Goal: Task Accomplishment & Management: Manage account settings

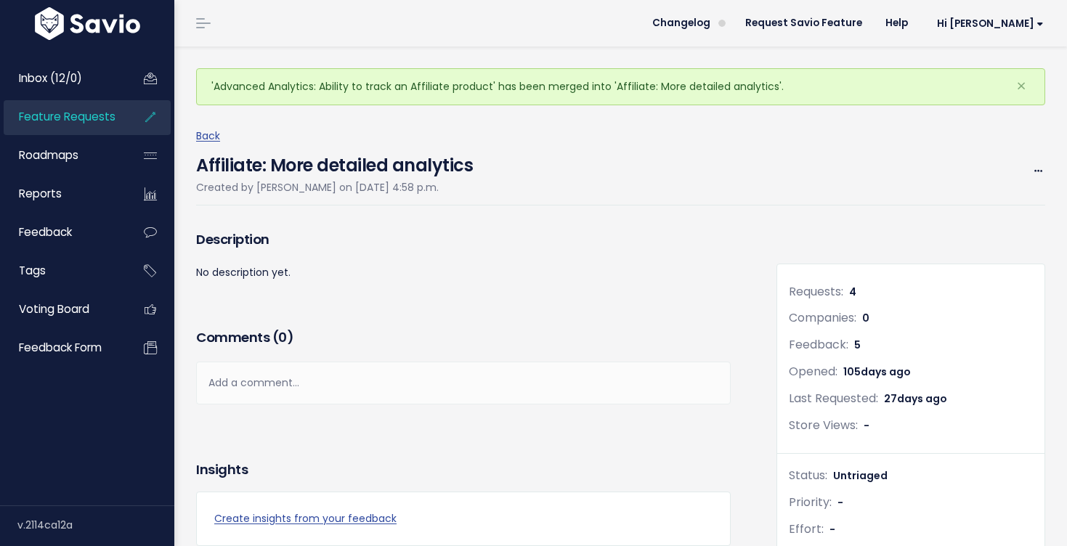
click at [103, 117] on span "Feature Requests" at bounding box center [67, 116] width 97 height 15
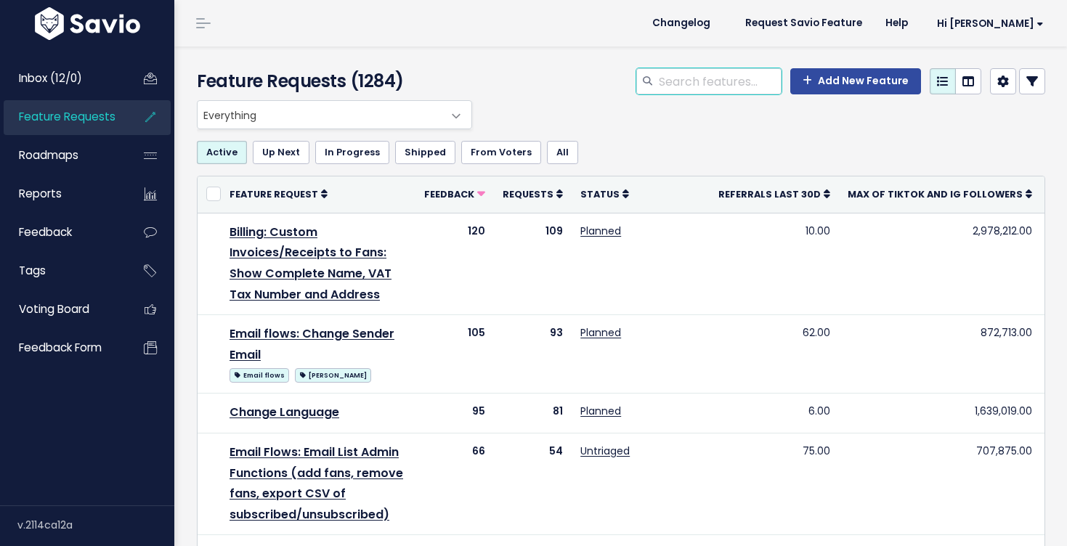
click at [668, 92] on input "search" at bounding box center [720, 81] width 124 height 26
type input "affiliate tracking"
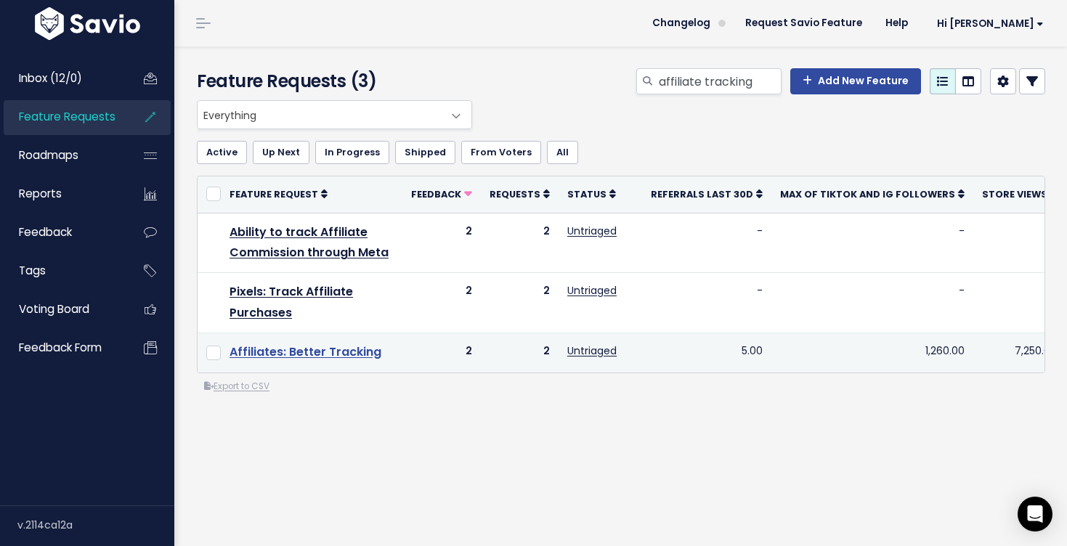
click at [347, 352] on link "Affiliates: Better Tracking" at bounding box center [306, 352] width 152 height 17
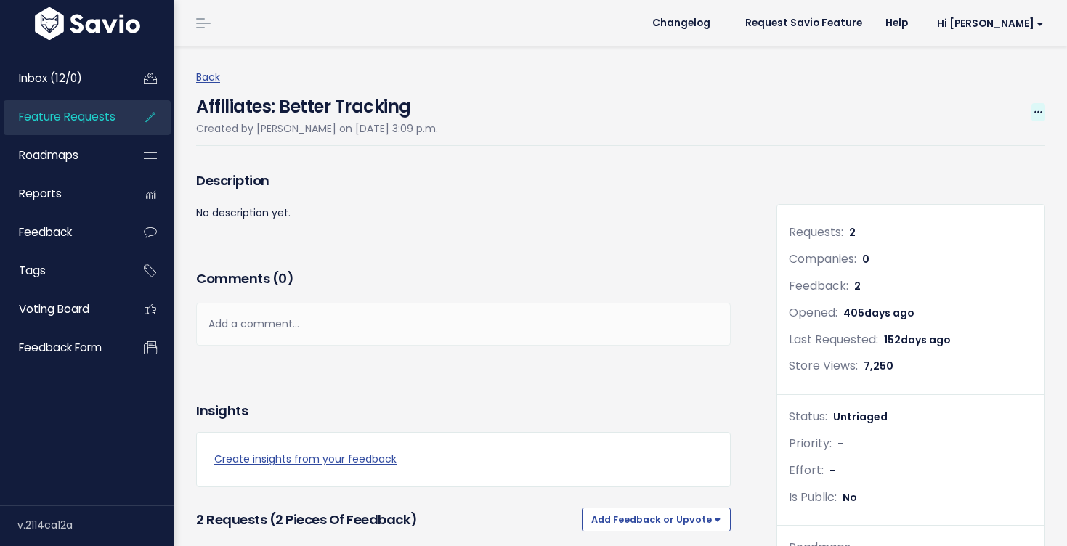
click at [1038, 105] on span at bounding box center [1039, 112] width 14 height 18
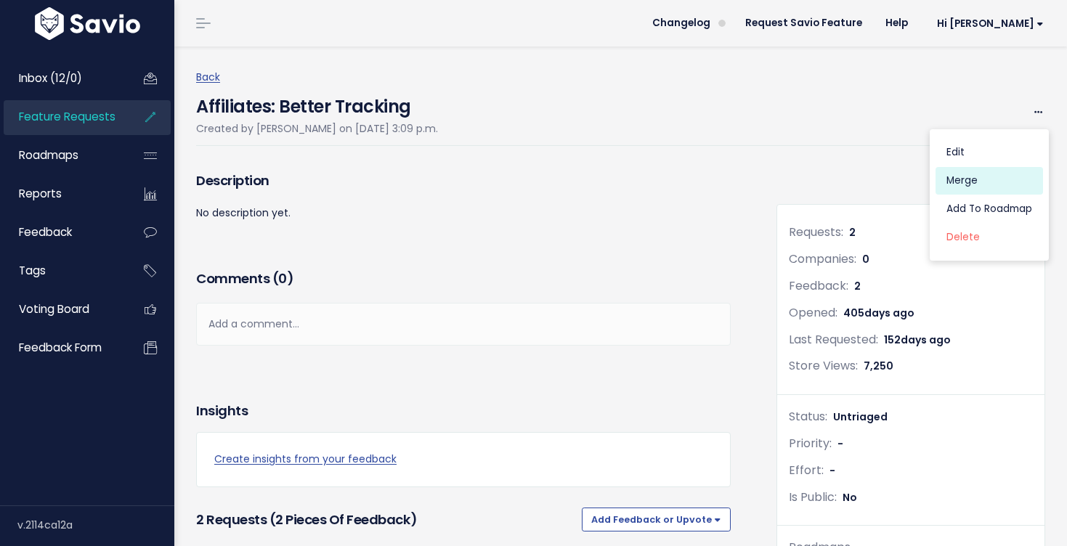
click at [964, 179] on link "Merge" at bounding box center [990, 181] width 108 height 28
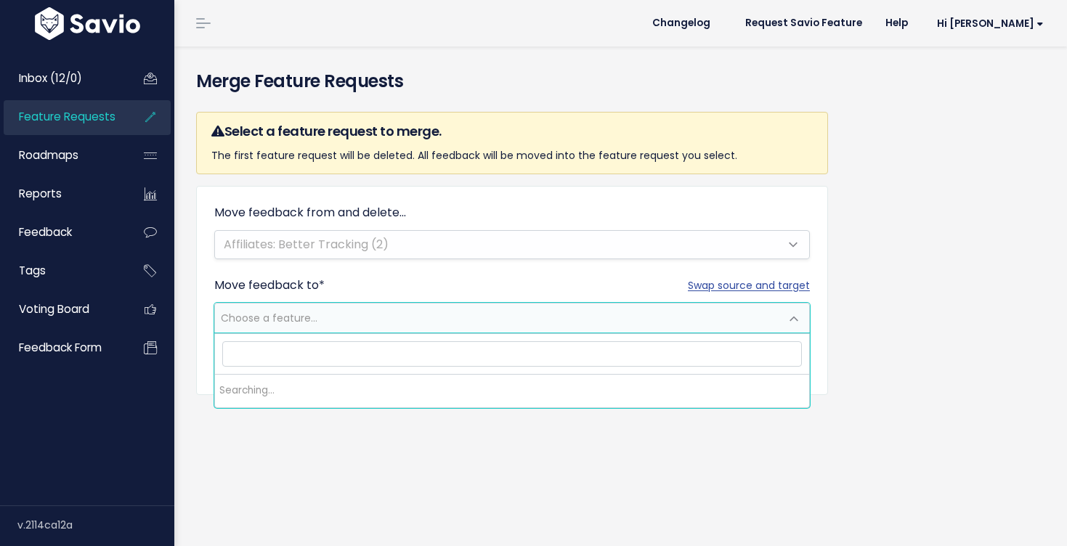
click at [385, 323] on span "Choose a feature..." at bounding box center [497, 318] width 565 height 29
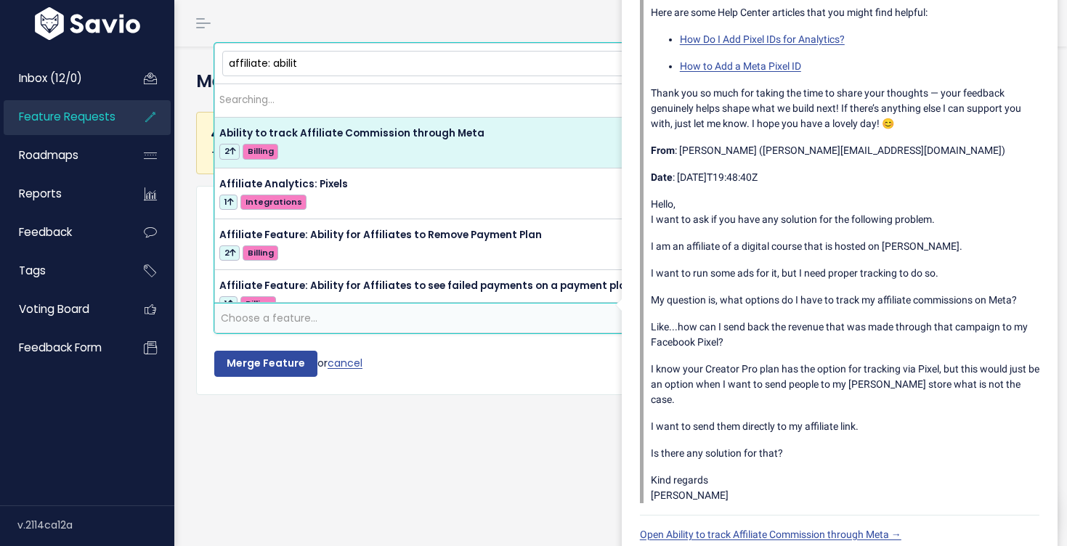
type input "affiliate: ability"
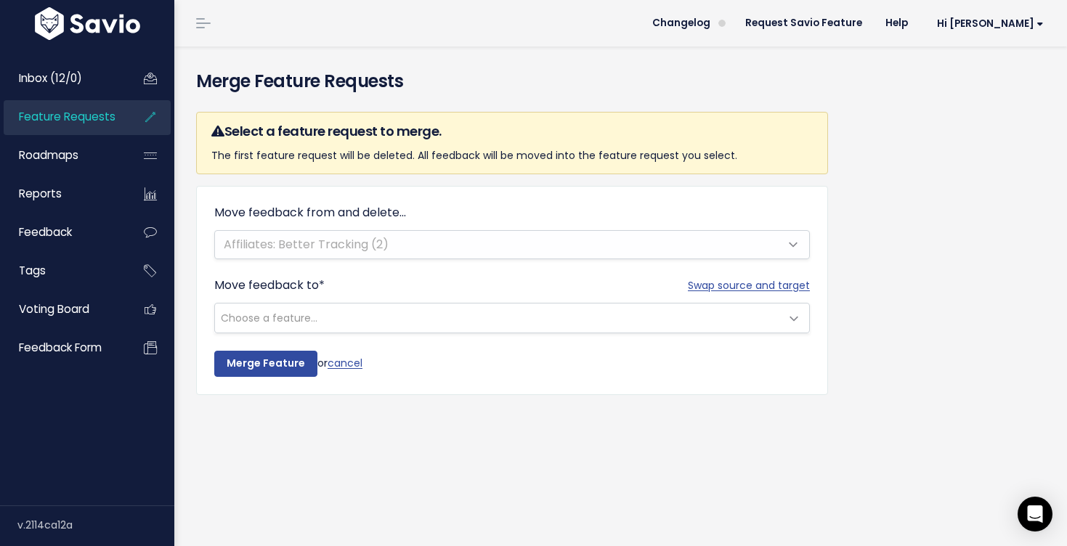
click at [497, 429] on div "Merge Feature Requests Select a feature request to merge. The first feature req…" at bounding box center [620, 297] width 893 height 500
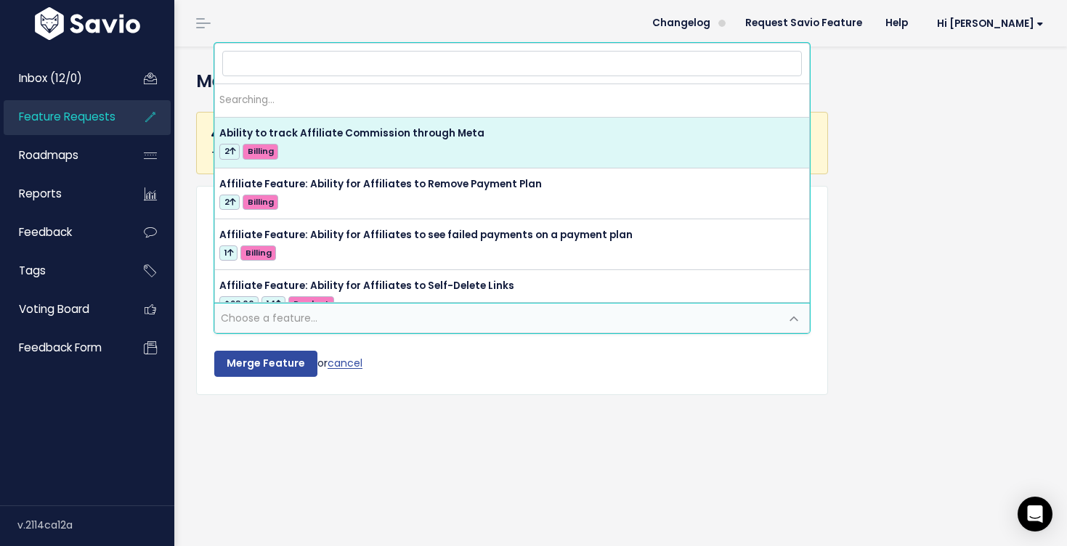
click at [348, 319] on span "Choose a feature..." at bounding box center [497, 318] width 565 height 29
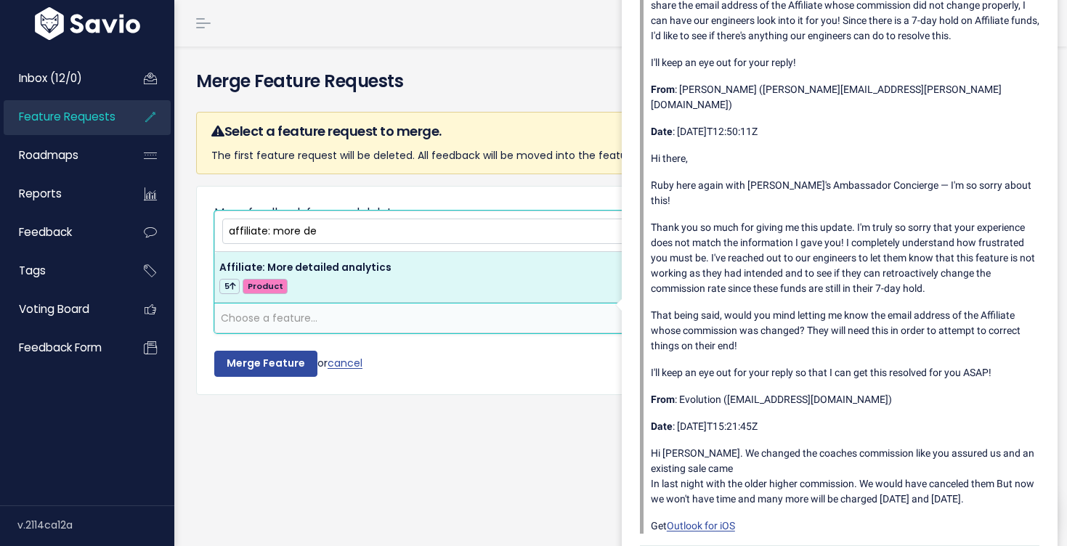
type input "affiliate: more de"
select select "61590"
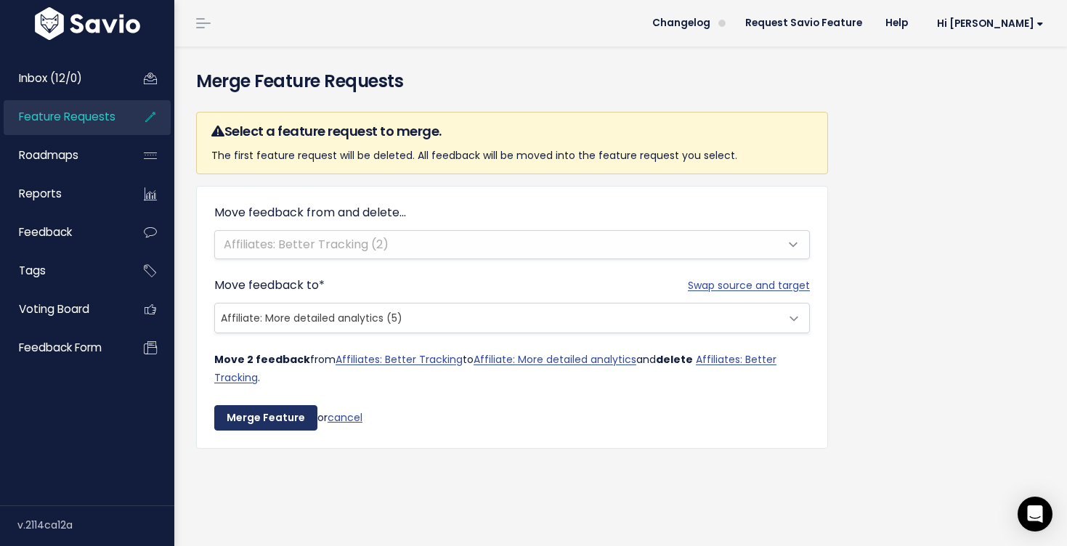
click at [266, 423] on input "Merge Feature" at bounding box center [265, 418] width 103 height 26
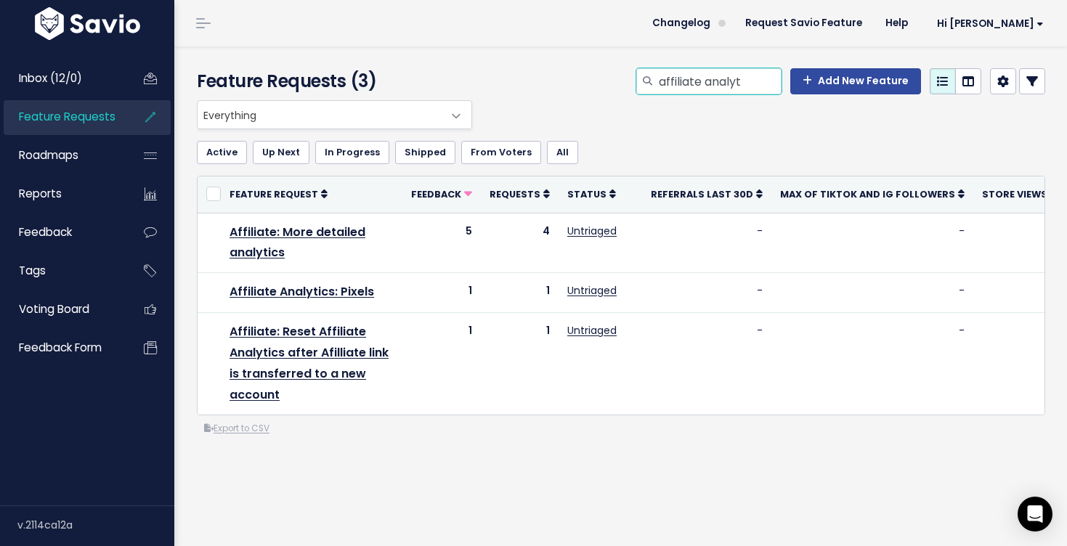
drag, startPoint x: 753, startPoint y: 84, endPoint x: 659, endPoint y: 81, distance: 93.8
click at [659, 82] on div "affiliate analyt" at bounding box center [708, 81] width 145 height 26
type input "country code"
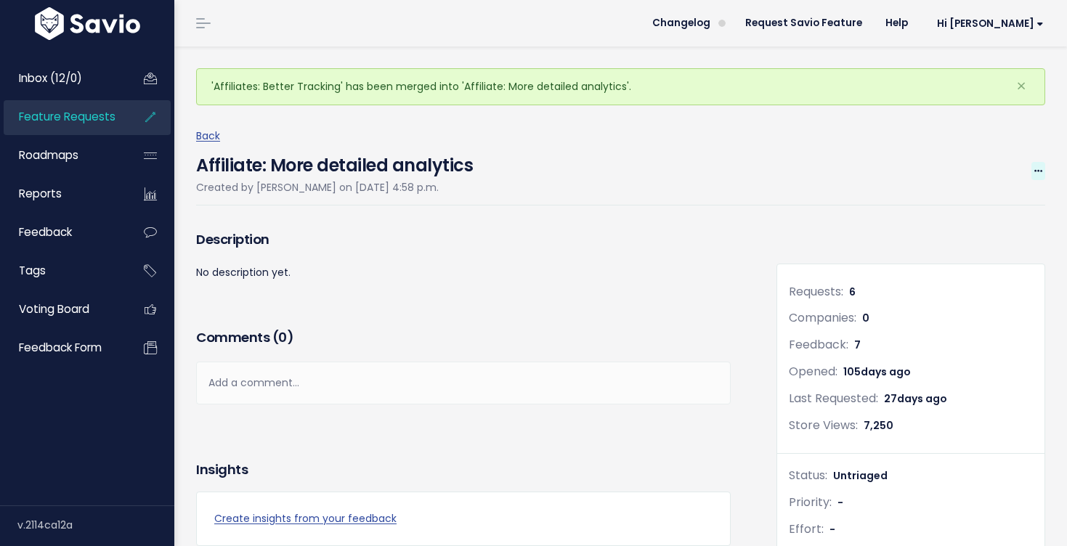
click at [1035, 167] on icon at bounding box center [1039, 171] width 8 height 9
click at [991, 209] on link "Edit" at bounding box center [990, 212] width 108 height 28
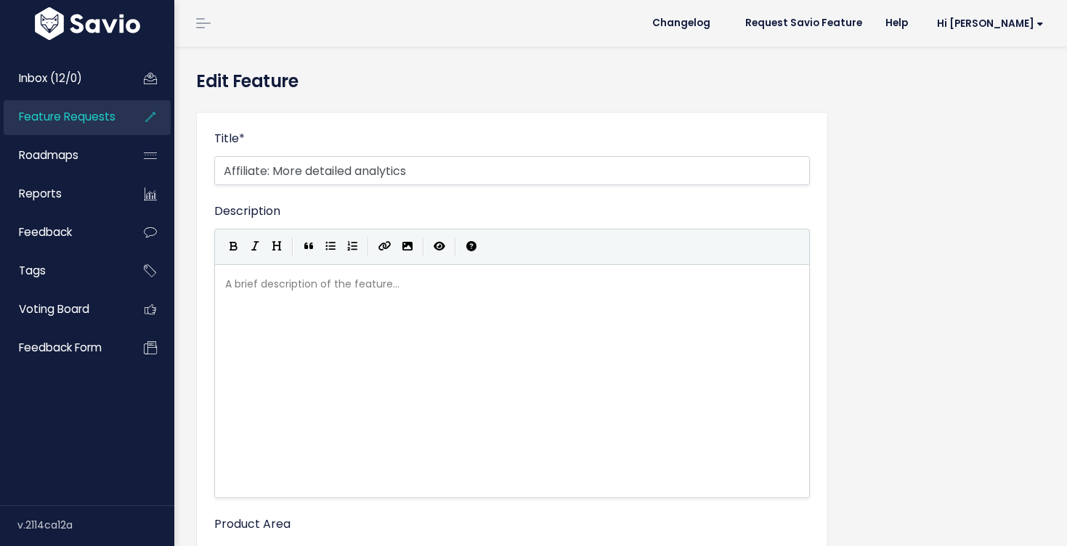
select select
click at [264, 173] on input "Affiliate: More detailed analytics" at bounding box center [512, 170] width 596 height 29
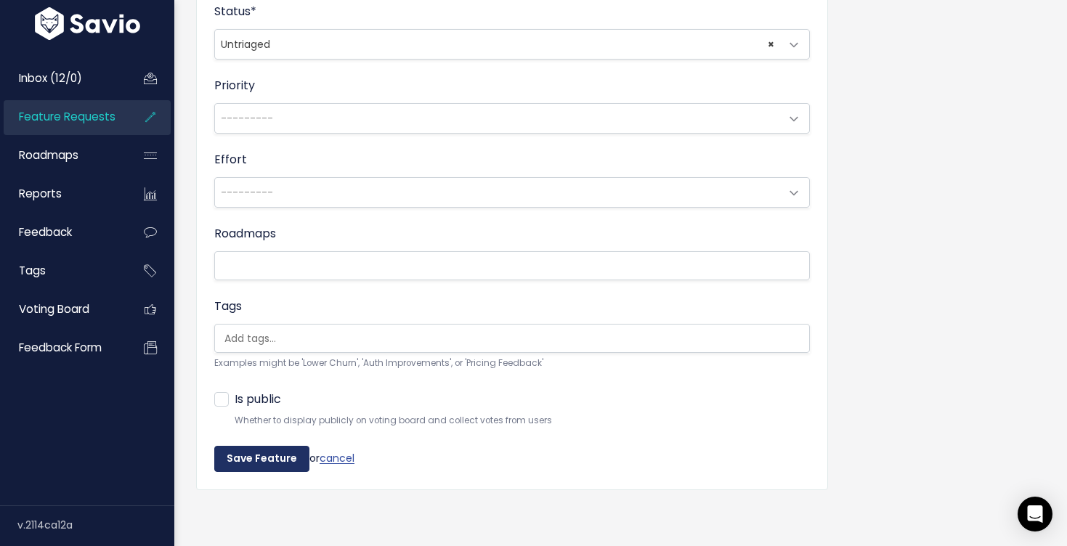
type input "Affiliate Feature: More detailed analytics"
click at [262, 459] on input "Save Feature" at bounding box center [261, 459] width 95 height 26
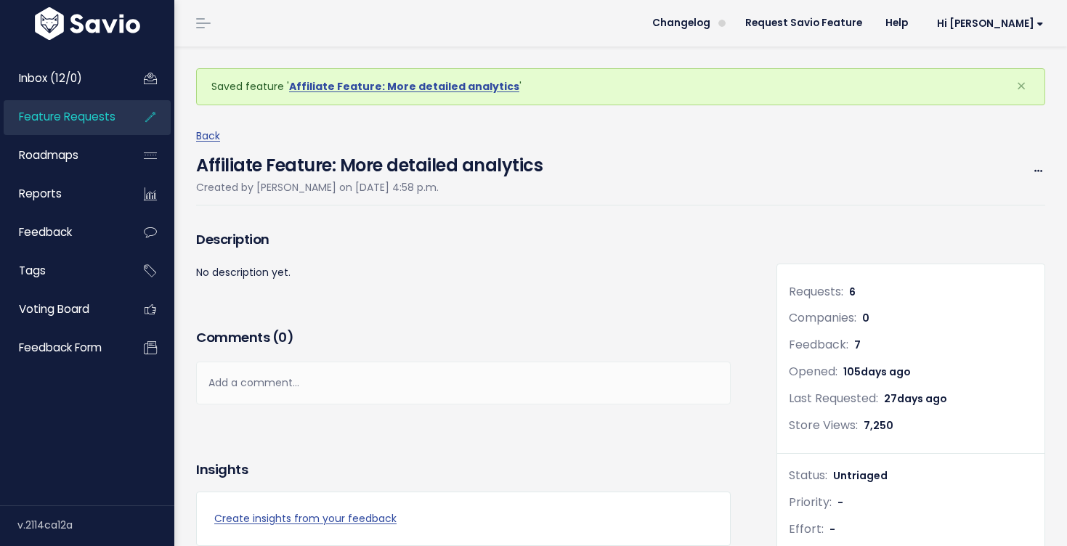
click at [85, 116] on span "Feature Requests" at bounding box center [67, 116] width 97 height 15
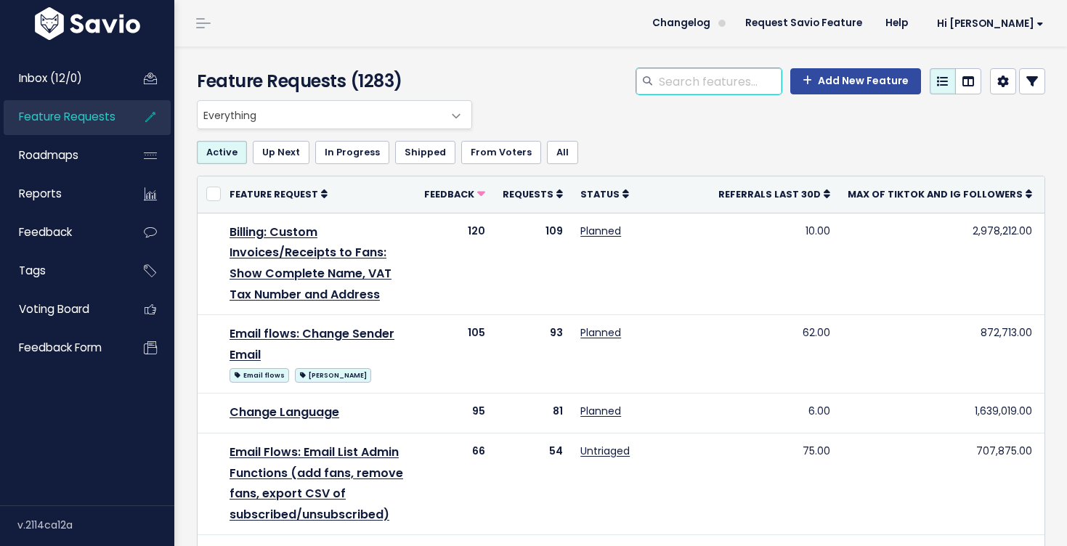
click at [675, 83] on input "search" at bounding box center [720, 81] width 124 height 26
type input "a"
type input "font"
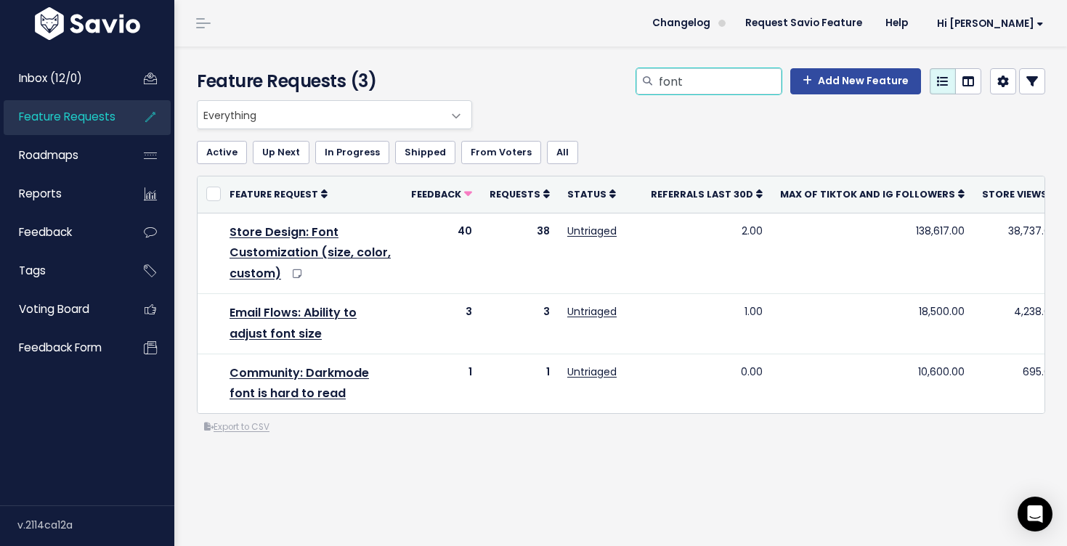
drag, startPoint x: 704, startPoint y: 86, endPoint x: 583, endPoint y: 68, distance: 122.0
click at [586, 68] on div "font Add New Feature" at bounding box center [767, 84] width 581 height 32
type input "community"
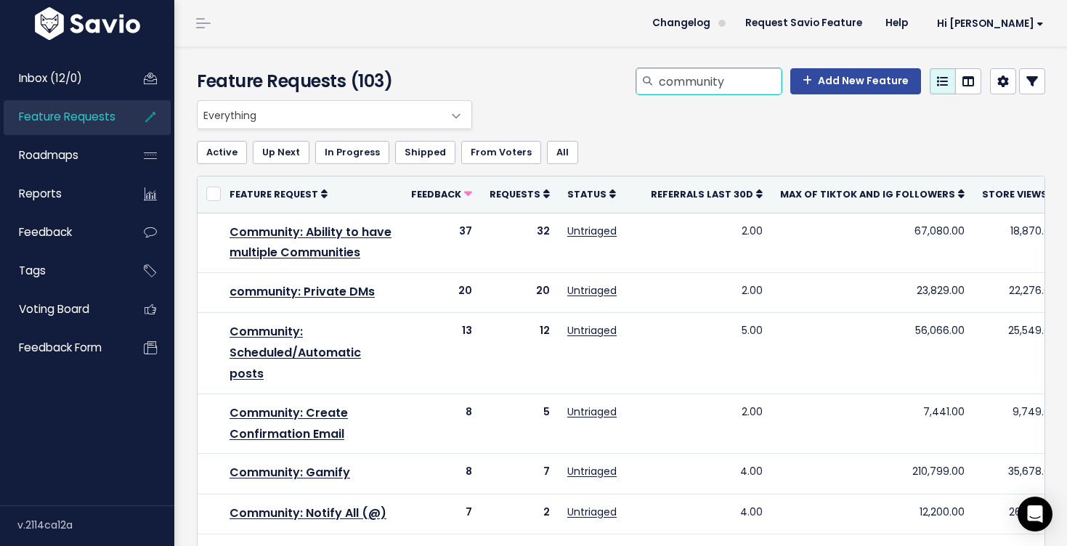
click at [740, 83] on input "community" at bounding box center [720, 81] width 124 height 26
type input "community app"
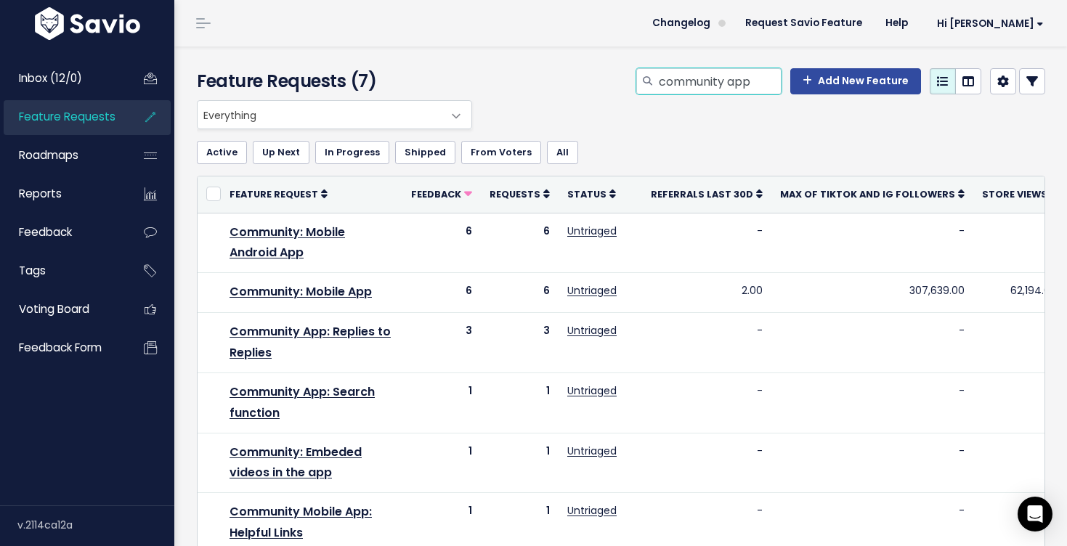
click at [745, 80] on input "community app" at bounding box center [720, 81] width 124 height 26
type input "community"
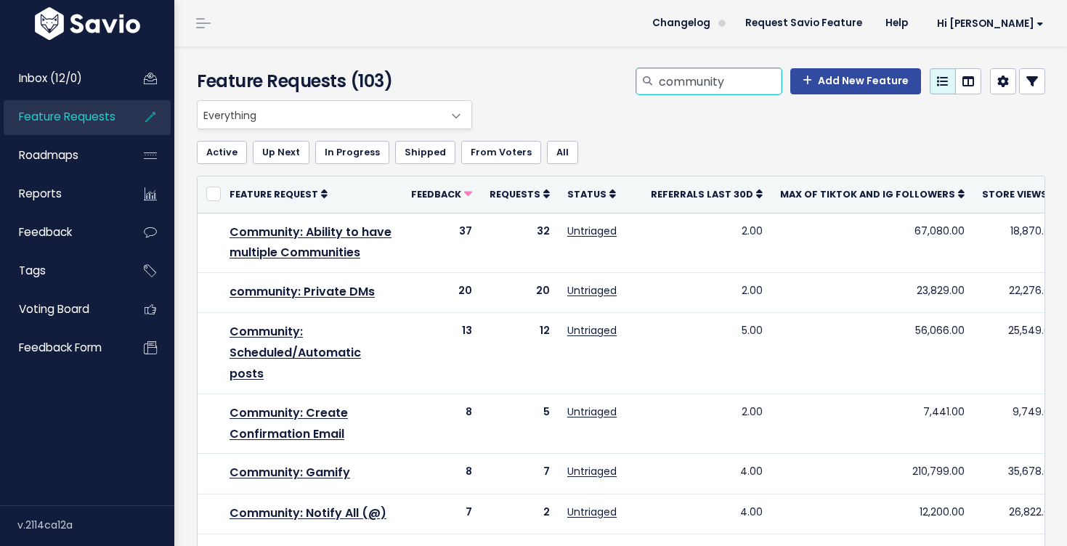
click at [735, 83] on input "community" at bounding box center [720, 81] width 124 height 26
type input "community DM"
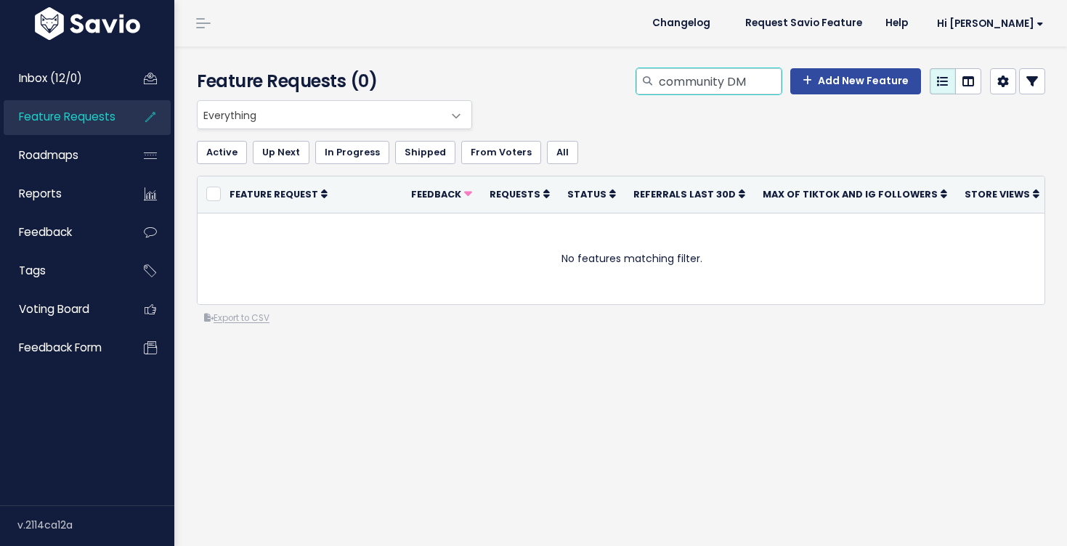
click at [753, 78] on input "community DM" at bounding box center [720, 81] width 124 height 26
type input "community DMs"
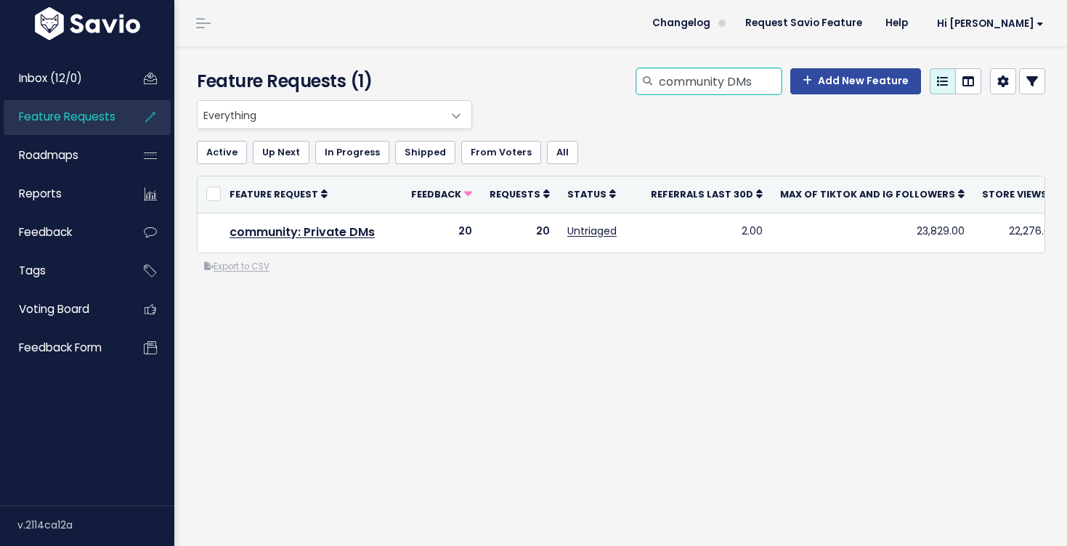
click at [749, 85] on input "community DMs" at bounding box center [720, 81] width 124 height 26
type input "community message"
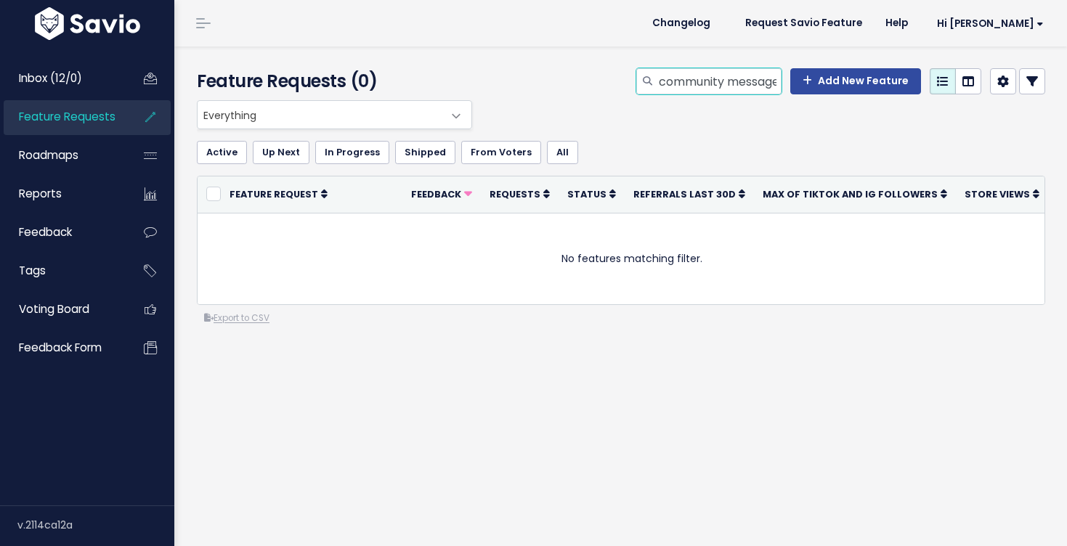
click at [753, 82] on input "community message" at bounding box center [720, 81] width 124 height 26
type input "community private"
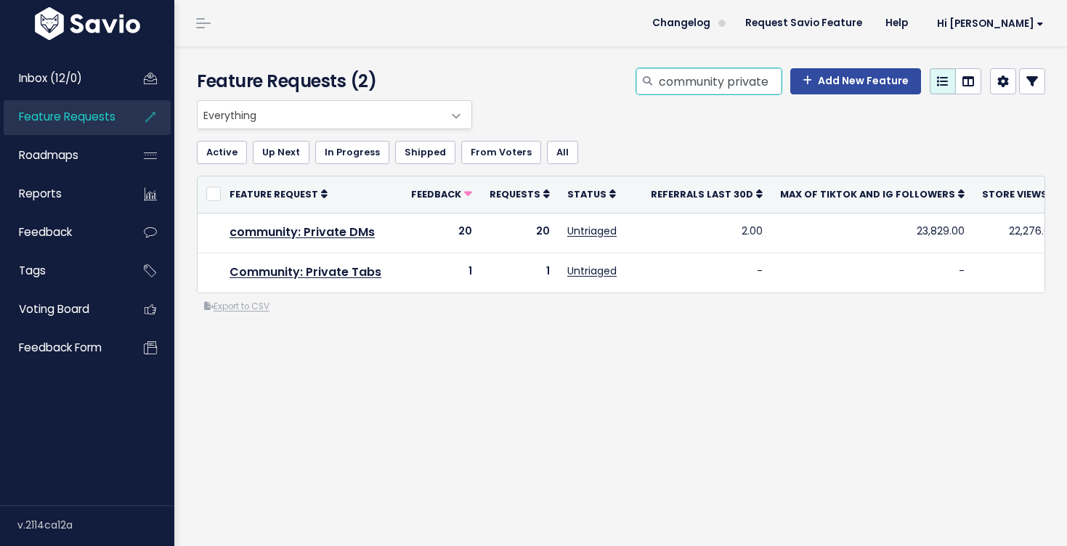
click at [764, 86] on input "community private" at bounding box center [720, 81] width 124 height 26
type input "community"
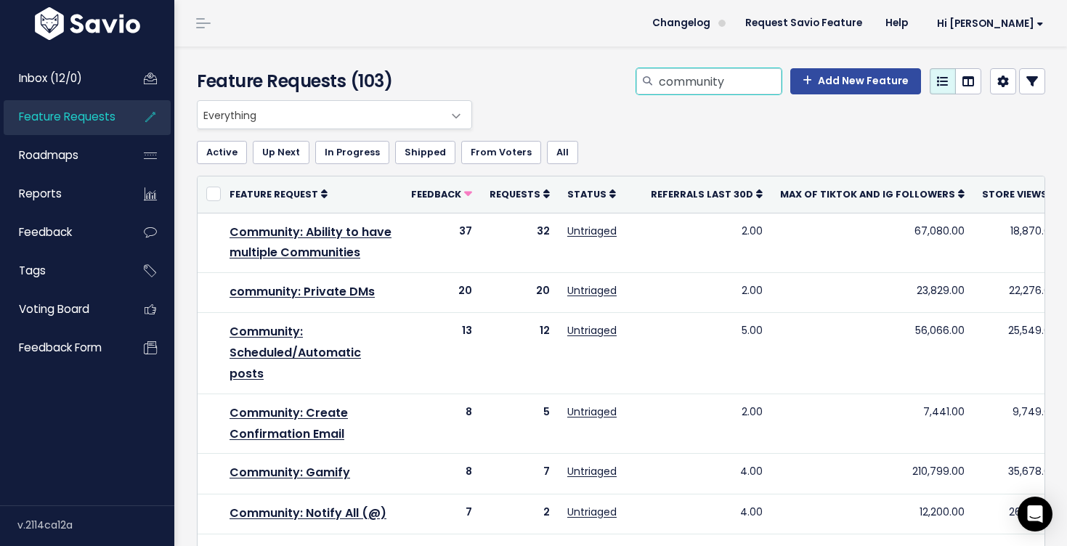
click at [750, 86] on input "community" at bounding box center [720, 81] width 124 height 26
type input "community notif"
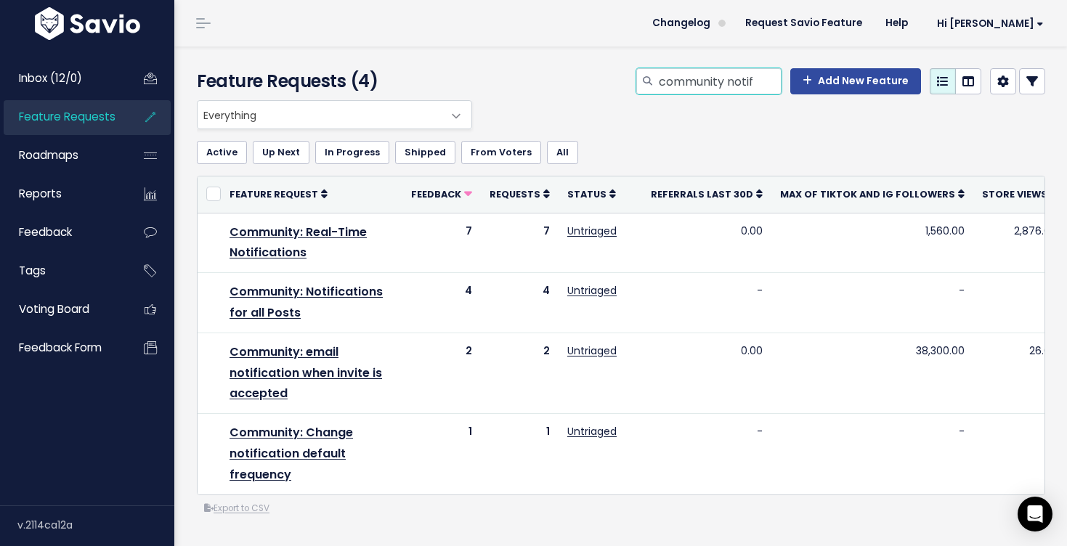
click at [752, 79] on input "community notif" at bounding box center [720, 81] width 124 height 26
type input "community"
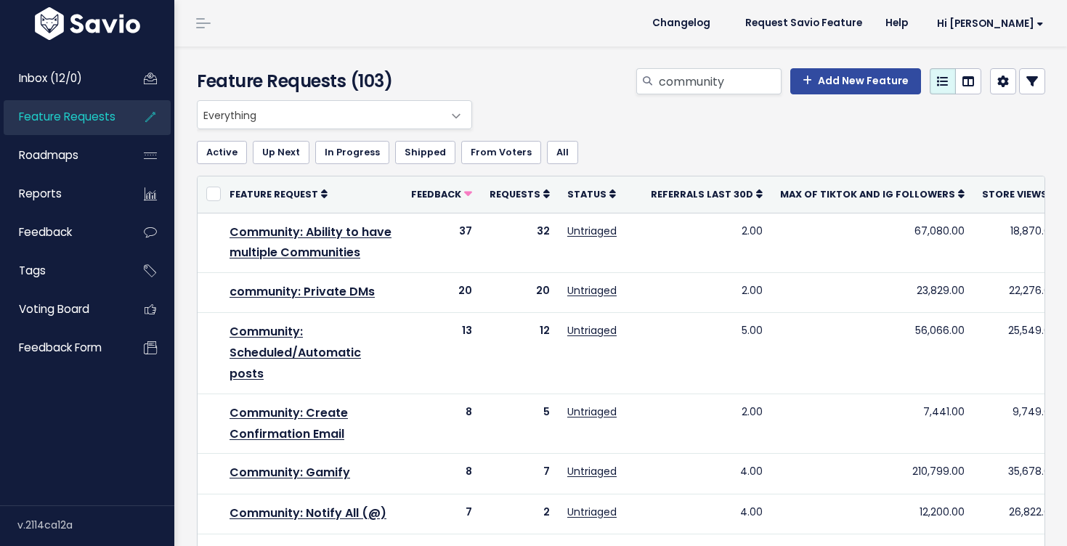
scroll to position [863, 0]
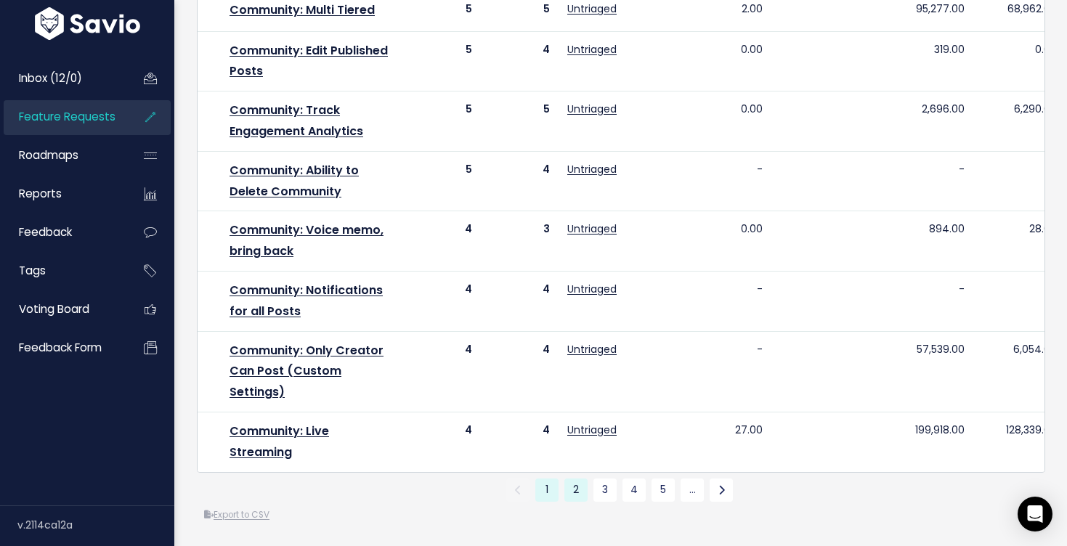
click at [581, 492] on link "2" at bounding box center [576, 490] width 23 height 23
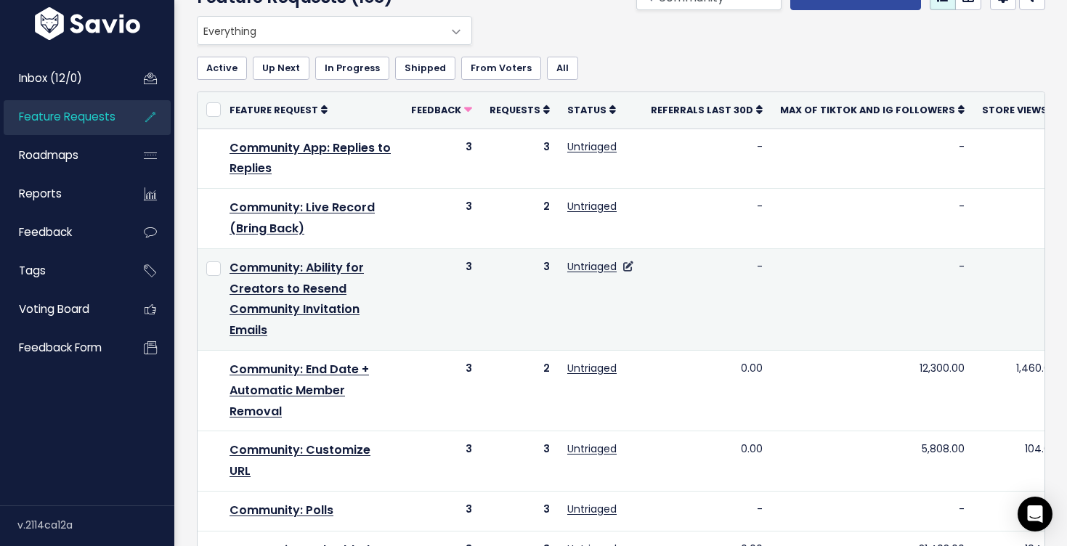
scroll to position [62, 0]
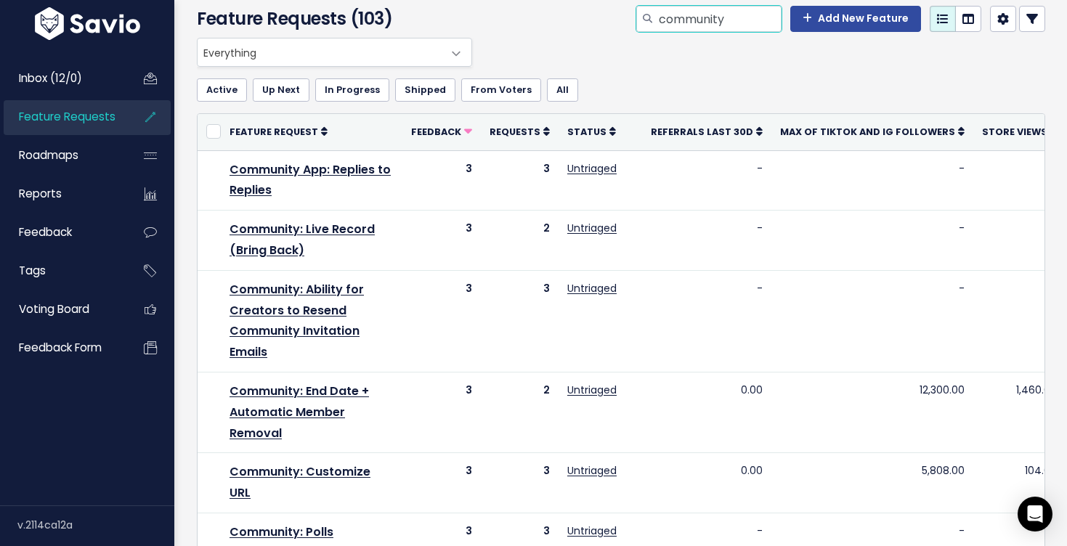
click at [767, 22] on input "community" at bounding box center [720, 19] width 124 height 26
type input "community embed"
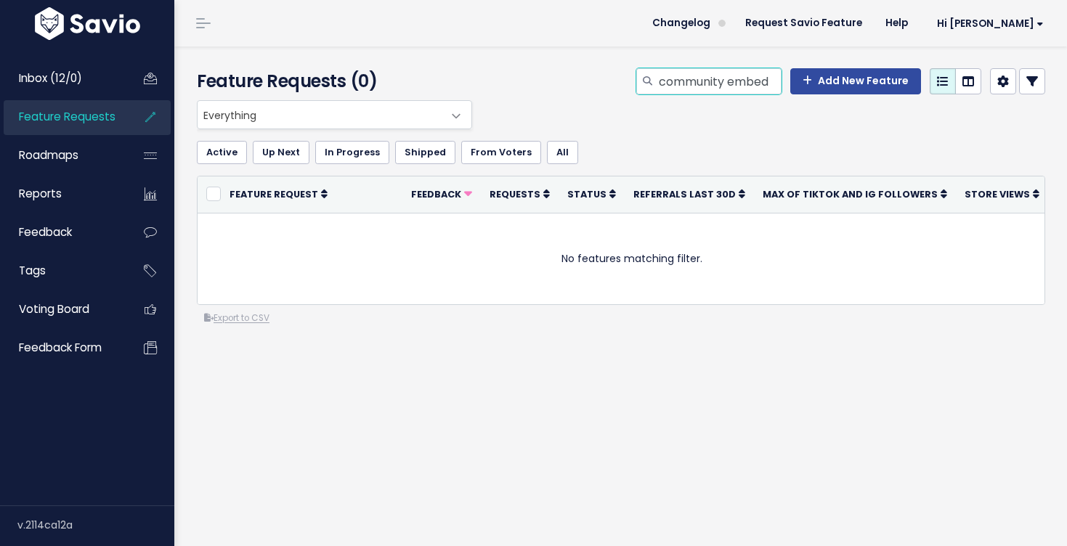
click at [777, 86] on input "community embed" at bounding box center [720, 81] width 124 height 26
type input "community embedded"
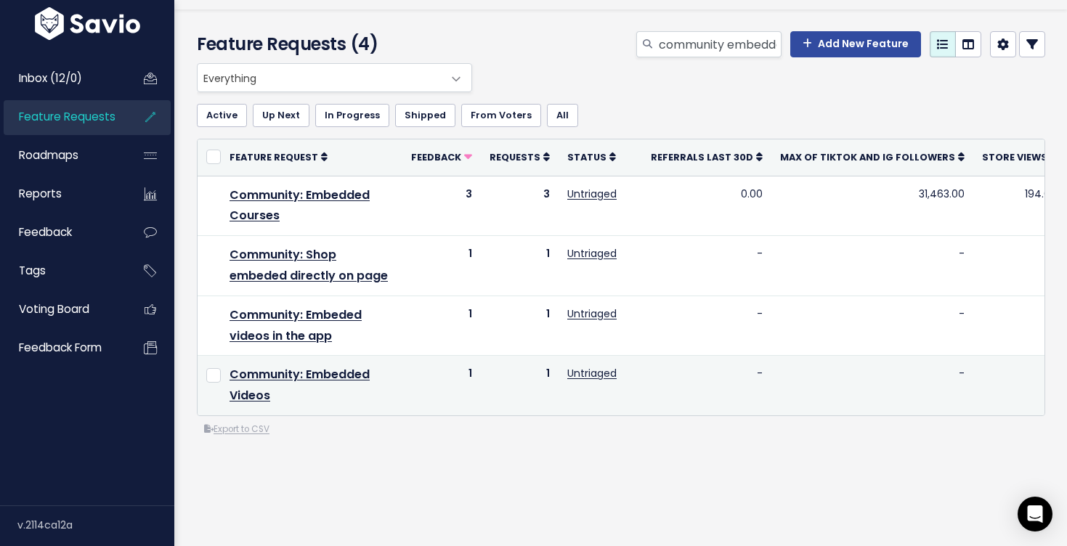
scroll to position [47, 0]
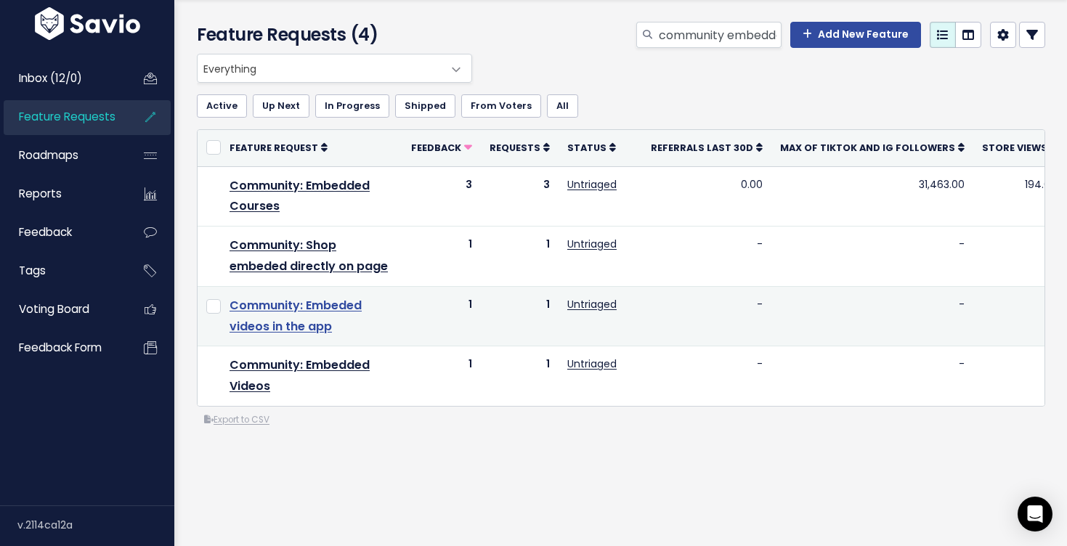
click at [346, 309] on link "Community: Embeded videos in the app" at bounding box center [296, 316] width 132 height 38
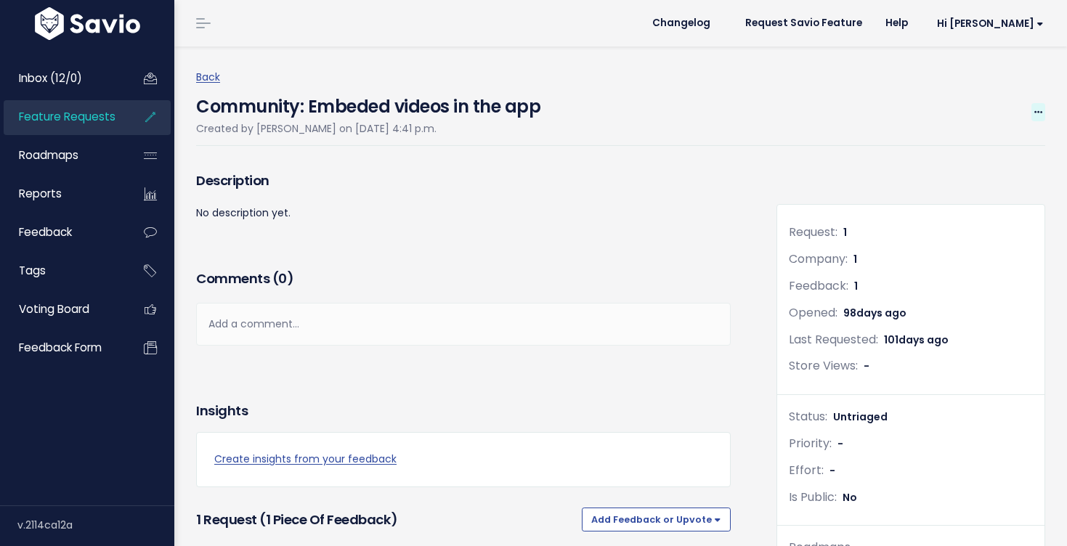
click at [1043, 113] on span at bounding box center [1039, 112] width 14 height 18
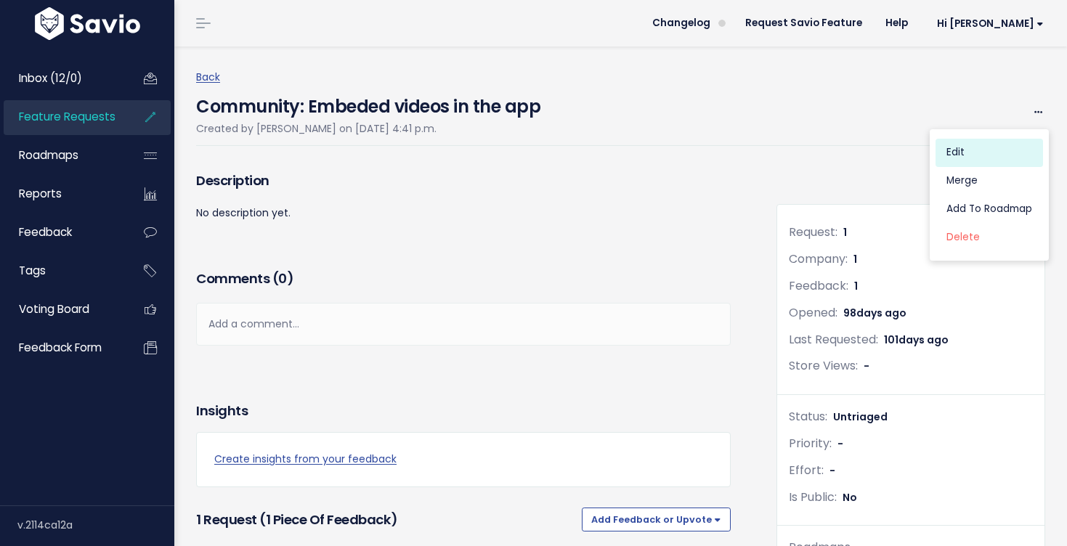
click at [985, 155] on link "Edit" at bounding box center [990, 153] width 108 height 28
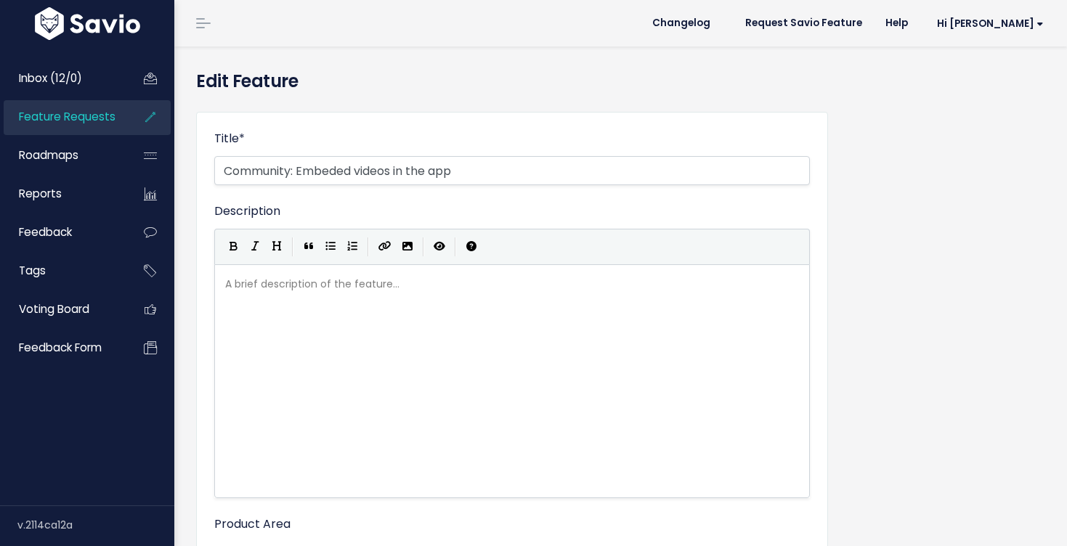
select select
click at [291, 172] on input "Community: Embeded videos in the app" at bounding box center [512, 170] width 596 height 29
click at [361, 169] on input "Community App: Embeded videos in the app" at bounding box center [512, 170] width 596 height 29
drag, startPoint x: 429, startPoint y: 169, endPoint x: 546, endPoint y: 171, distance: 117.0
click at [546, 171] on input "Community App: Embedded videos in the app" at bounding box center [512, 170] width 596 height 29
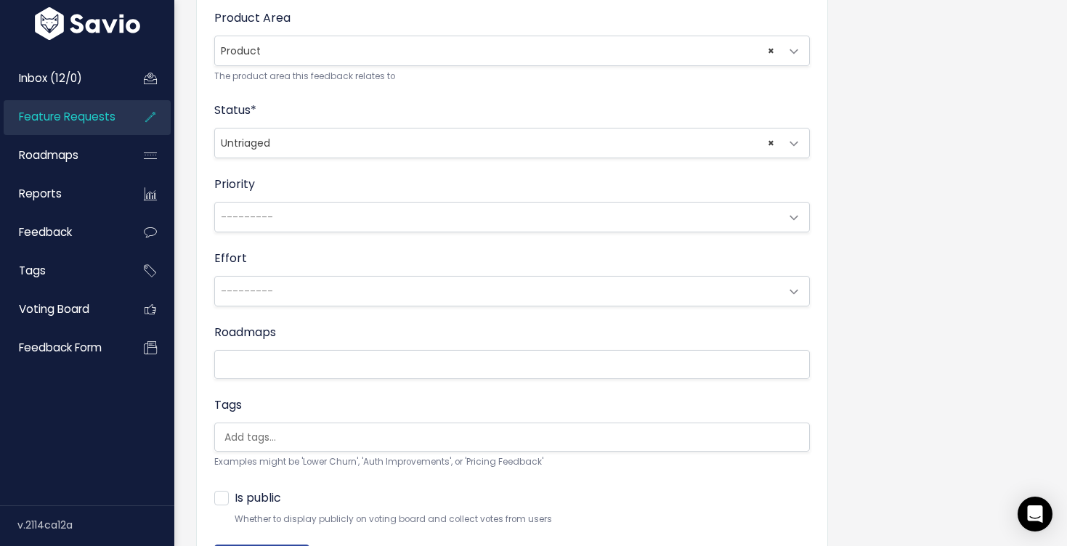
scroll to position [605, 0]
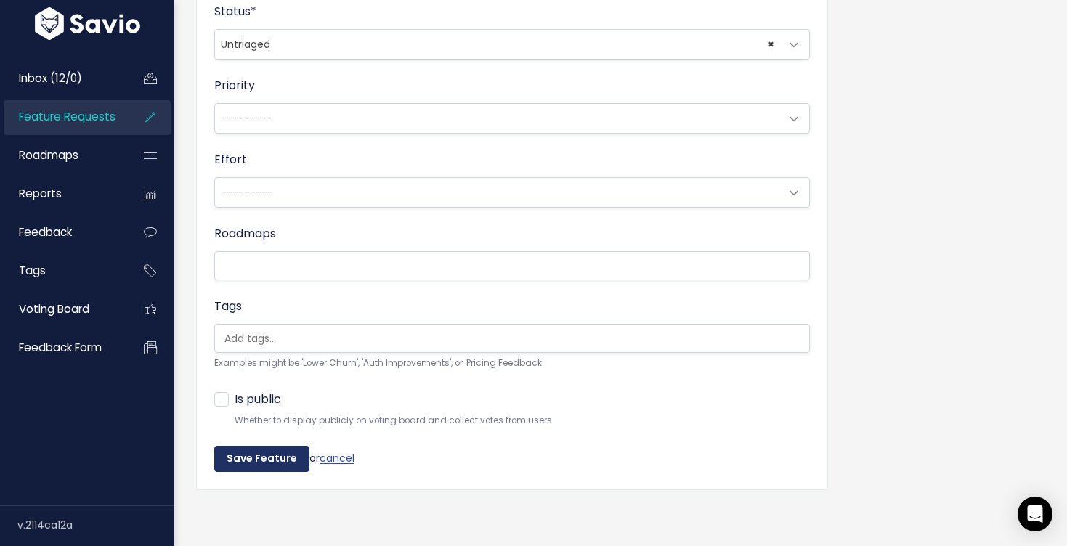
type input "Community App: Embedded videos"
click at [264, 468] on input "Save Feature" at bounding box center [261, 459] width 95 height 26
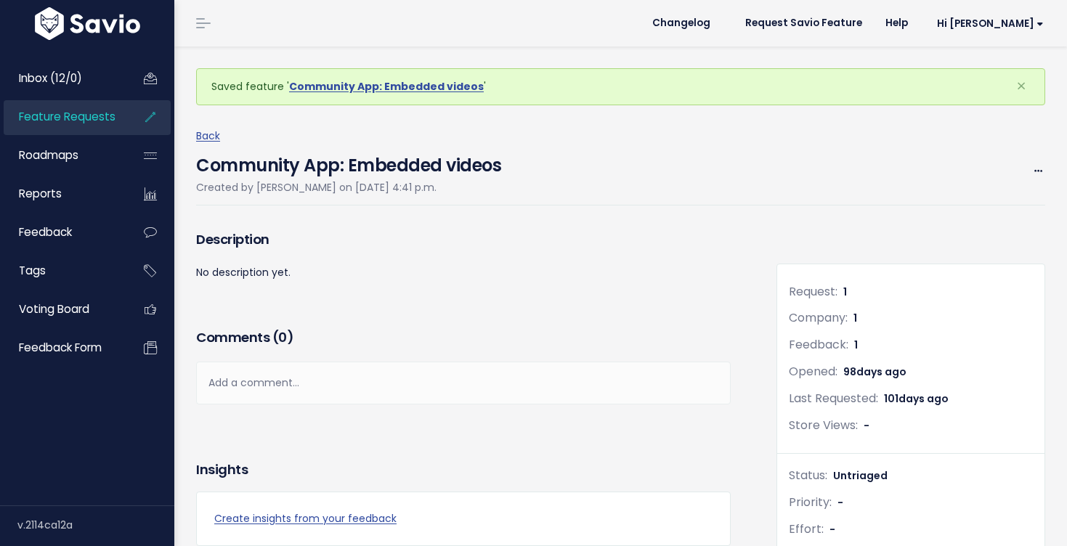
click at [100, 129] on link "Feature Requests" at bounding box center [62, 116] width 117 height 33
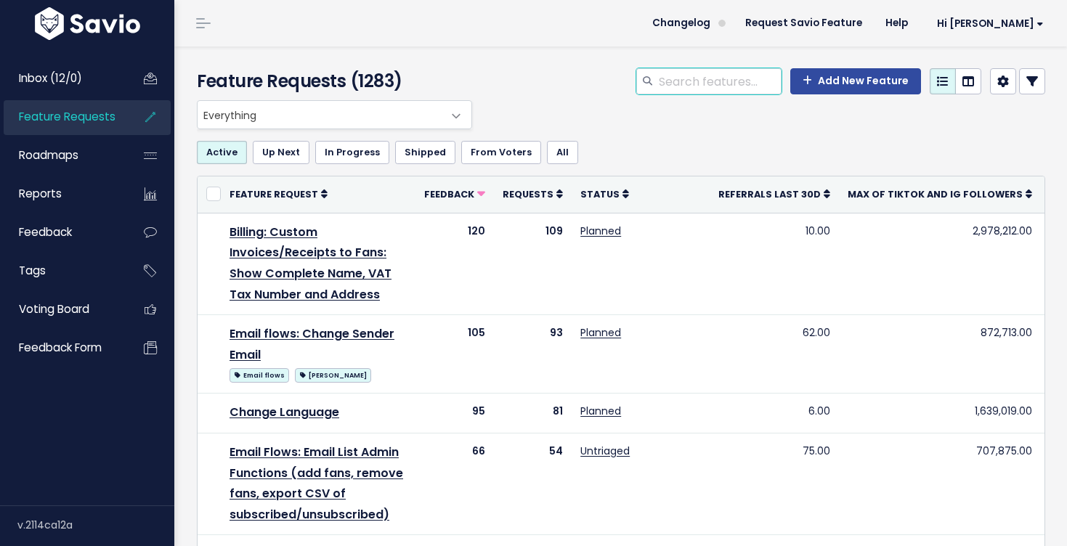
click at [706, 76] on input "search" at bounding box center [720, 81] width 124 height 26
type input "c"
type input "n"
type input "income tab:"
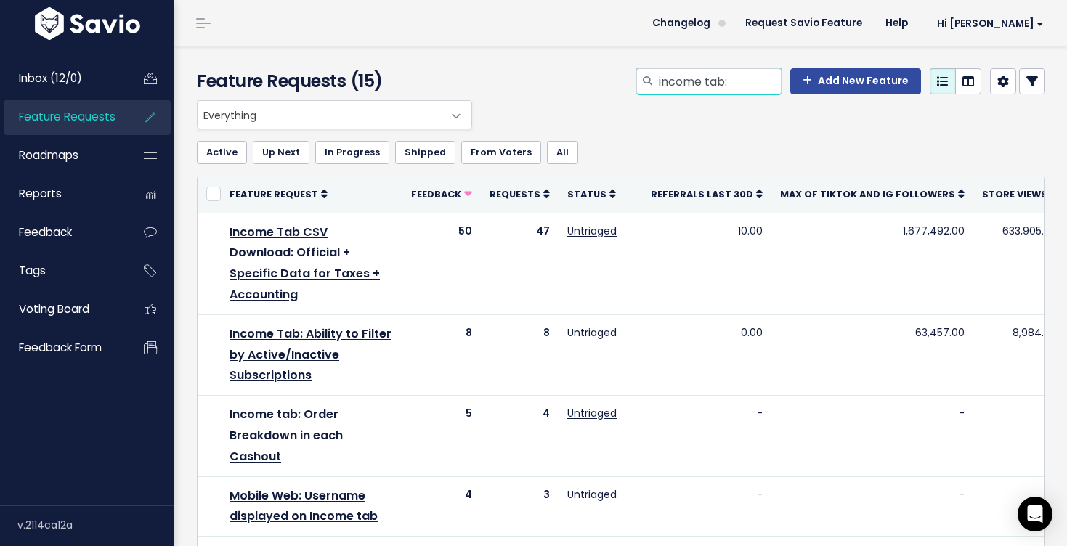
drag, startPoint x: 748, startPoint y: 73, endPoint x: 645, endPoint y: 70, distance: 102.5
click at [647, 70] on div "income tab:" at bounding box center [708, 81] width 145 height 26
type input "digital download"
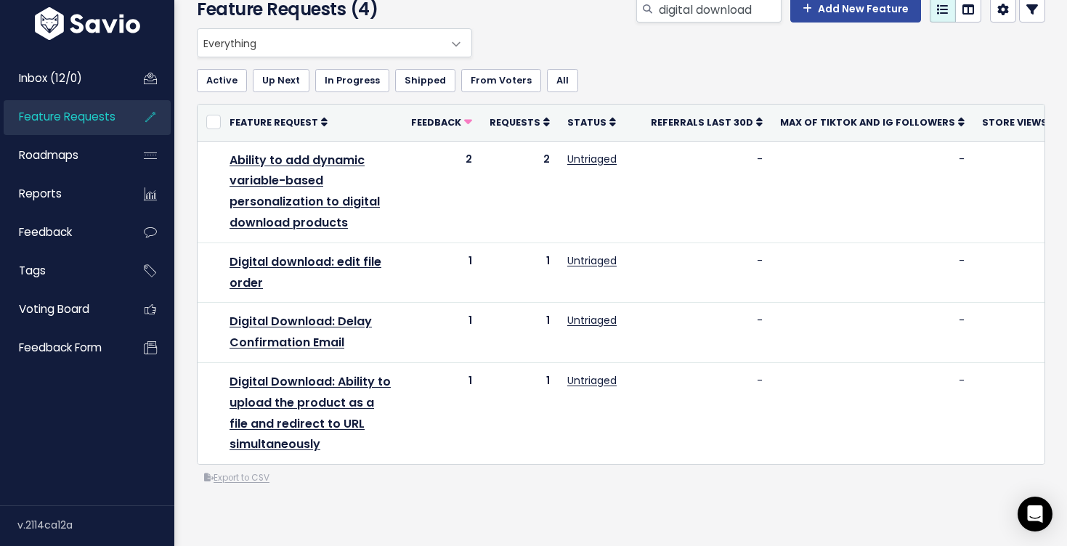
scroll to position [4, 0]
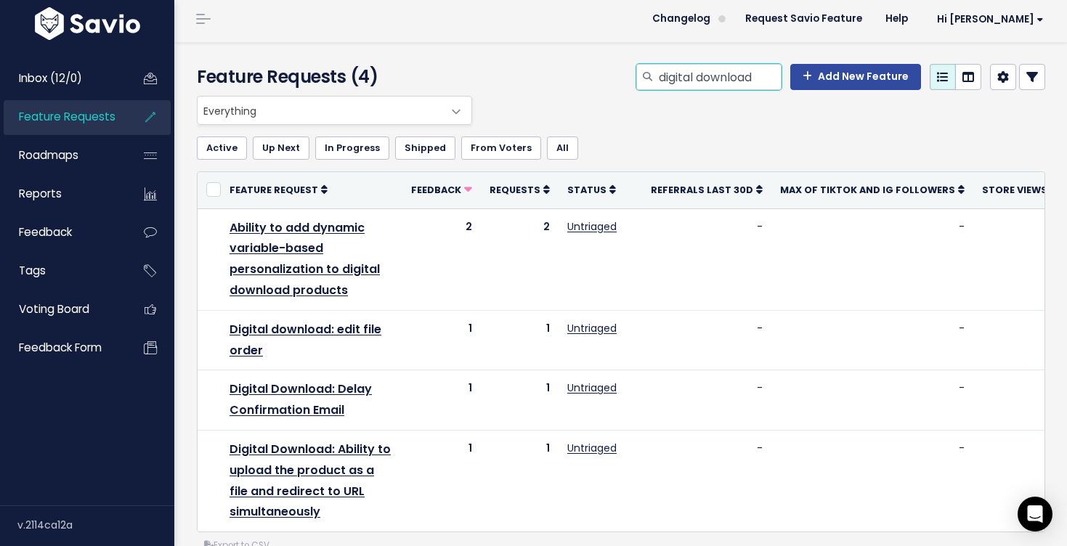
drag, startPoint x: 764, startPoint y: 71, endPoint x: 668, endPoint y: 54, distance: 96.8
click at [671, 54] on div "Feature Requests (4) digital download Add New Feature" at bounding box center [618, 69] width 889 height 54
type input "U"
type input "Collect Emails / Applications"
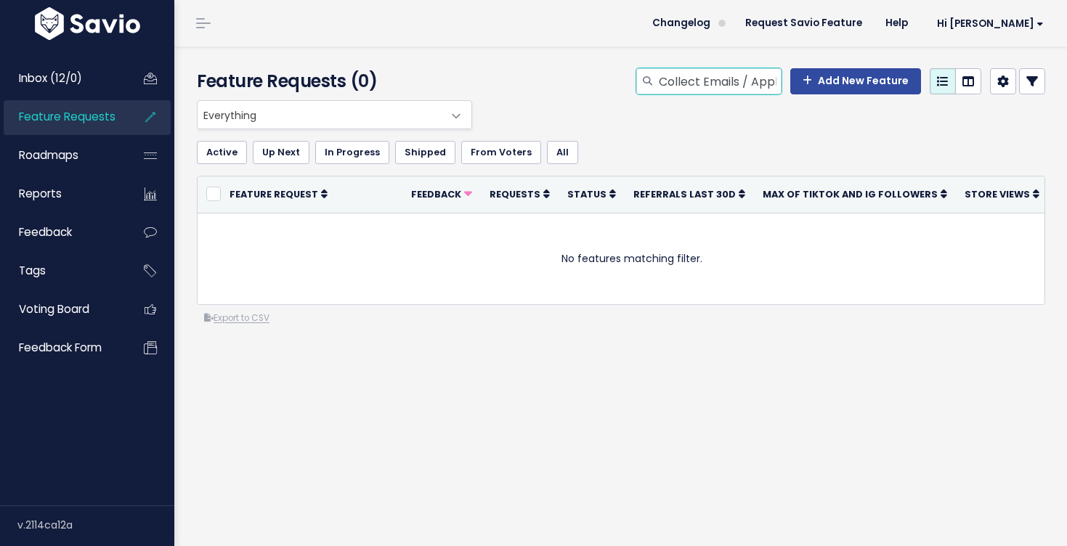
scroll to position [0, 47]
drag, startPoint x: 666, startPoint y: 81, endPoint x: 793, endPoint y: 89, distance: 126.7
click at [793, 89] on div "Collect Emails / Applications Add New Feature" at bounding box center [840, 81] width 409 height 26
click at [710, 81] on input "Collect Emails / Applications" at bounding box center [720, 81] width 124 height 26
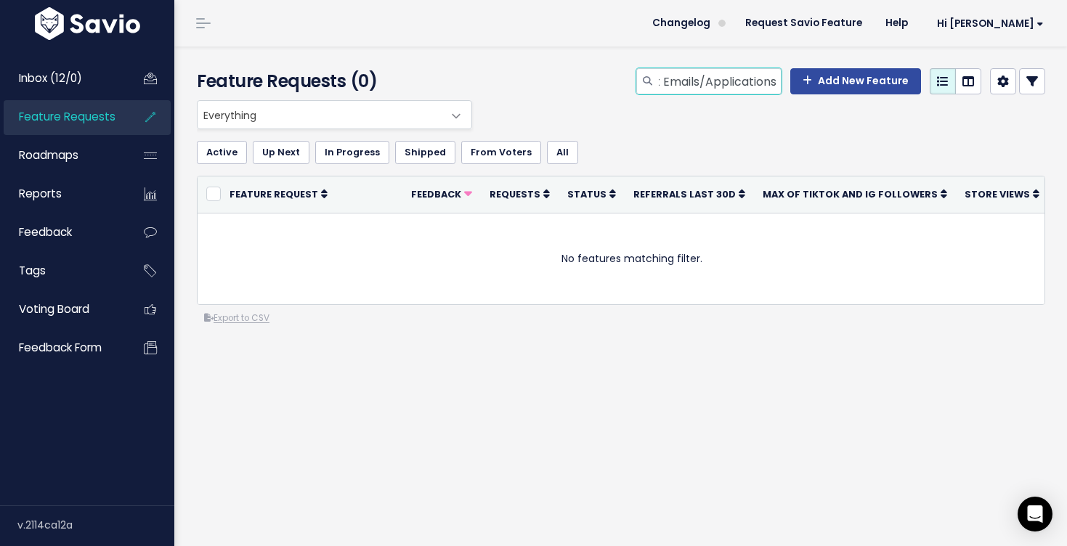
type input "Collect Emails/Applications"
drag, startPoint x: 665, startPoint y: 82, endPoint x: 815, endPoint y: 97, distance: 151.1
click at [815, 97] on div "Collect Emails/Applications Add New Feature" at bounding box center [767, 84] width 581 height 32
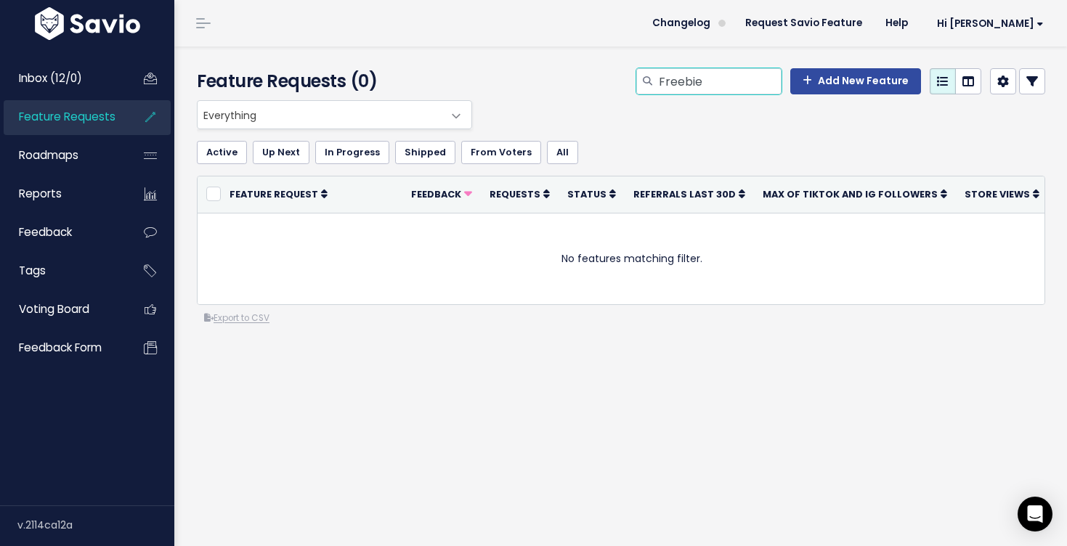
type input "Freebie"
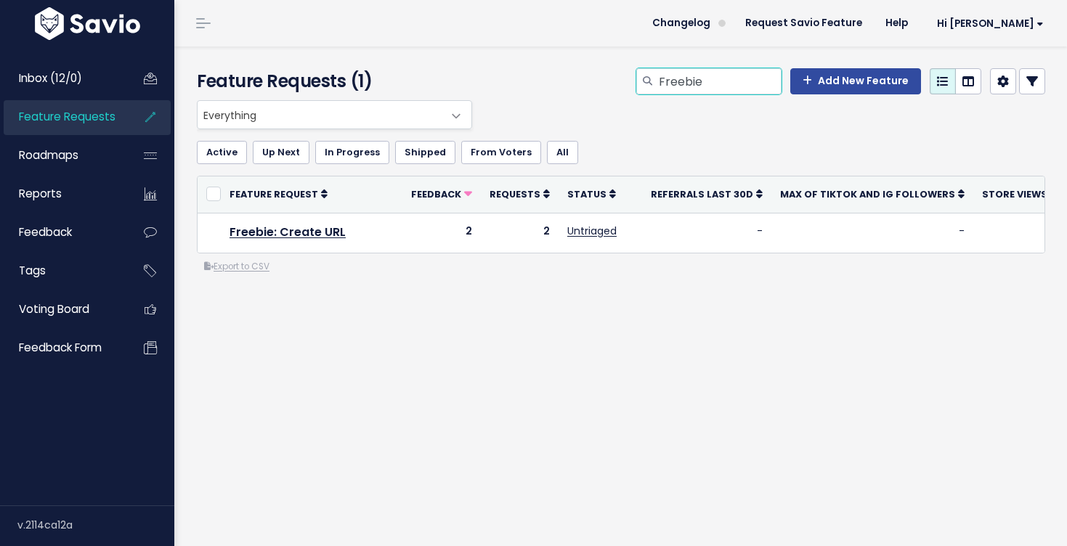
drag, startPoint x: 716, startPoint y: 81, endPoint x: 636, endPoint y: 76, distance: 79.4
click at [637, 76] on div "Freebie Add New Feature" at bounding box center [767, 84] width 581 height 32
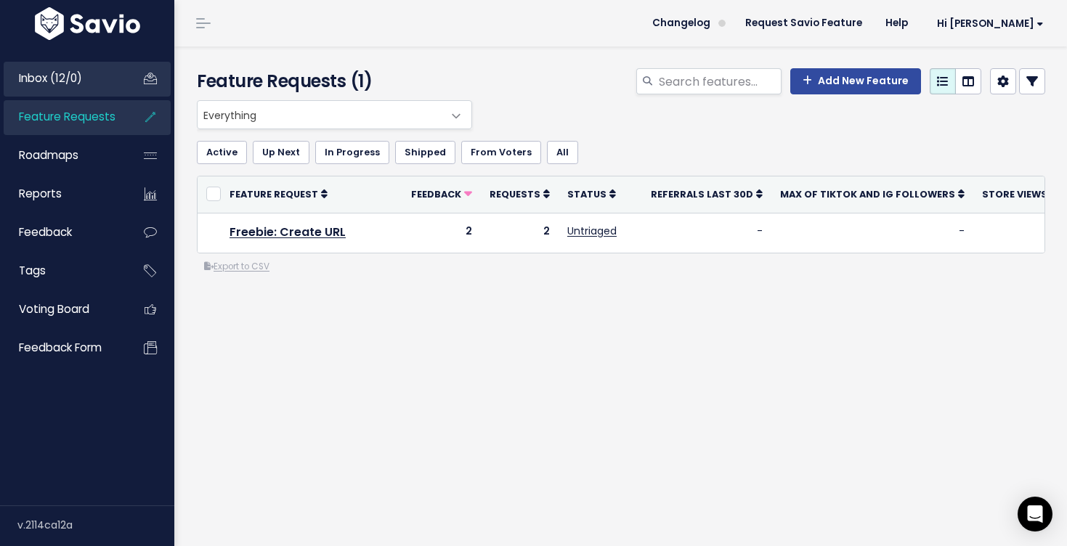
click at [78, 86] on link "Inbox (12/0)" at bounding box center [62, 78] width 117 height 33
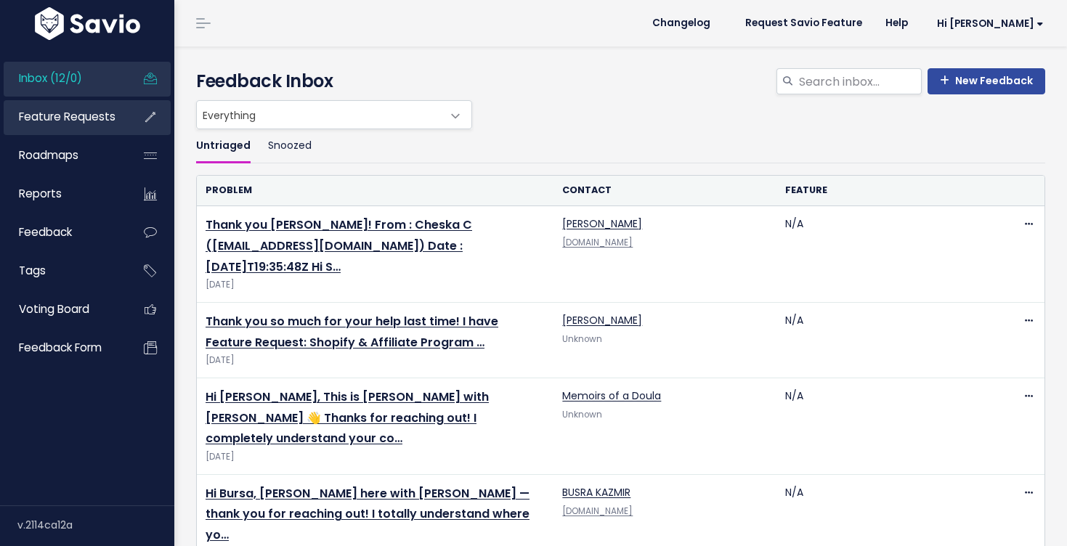
click at [81, 116] on span "Feature Requests" at bounding box center [67, 116] width 97 height 15
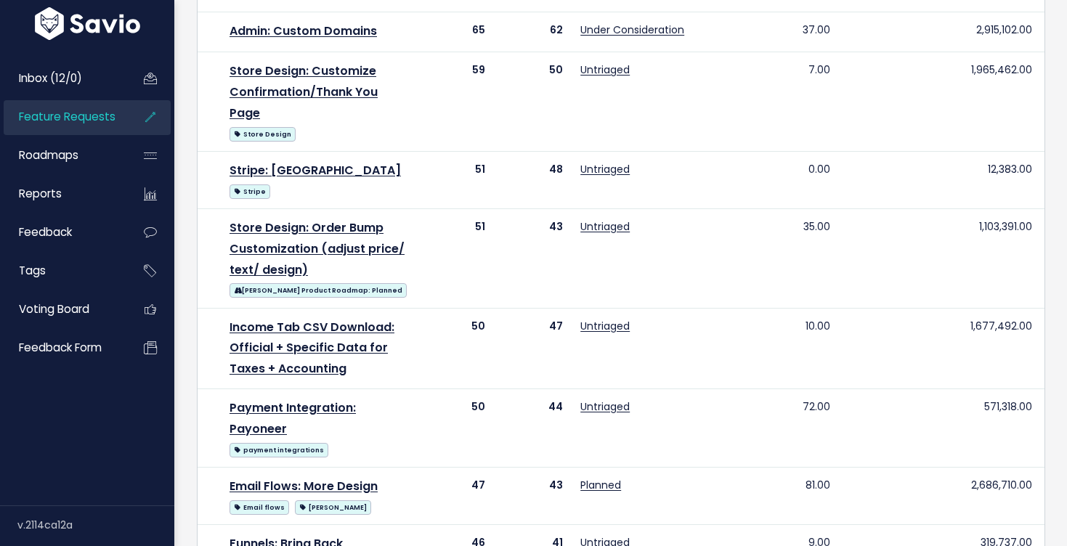
scroll to position [1110, 0]
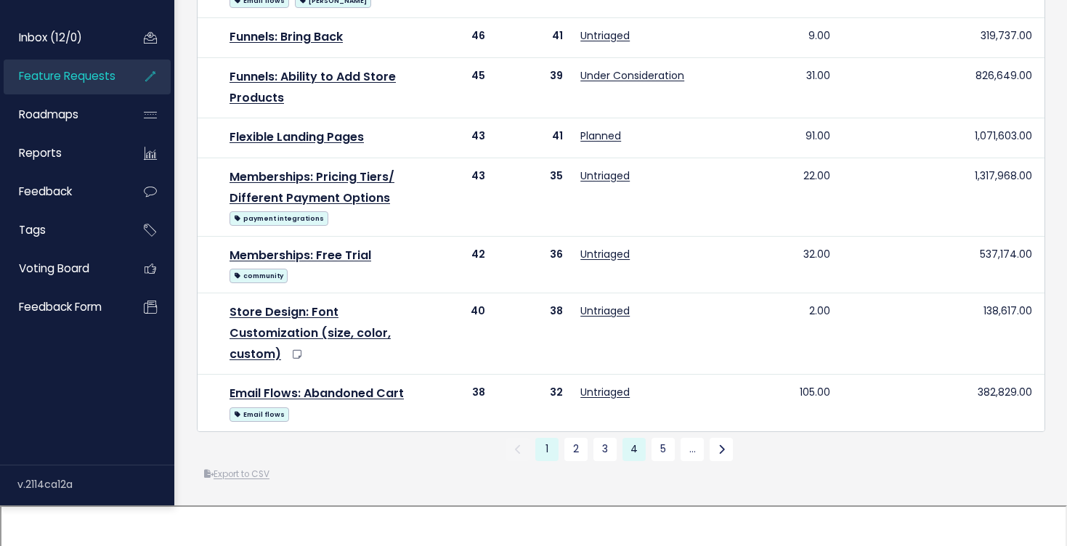
click at [634, 461] on link "4" at bounding box center [634, 449] width 23 height 23
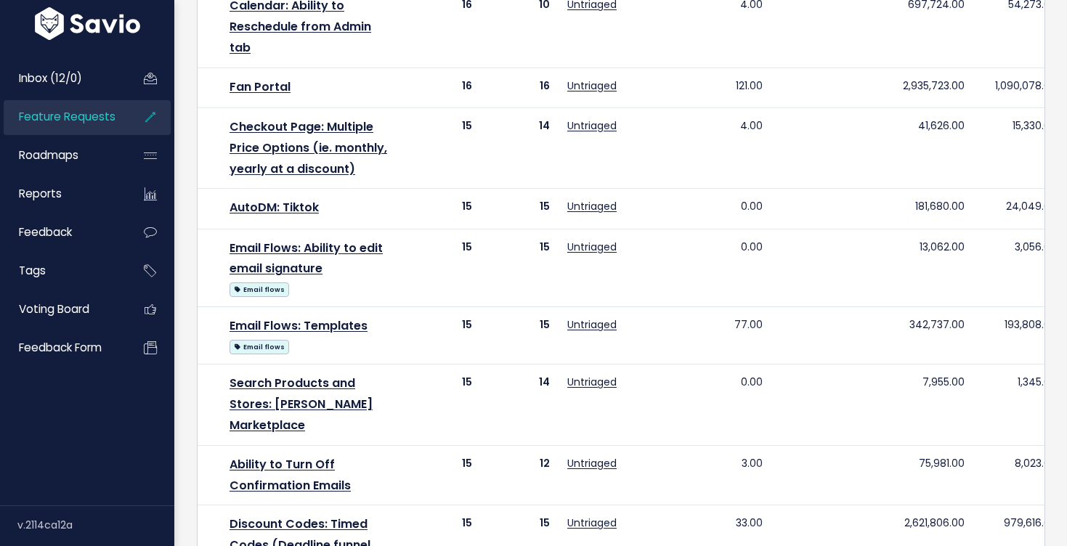
scroll to position [1032, 0]
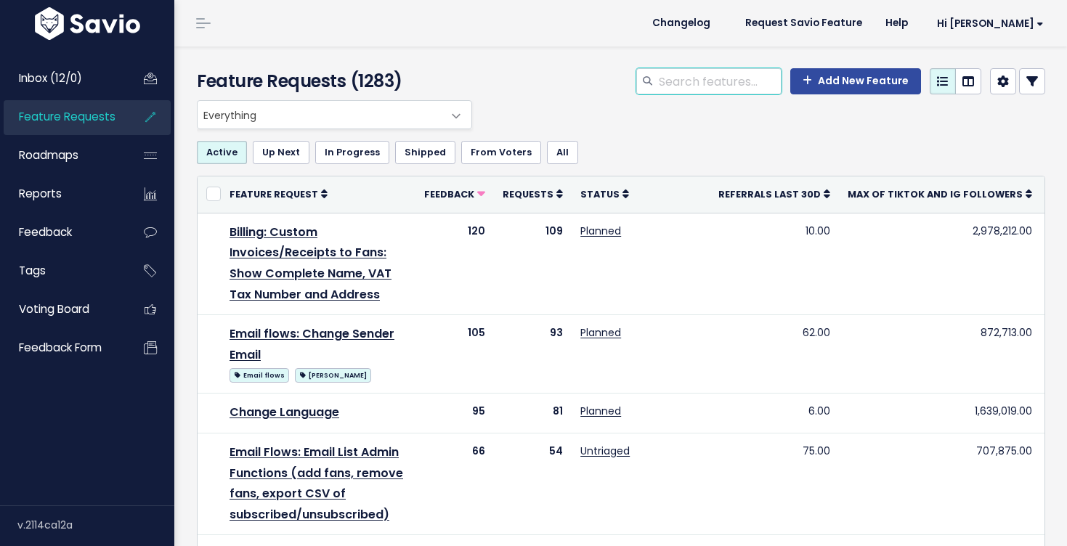
click at [716, 83] on input "search" at bounding box center [720, 81] width 124 height 26
type input "store design:"
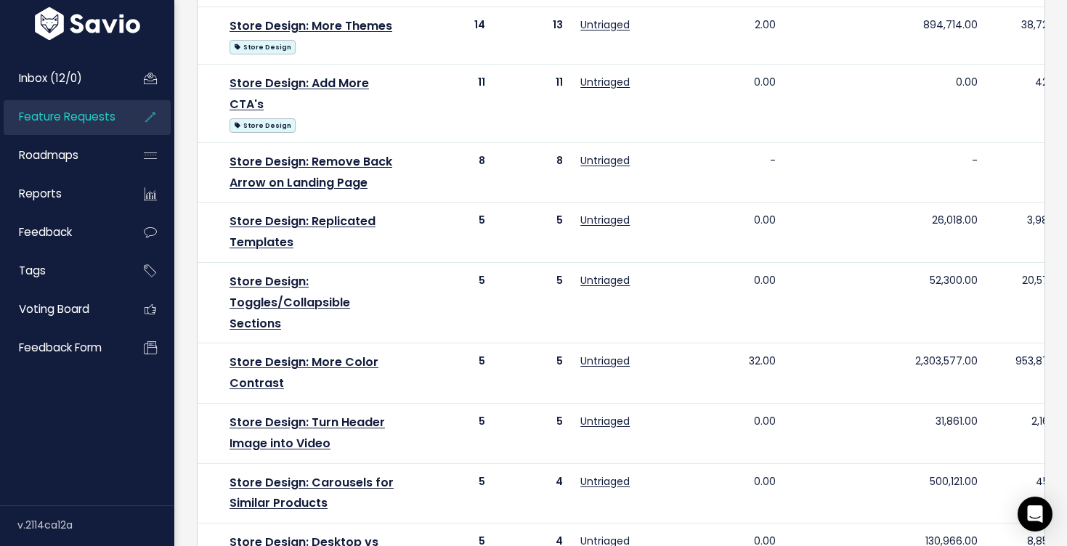
scroll to position [1129, 0]
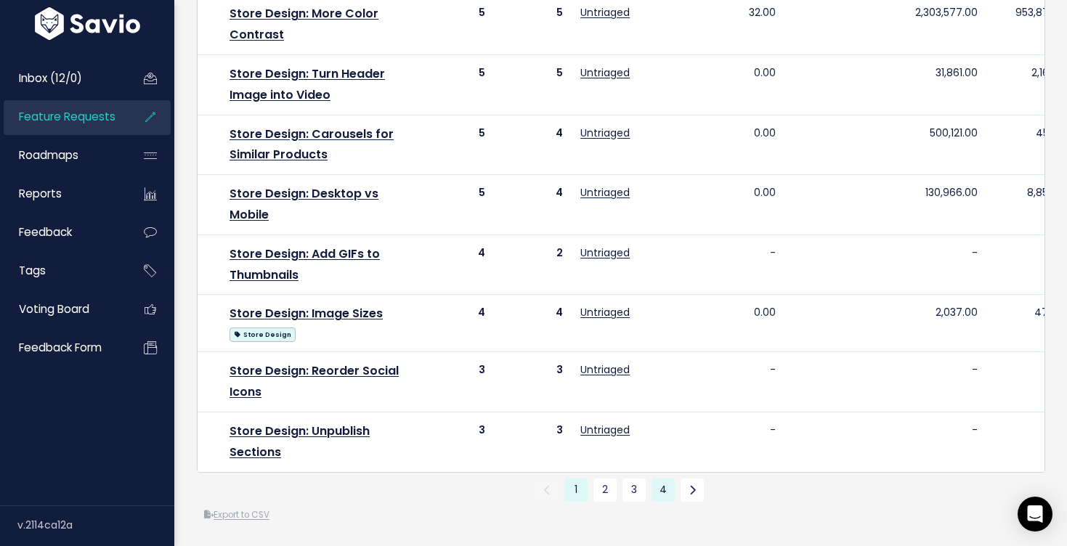
click at [663, 490] on link "4" at bounding box center [663, 490] width 23 height 23
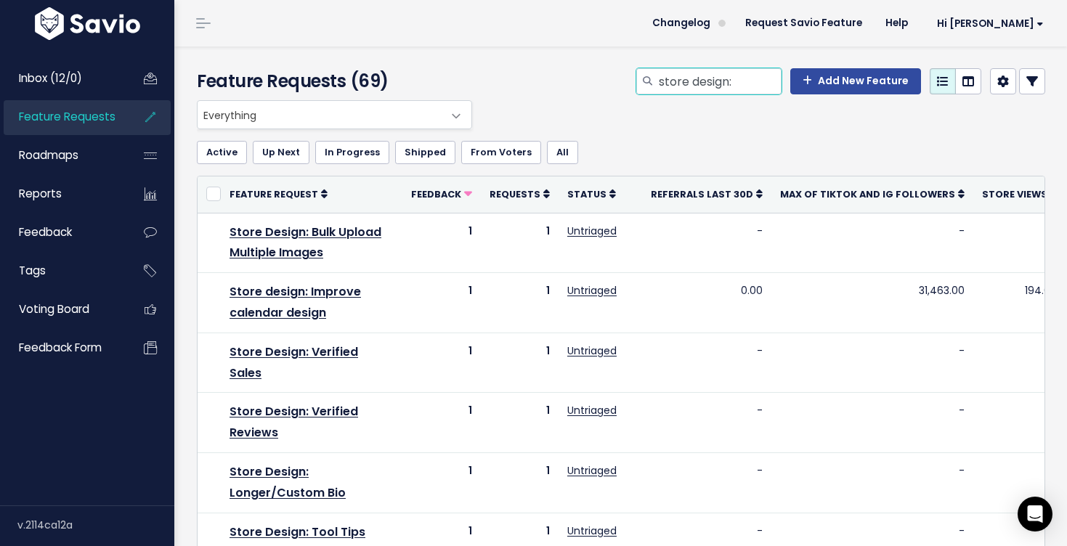
drag, startPoint x: 745, startPoint y: 87, endPoint x: 658, endPoint y: 84, distance: 87.3
click at [658, 84] on div "store design:" at bounding box center [708, 81] width 145 height 26
type input "Admin:"
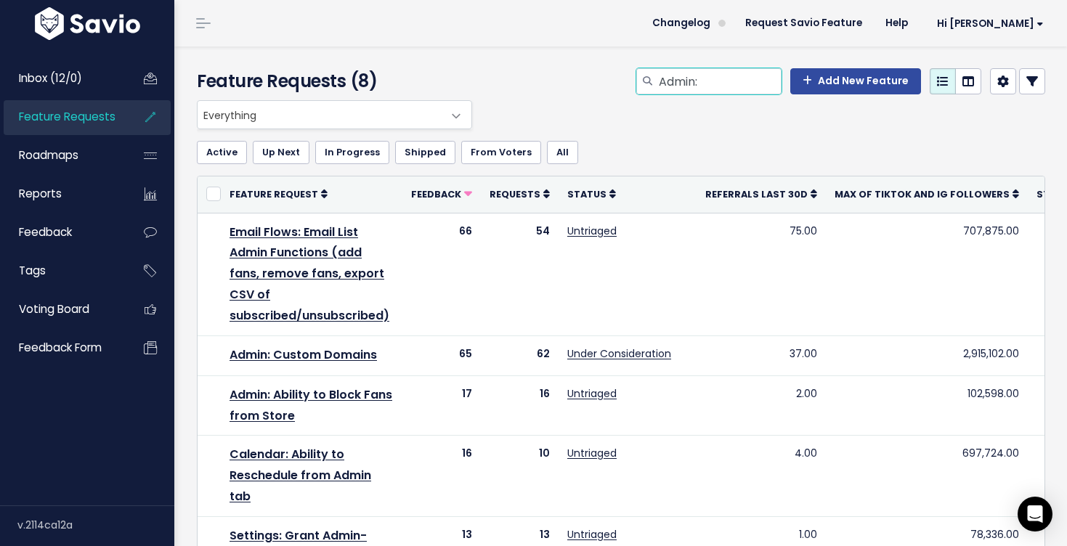
drag, startPoint x: 711, startPoint y: 80, endPoint x: 638, endPoint y: 75, distance: 72.8
click at [638, 75] on div "Admin: Add New Feature" at bounding box center [767, 84] width 581 height 32
type input "Url"
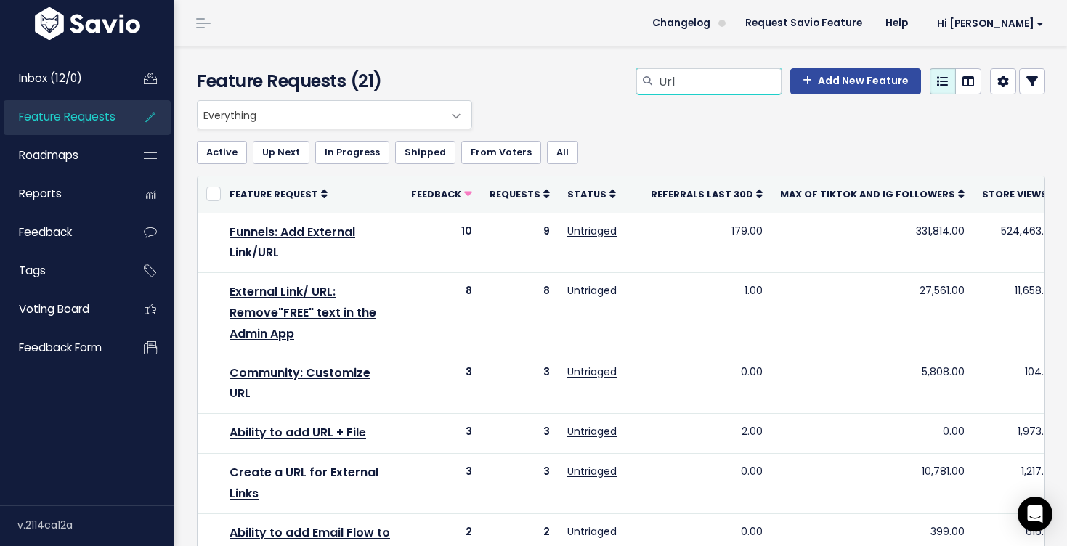
drag, startPoint x: 701, startPoint y: 78, endPoint x: 597, endPoint y: 76, distance: 103.9
click at [601, 78] on div "Url Add New Feature" at bounding box center [767, 84] width 581 height 32
click at [92, 113] on span "Feature Requests" at bounding box center [67, 116] width 97 height 15
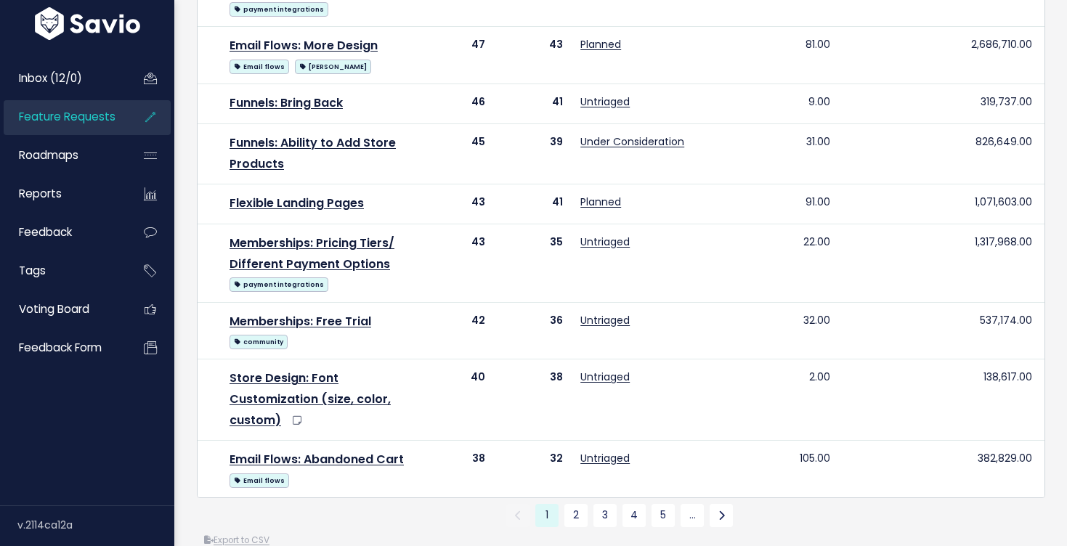
scroll to position [1110, 0]
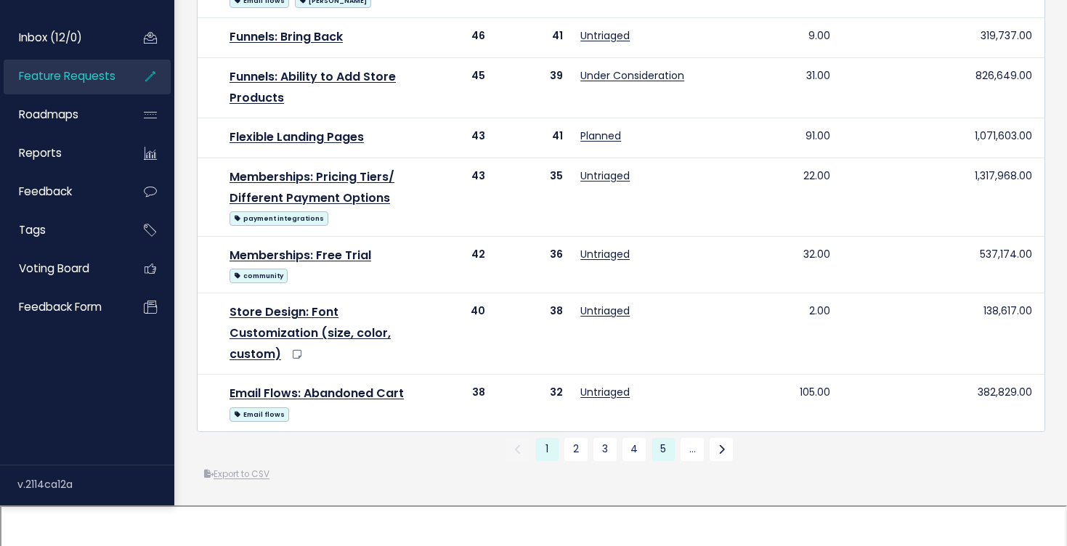
click at [668, 461] on link "5" at bounding box center [663, 449] width 23 height 23
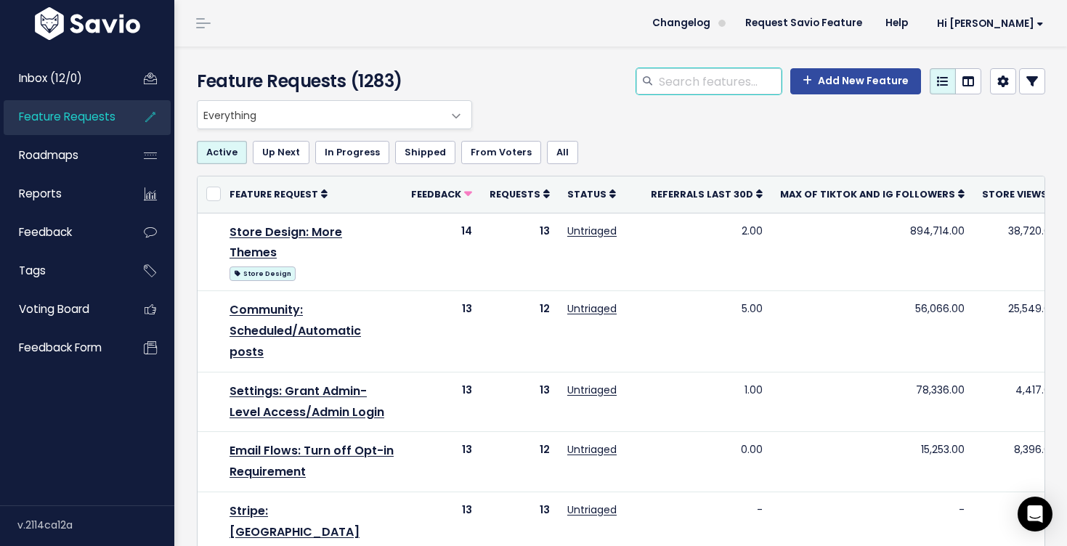
click at [702, 86] on input "search" at bounding box center [720, 81] width 124 height 26
type input "schedule post"
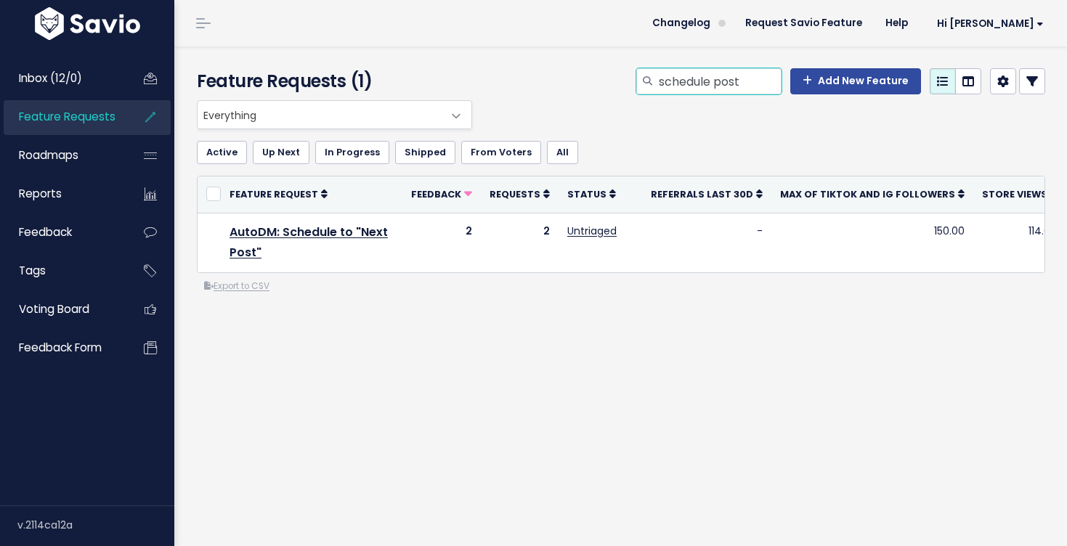
drag, startPoint x: 743, startPoint y: 82, endPoint x: 692, endPoint y: 82, distance: 50.1
click at [692, 82] on input "schedule post" at bounding box center [720, 81] width 124 height 26
type input "s"
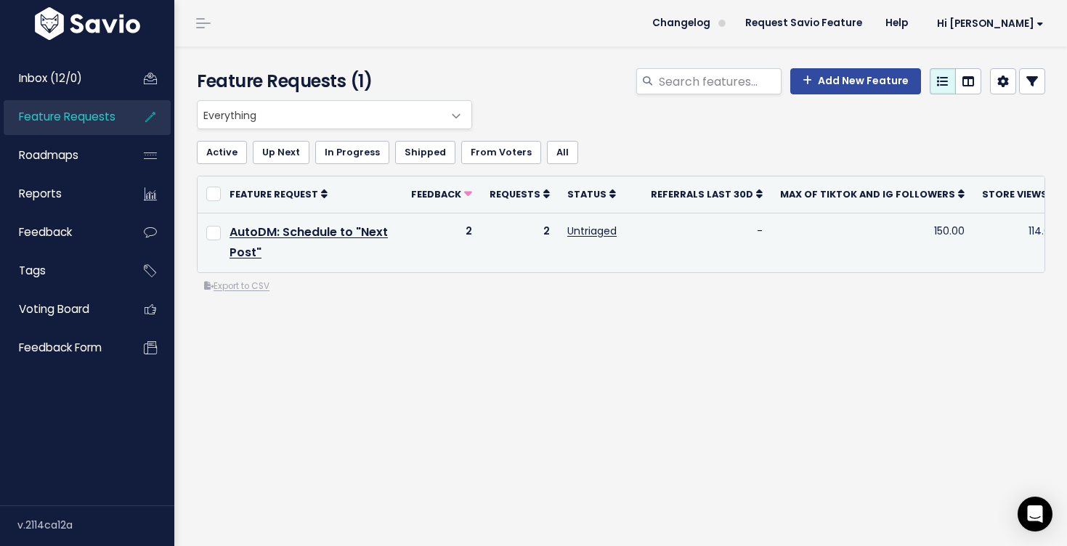
click at [647, 258] on td "-" at bounding box center [706, 243] width 129 height 60
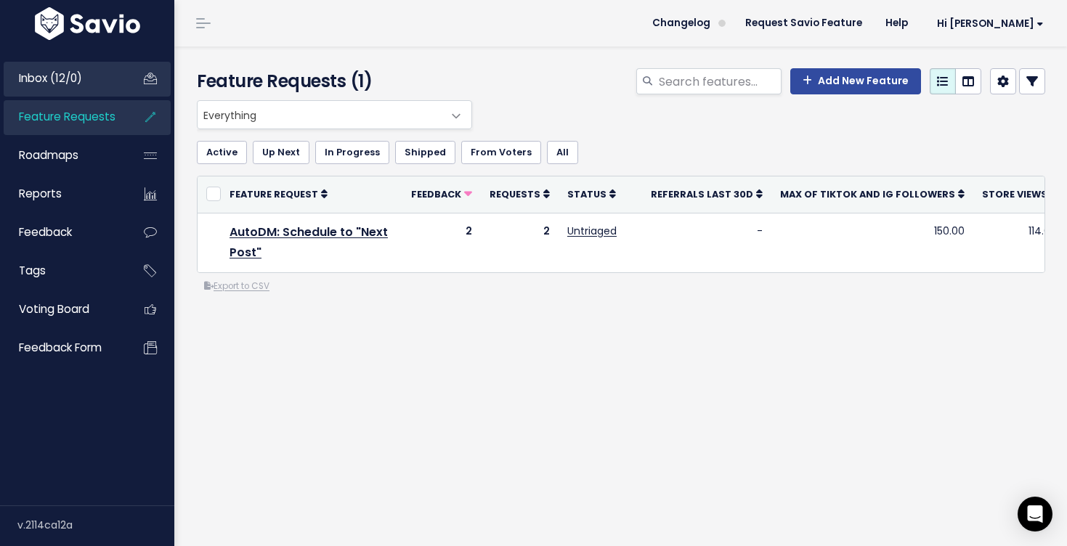
click at [65, 84] on span "Inbox (12/0)" at bounding box center [50, 77] width 63 height 15
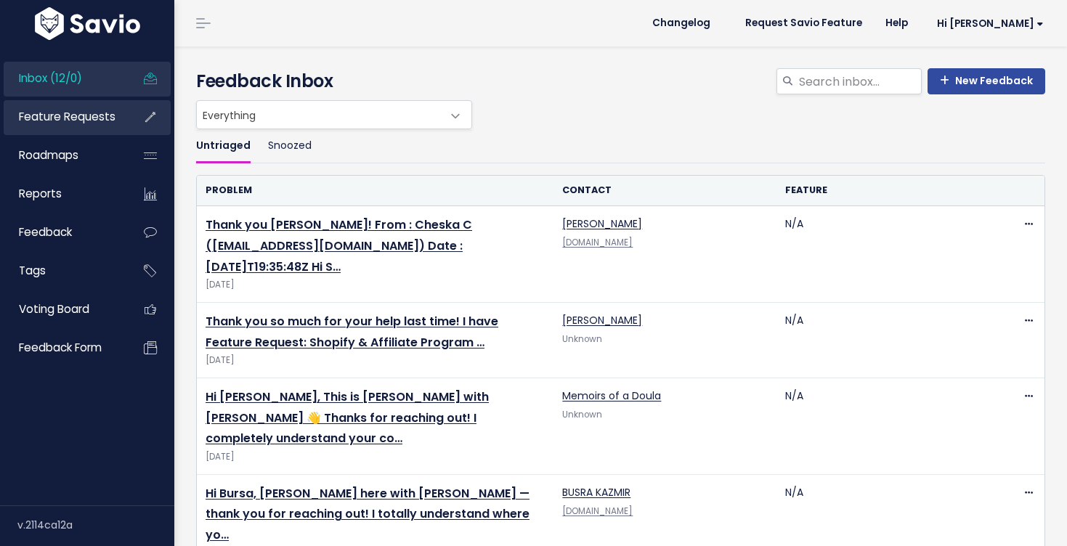
click at [71, 115] on span "Feature Requests" at bounding box center [67, 116] width 97 height 15
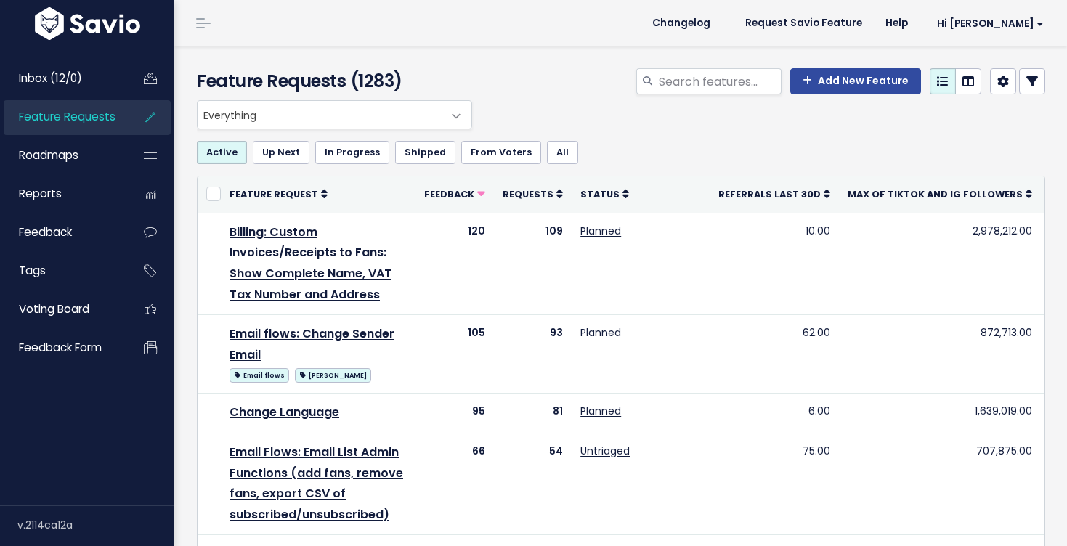
click at [404, 105] on span "Everything" at bounding box center [320, 115] width 245 height 28
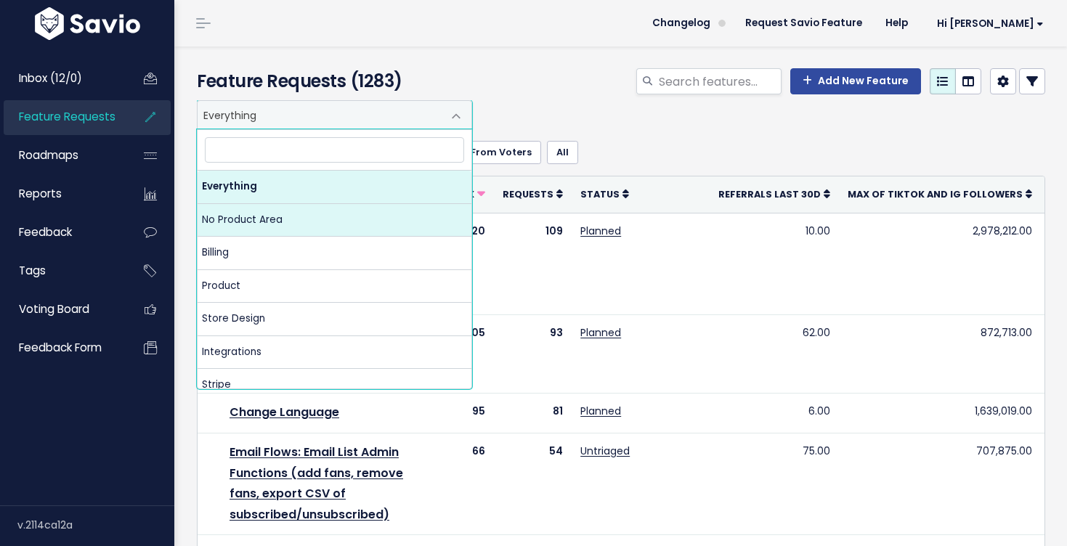
select select "NOT_SET:NOT_SET"
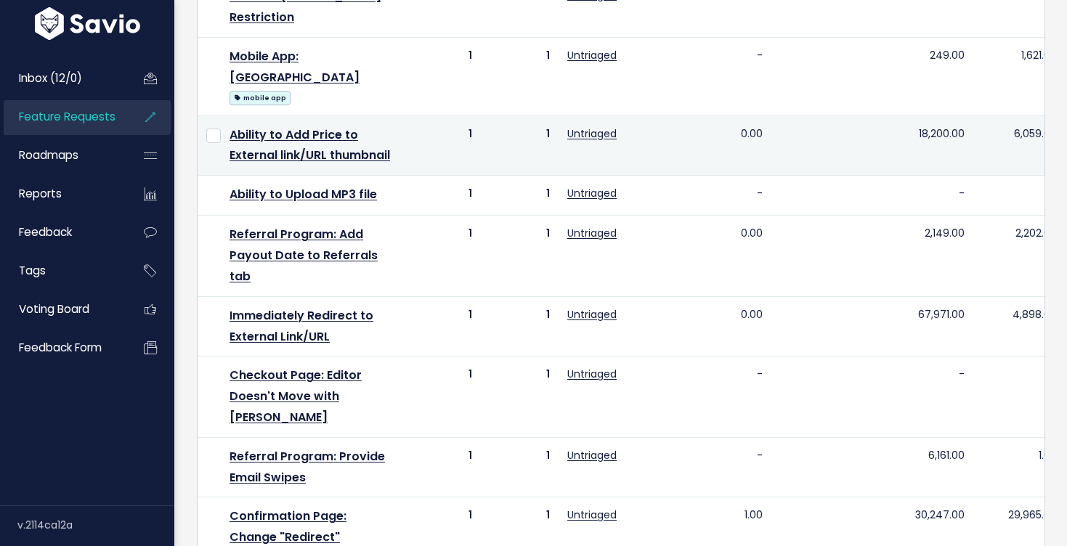
scroll to position [902, 0]
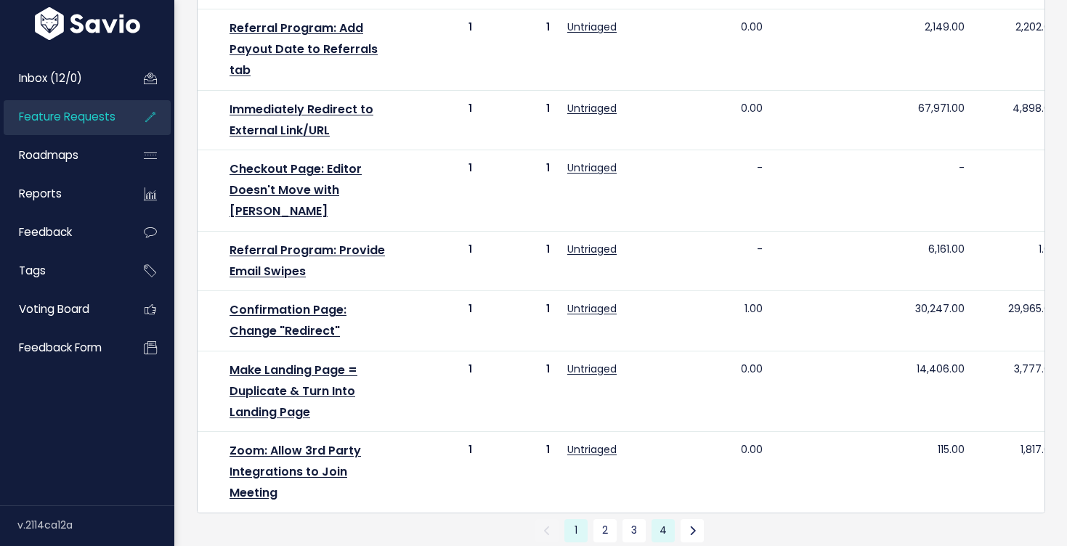
click at [661, 519] on link "4" at bounding box center [663, 530] width 23 height 23
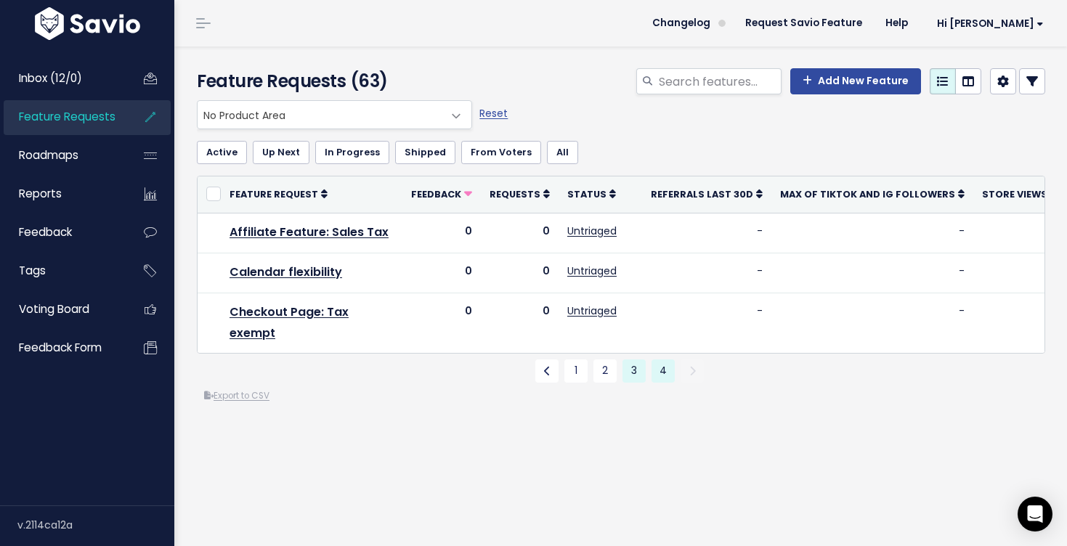
click at [629, 372] on link "3" at bounding box center [634, 371] width 23 height 23
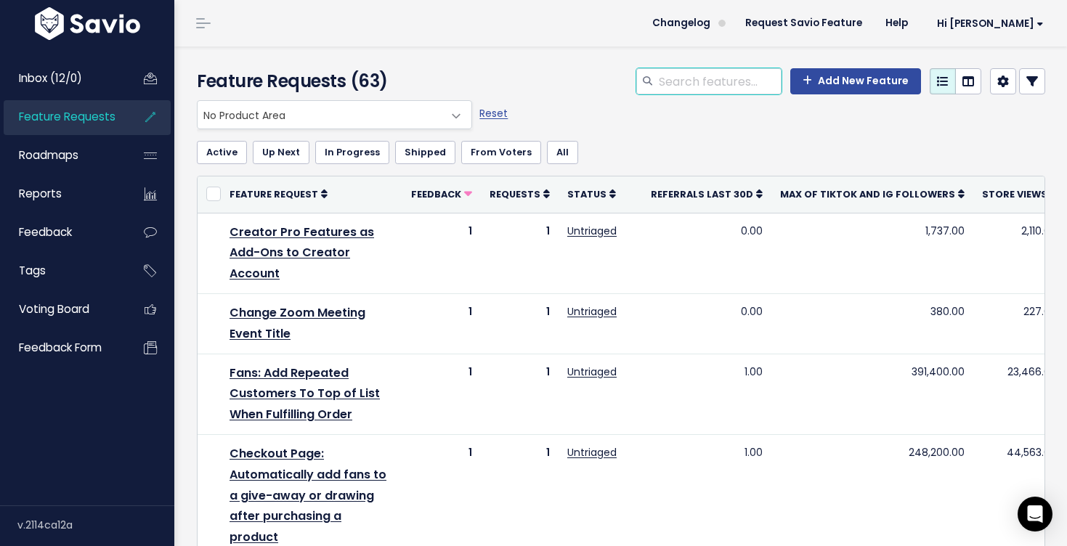
click at [682, 78] on input "search" at bounding box center [720, 81] width 124 height 26
type input "area code"
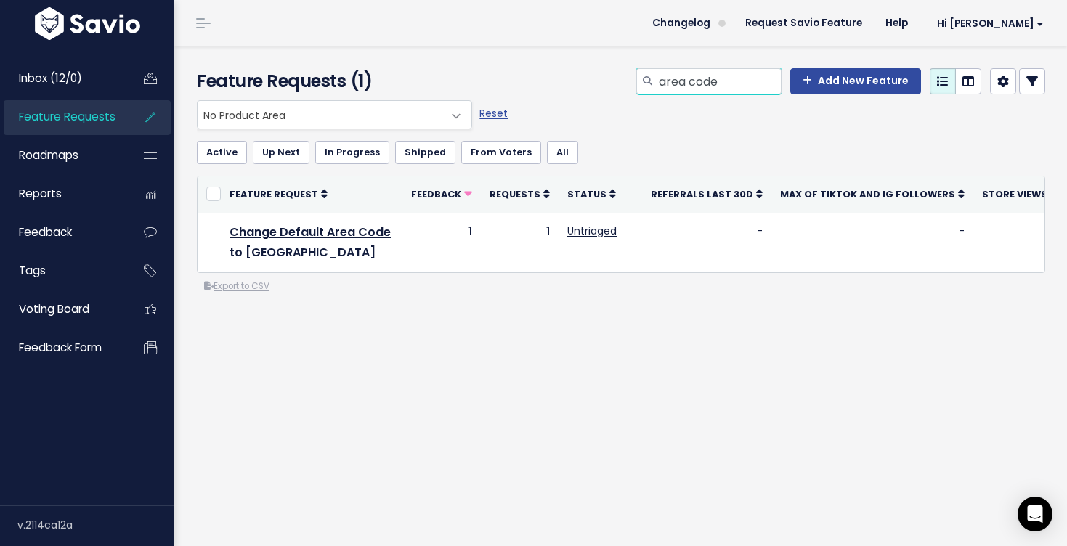
click at [682, 87] on input "area code" at bounding box center [720, 81] width 124 height 26
type input "country code"
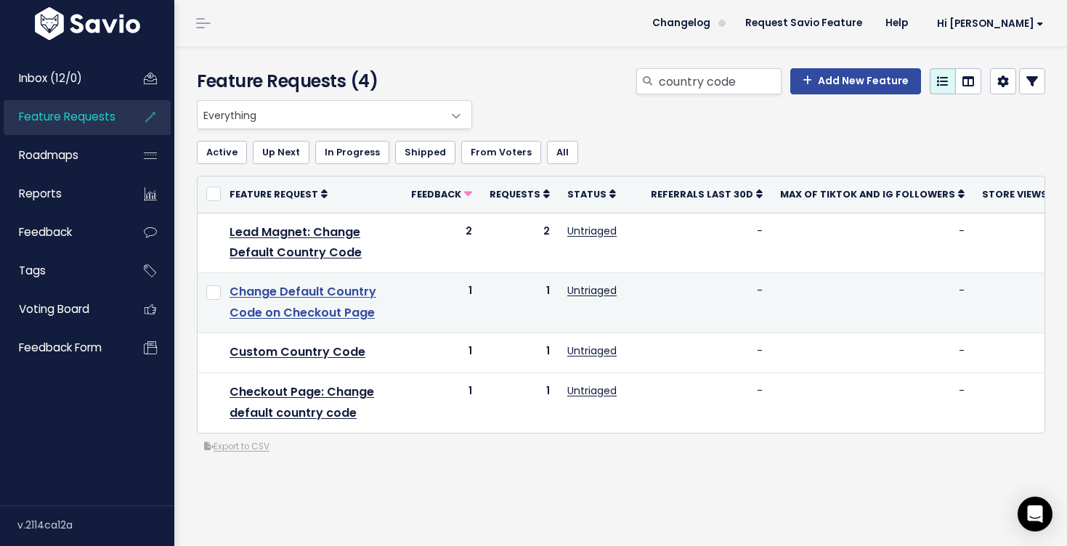
click at [344, 291] on link "Change Default Country Code on Checkout Page" at bounding box center [303, 302] width 147 height 38
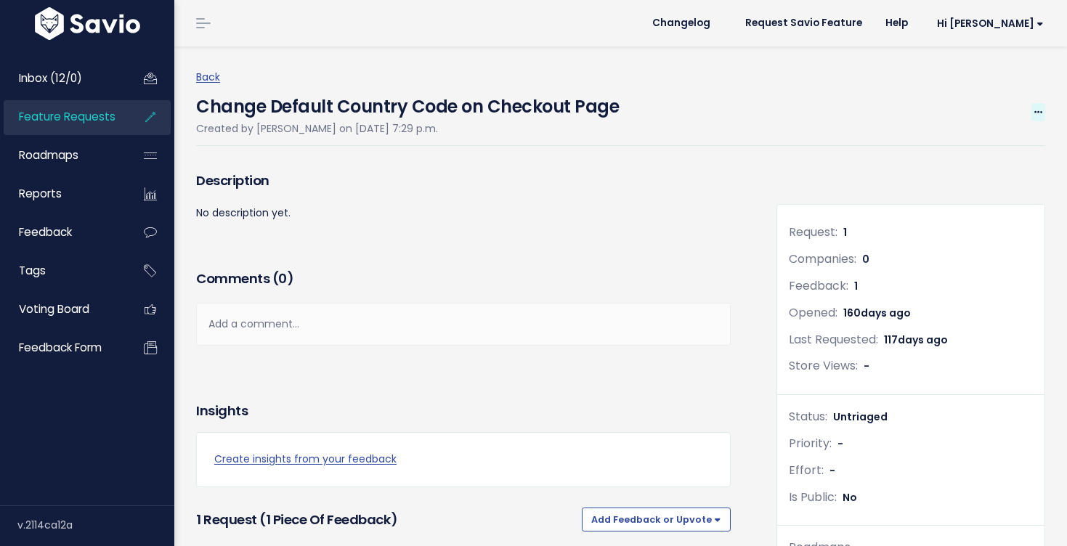
click at [1042, 111] on icon at bounding box center [1039, 112] width 8 height 9
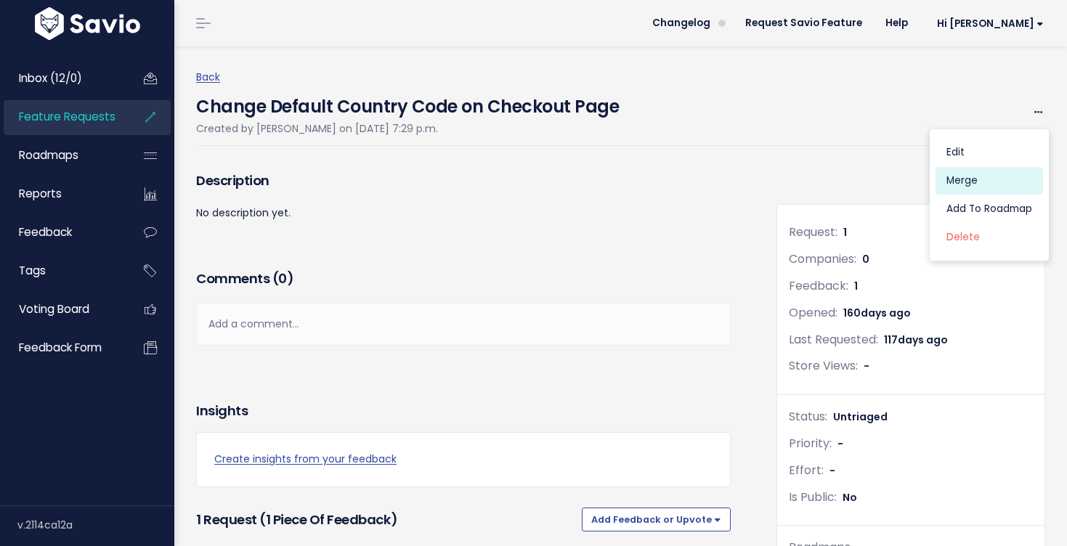
click at [976, 174] on link "Merge" at bounding box center [990, 181] width 108 height 28
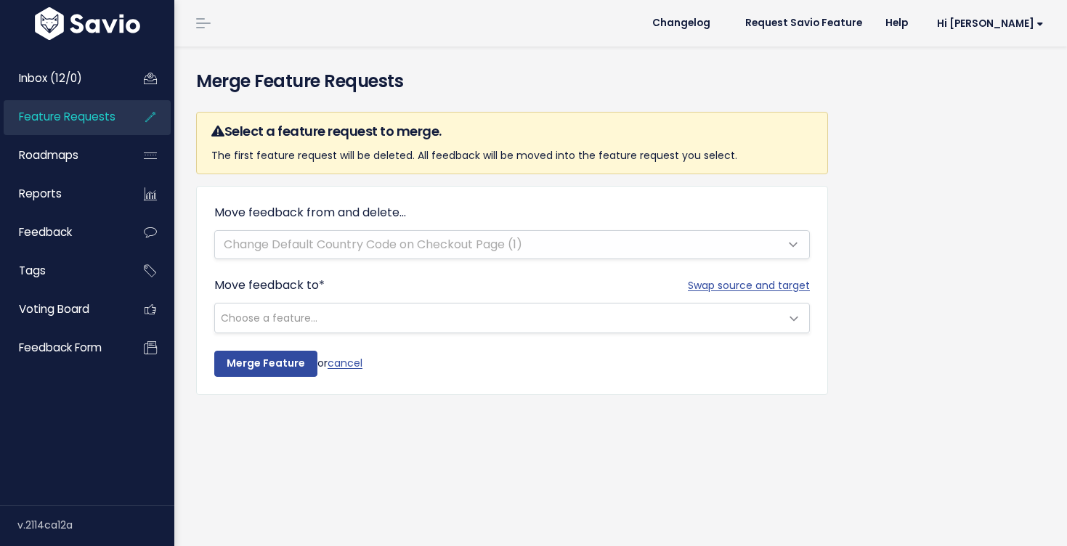
click at [420, 324] on span "Choose a feature..." at bounding box center [497, 318] width 565 height 29
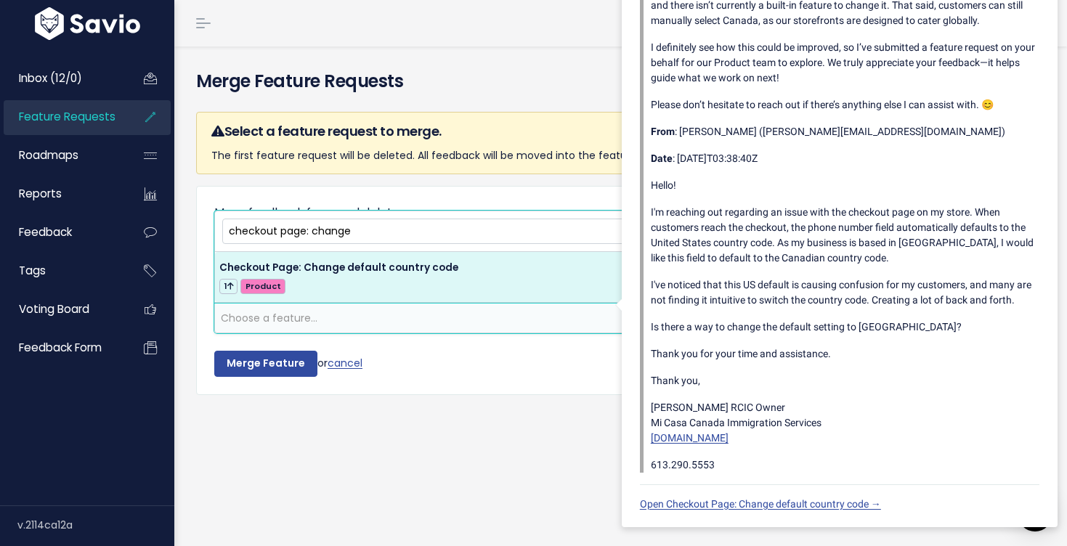
type input "checkout page: change"
select select "57039"
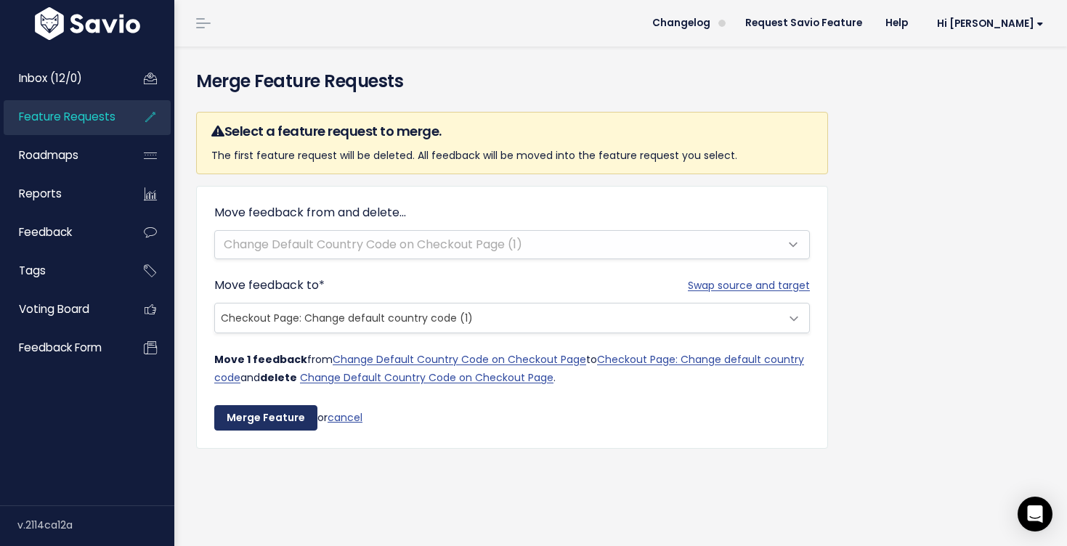
click at [268, 424] on input "Merge Feature" at bounding box center [265, 418] width 103 height 26
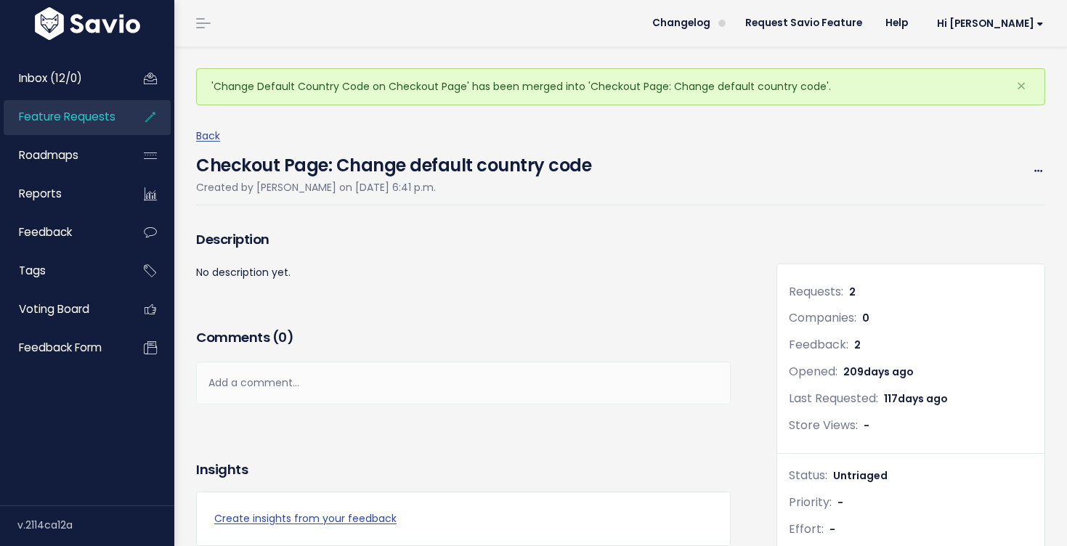
click at [116, 123] on link "Feature Requests" at bounding box center [62, 116] width 117 height 33
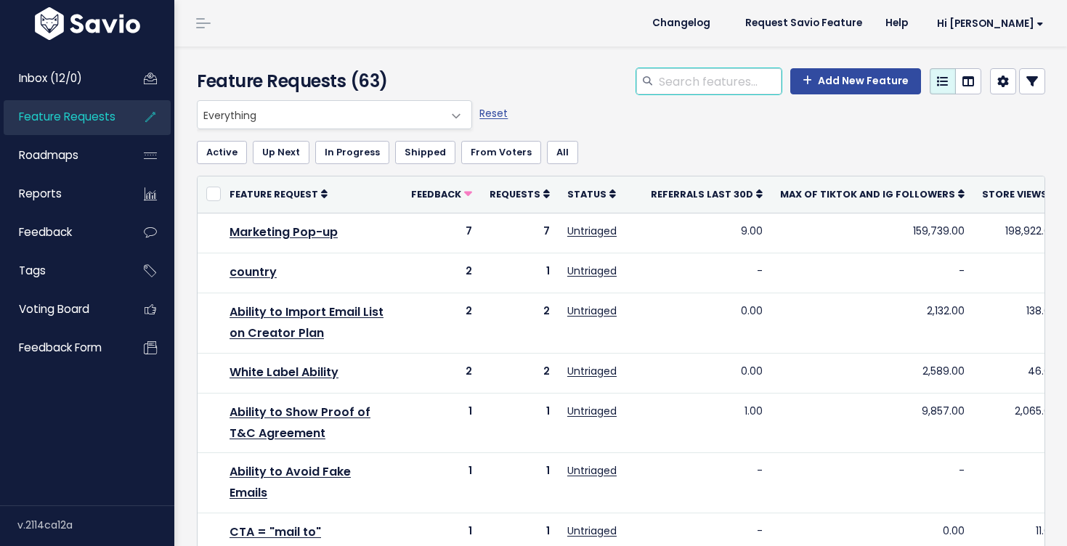
click at [696, 81] on input "search" at bounding box center [720, 81] width 124 height 26
type input "country code"
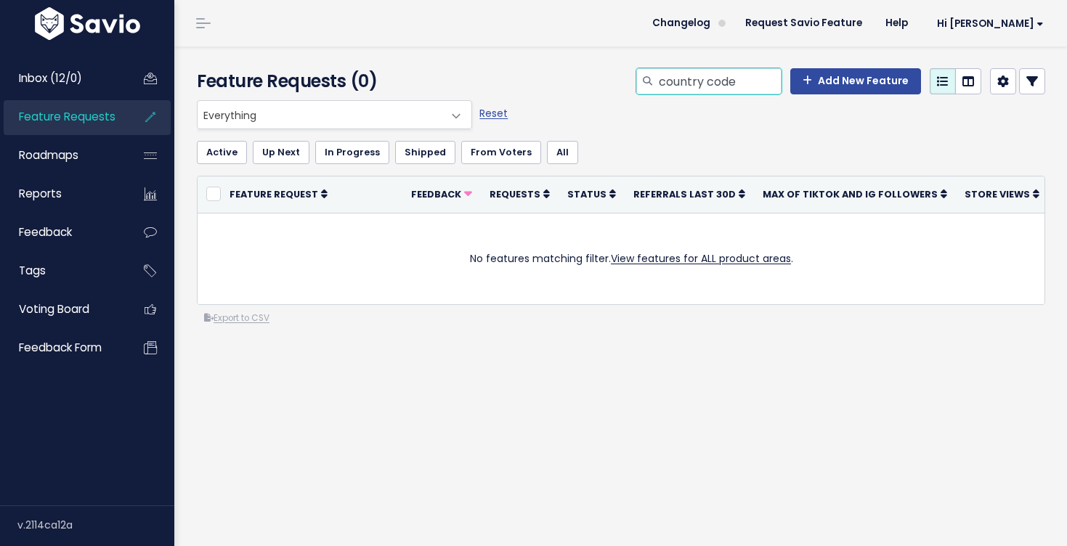
click at [718, 81] on input "country code" at bounding box center [720, 81] width 124 height 26
type input "country"
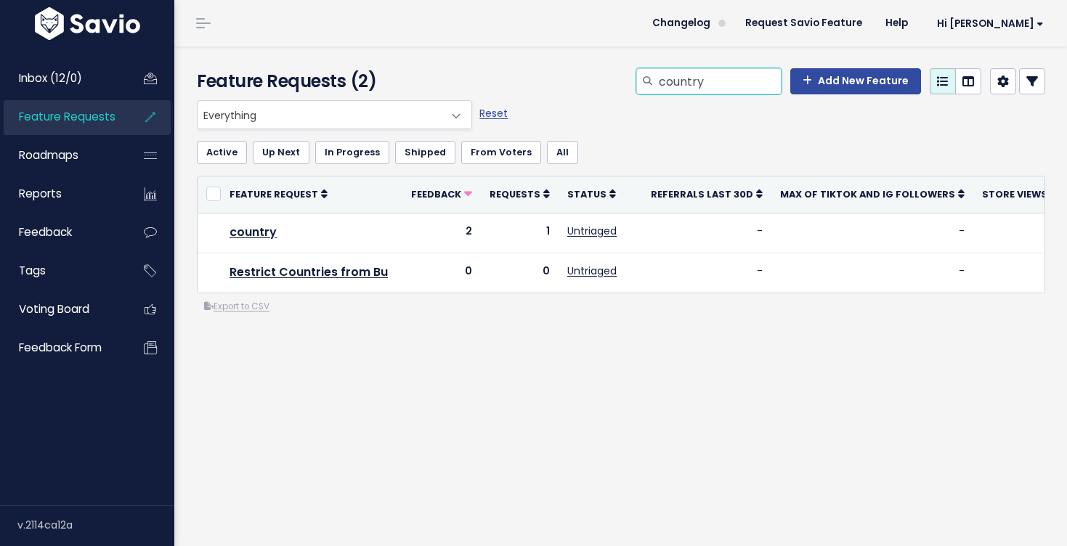
click at [741, 81] on input "country" at bounding box center [720, 81] width 124 height 26
type input "country"
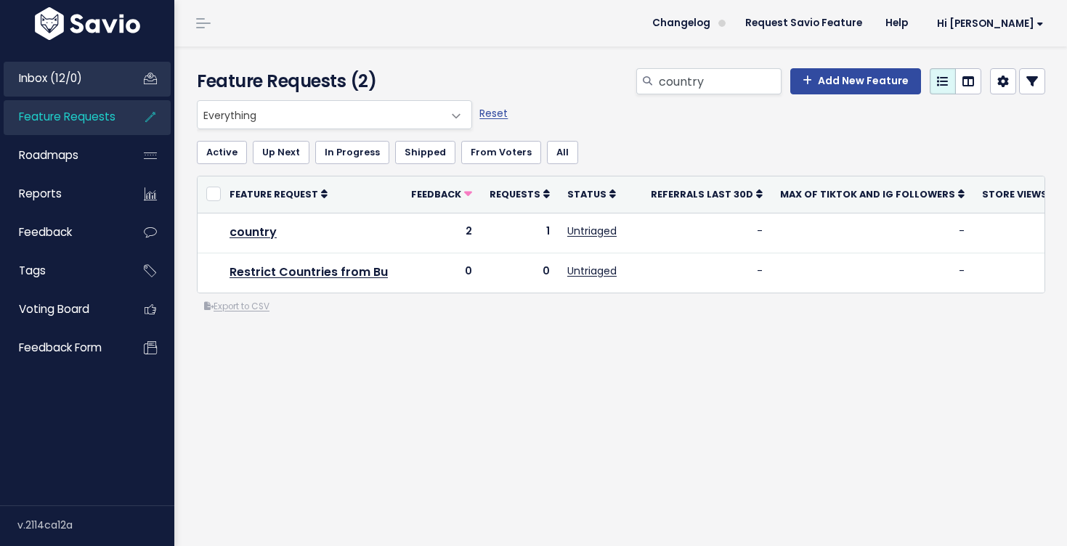
click at [102, 79] on link "Inbox (12/0)" at bounding box center [62, 78] width 117 height 33
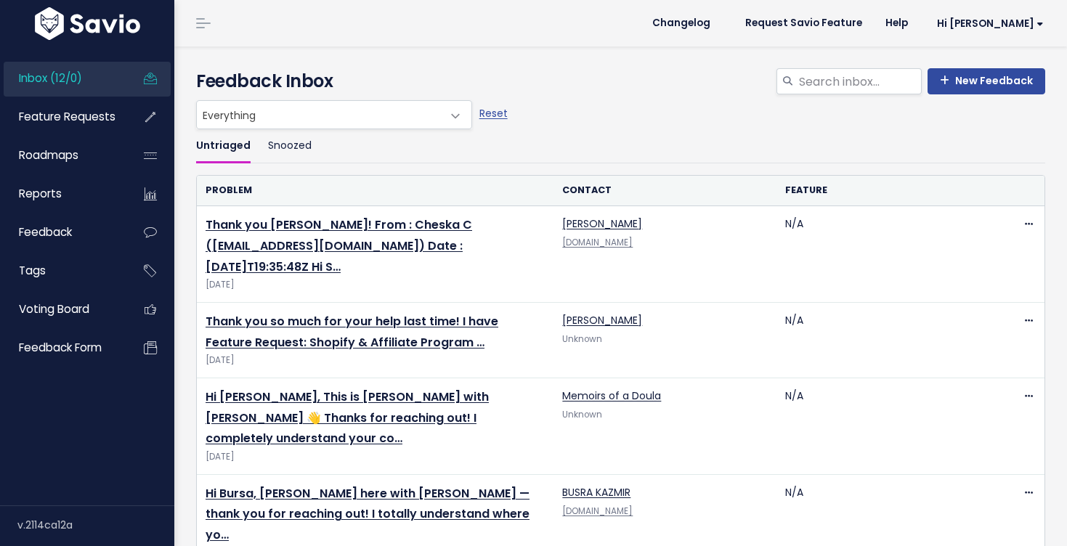
click at [100, 107] on link "Feature Requests" at bounding box center [62, 116] width 117 height 33
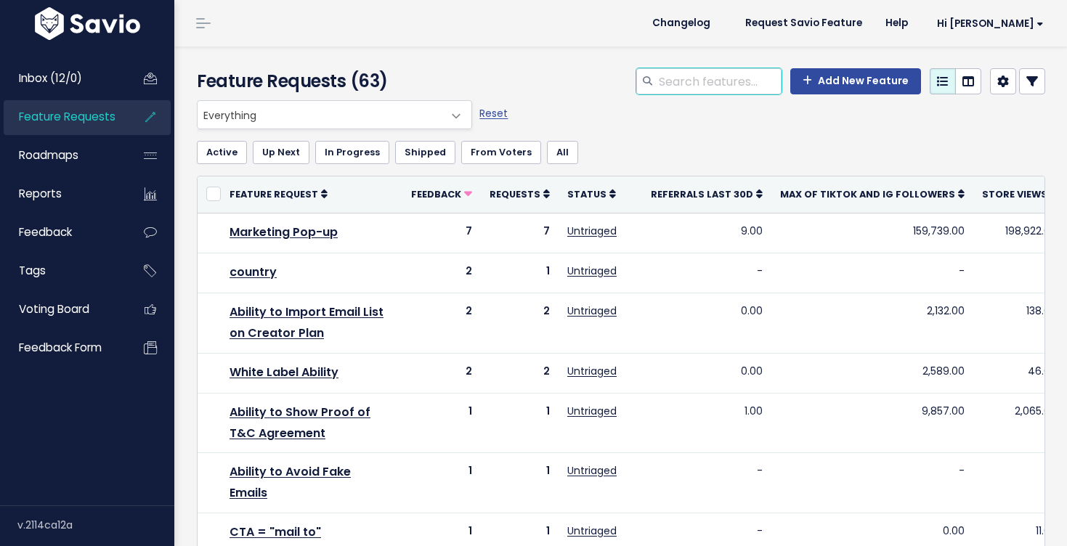
click at [719, 79] on input "search" at bounding box center [720, 81] width 124 height 26
type input "country code"
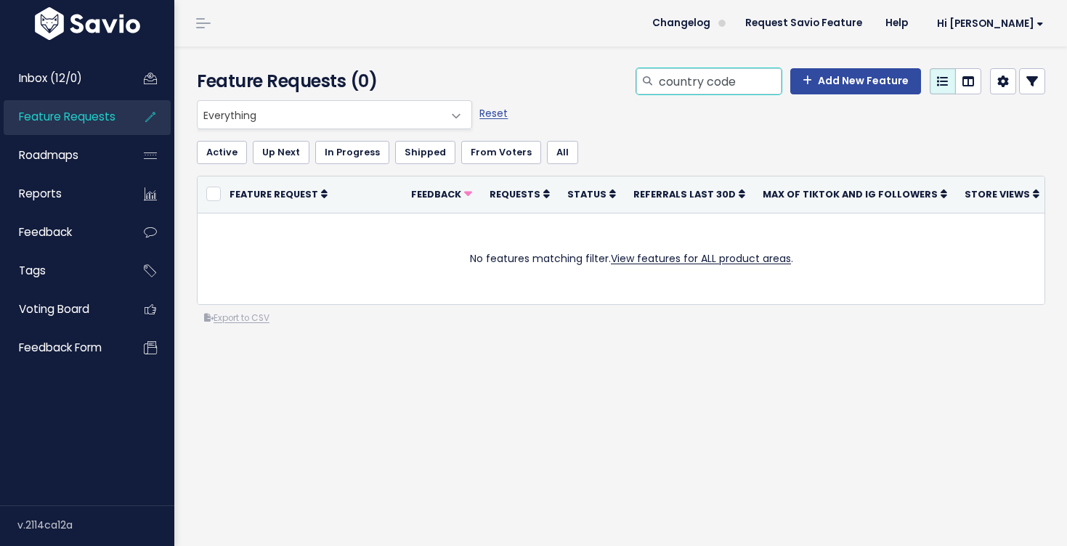
click at [721, 78] on input "country code" at bounding box center [720, 81] width 124 height 26
type input "c"
type input "d"
type input "change default"
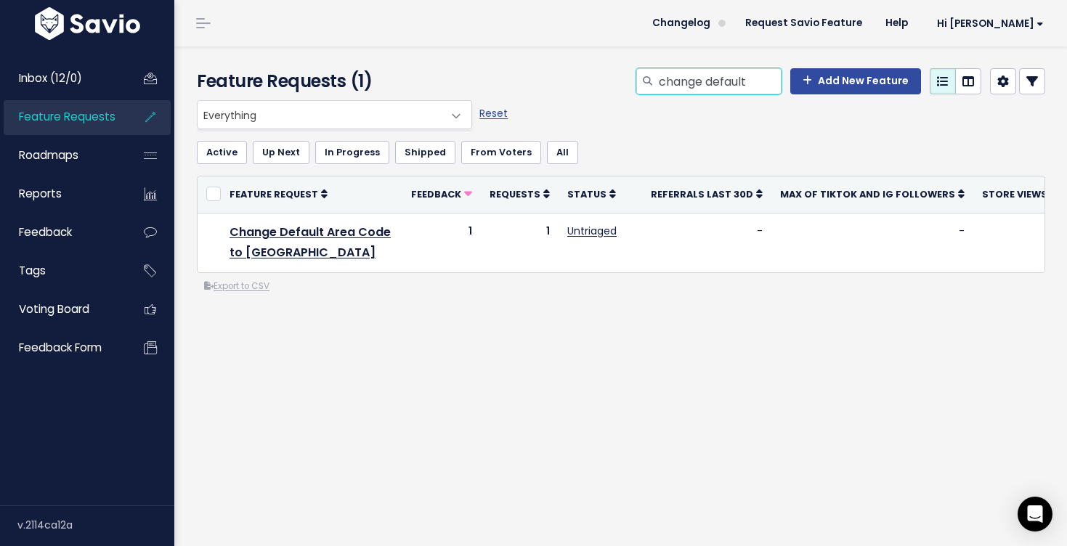
click at [734, 79] on input "change default" at bounding box center [720, 81] width 124 height 26
type input "checkout page:"
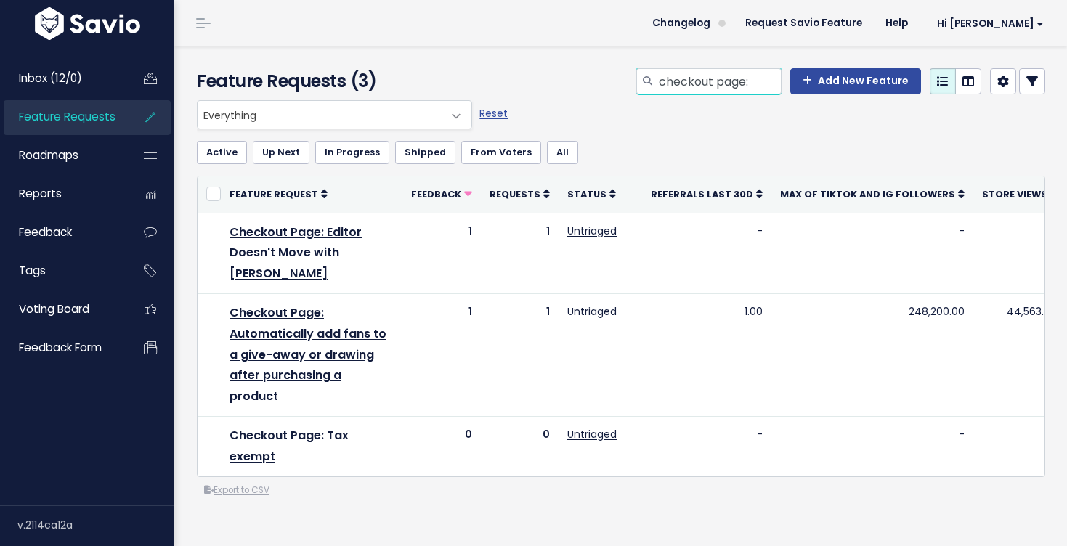
click at [762, 86] on input "checkout page:" at bounding box center [720, 81] width 124 height 26
type input "checkout page: change default"
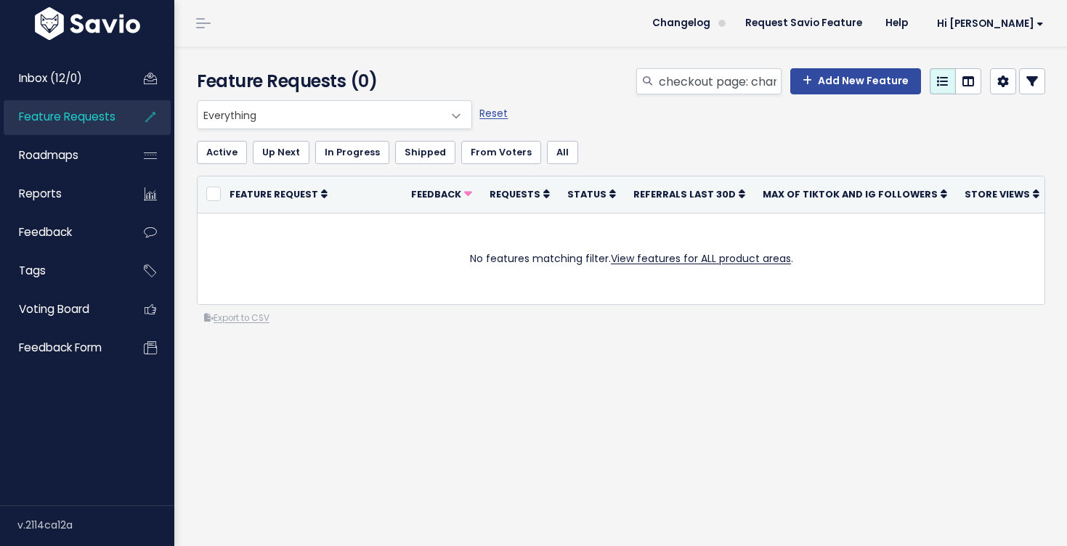
click at [631, 87] on div "checkout page: change default Add New Feature" at bounding box center [767, 84] width 581 height 32
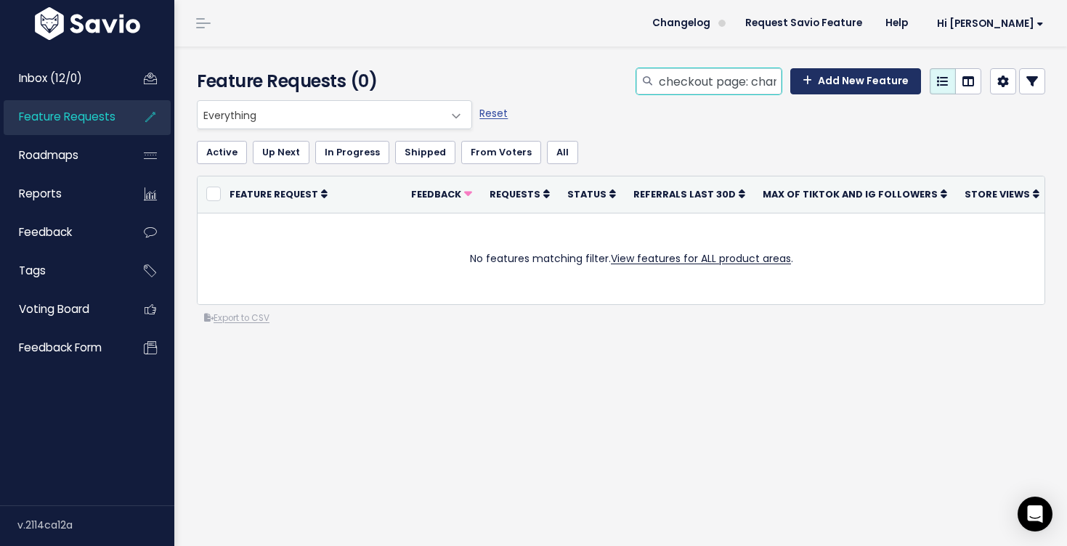
scroll to position [0, 65]
drag, startPoint x: 664, startPoint y: 83, endPoint x: 836, endPoint y: 83, distance: 171.5
click at [836, 83] on div "checkout page: change default Add New Feature" at bounding box center [840, 81] width 409 height 26
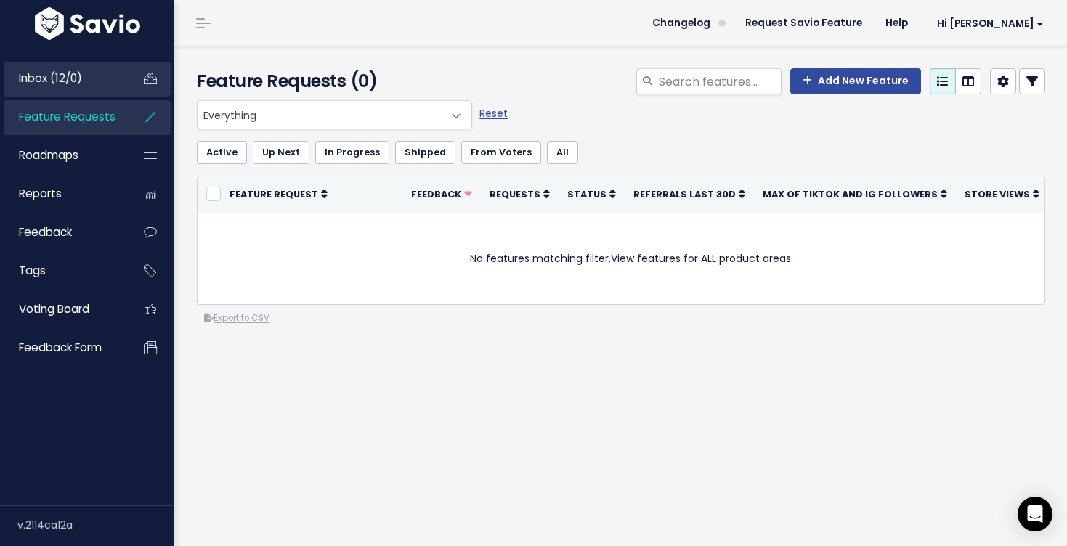
click at [69, 84] on span "Inbox (12/0)" at bounding box center [50, 77] width 63 height 15
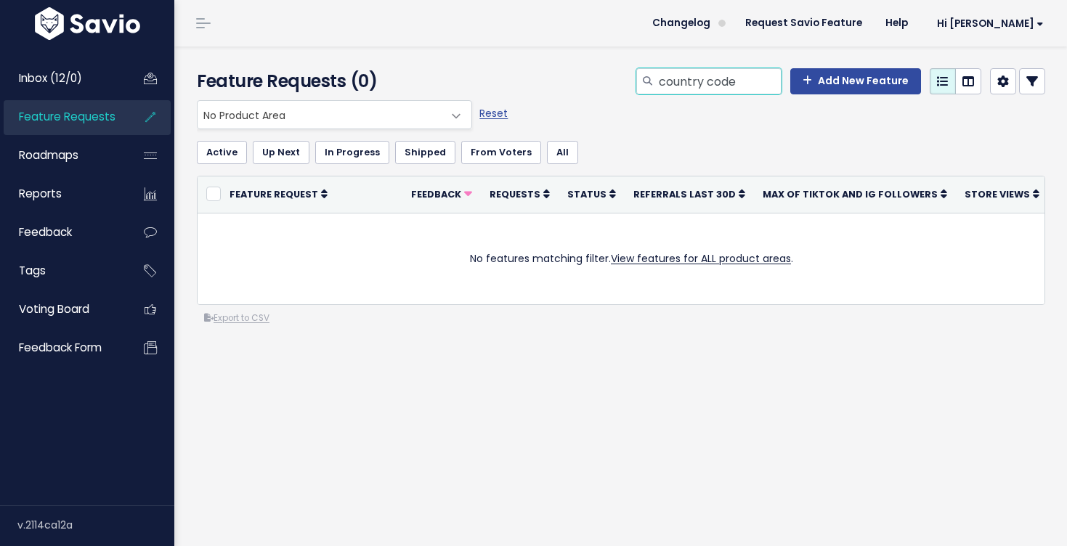
drag, startPoint x: 748, startPoint y: 81, endPoint x: 648, endPoint y: 73, distance: 99.8
click at [649, 73] on div "country code" at bounding box center [708, 81] width 145 height 26
type input "checkout page:"
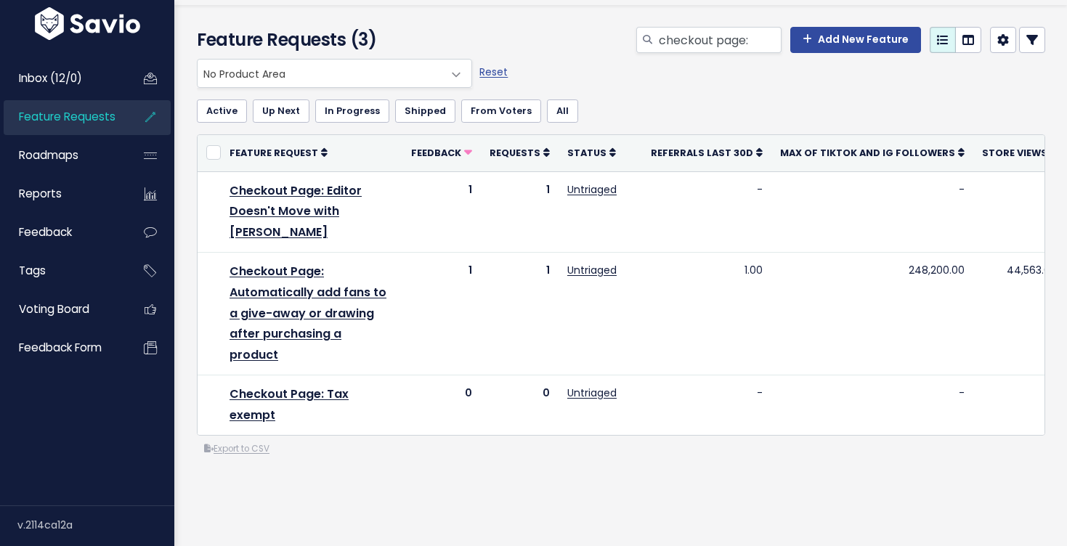
scroll to position [47, 0]
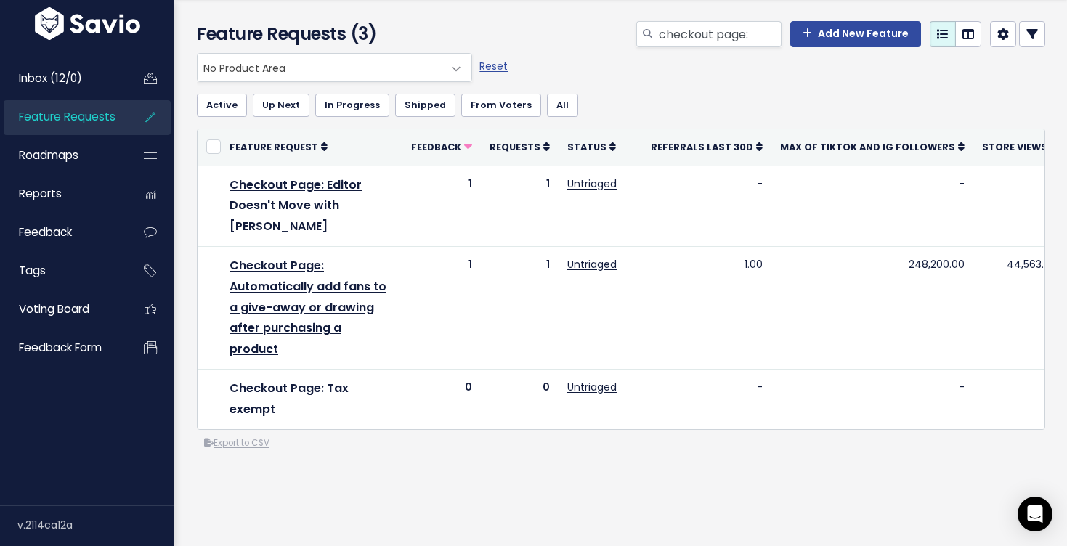
click at [50, 97] on ul "Inbox (12/0) Feature Requests Roadmaps Reports" at bounding box center [87, 214] width 167 height 304
click at [44, 91] on link "Inbox (12/0)" at bounding box center [62, 78] width 117 height 33
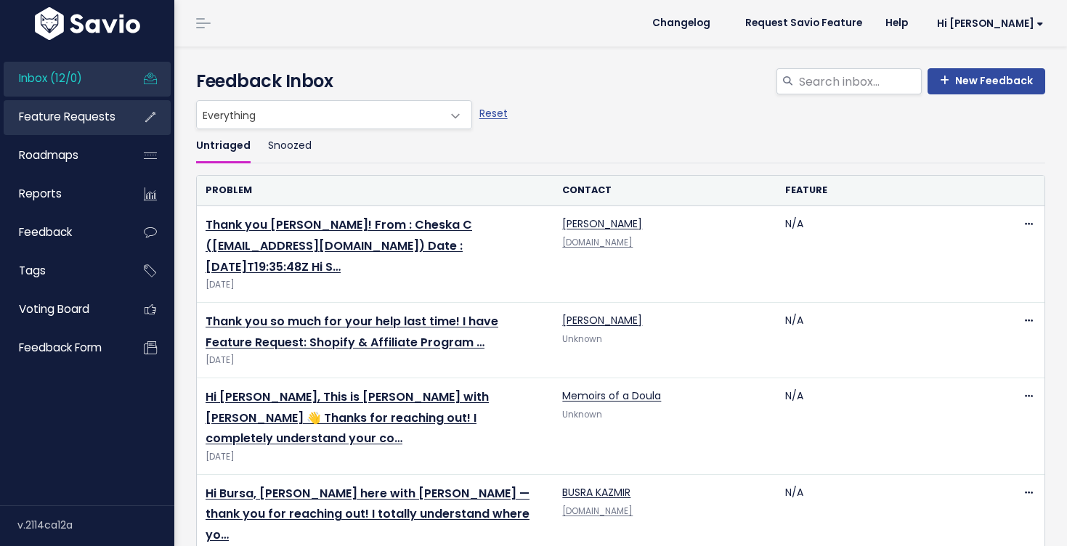
click at [47, 104] on link "Feature Requests" at bounding box center [62, 116] width 117 height 33
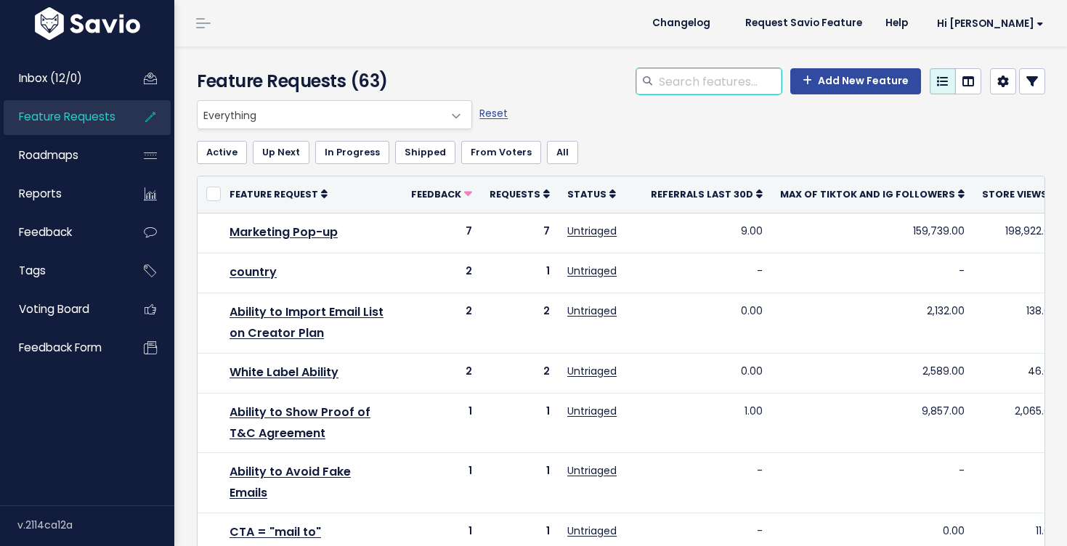
click at [743, 76] on input "search" at bounding box center [720, 81] width 124 height 26
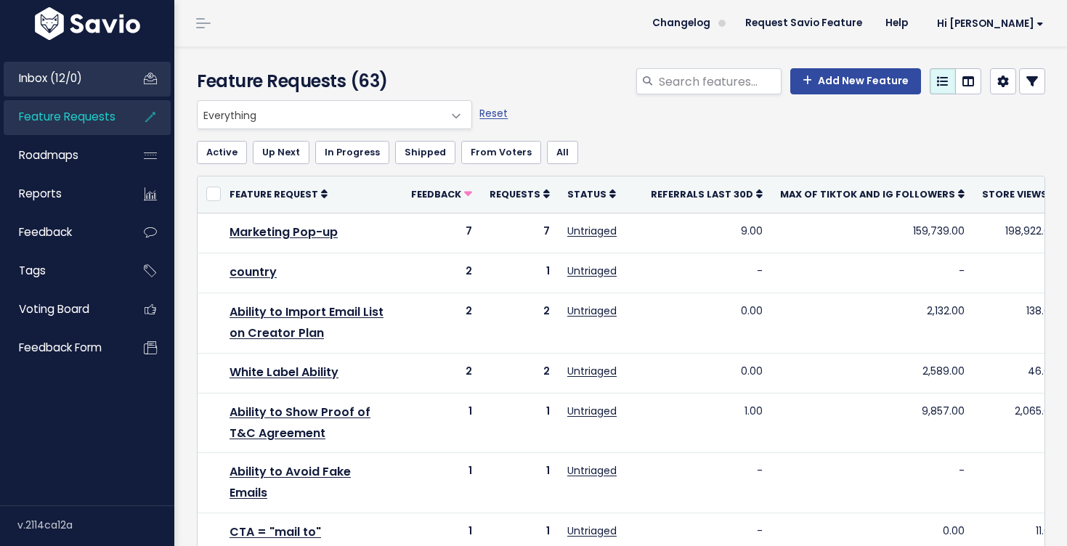
click at [77, 81] on span "Inbox (12/0)" at bounding box center [50, 77] width 63 height 15
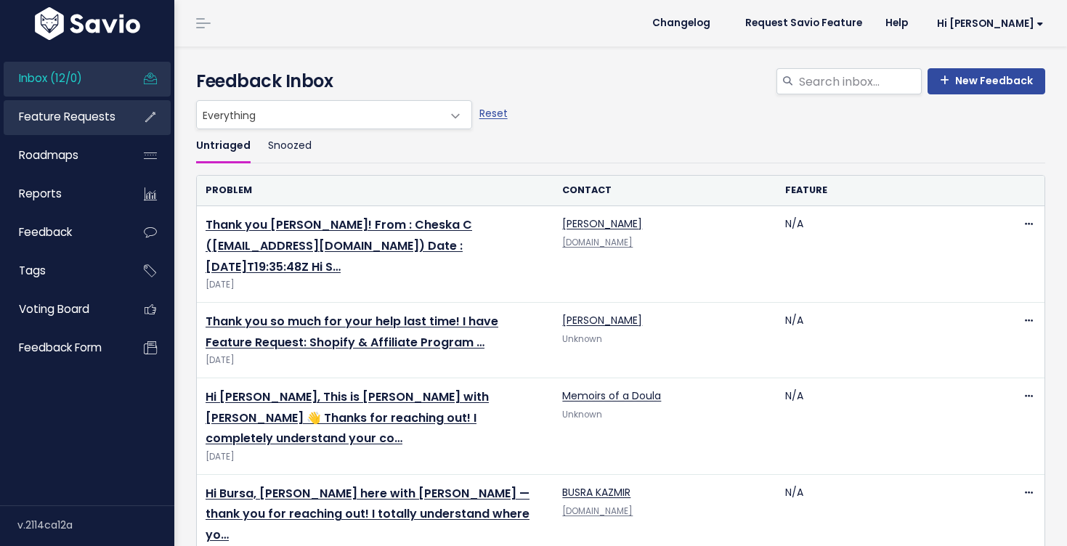
click at [64, 102] on link "Feature Requests" at bounding box center [62, 116] width 117 height 33
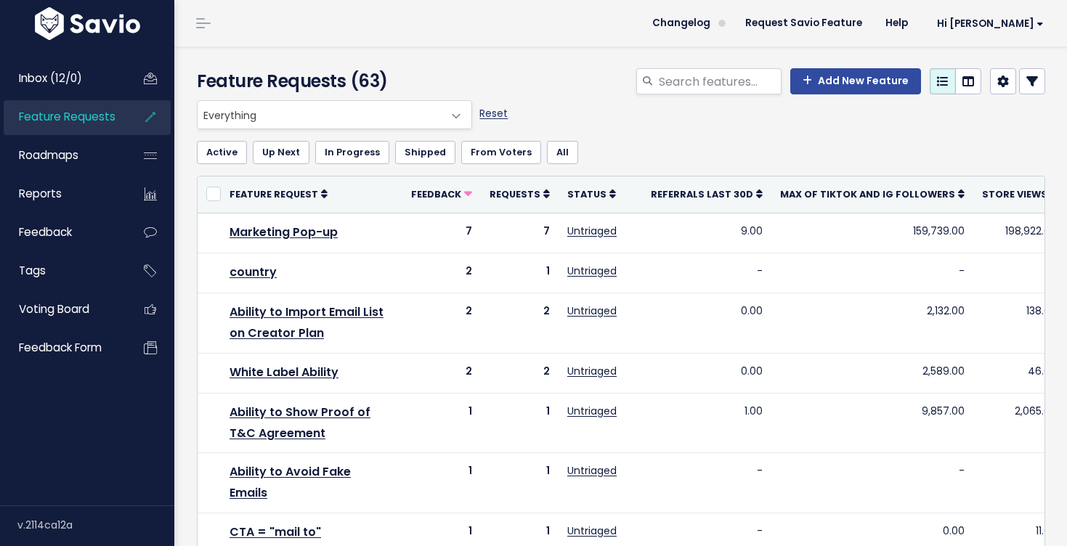
click at [482, 108] on link "Reset" at bounding box center [494, 113] width 28 height 15
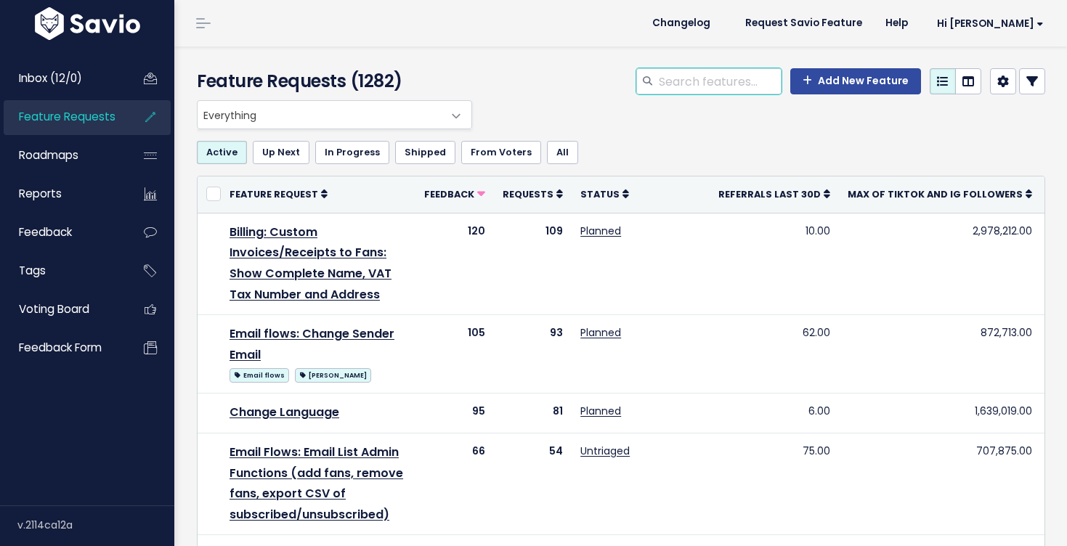
click at [696, 80] on input "search" at bounding box center [720, 81] width 124 height 26
type input "checkout page:"
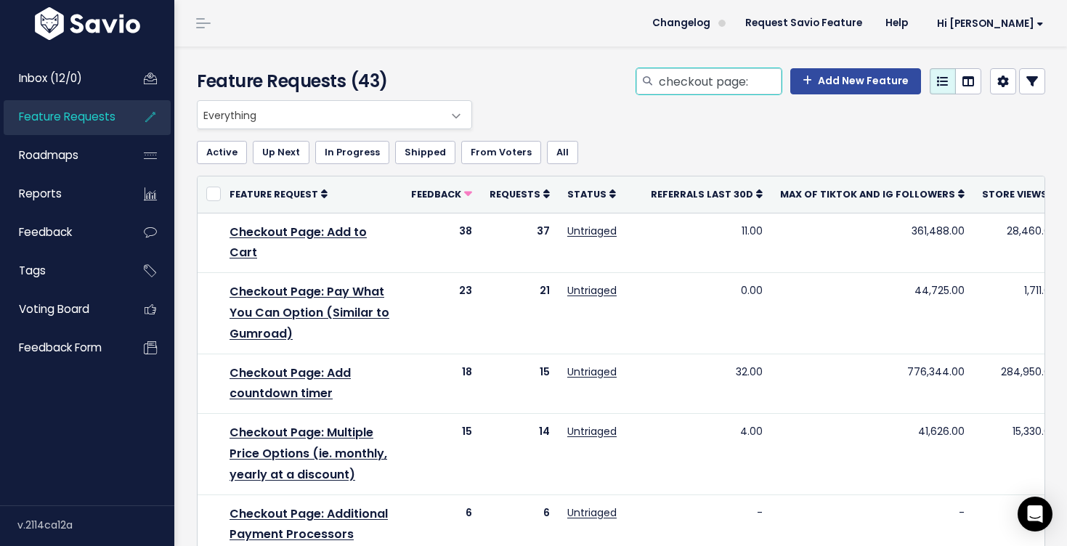
drag, startPoint x: 772, startPoint y: 78, endPoint x: 660, endPoint y: 78, distance: 111.9
click at [660, 78] on div "checkout page:" at bounding box center [708, 81] width 145 height 26
type input "country code"
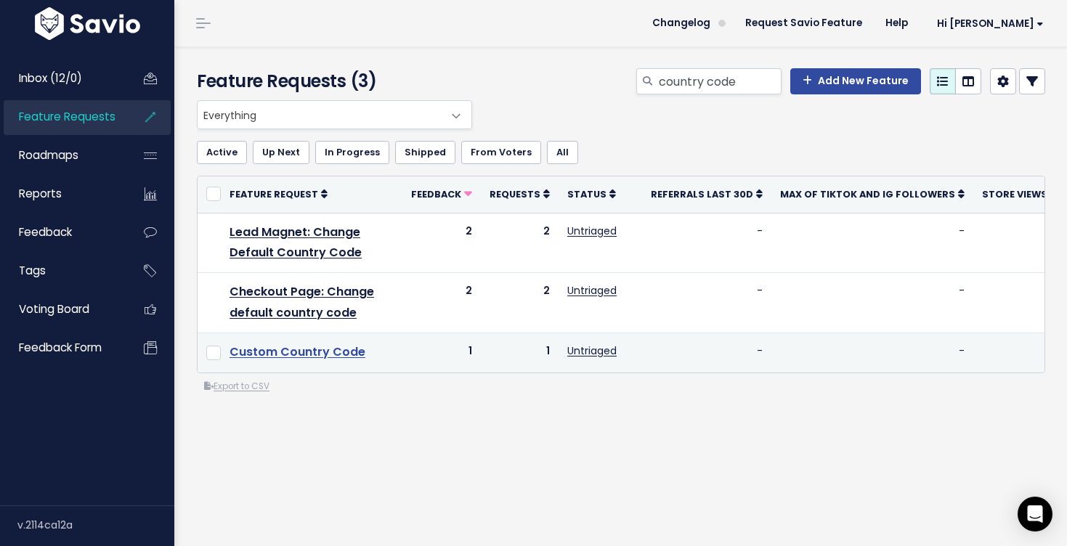
click at [330, 356] on link "Custom Country Code" at bounding box center [298, 352] width 136 height 17
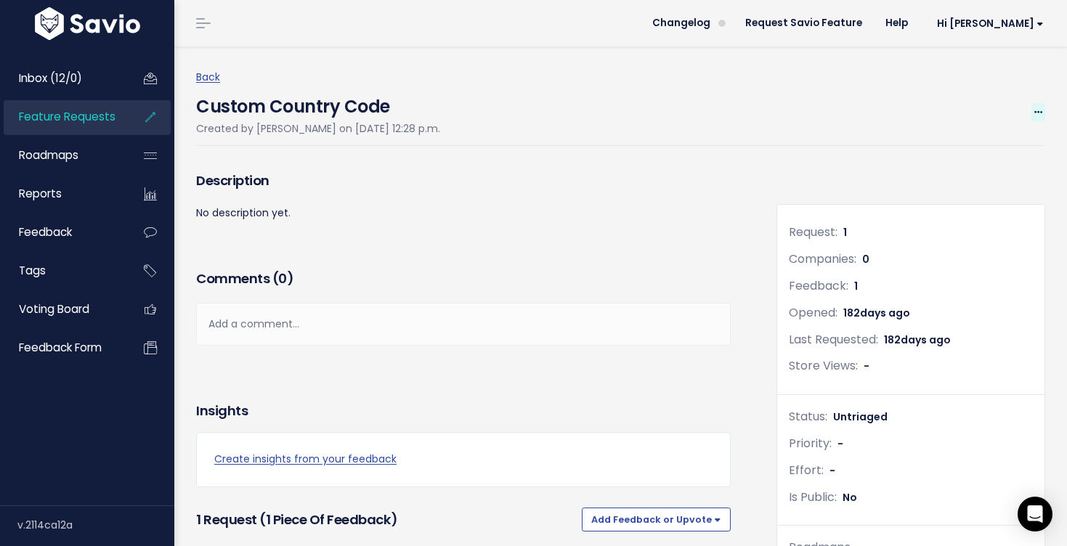
click at [1041, 110] on icon at bounding box center [1039, 112] width 8 height 9
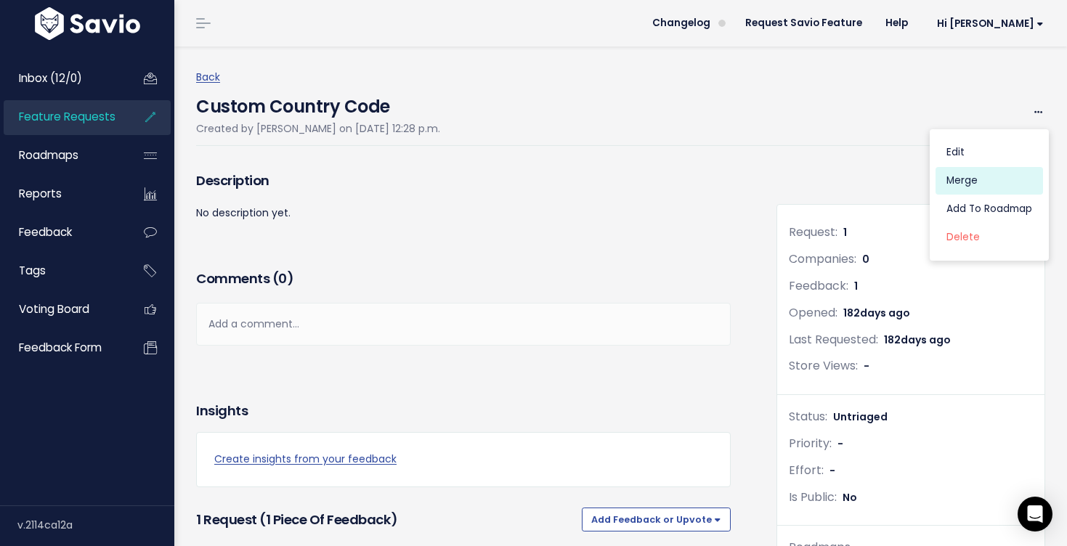
click at [994, 181] on link "Merge" at bounding box center [990, 181] width 108 height 28
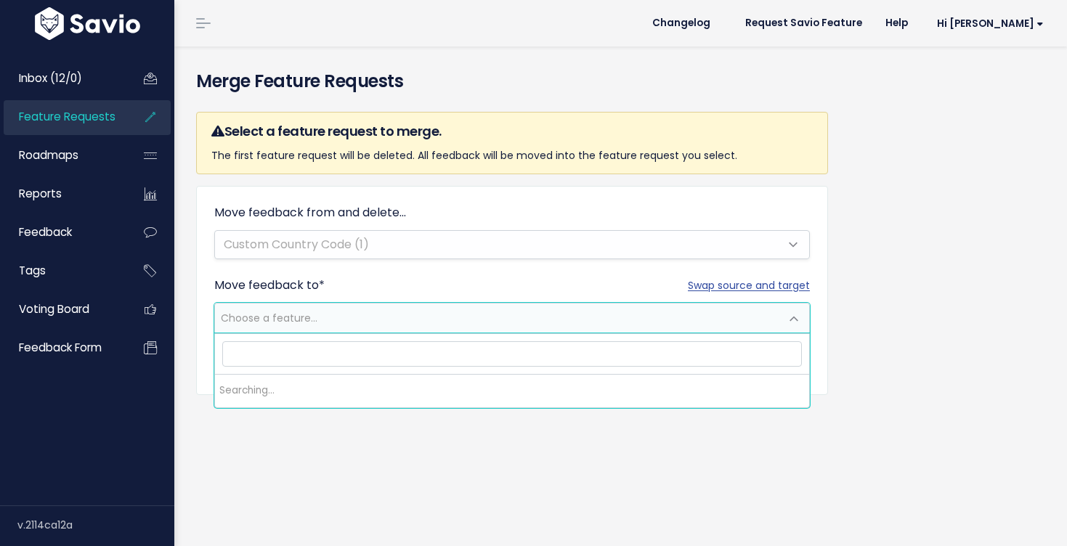
click at [429, 312] on span "Choose a feature..." at bounding box center [497, 318] width 565 height 29
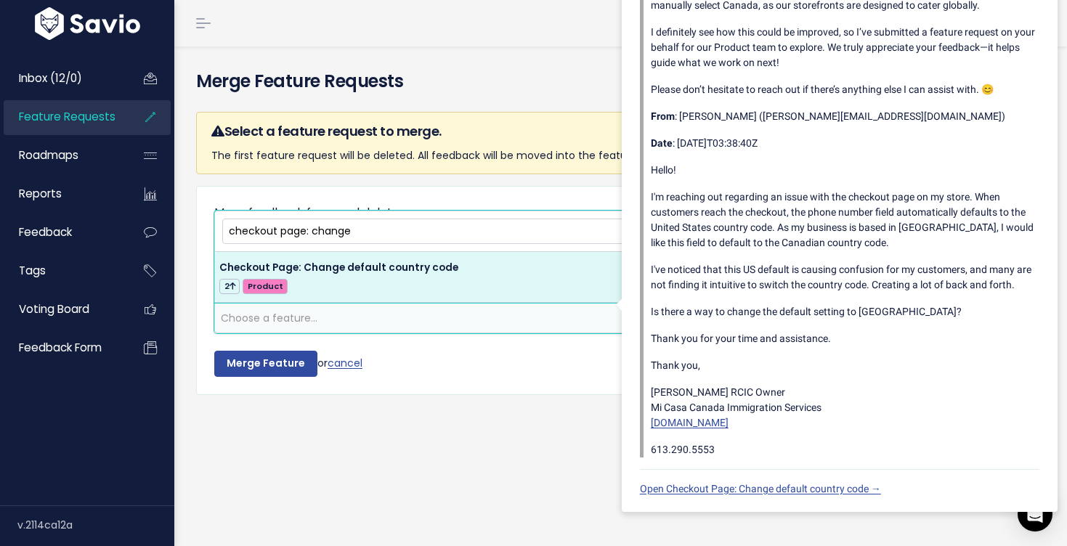
type input "checkout page: change"
select select "57039"
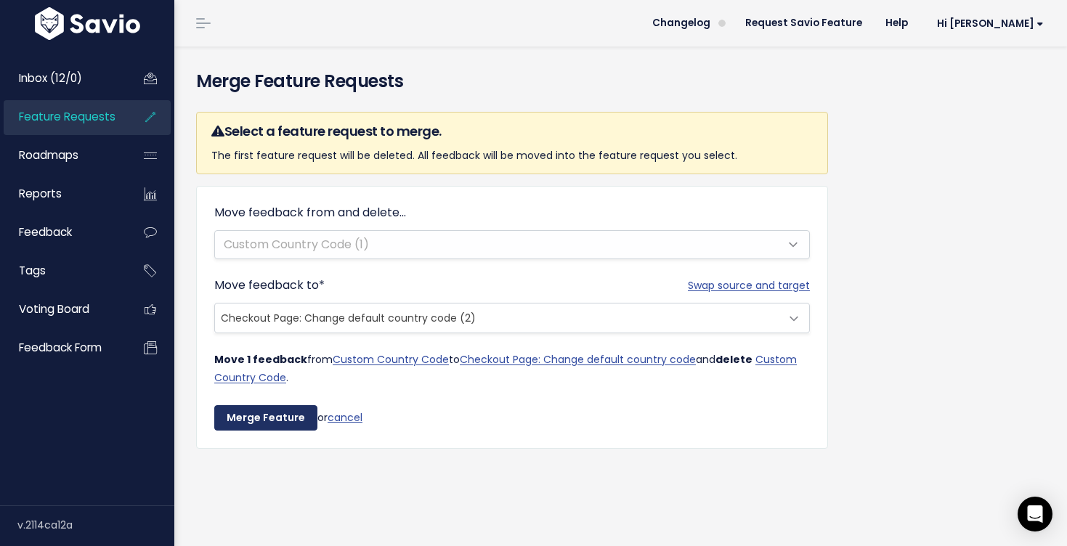
click at [270, 416] on input "Merge Feature" at bounding box center [265, 418] width 103 height 26
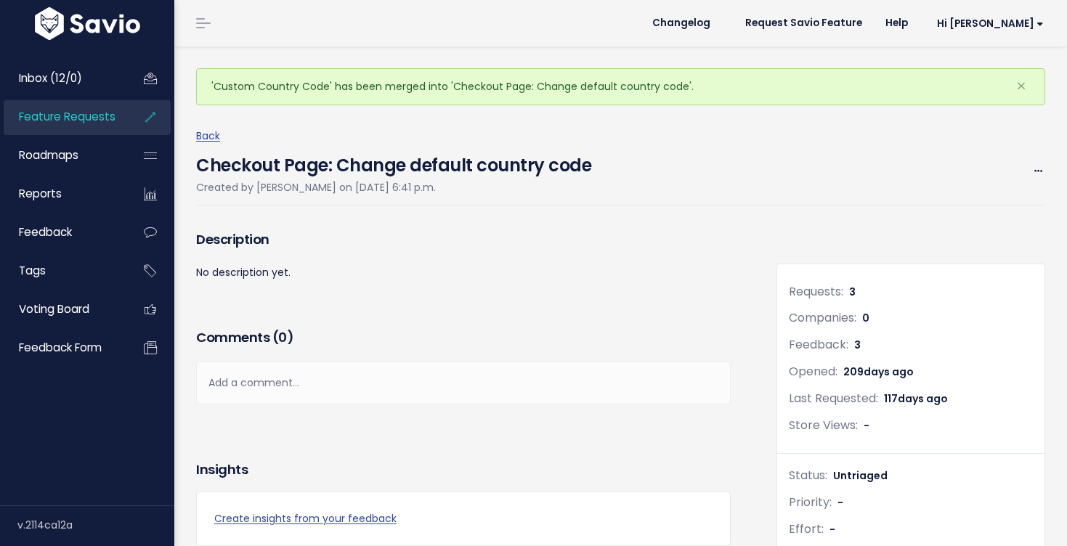
click at [105, 117] on span "Feature Requests" at bounding box center [67, 116] width 97 height 15
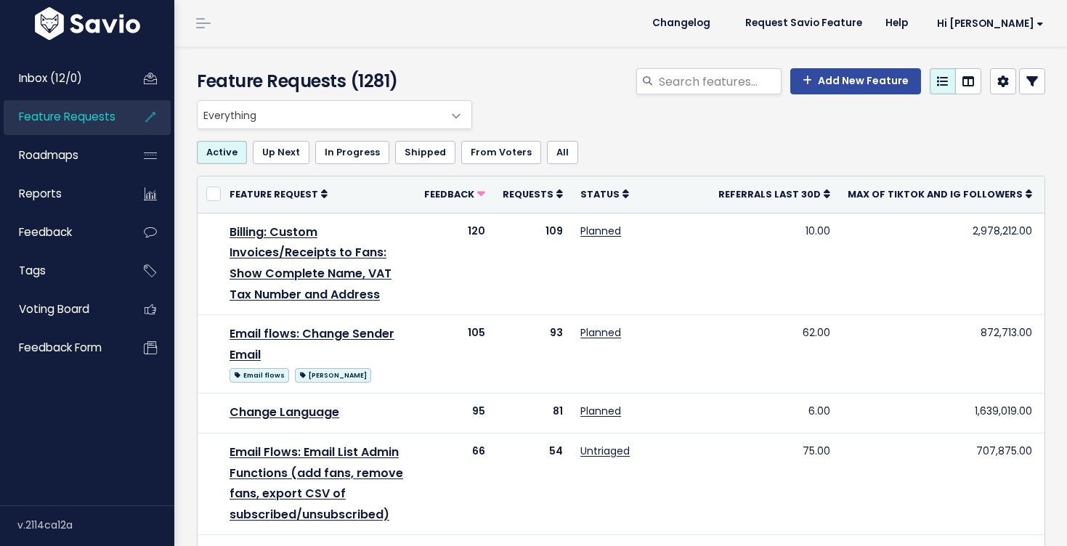
click at [742, 66] on div "Feature Requests (1281) Add New Feature" at bounding box center [618, 74] width 889 height 54
click at [735, 86] on input "search" at bounding box center [720, 81] width 124 height 26
type input "country code"
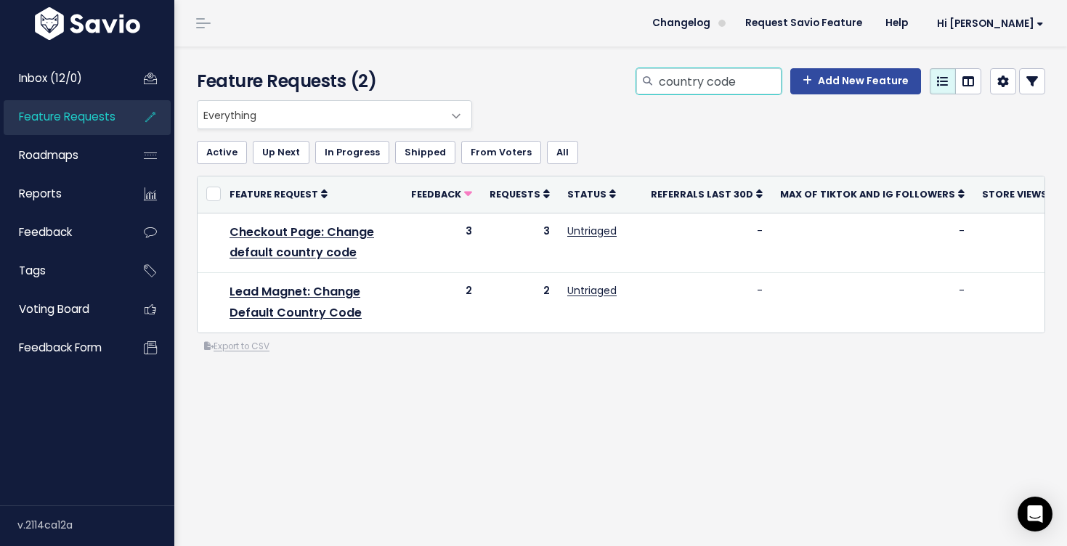
drag, startPoint x: 755, startPoint y: 81, endPoint x: 656, endPoint y: 78, distance: 98.9
click at [656, 78] on div "country code" at bounding box center [708, 81] width 145 height 26
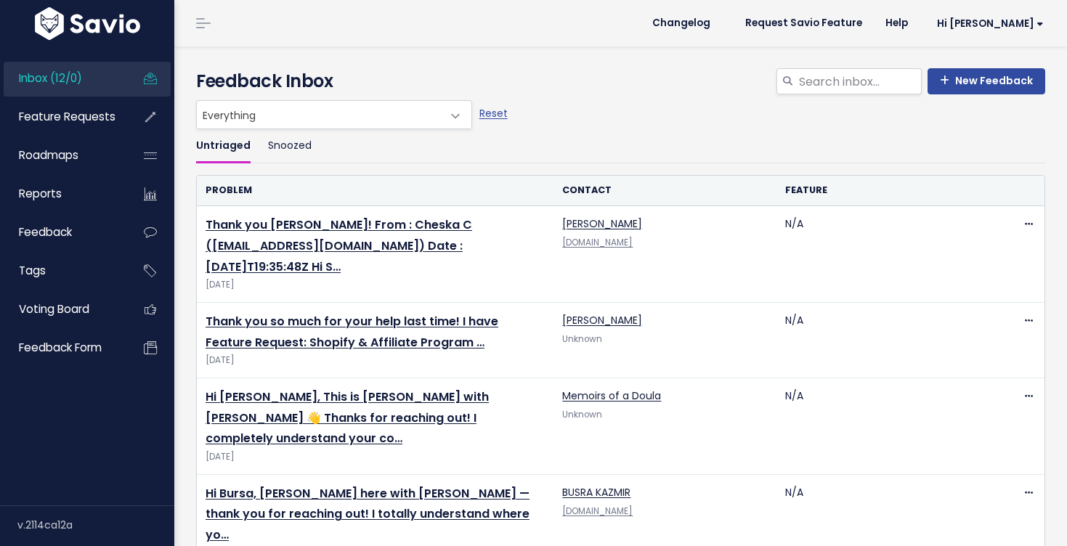
click at [75, 118] on span "Feature Requests" at bounding box center [67, 116] width 97 height 15
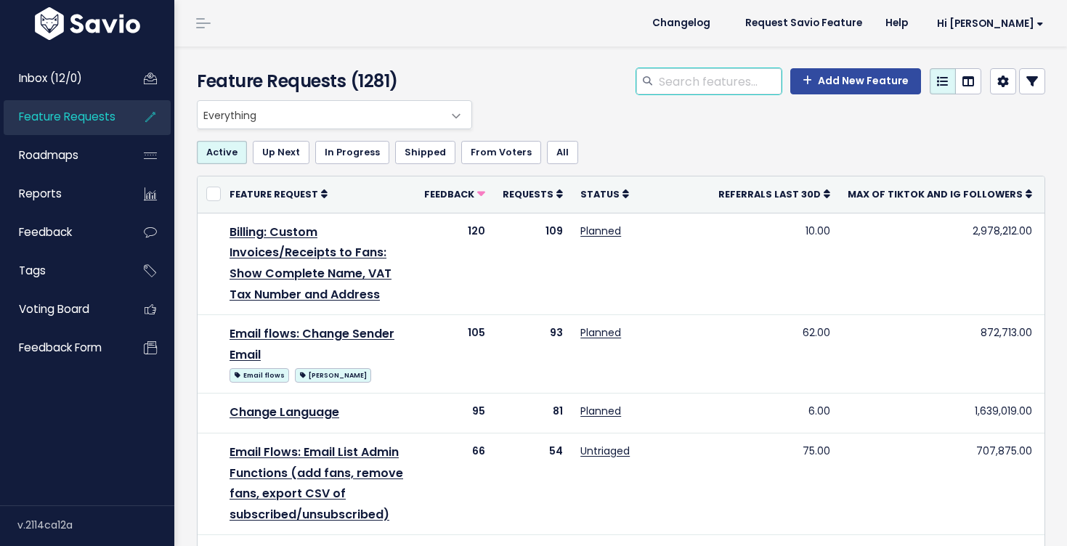
click at [662, 84] on input "search" at bounding box center [720, 81] width 124 height 26
type input "area code"
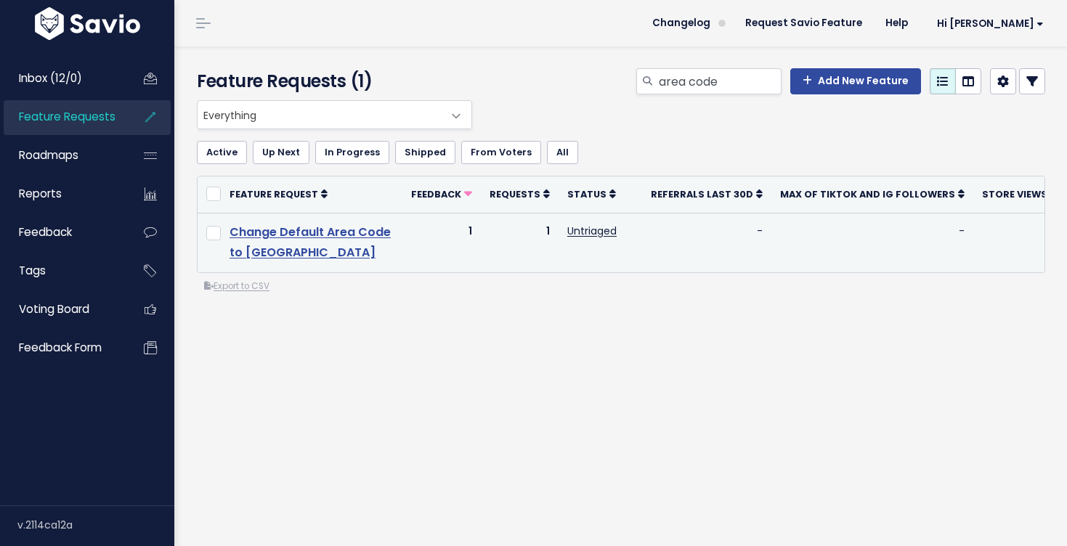
click at [349, 235] on link "Change Default Area Code to UK" at bounding box center [310, 243] width 161 height 38
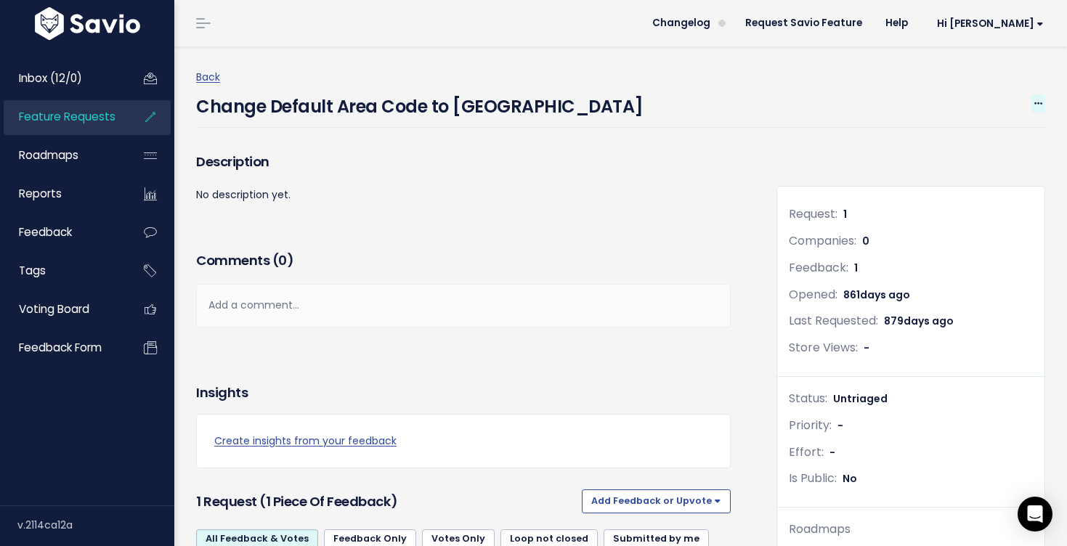
click at [1043, 100] on span at bounding box center [1039, 103] width 14 height 18
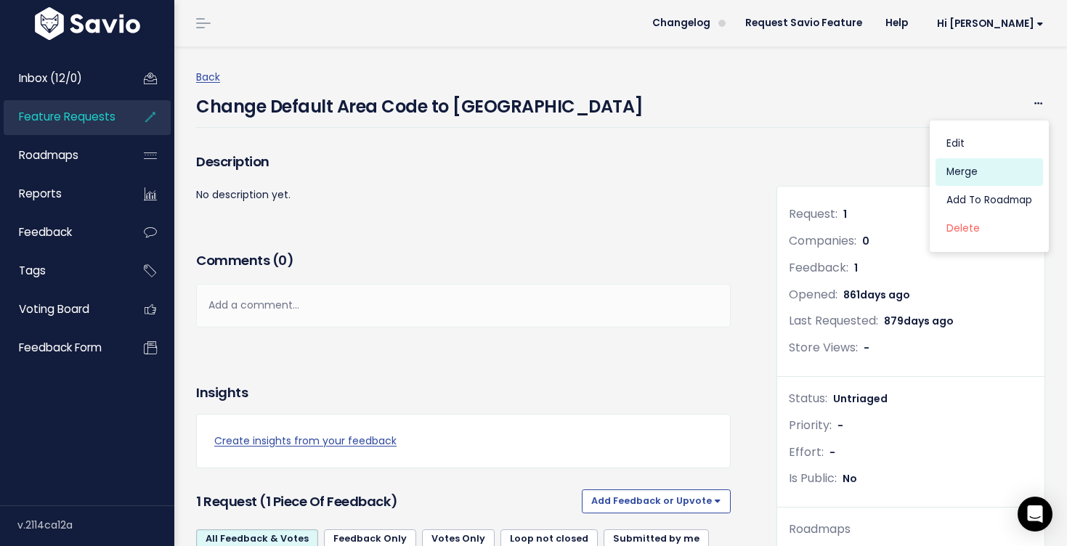
click at [966, 175] on link "Merge" at bounding box center [990, 172] width 108 height 28
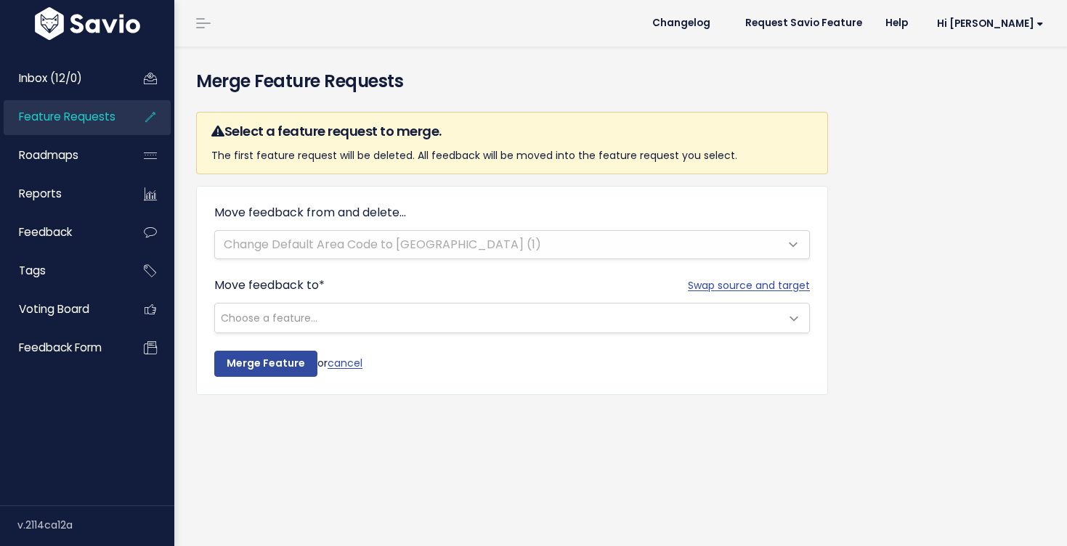
click at [381, 315] on span "Choose a feature..." at bounding box center [497, 318] width 565 height 29
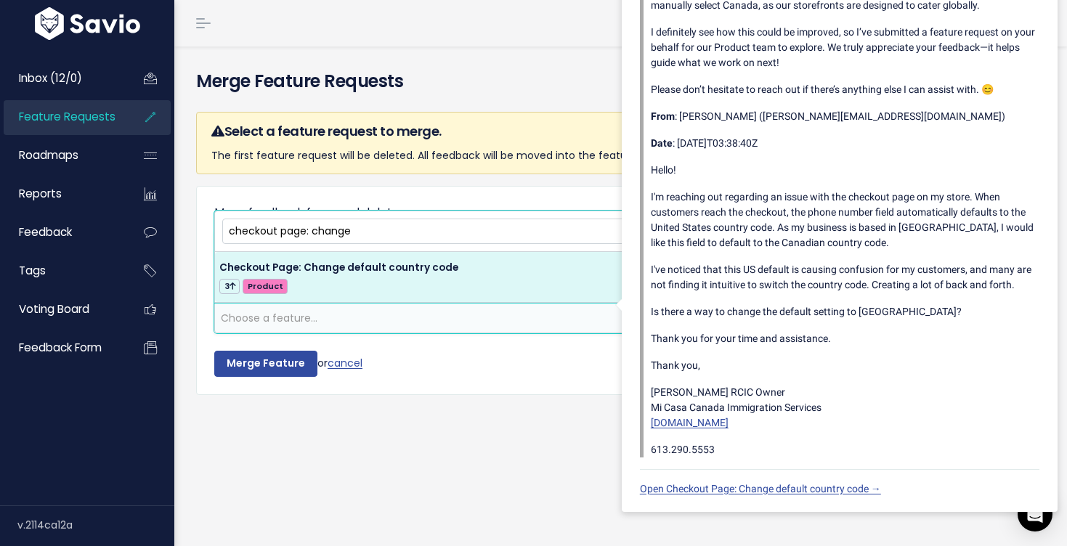
type input "checkout page: change"
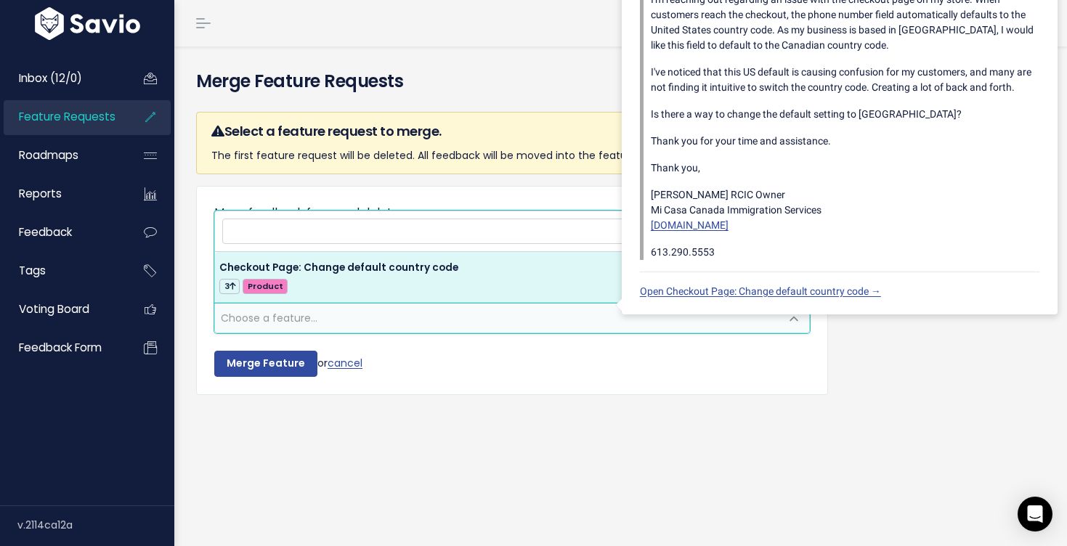
select select "57039"
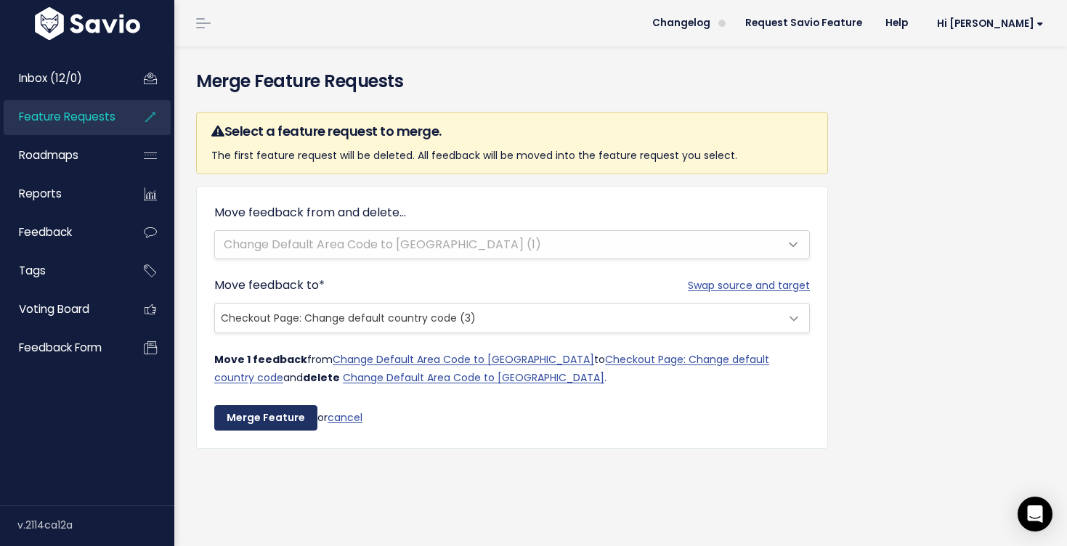
click at [273, 405] on input "Merge Feature" at bounding box center [265, 418] width 103 height 26
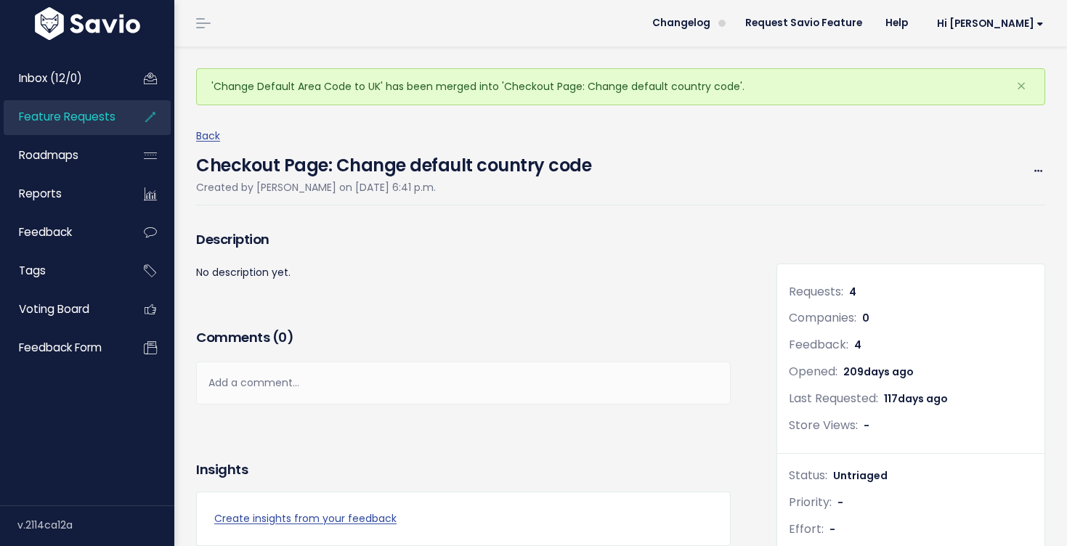
click at [116, 122] on link "Feature Requests" at bounding box center [62, 116] width 117 height 33
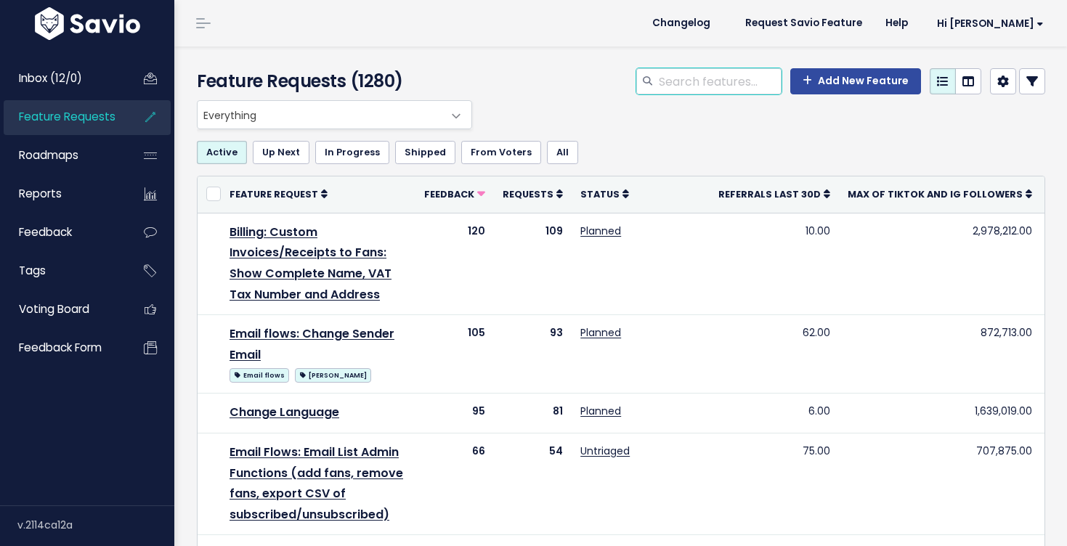
click at [743, 81] on input "search" at bounding box center [720, 81] width 124 height 26
type input "checkout page"
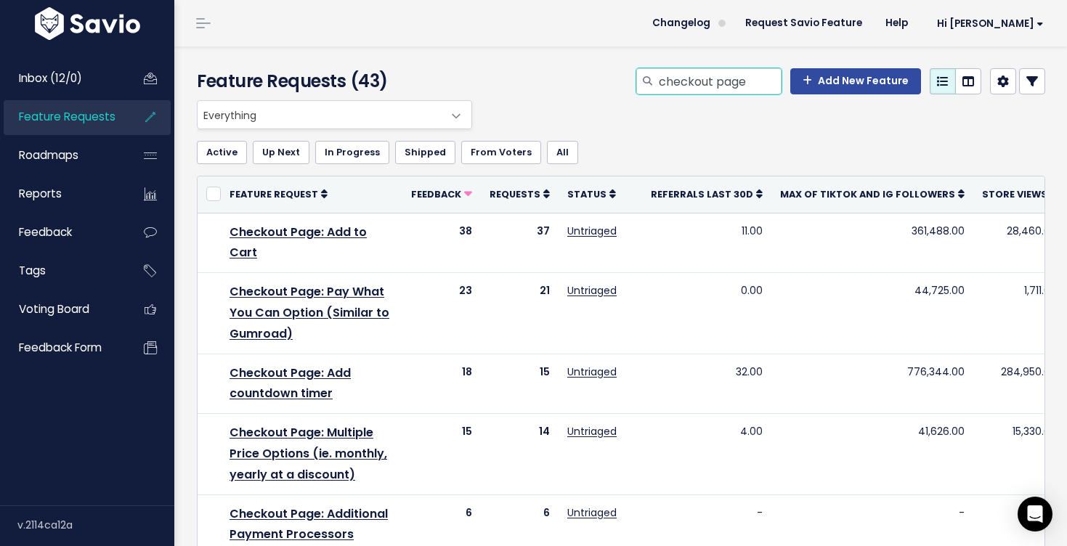
click at [757, 78] on input "checkout page" at bounding box center [720, 81] width 124 height 26
drag, startPoint x: 757, startPoint y: 78, endPoint x: 644, endPoint y: 72, distance: 112.8
click at [644, 73] on div "checkout page" at bounding box center [708, 81] width 145 height 26
type input "templates"
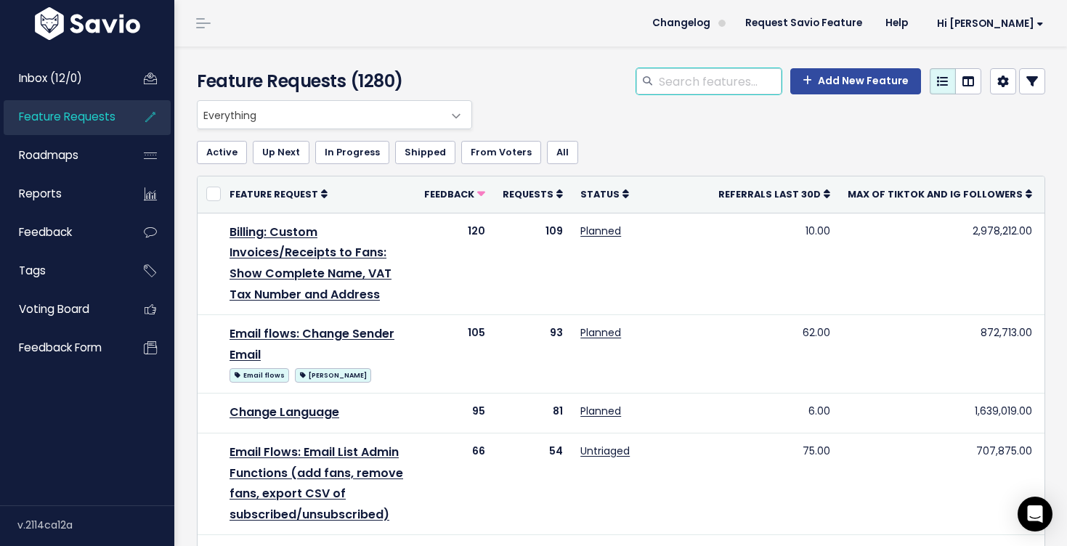
click at [711, 76] on input "search" at bounding box center [720, 81] width 124 height 26
type input "font"
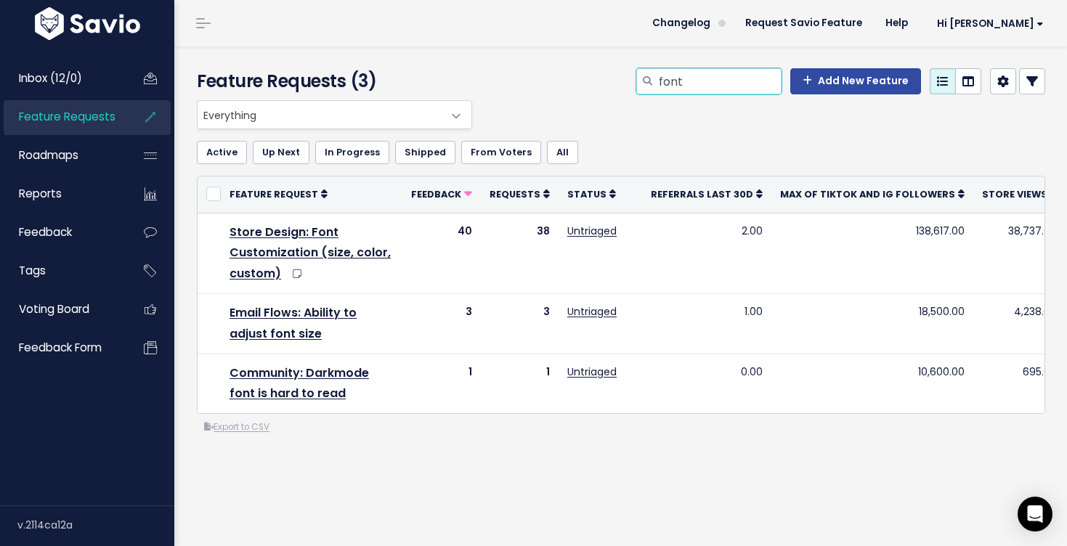
drag, startPoint x: 695, startPoint y: 84, endPoint x: 633, endPoint y: 68, distance: 63.6
click at [629, 74] on div "font Add New Feature" at bounding box center [767, 84] width 581 height 32
type input "color"
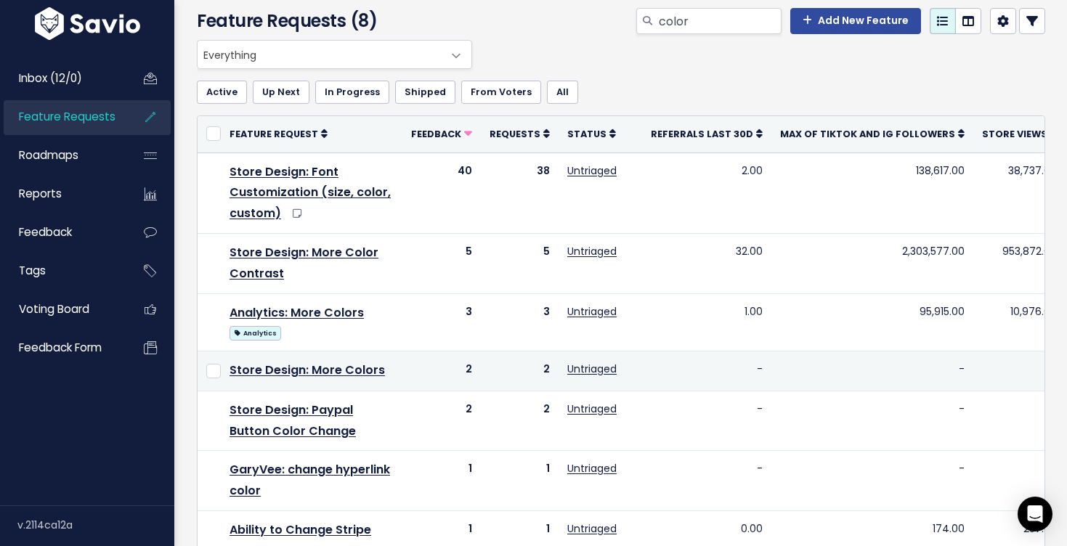
scroll to position [62, 0]
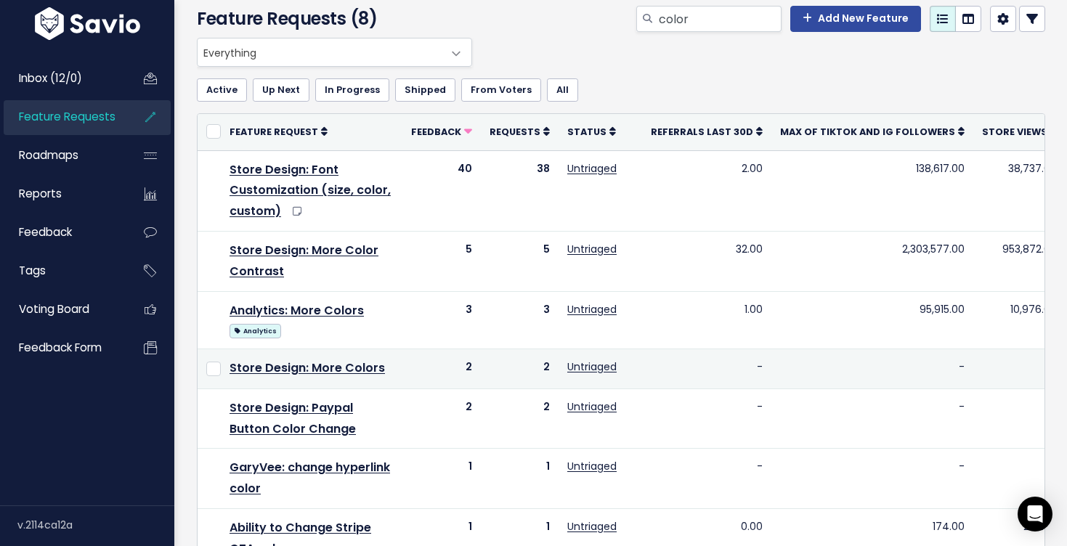
click at [390, 368] on td "Store Design: More Colors" at bounding box center [312, 369] width 182 height 40
click at [379, 368] on link "Store Design: More Colors" at bounding box center [307, 368] width 155 height 17
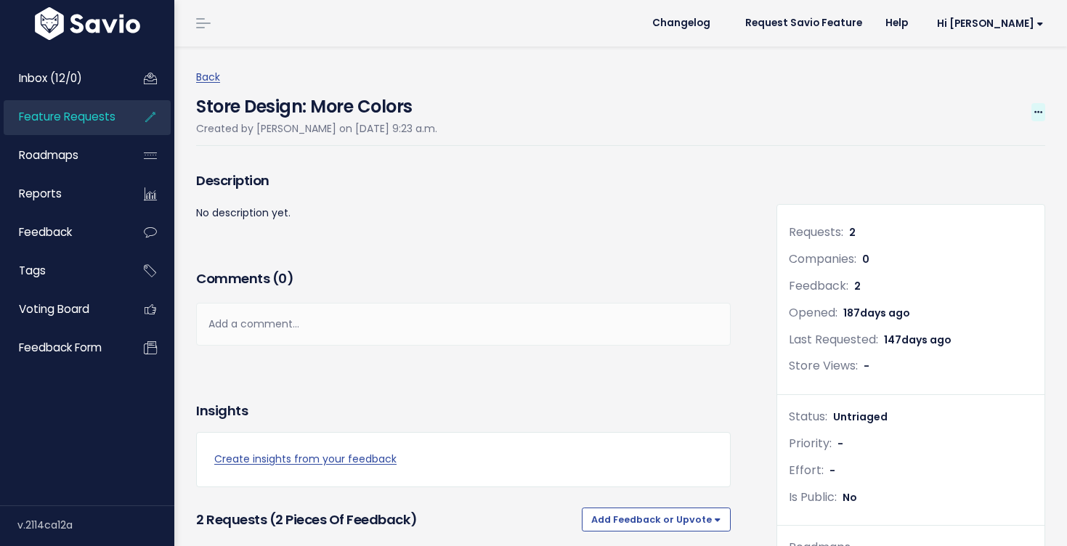
click at [1036, 117] on span at bounding box center [1039, 112] width 14 height 18
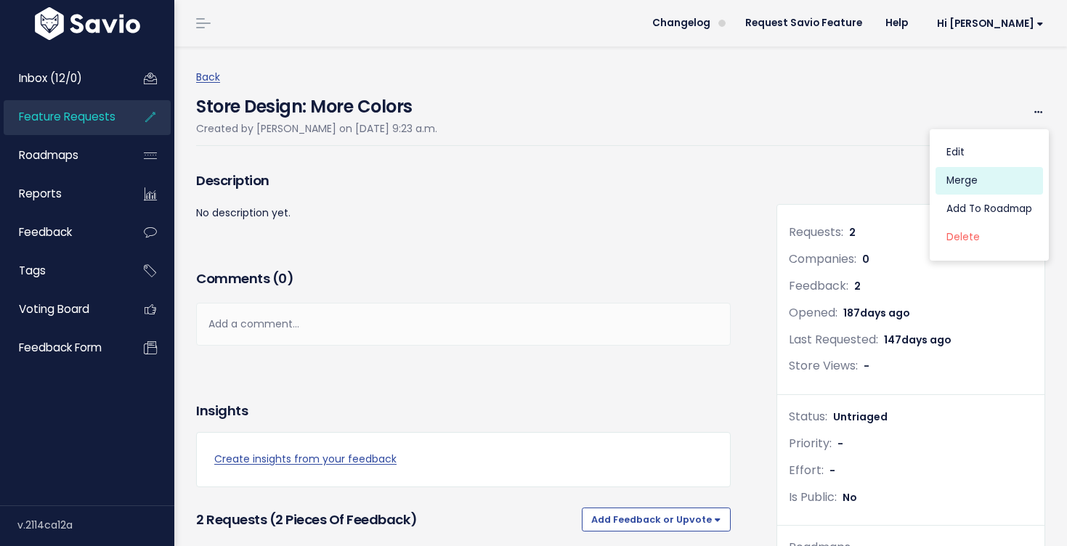
click at [990, 179] on link "Merge" at bounding box center [990, 181] width 108 height 28
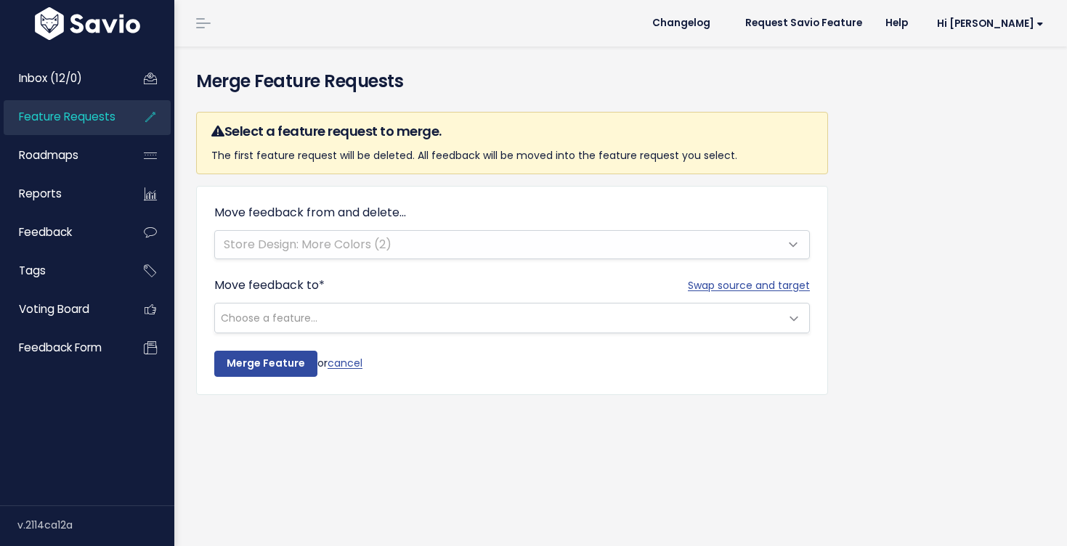
click at [538, 326] on span "Choose a feature..." at bounding box center [497, 318] width 565 height 29
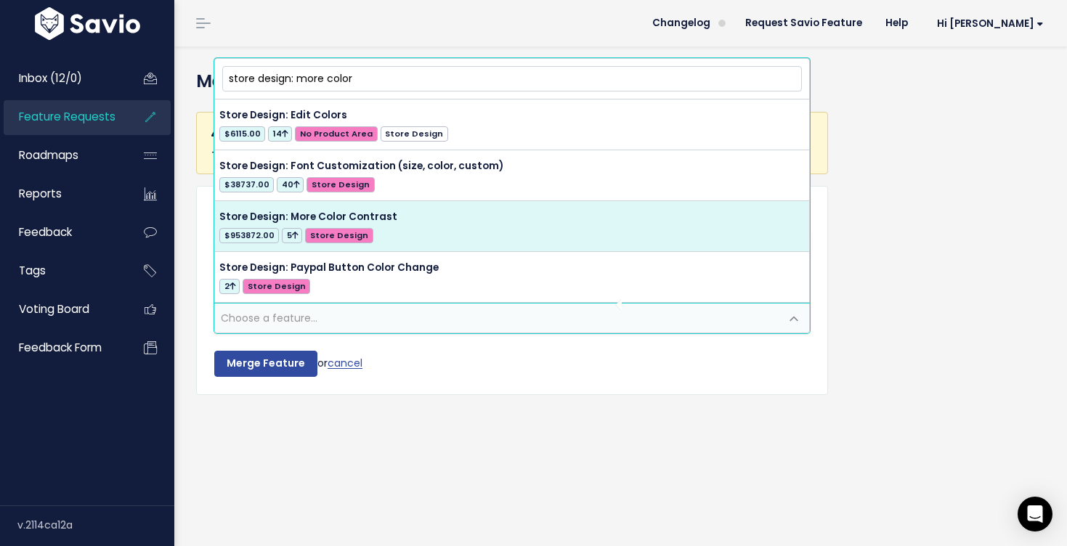
type input "store design: more color"
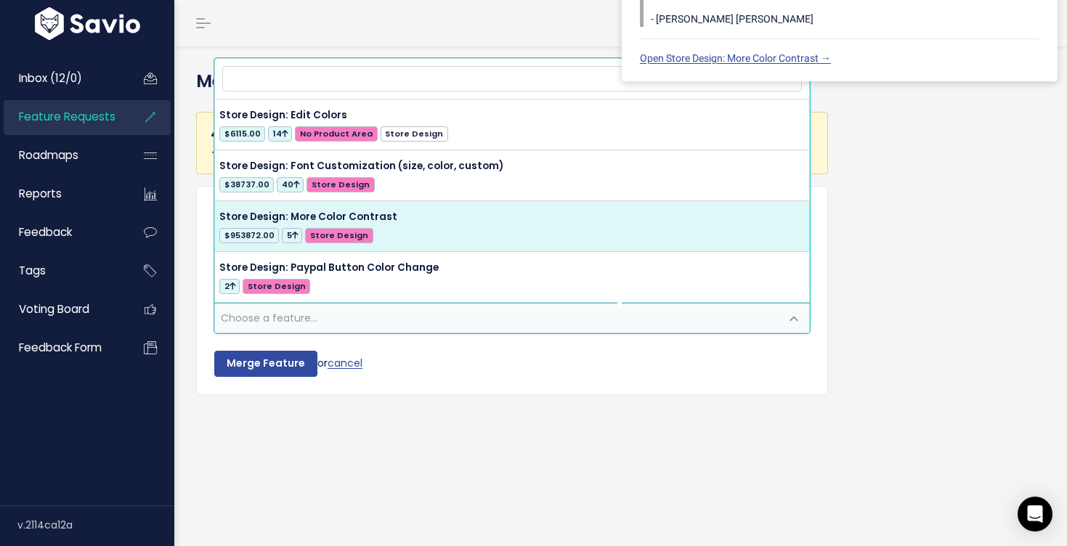
select select "57110"
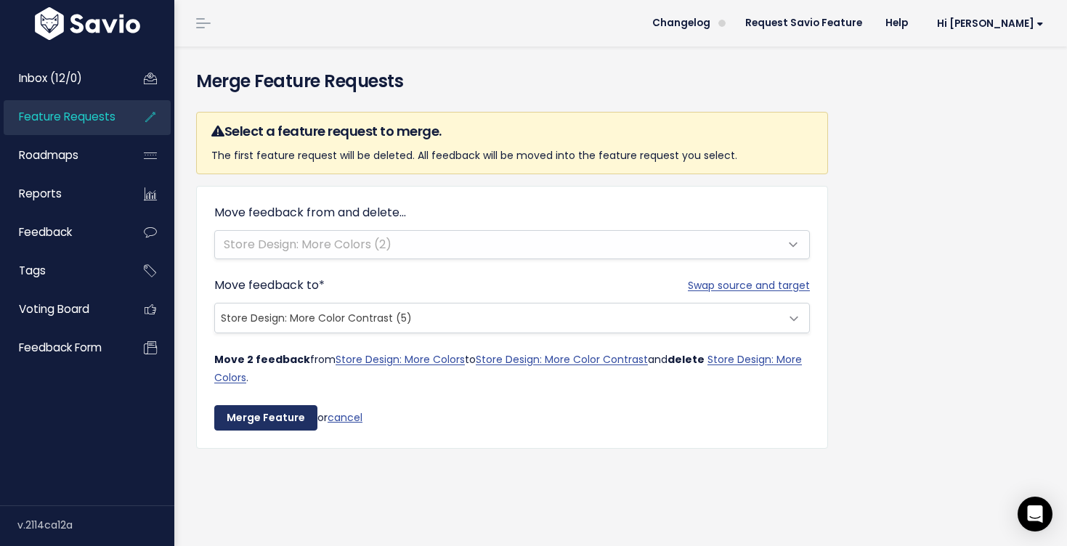
click at [249, 424] on input "Merge Feature" at bounding box center [265, 418] width 103 height 26
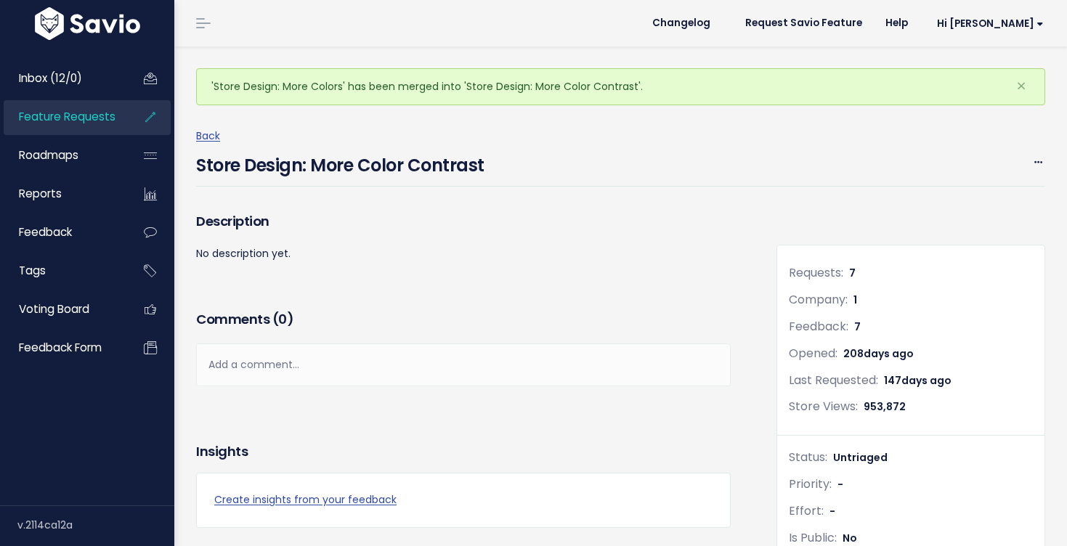
click at [88, 119] on span "Feature Requests" at bounding box center [67, 116] width 97 height 15
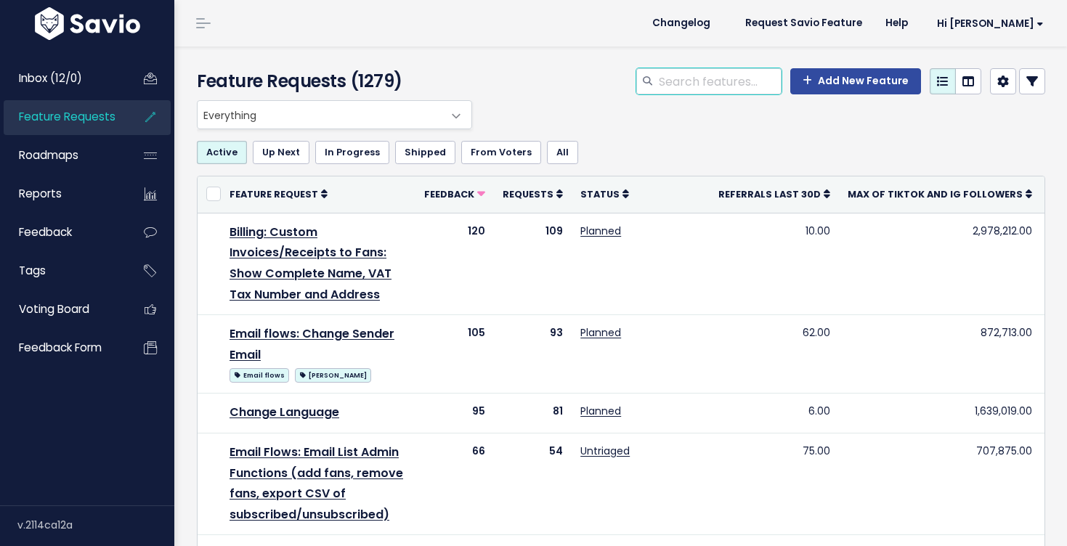
click at [722, 82] on input "search" at bounding box center [720, 81] width 124 height 26
type input "s"
type input "color"
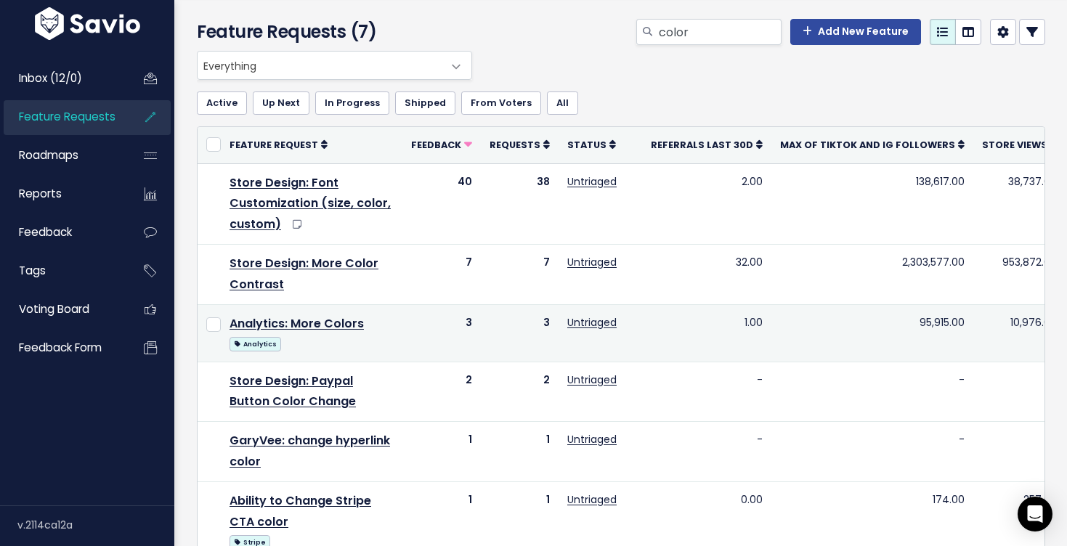
scroll to position [47, 0]
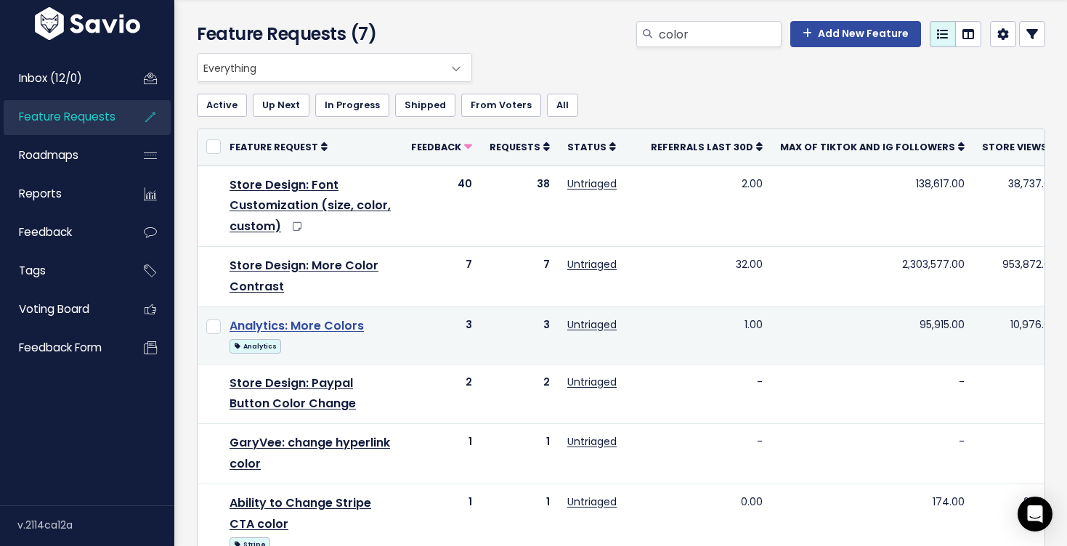
click at [343, 331] on link "Analytics: More Colors" at bounding box center [297, 326] width 134 height 17
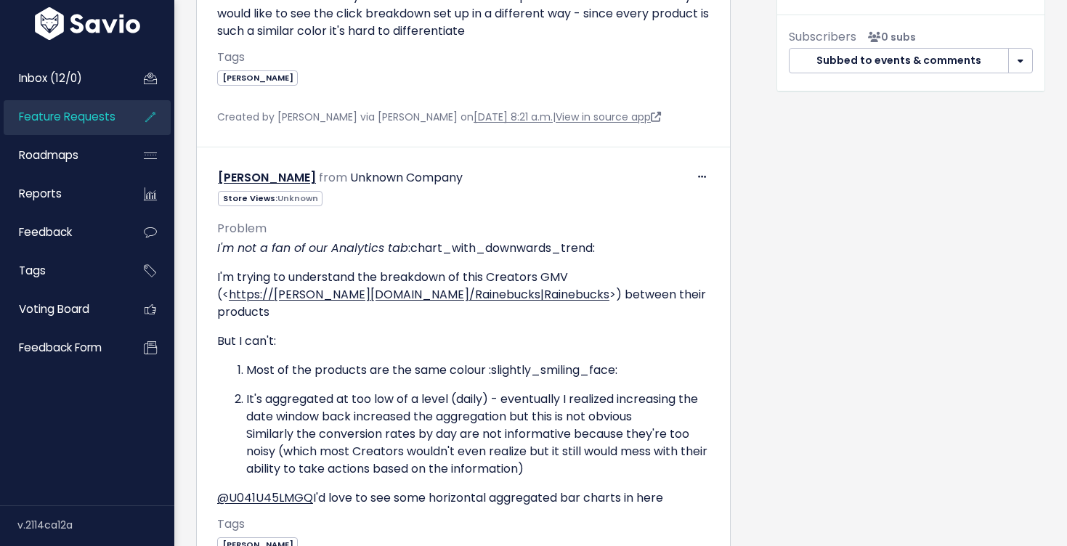
scroll to position [724, 0]
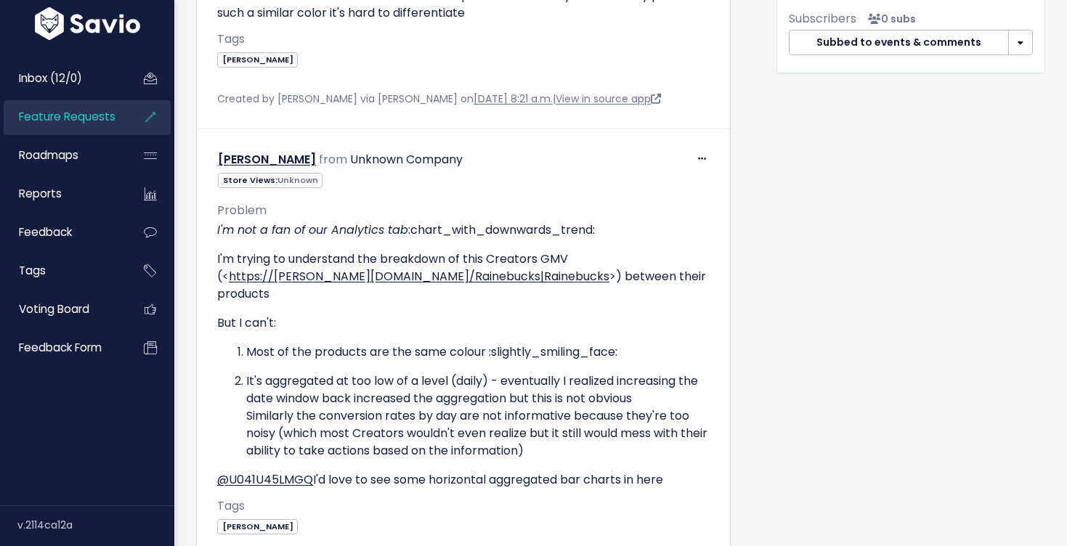
click at [102, 112] on span "Feature Requests" at bounding box center [67, 116] width 97 height 15
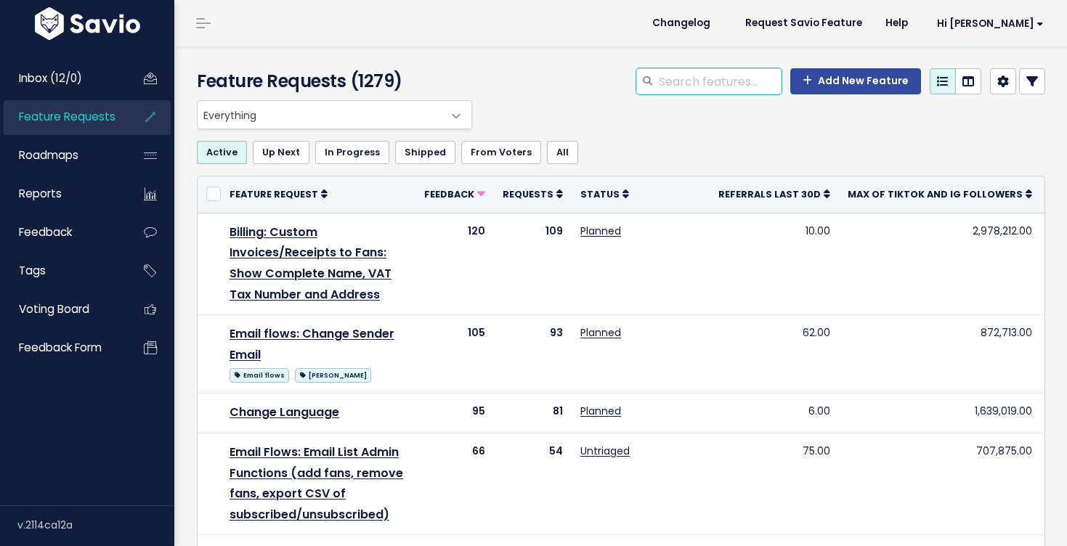
click at [753, 88] on input "search" at bounding box center [720, 81] width 124 height 26
type input "color"
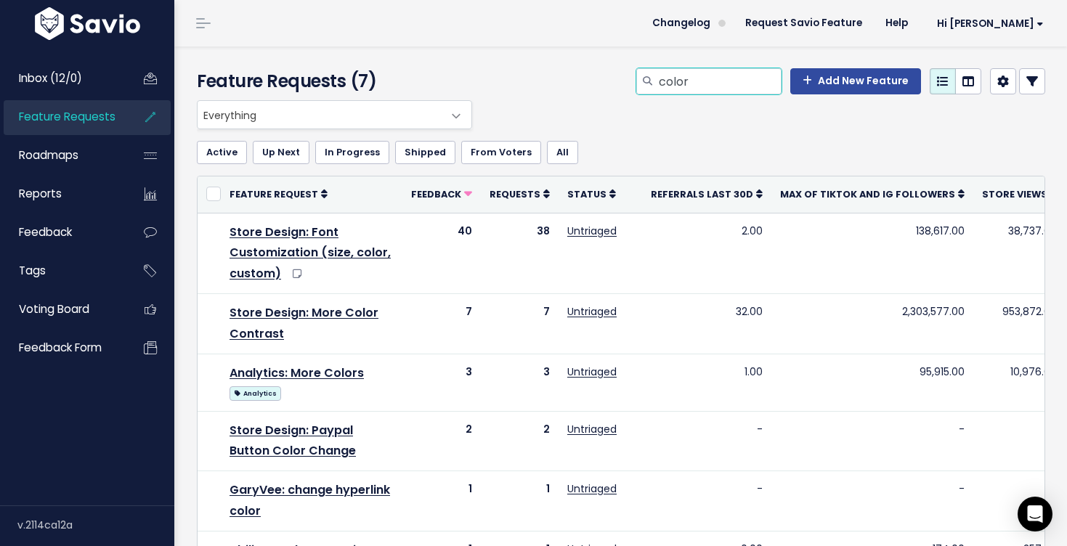
click at [687, 82] on input "color" at bounding box center [720, 81] width 124 height 26
type input "themes"
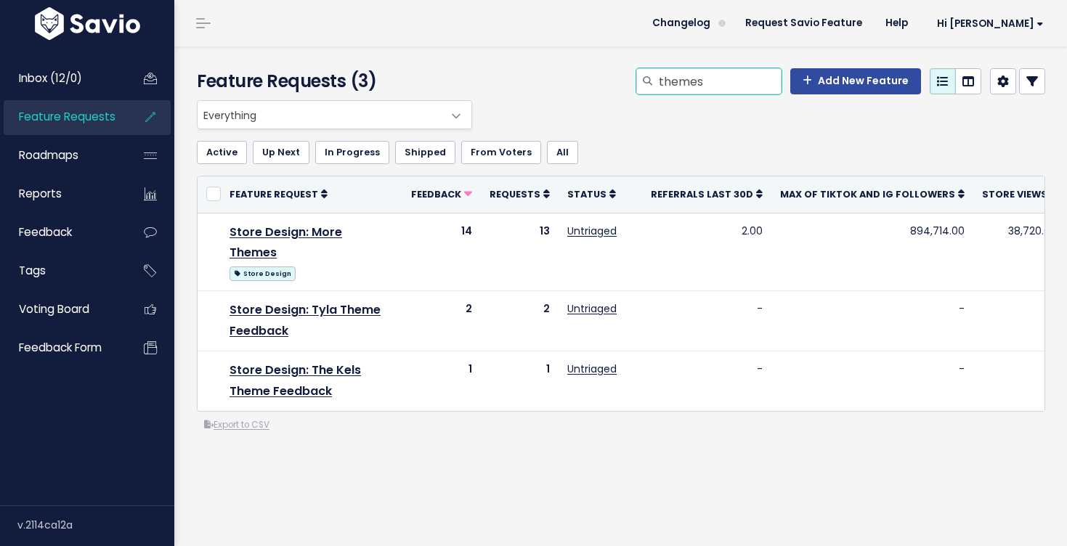
click at [711, 82] on input "themes" at bounding box center [720, 81] width 124 height 26
type input "template"
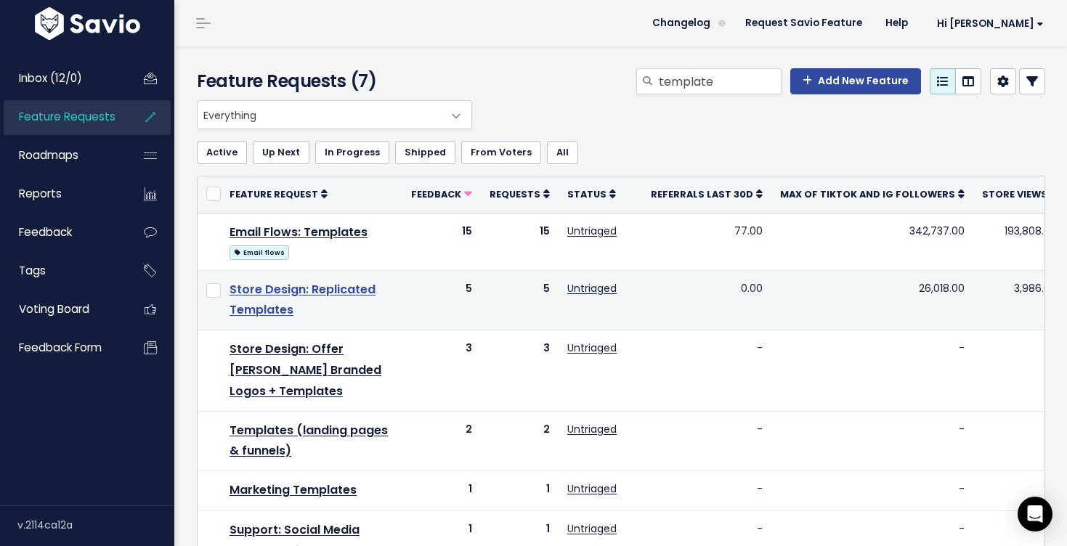
click at [344, 291] on link "Store Design: Replicated Templates" at bounding box center [303, 300] width 146 height 38
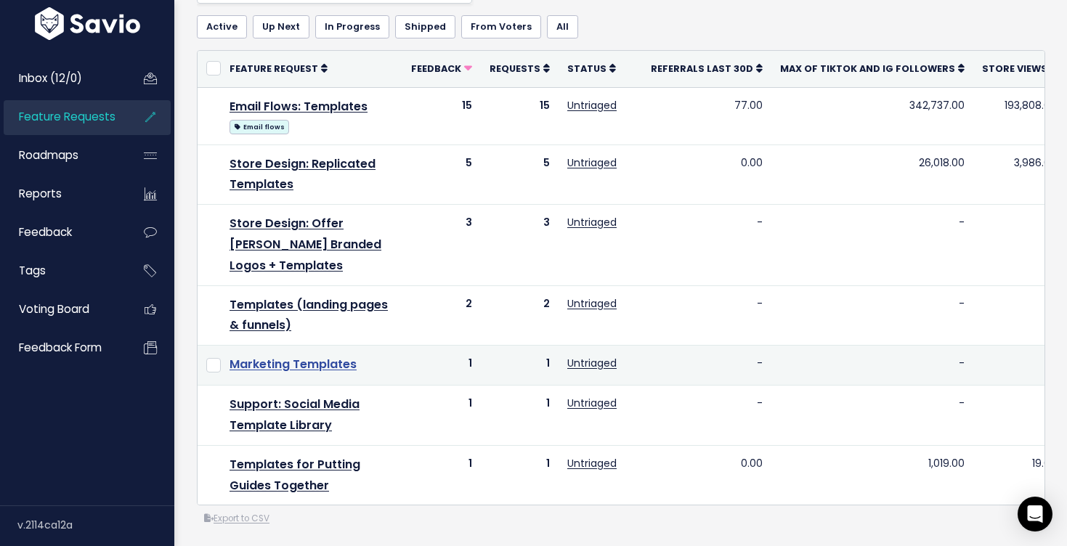
scroll to position [126, 0]
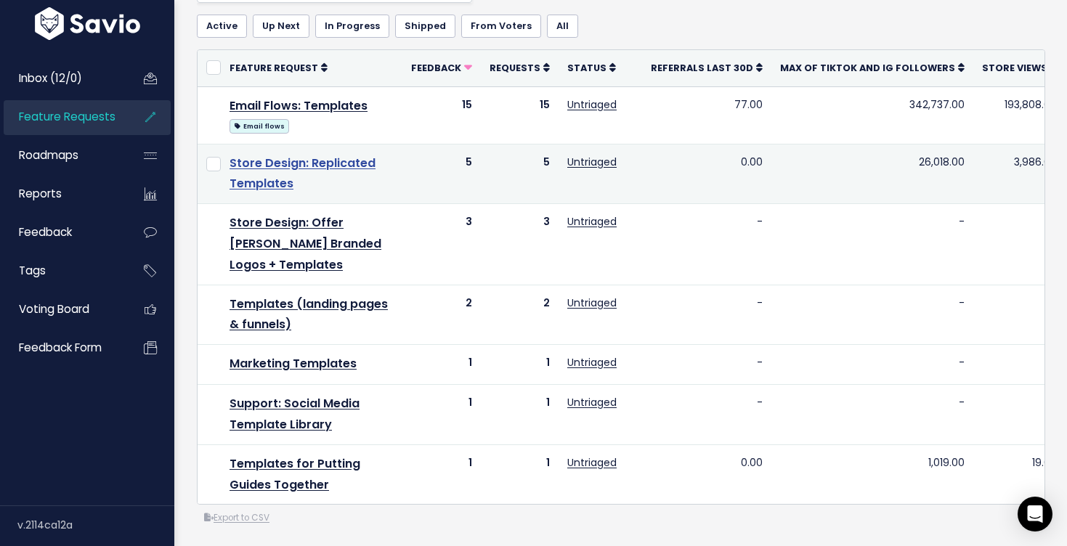
click at [323, 169] on link "Store Design: Replicated Templates" at bounding box center [303, 174] width 146 height 38
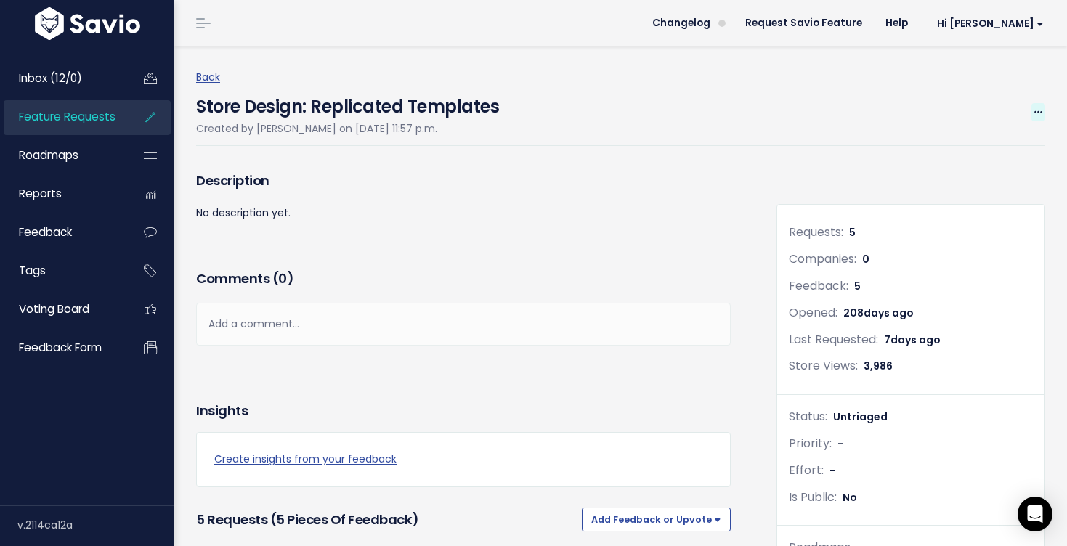
click at [1038, 108] on icon at bounding box center [1039, 112] width 8 height 9
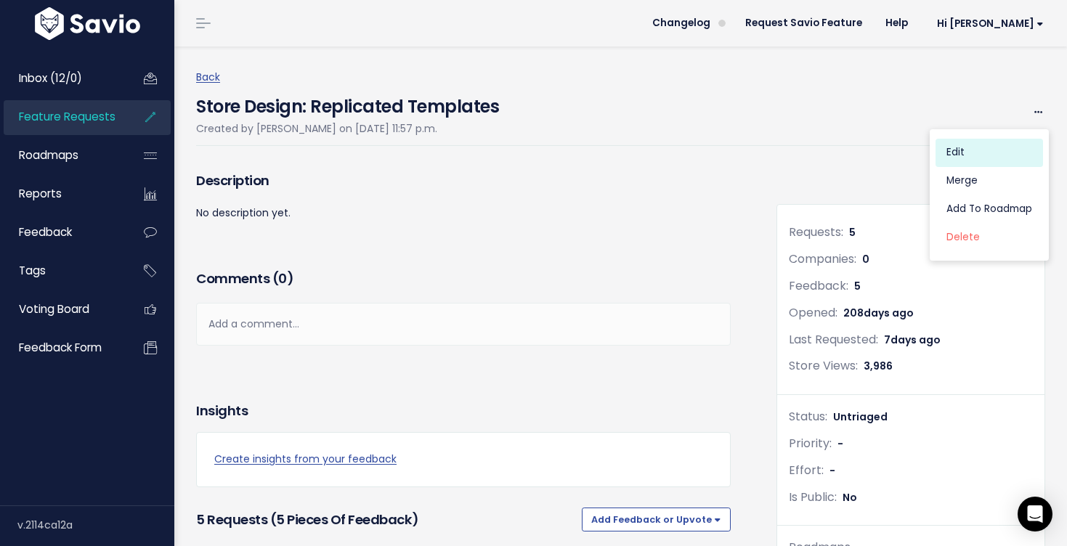
click at [980, 147] on link "Edit" at bounding box center [990, 153] width 108 height 28
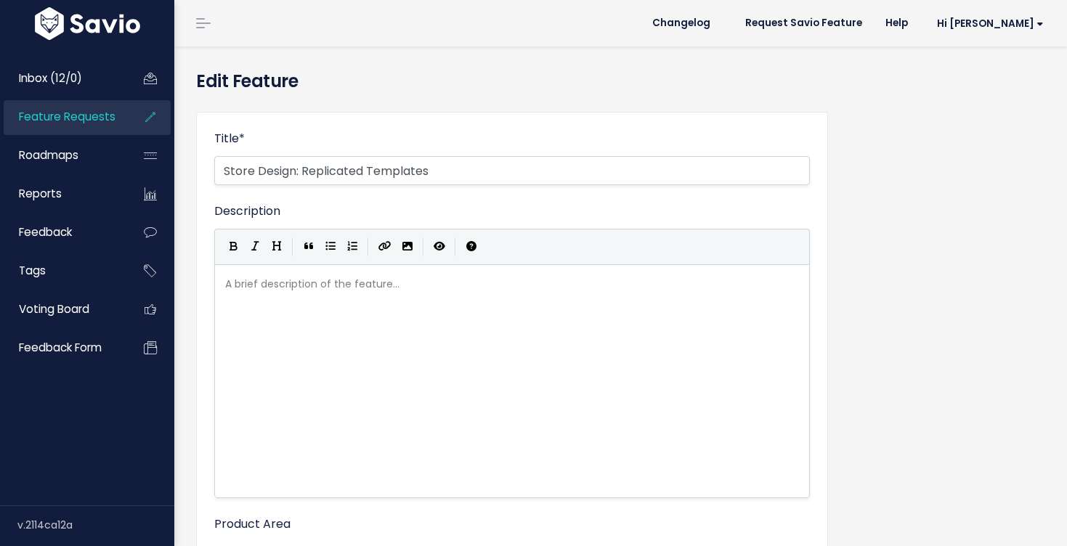
select select
click at [349, 171] on input "Store Design: Replicated Templates" at bounding box center [512, 170] width 596 height 29
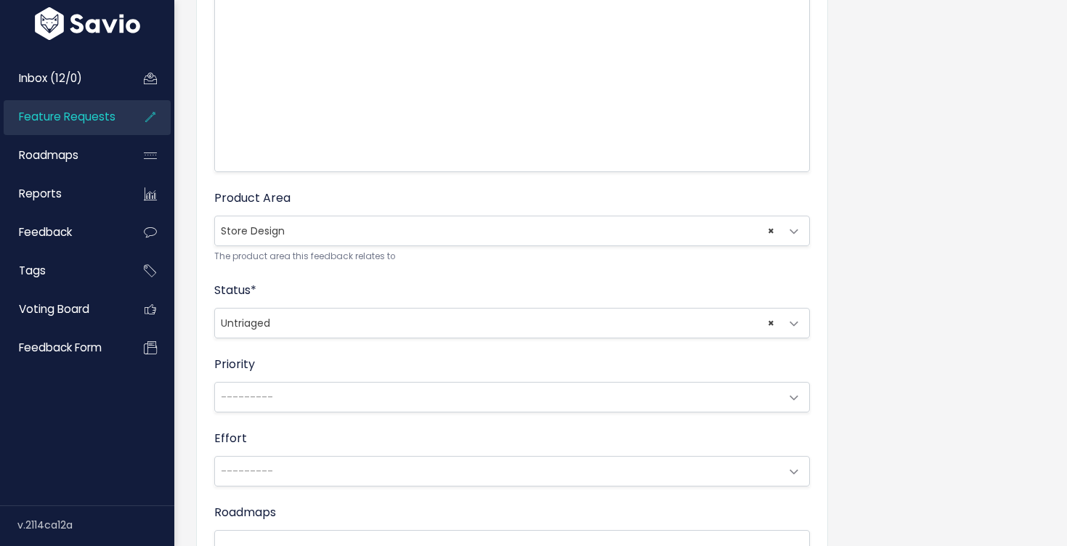
scroll to position [605, 0]
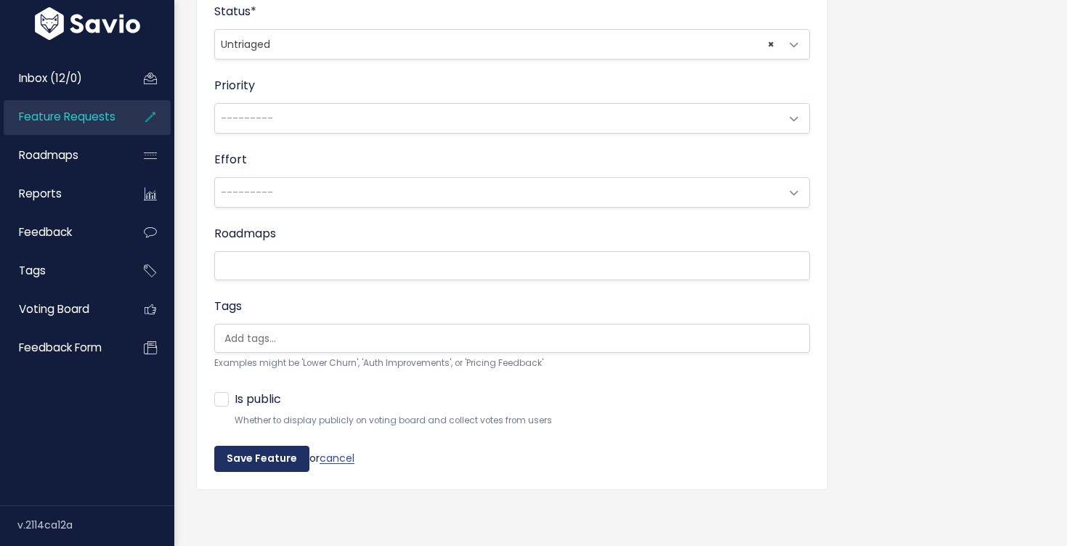
type input "Store Design: Templates"
click at [246, 464] on input "Save Feature" at bounding box center [261, 459] width 95 height 26
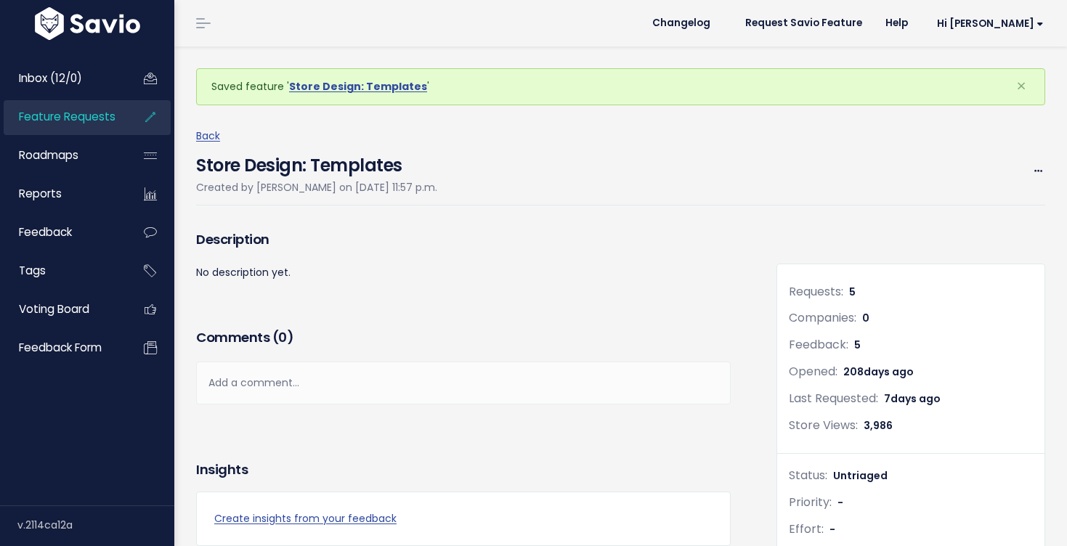
click at [96, 125] on link "Feature Requests" at bounding box center [62, 116] width 117 height 33
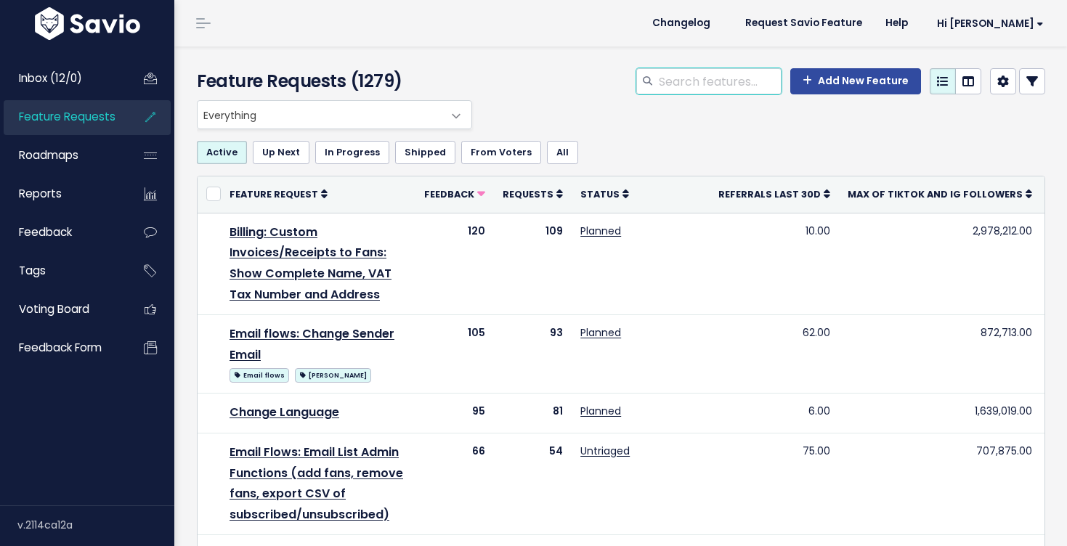
drag, startPoint x: 731, startPoint y: 73, endPoint x: 731, endPoint y: 60, distance: 13.1
click at [731, 73] on input "search" at bounding box center [720, 81] width 124 height 26
type input "templates"
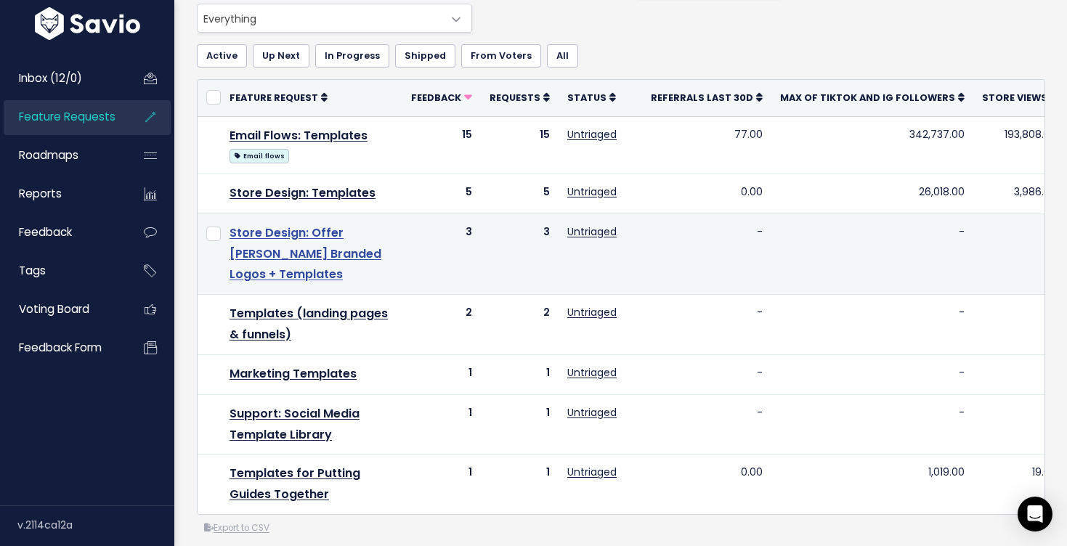
scroll to position [93, 0]
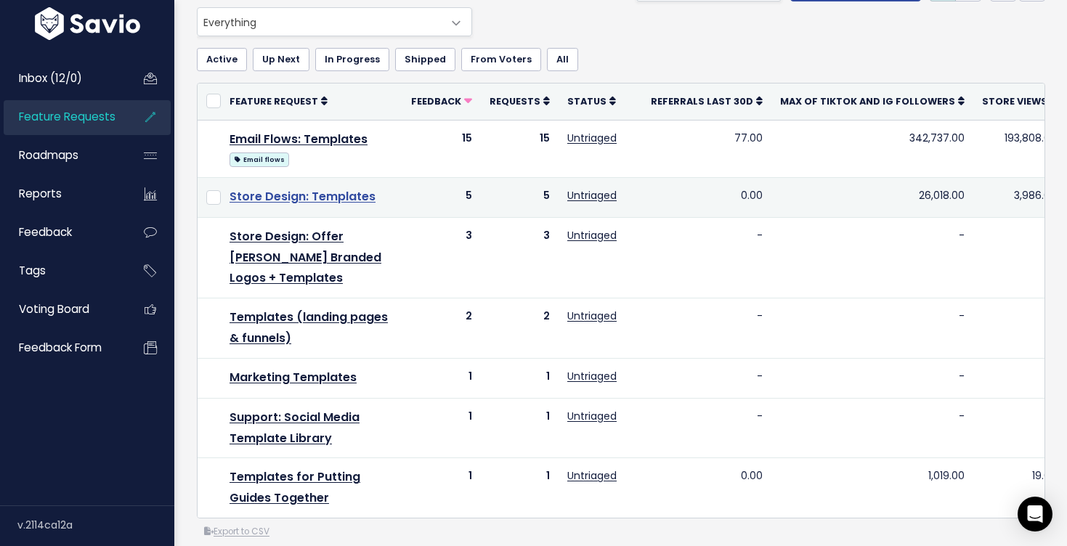
click at [349, 198] on link "Store Design: Templates" at bounding box center [303, 196] width 146 height 17
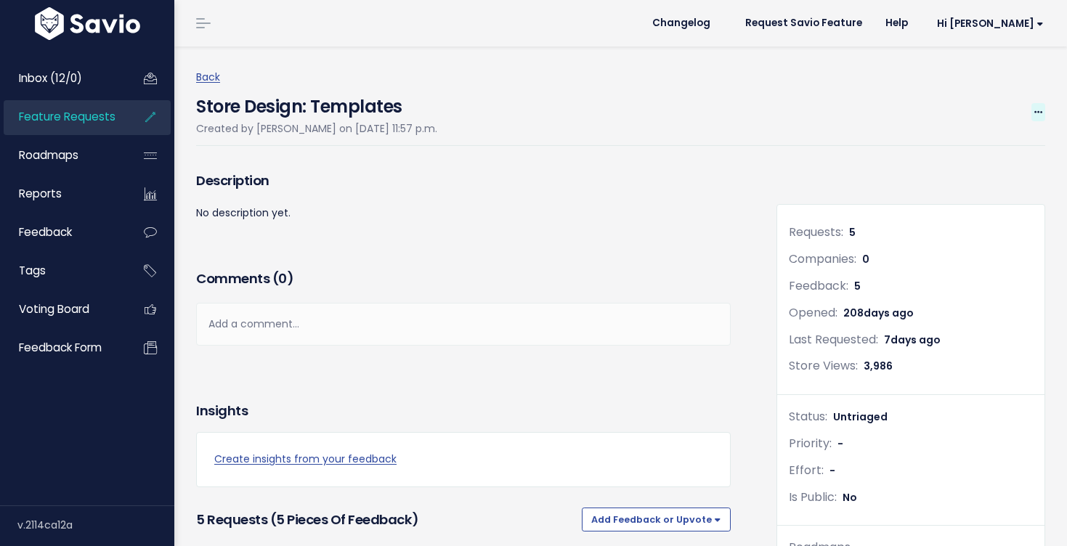
click at [1043, 116] on span at bounding box center [1039, 112] width 14 height 18
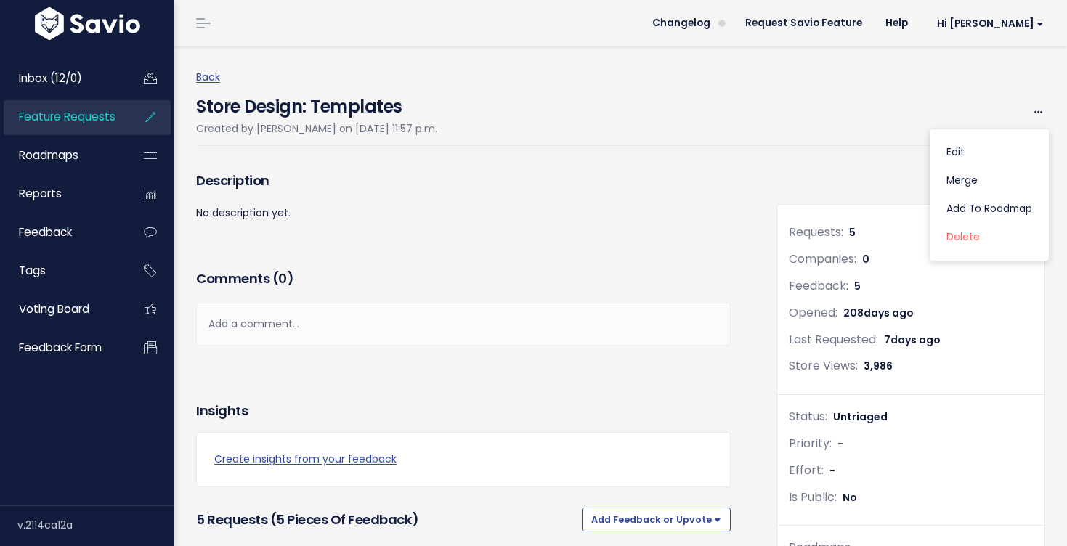
click at [581, 275] on h3 "Comments ( 0 )" at bounding box center [463, 279] width 535 height 20
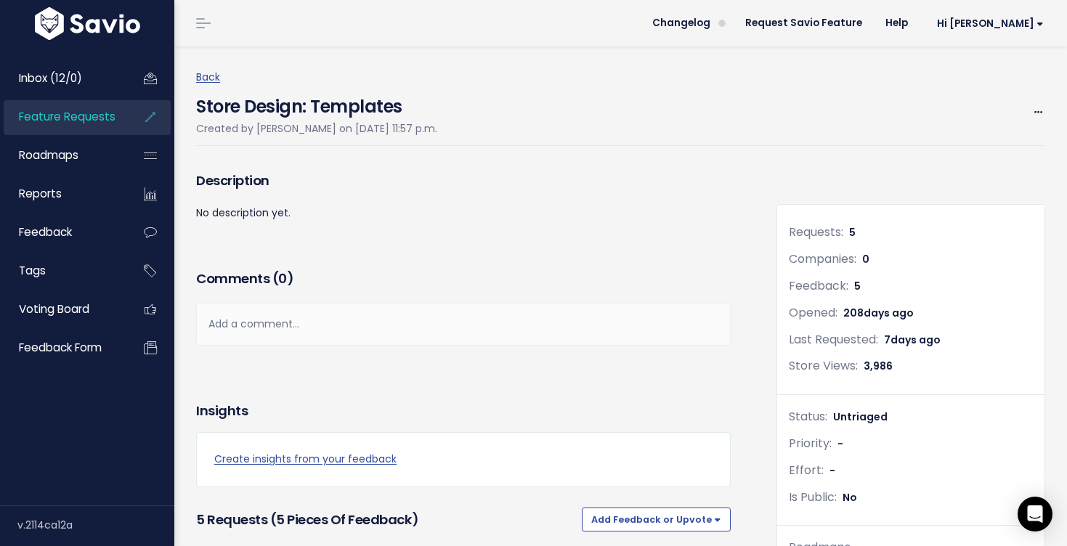
click at [547, 264] on div "Description No description yet." at bounding box center [463, 217] width 557 height 98
click at [914, 110] on div "Store Design: Templates Created by Alyssa Dyer on March 12, 2025, 11:57 p.m. Ed…" at bounding box center [620, 116] width 849 height 60
click at [1032, 110] on span at bounding box center [1039, 112] width 14 height 18
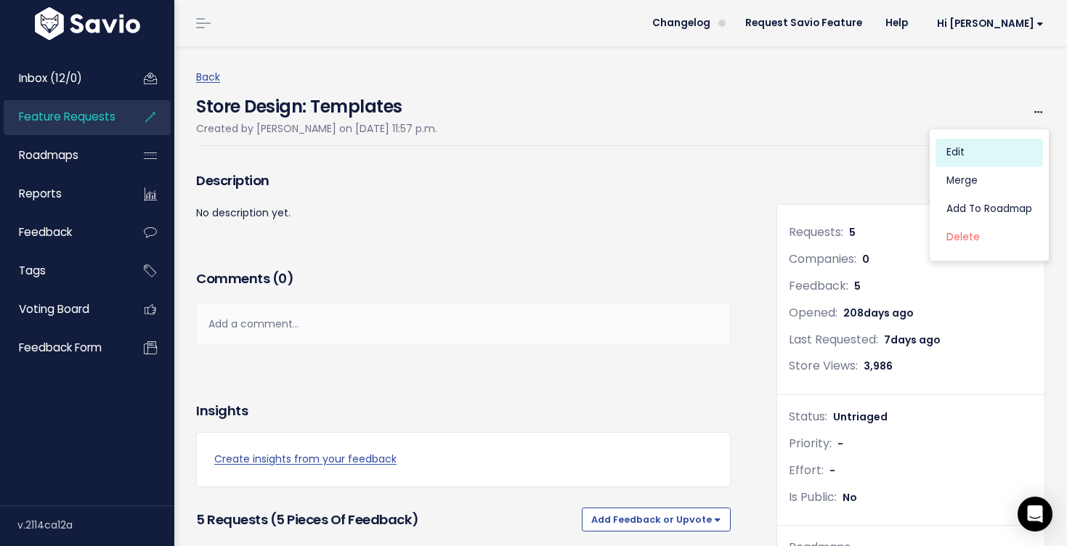
click at [981, 145] on link "Edit" at bounding box center [990, 153] width 108 height 28
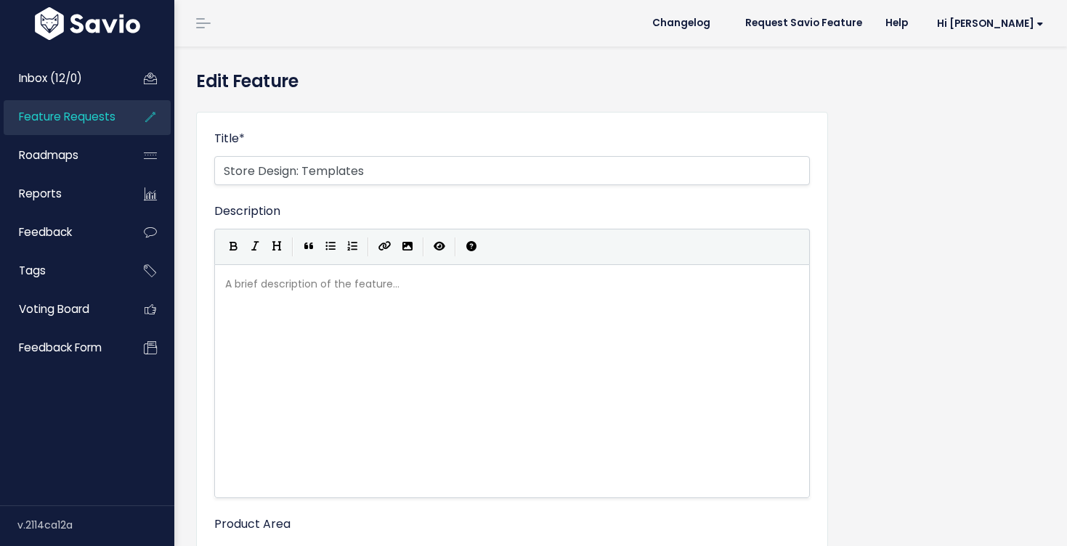
select select
click at [299, 168] on input "Store Design: Templates" at bounding box center [512, 170] width 596 height 29
click at [509, 165] on input "Store Design: Ability to create own Templates" at bounding box center [512, 170] width 596 height 29
click at [429, 164] on input "Store Design: Ability to create own Templates and use Stan-generated templates" at bounding box center [512, 170] width 596 height 29
click at [703, 169] on input "Store Design: Ability to create own templates and use Stan-generated templates" at bounding box center [512, 170] width 596 height 29
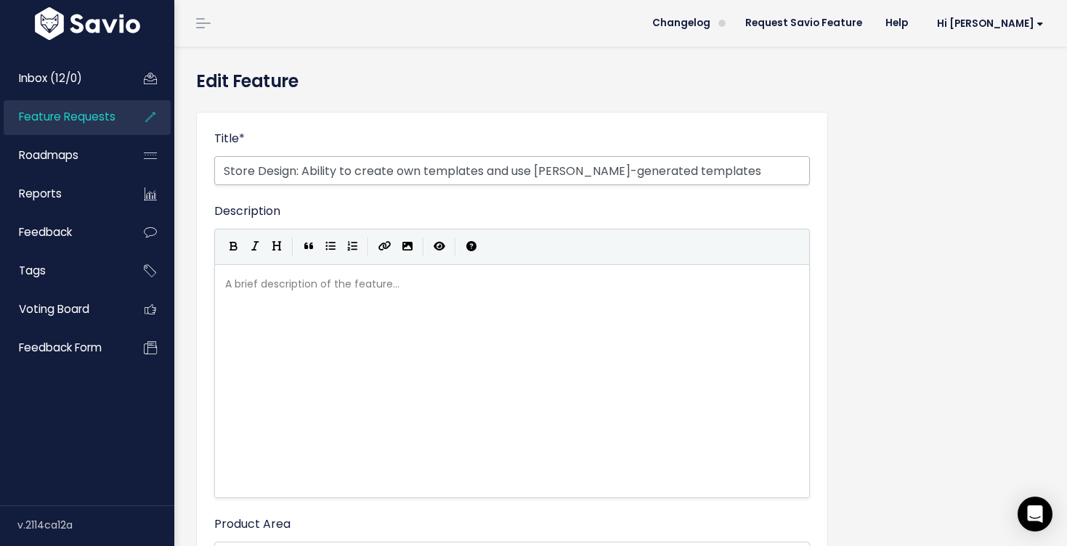
drag, startPoint x: 304, startPoint y: 170, endPoint x: 638, endPoint y: 174, distance: 334.3
click at [638, 174] on input "Store Design: Ability to create own templates and use Stan-generated templates" at bounding box center [512, 170] width 596 height 29
type input "Store Design: Templates"
click at [385, 331] on div "A brief description of the feature... xxxxxxxxxx ​" at bounding box center [530, 399] width 616 height 254
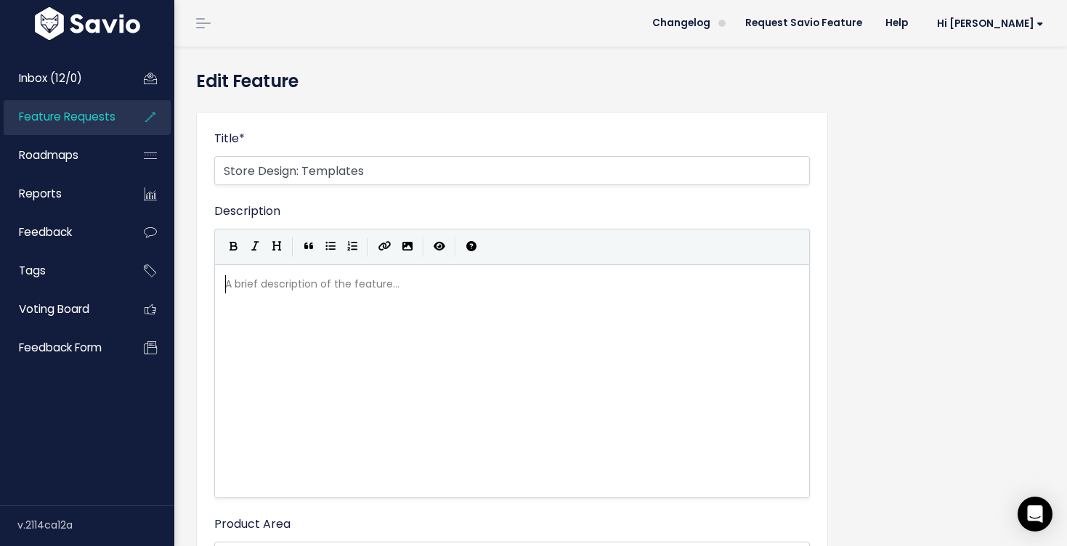
paste textarea "-"
click at [227, 285] on span "Ability to create own templates and use Stan-generated t" at bounding box center [402, 284] width 354 height 15
type textarea "-"
click at [424, 284] on span "Ability to create own templates and use Stan-generated t" at bounding box center [408, 284] width 354 height 15
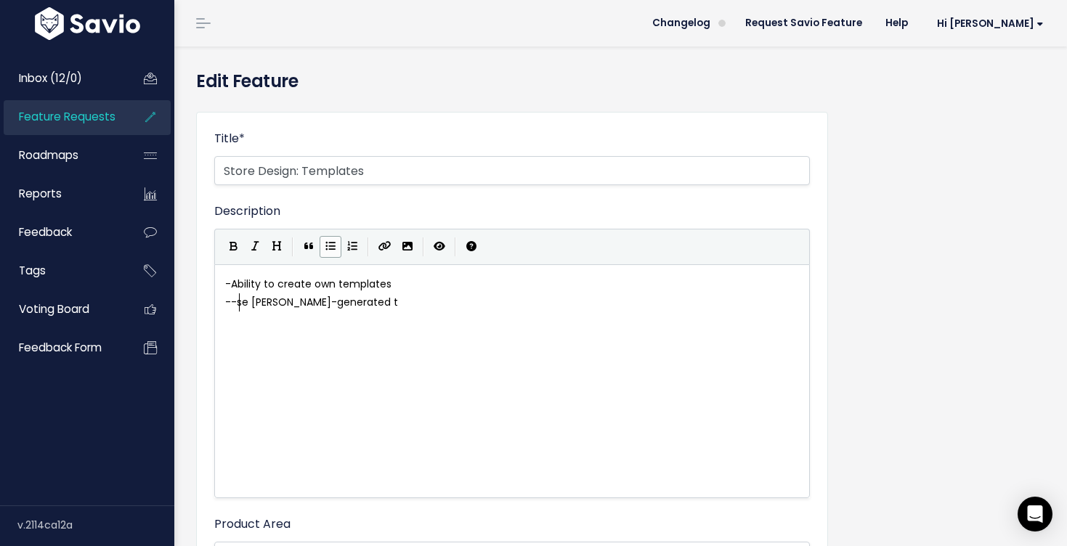
type textarea "-"
type textarea "U"
click at [369, 303] on pre "- Use Stan-generated t" at bounding box center [512, 303] width 580 height 18
type textarea "tem"
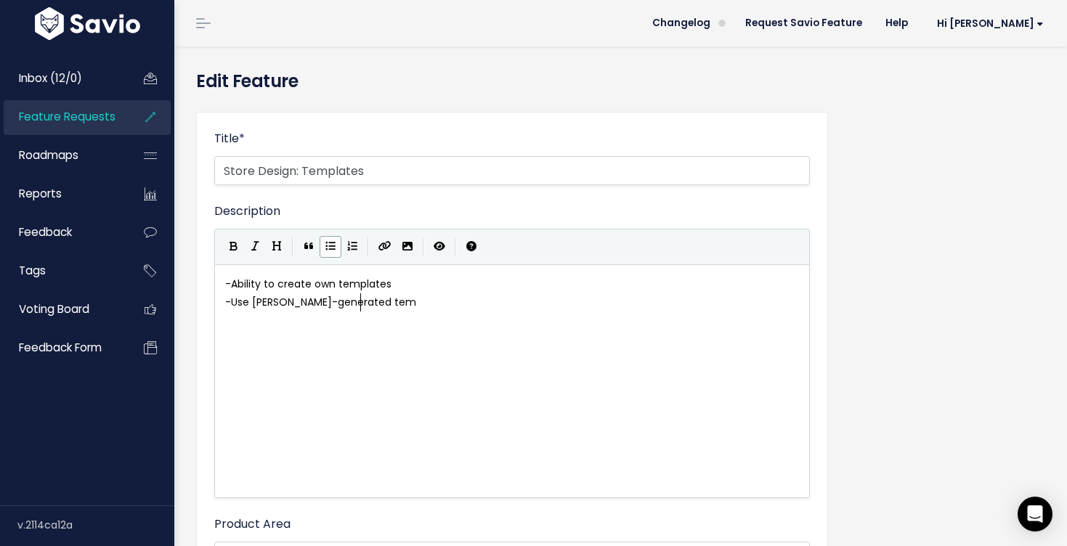
type textarea "empa"
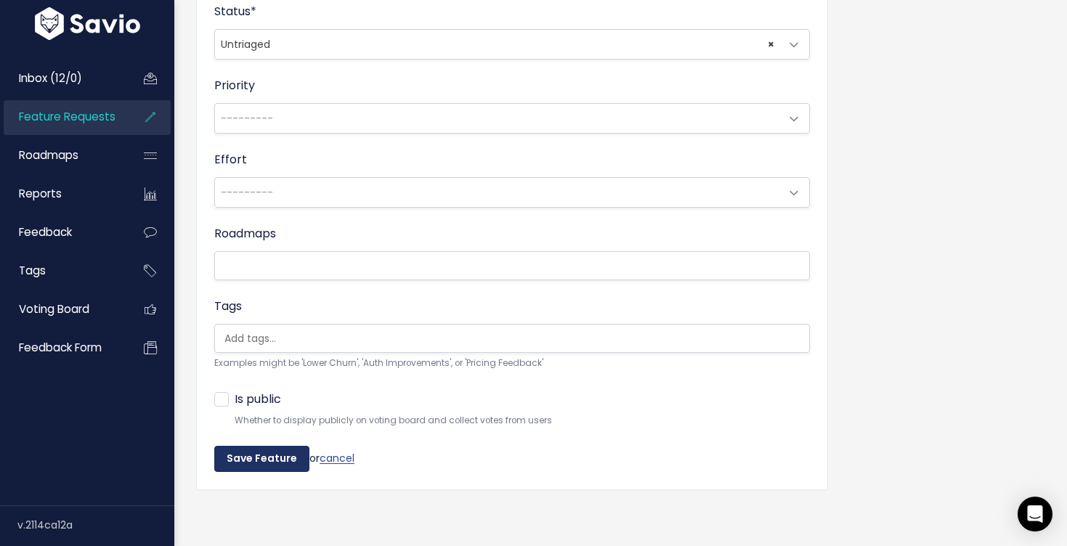
type textarea "lates"
click at [257, 462] on input "Save Feature" at bounding box center [261, 459] width 95 height 26
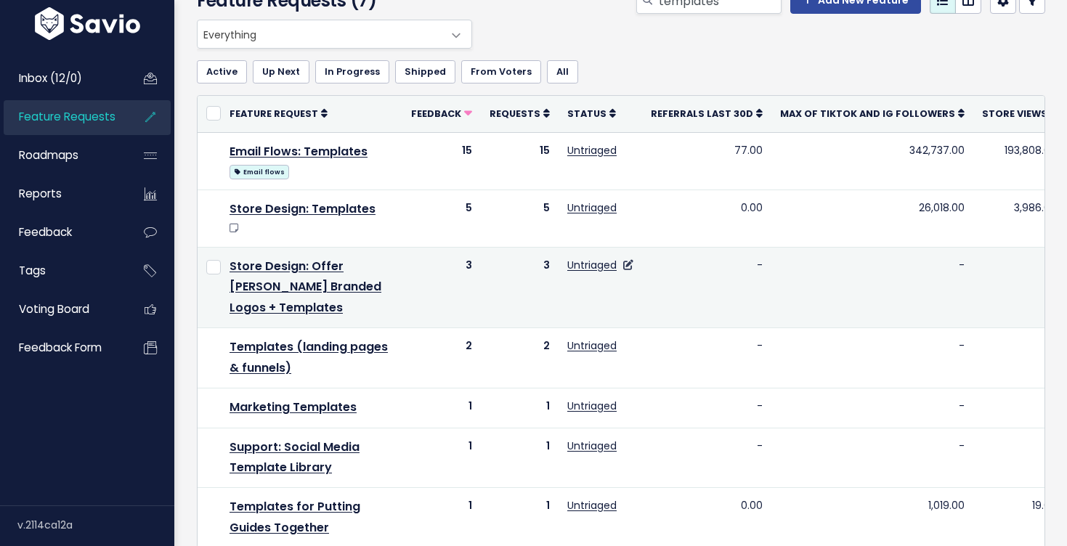
scroll to position [83, 0]
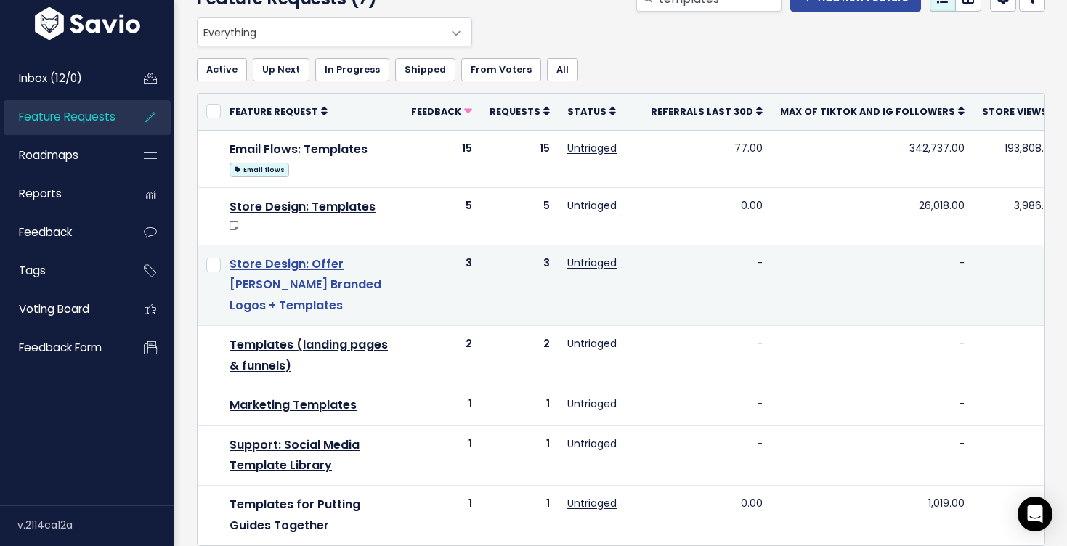
click at [300, 270] on link "Store Design: Offer Stan Branded Logos + Templates" at bounding box center [306, 285] width 152 height 59
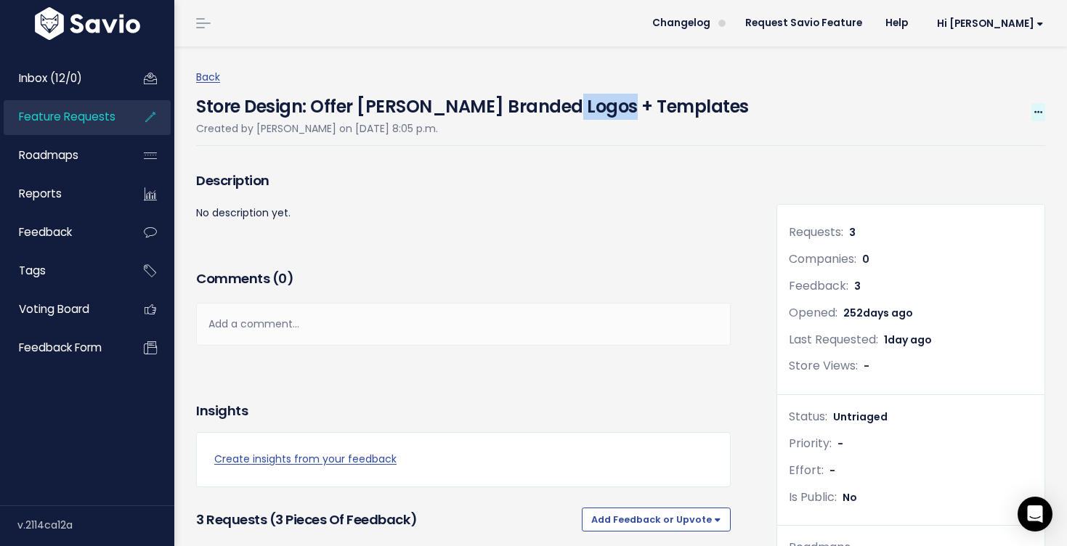
click at [1032, 112] on span at bounding box center [1039, 112] width 14 height 18
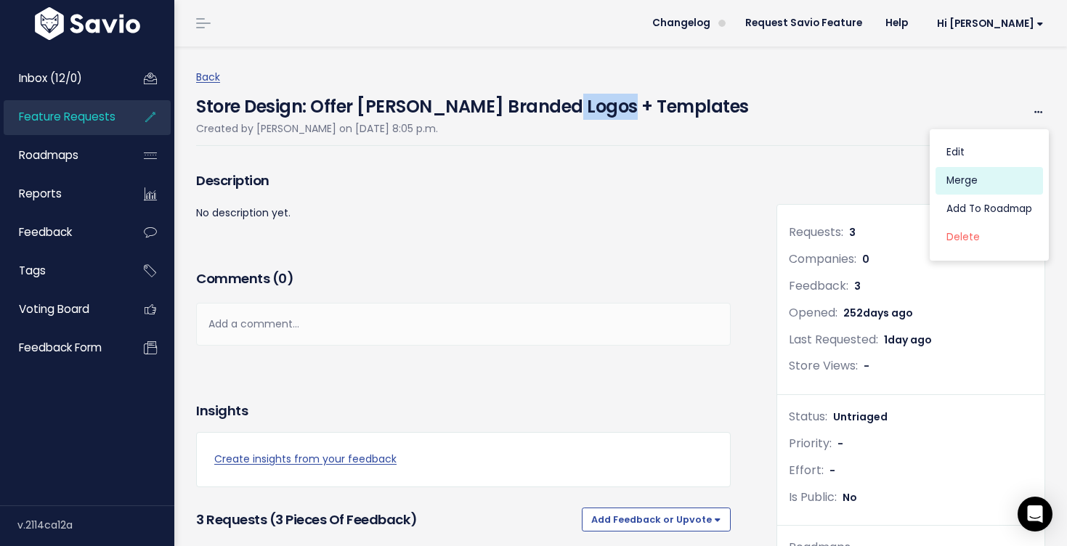
click at [969, 174] on link "Merge" at bounding box center [990, 181] width 108 height 28
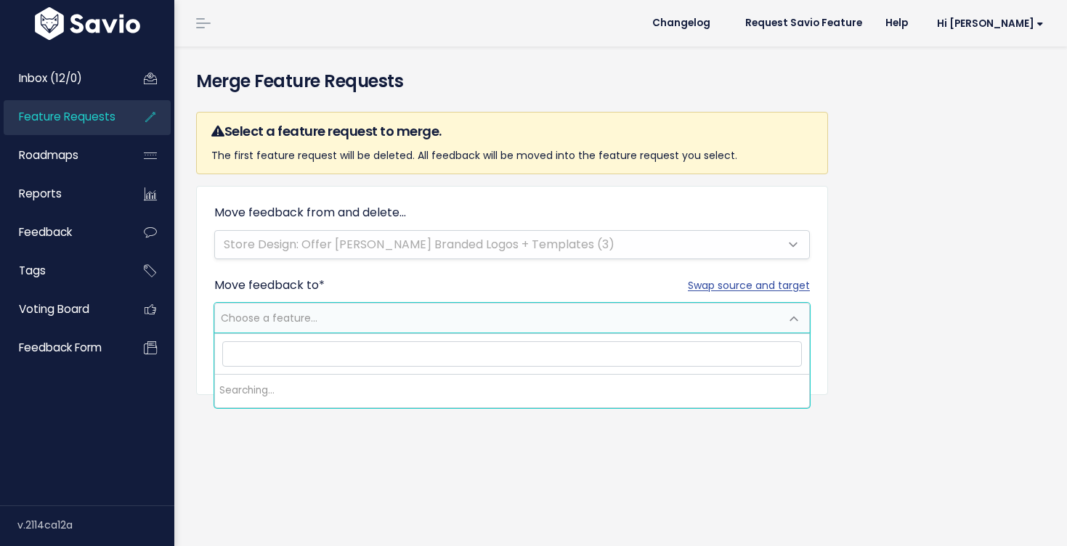
click at [477, 307] on span "Choose a feature..." at bounding box center [497, 318] width 565 height 29
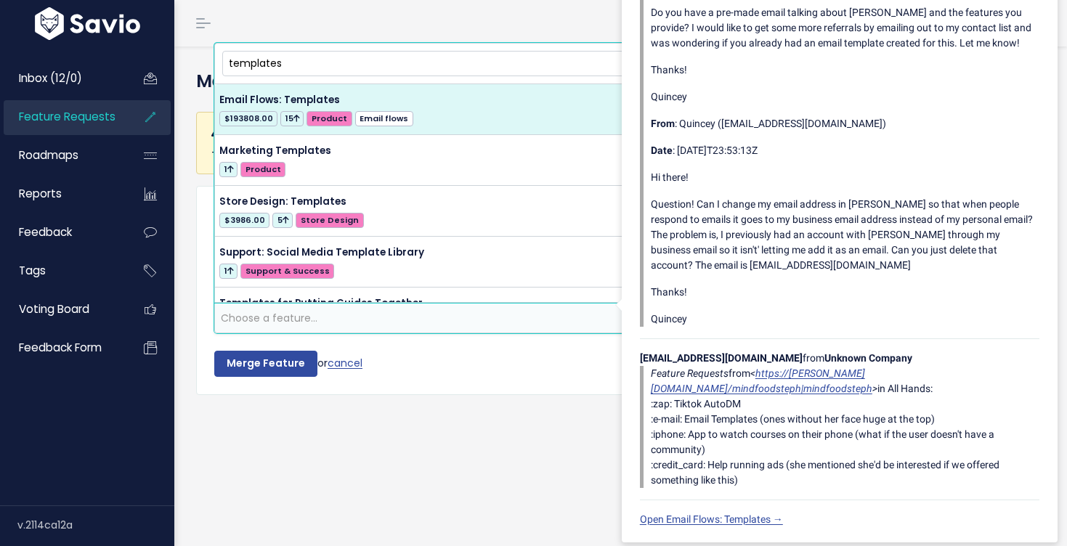
type input "template"
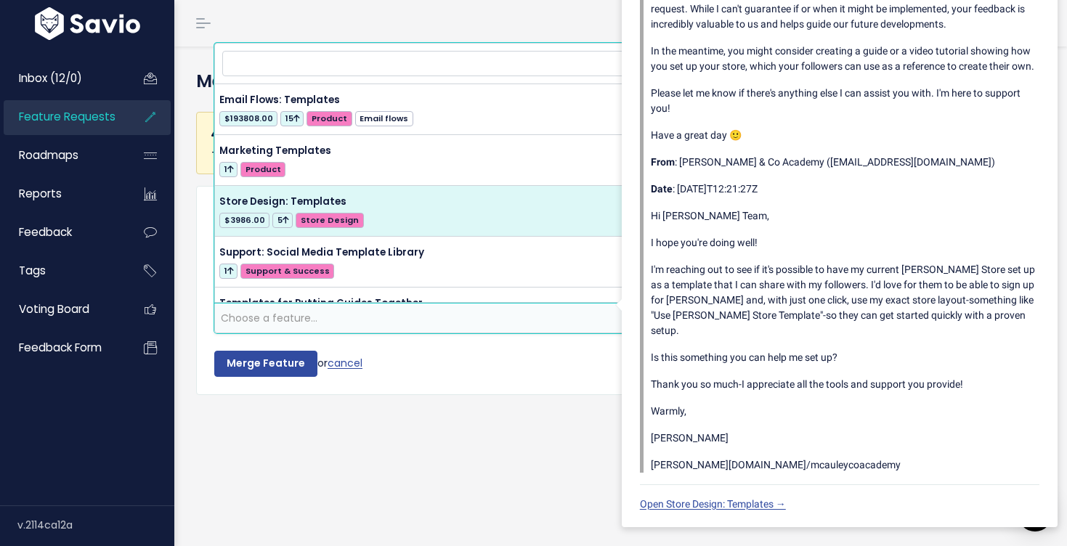
select select "57159"
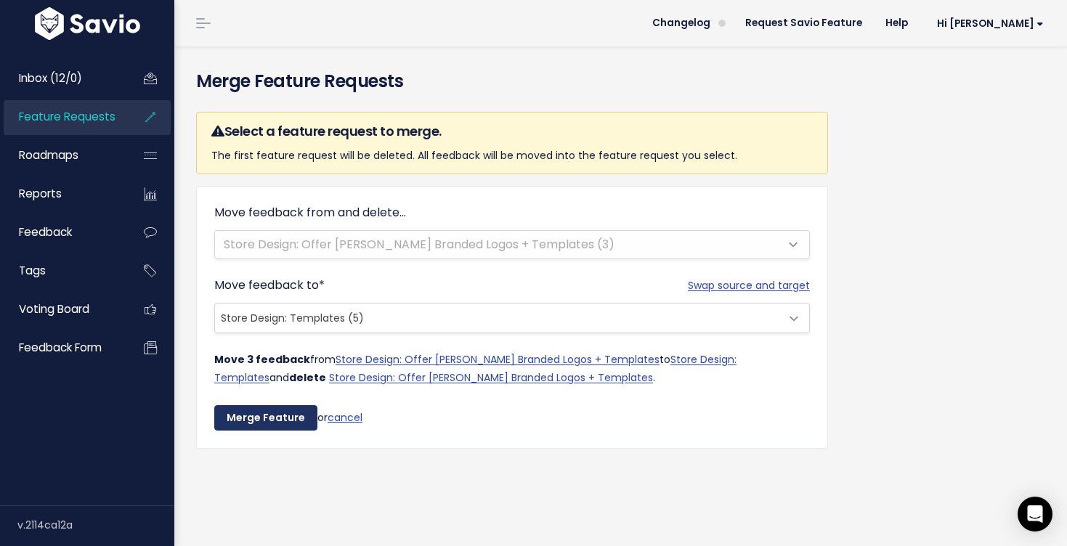
click at [240, 415] on input "Merge Feature" at bounding box center [265, 418] width 103 height 26
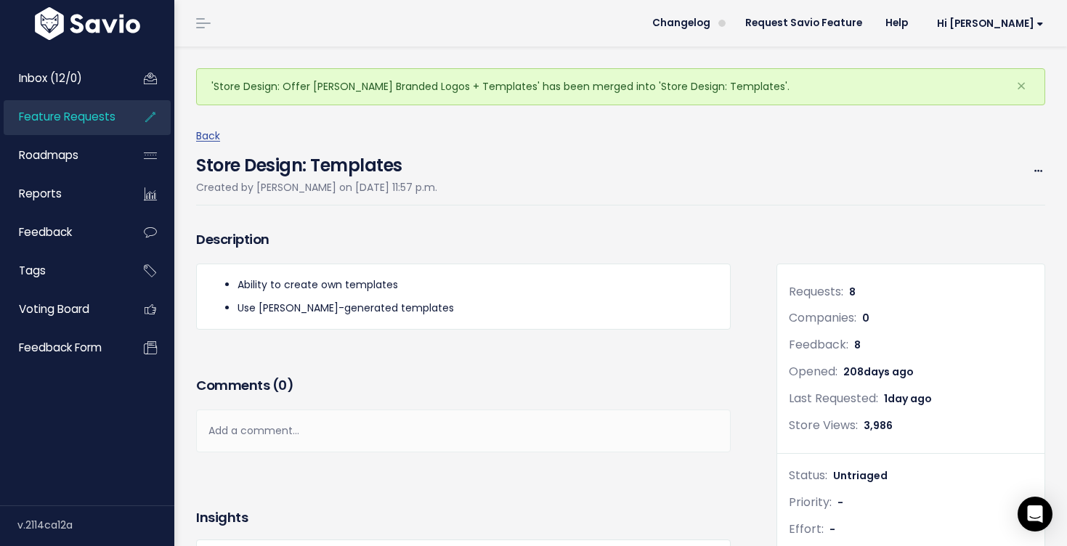
click at [68, 126] on link "Feature Requests" at bounding box center [62, 116] width 117 height 33
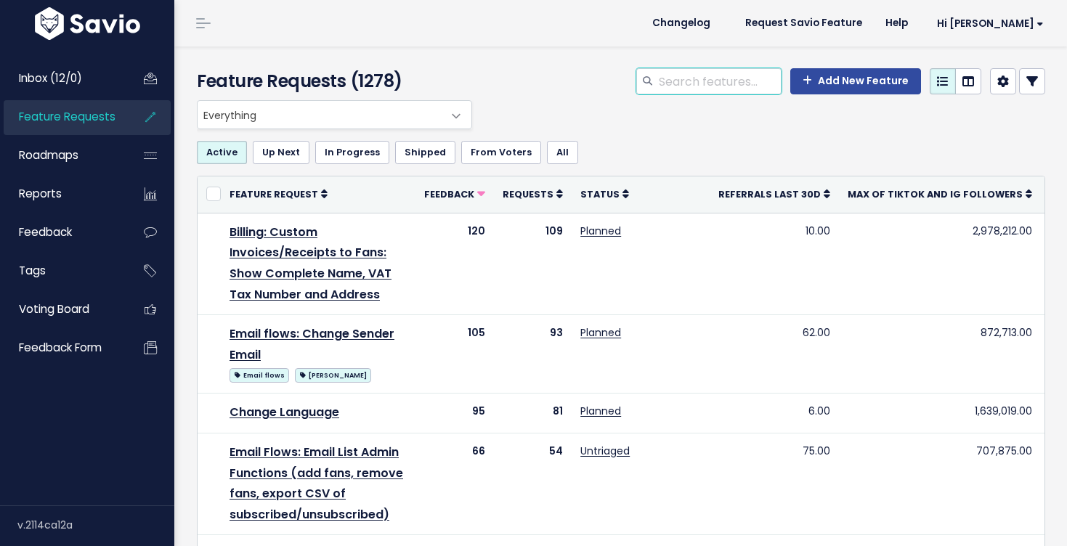
click at [696, 87] on input "search" at bounding box center [720, 81] width 124 height 26
type input "template"
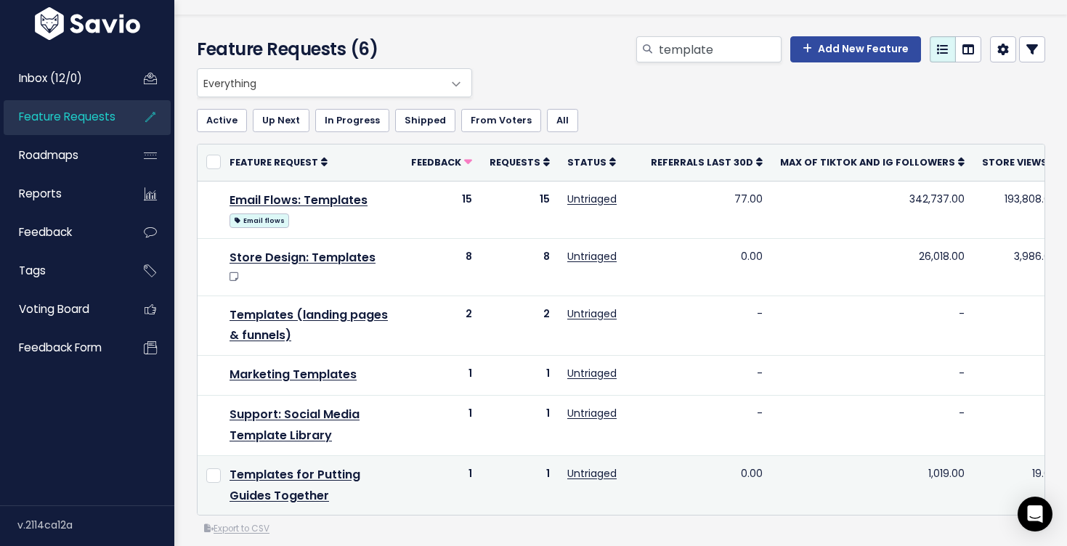
scroll to position [37, 0]
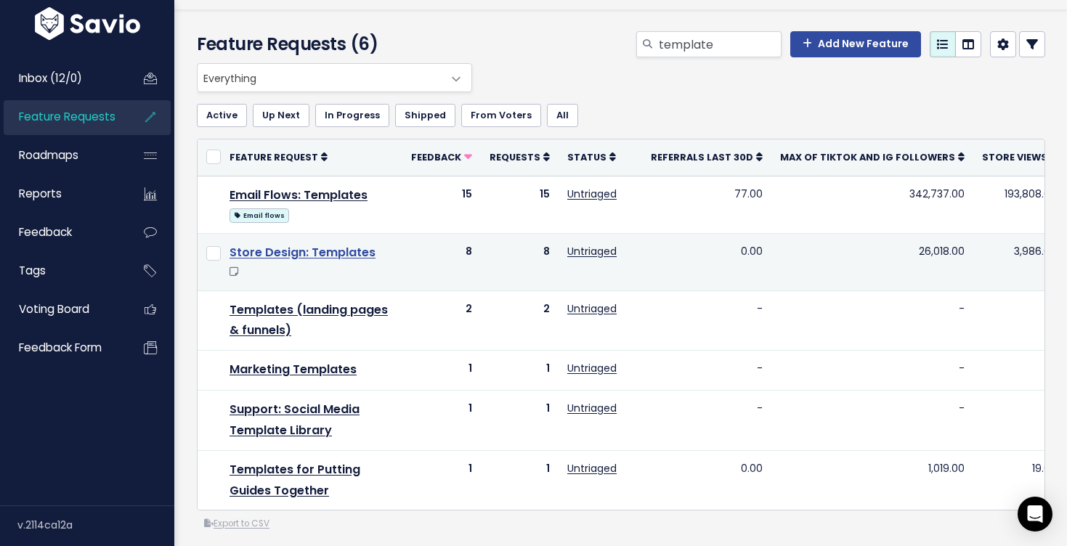
click at [362, 256] on link "Store Design: Templates" at bounding box center [303, 252] width 146 height 17
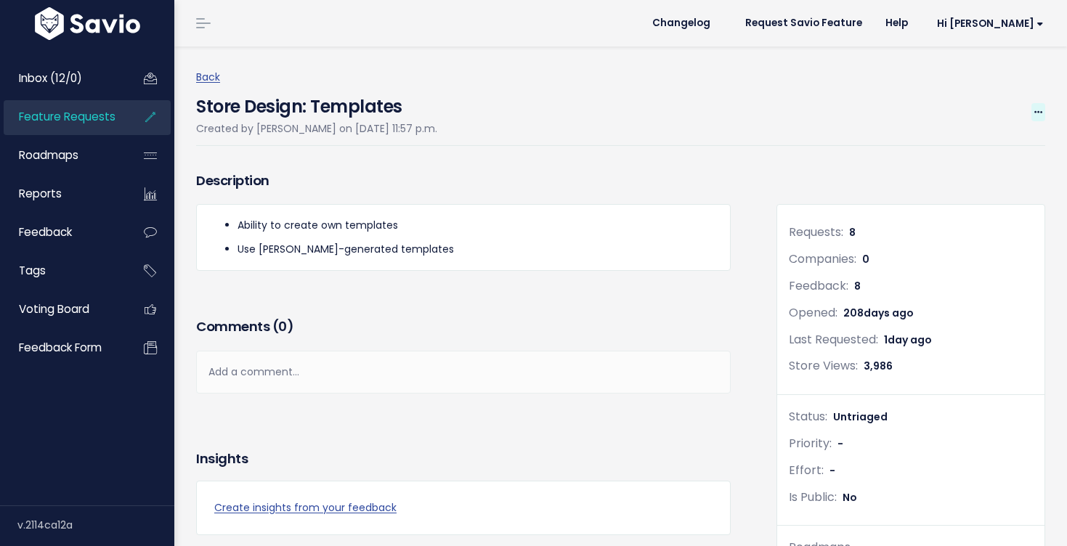
click at [1034, 106] on span at bounding box center [1039, 112] width 14 height 18
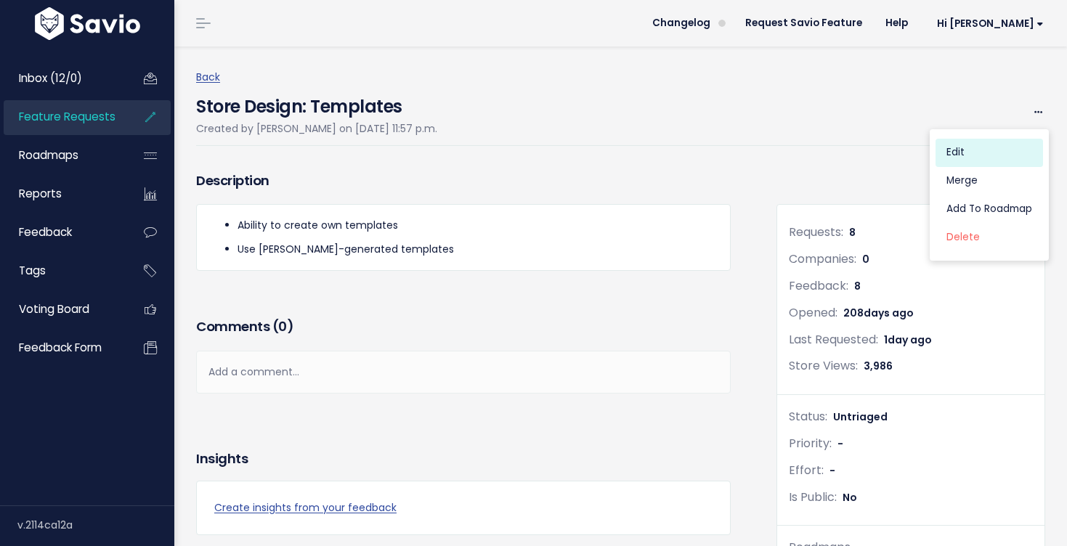
click at [979, 144] on link "Edit" at bounding box center [990, 153] width 108 height 28
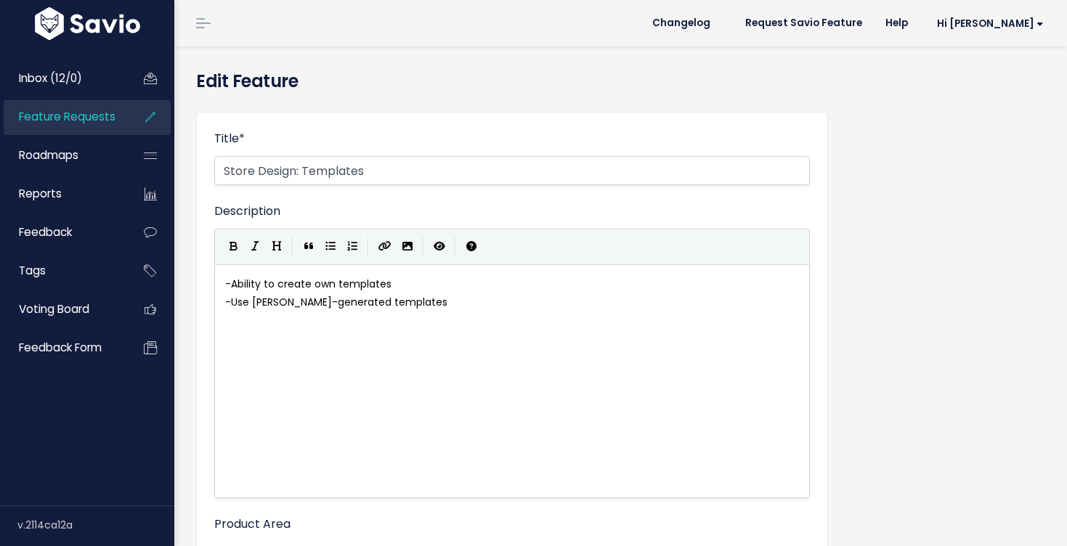
select select
click at [481, 164] on input "Store Design: Templates" at bounding box center [512, 170] width 596 height 29
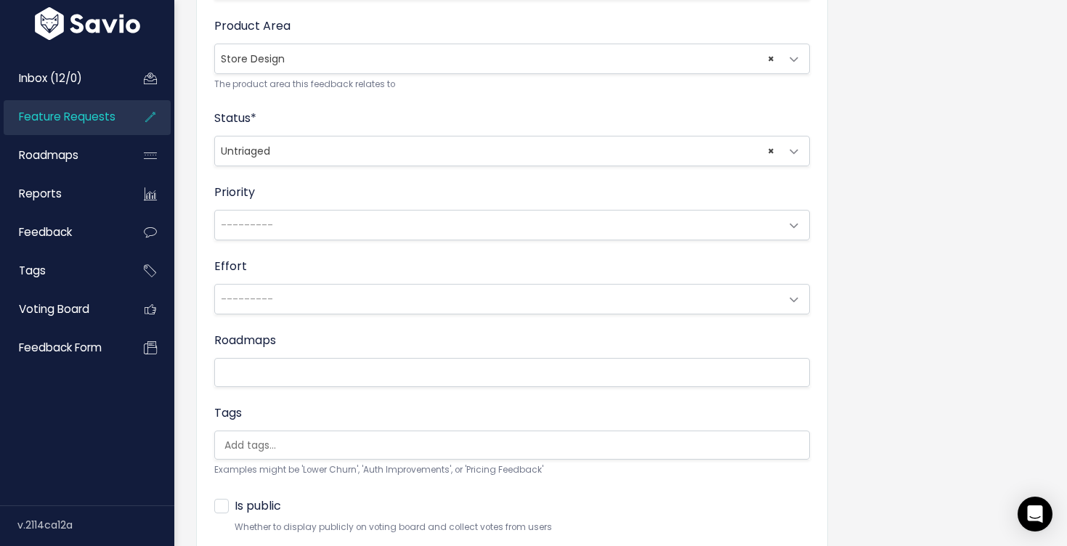
scroll to position [605, 0]
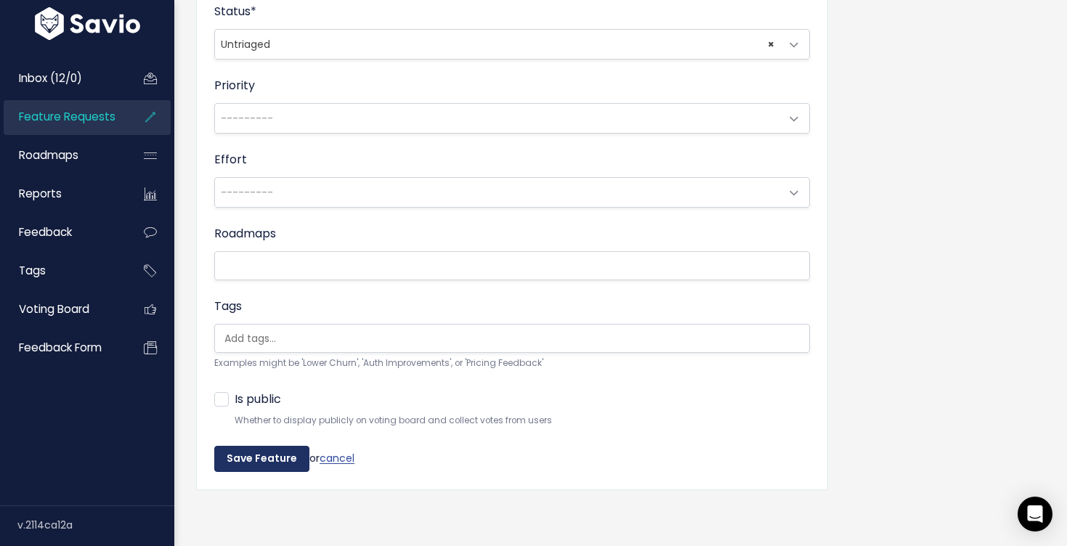
type input "Store Design: Templates (store design, marketing, sales page)"
click at [282, 451] on input "Save Feature" at bounding box center [261, 459] width 95 height 26
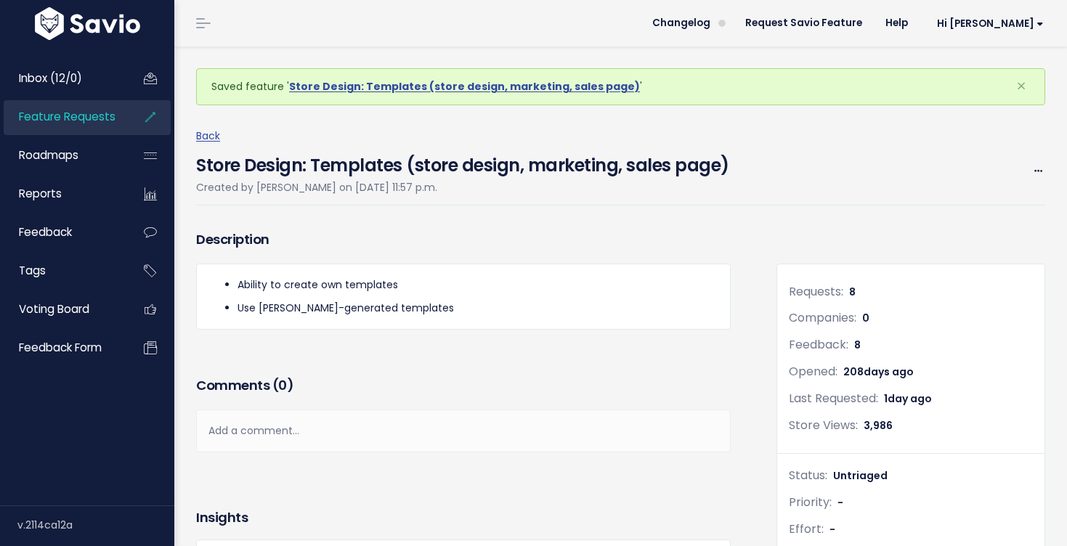
click at [115, 120] on link "Feature Requests" at bounding box center [62, 116] width 117 height 33
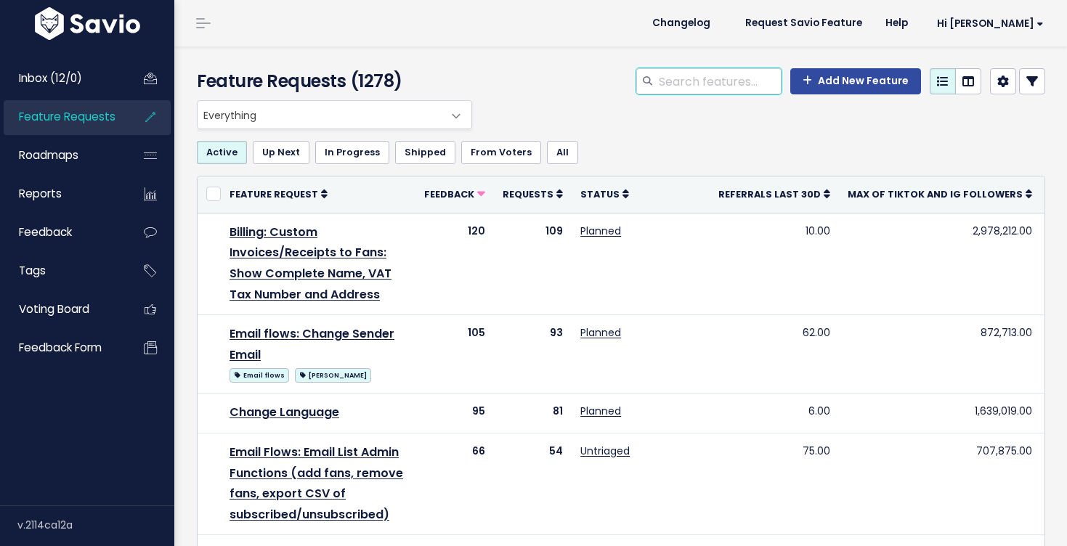
click at [693, 89] on input "search" at bounding box center [720, 81] width 124 height 26
type input "template"
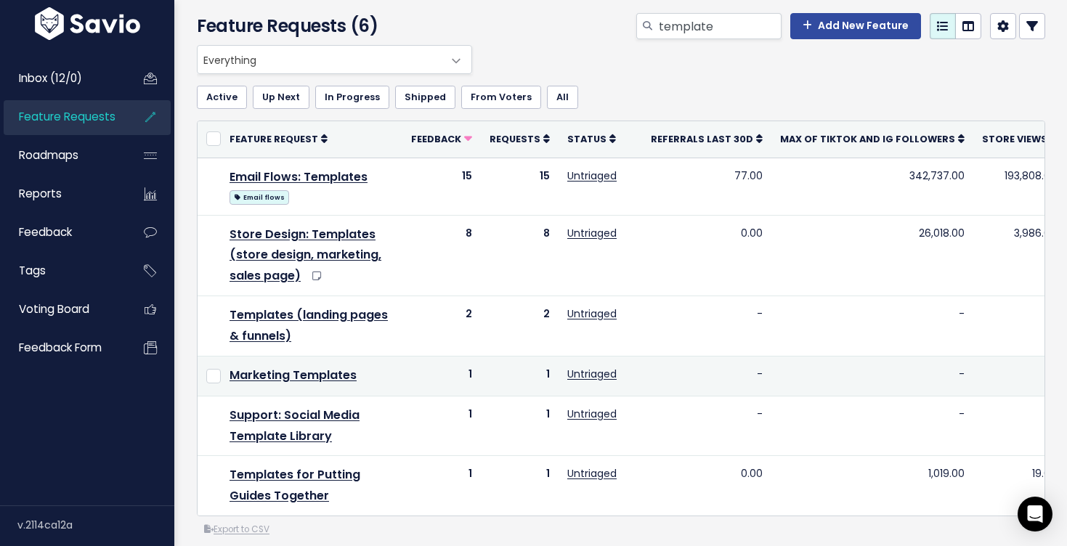
scroll to position [59, 0]
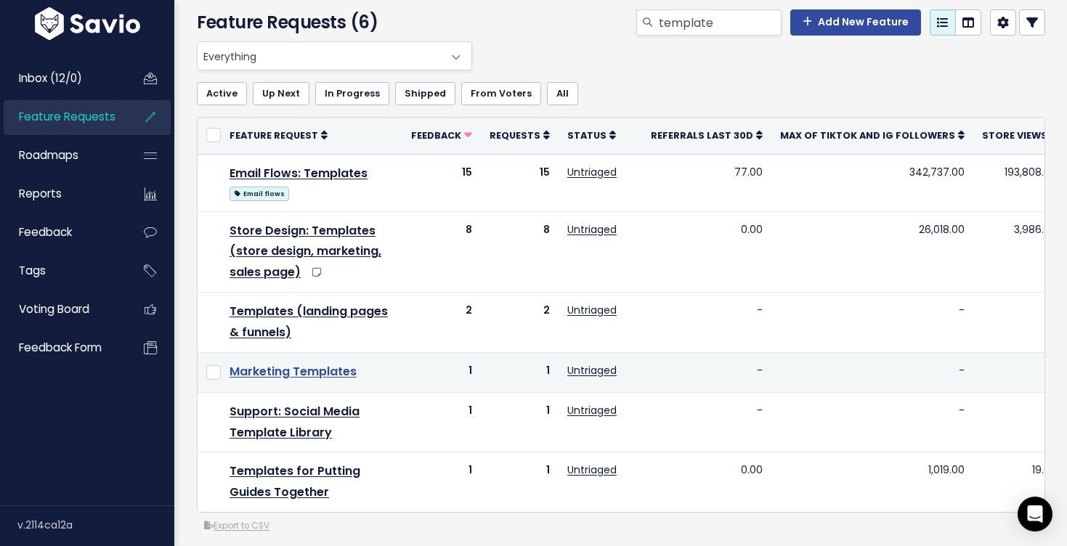
click at [330, 366] on link "Marketing Templates" at bounding box center [293, 371] width 127 height 17
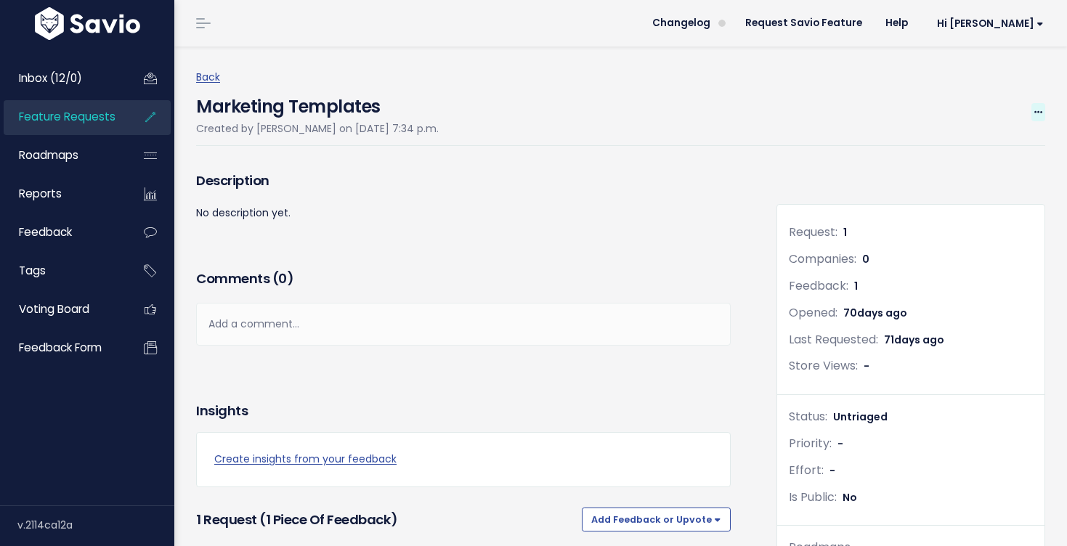
click at [1033, 110] on span at bounding box center [1039, 112] width 14 height 18
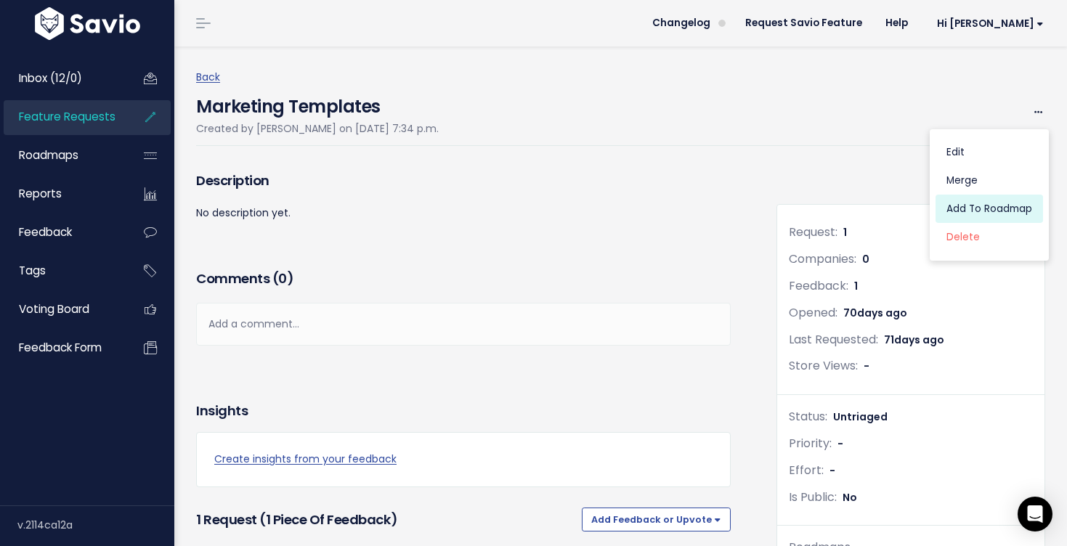
click at [973, 195] on link "Add to Roadmap" at bounding box center [990, 209] width 108 height 28
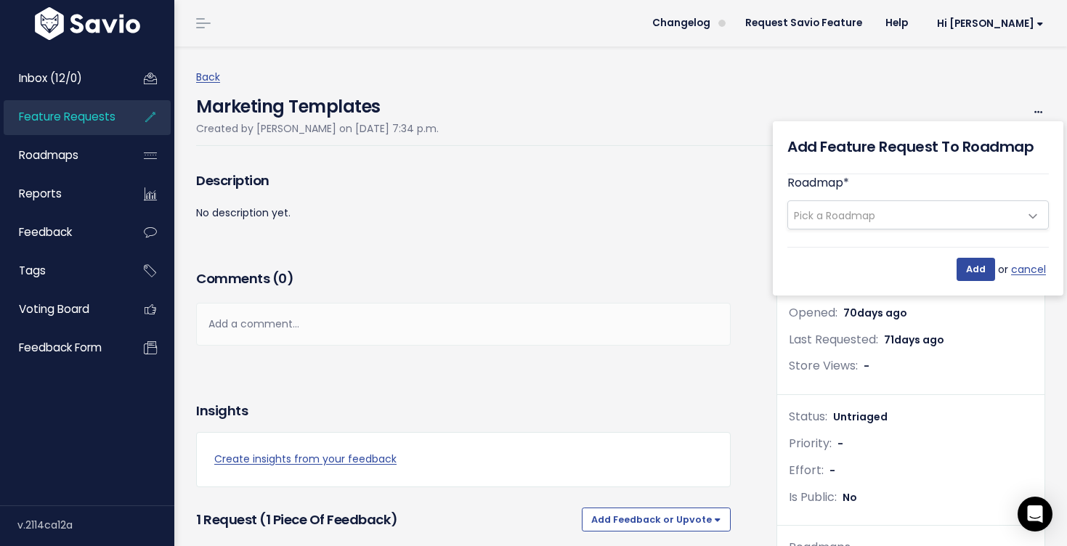
click at [1030, 99] on div "Marketing Templates Created by Alyssa Dyer on July 28, 2025, 7:34 p.m. Edit Mer…" at bounding box center [620, 116] width 849 height 60
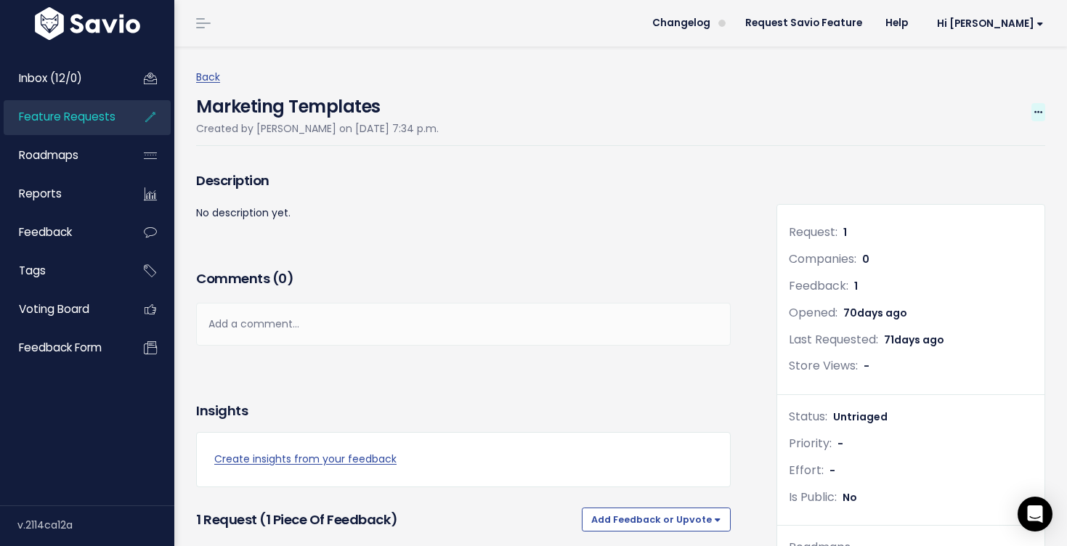
click at [1038, 108] on icon at bounding box center [1039, 112] width 8 height 9
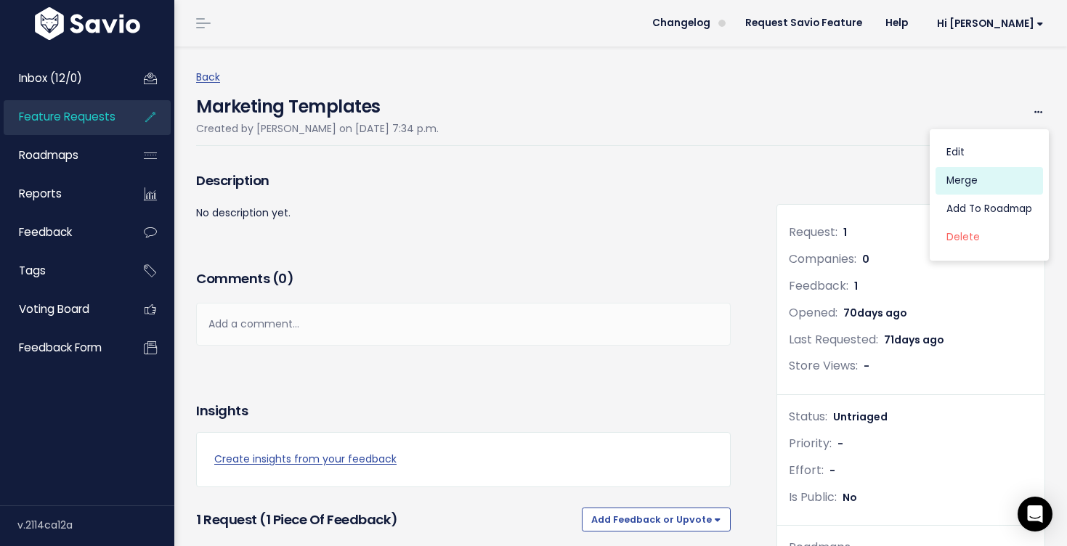
click at [976, 179] on link "Merge" at bounding box center [990, 181] width 108 height 28
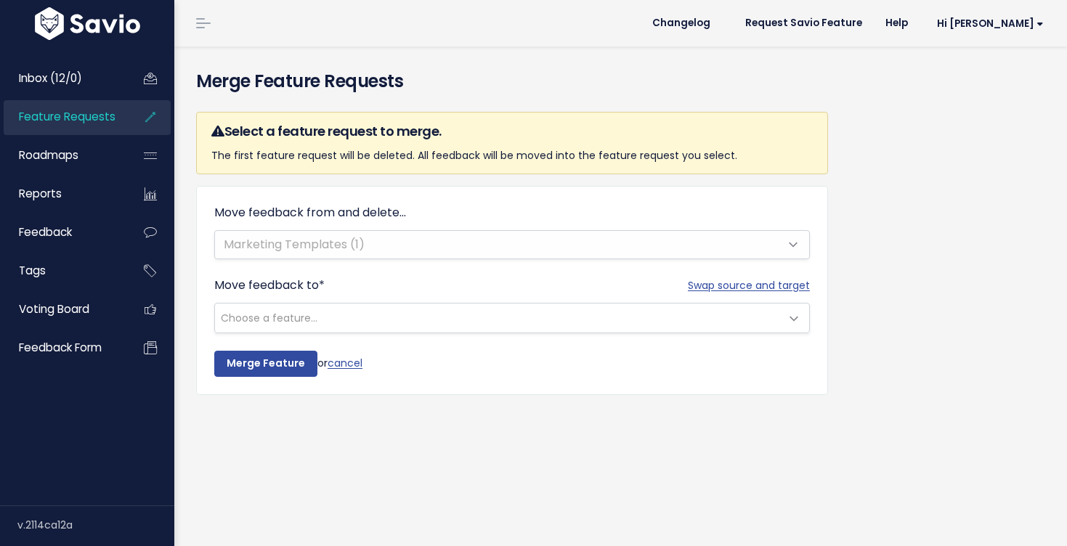
click at [524, 320] on span "Choose a feature..." at bounding box center [497, 318] width 565 height 29
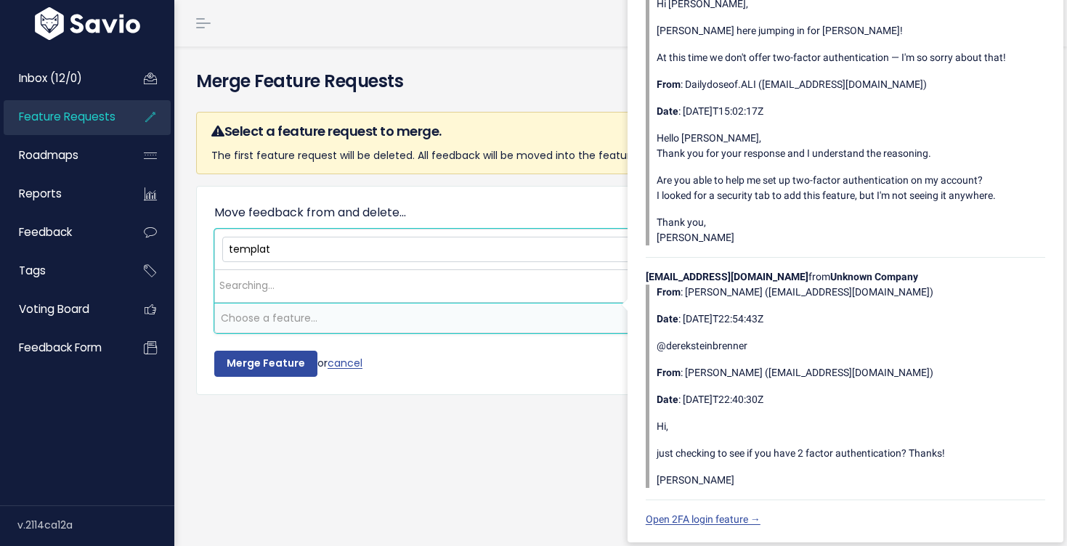
type input "template"
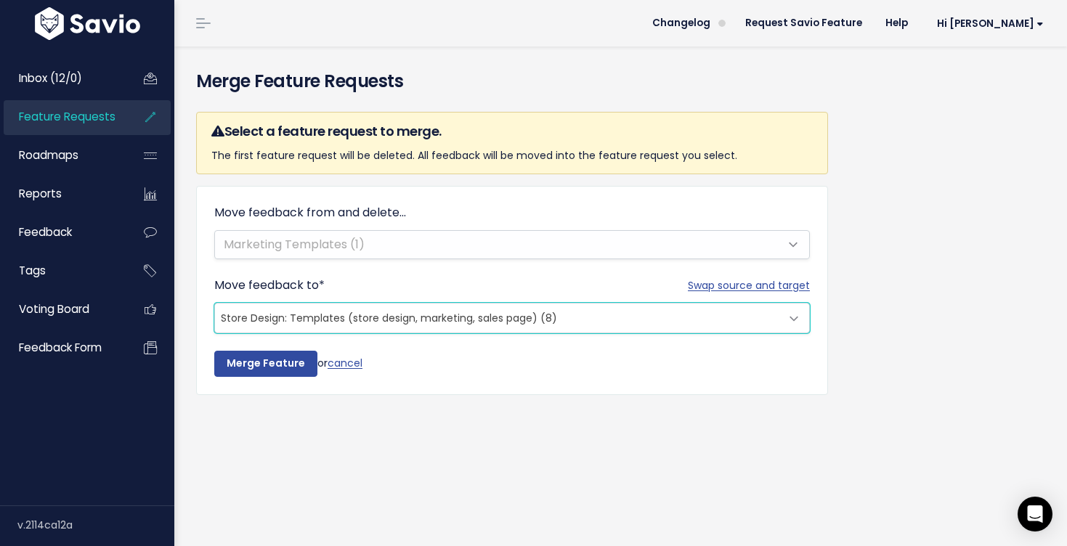
select select "57159"
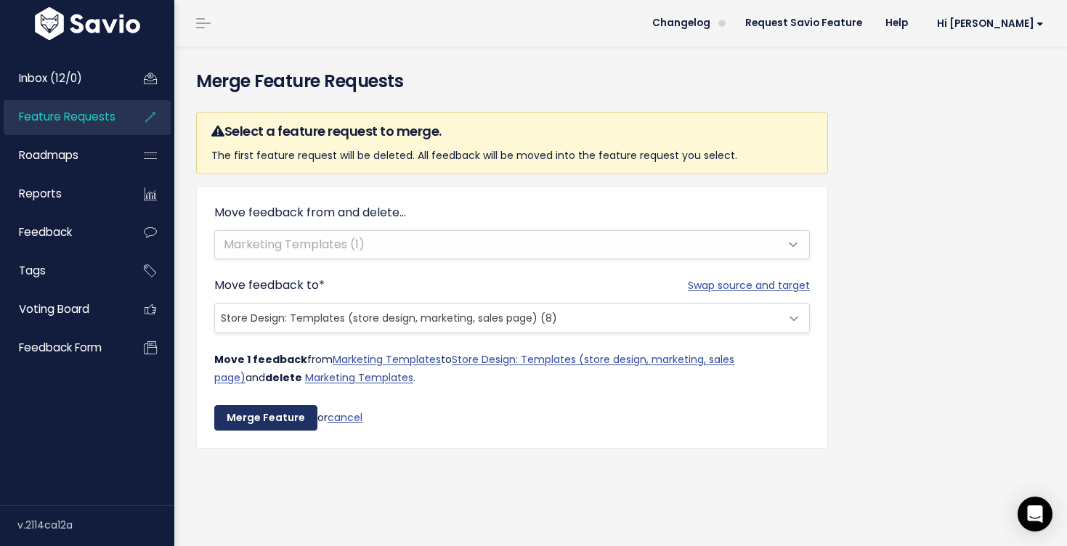
click at [258, 423] on input "Merge Feature" at bounding box center [265, 418] width 103 height 26
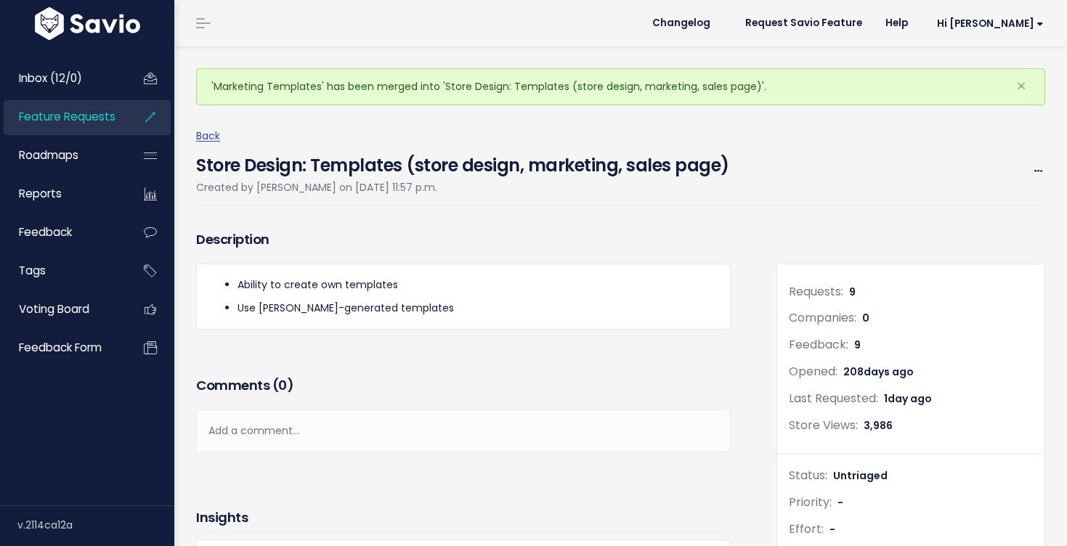
click at [94, 116] on span "Feature Requests" at bounding box center [67, 116] width 97 height 15
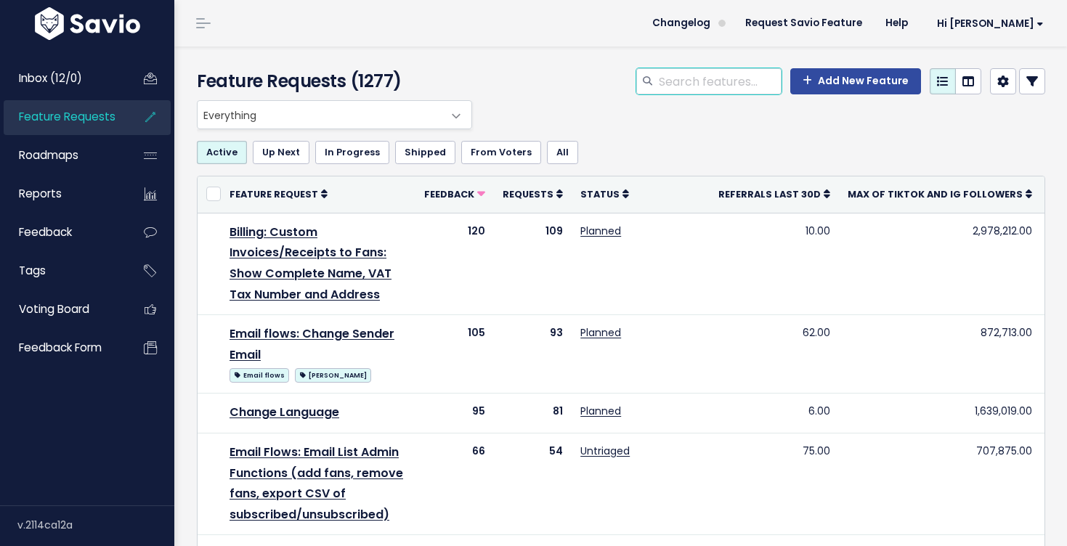
click at [726, 81] on input "search" at bounding box center [720, 81] width 124 height 26
type input "template"
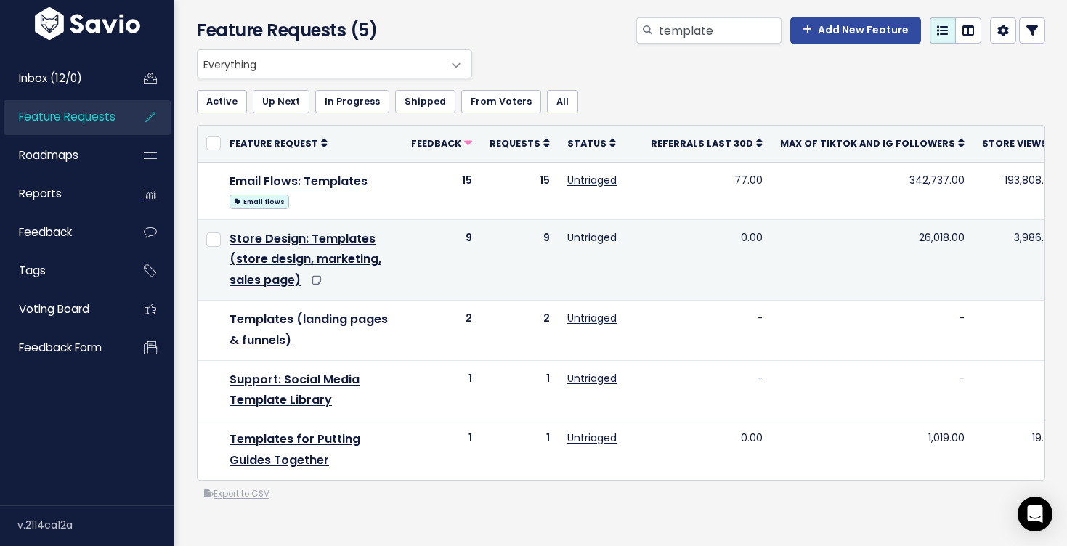
scroll to position [52, 0]
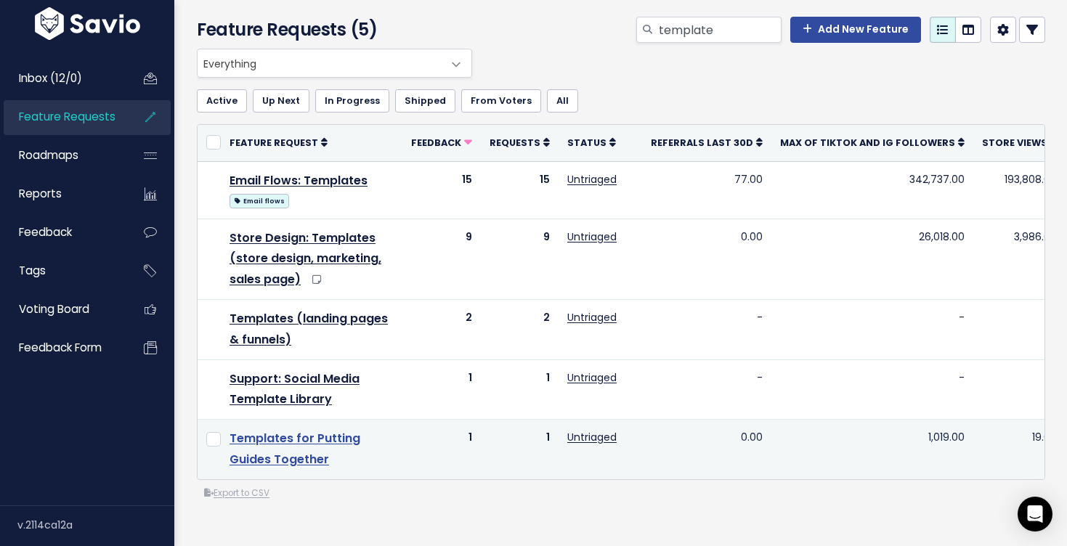
click at [321, 458] on link "Templates for Putting Guides Together" at bounding box center [295, 449] width 131 height 38
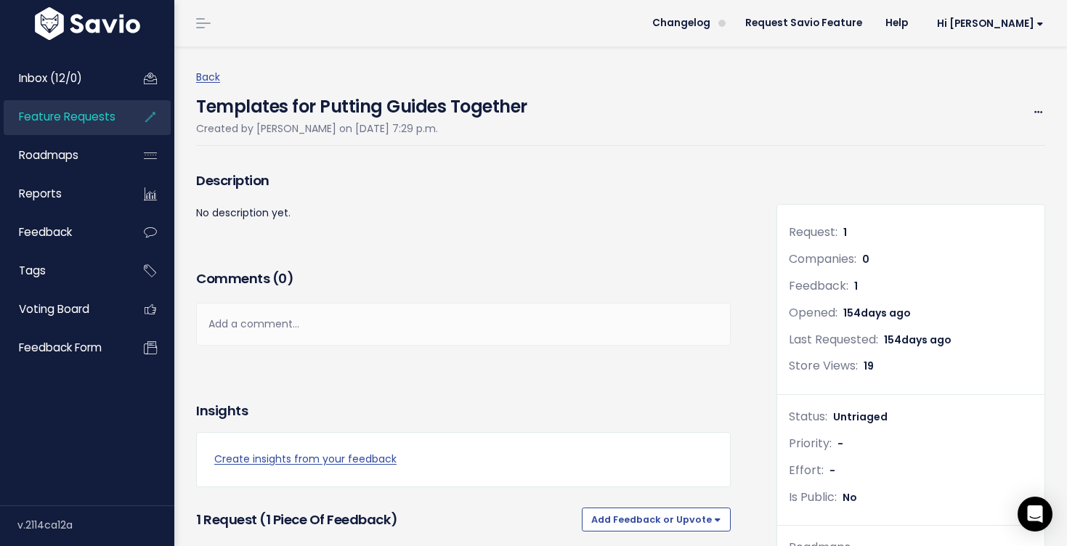
click at [116, 124] on link "Feature Requests" at bounding box center [62, 116] width 117 height 33
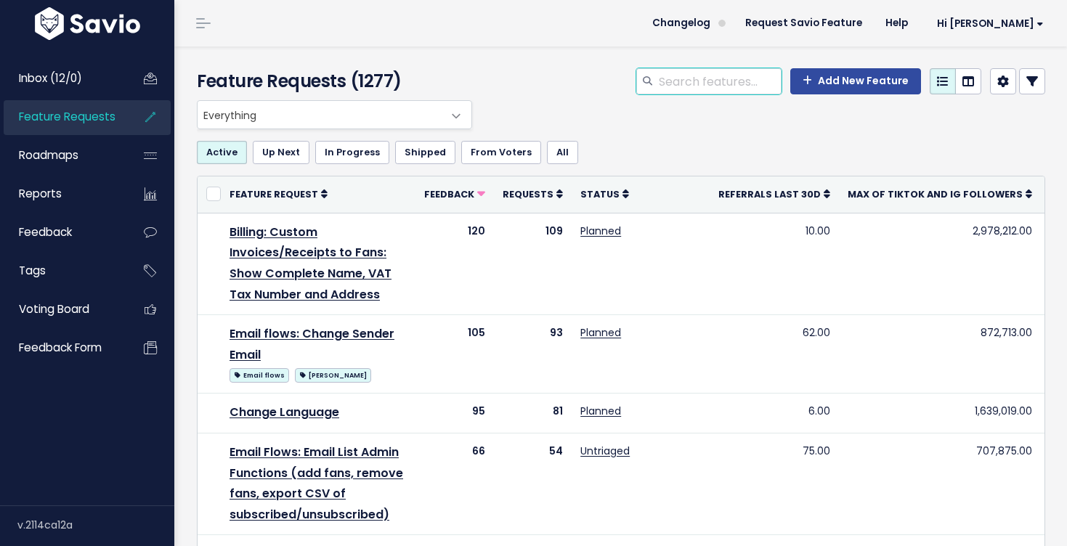
click at [723, 86] on input "search" at bounding box center [720, 81] width 124 height 26
type input "template"
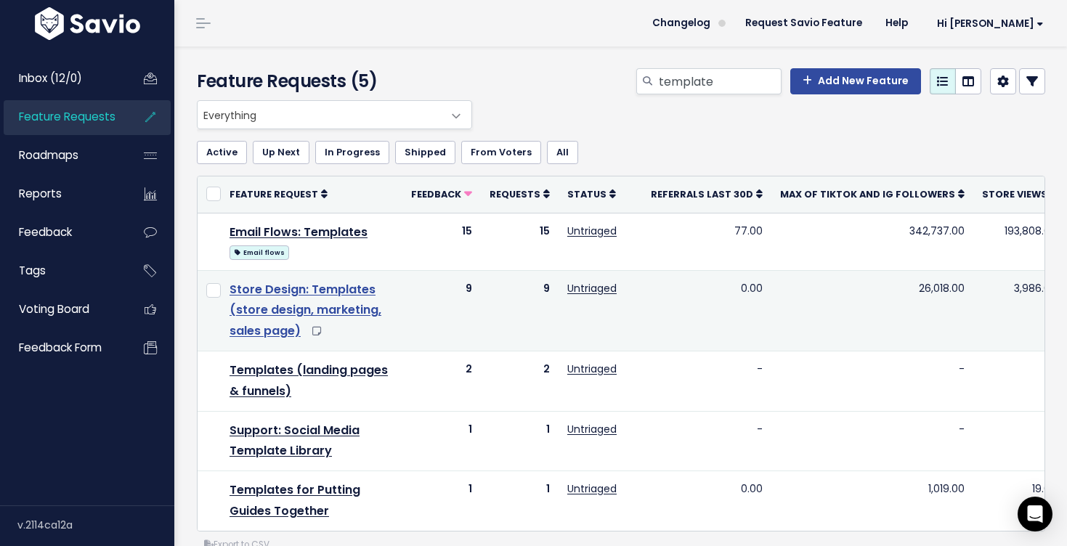
click at [364, 290] on link "Store Design: Templates (store design, marketing, sales page)" at bounding box center [306, 310] width 152 height 59
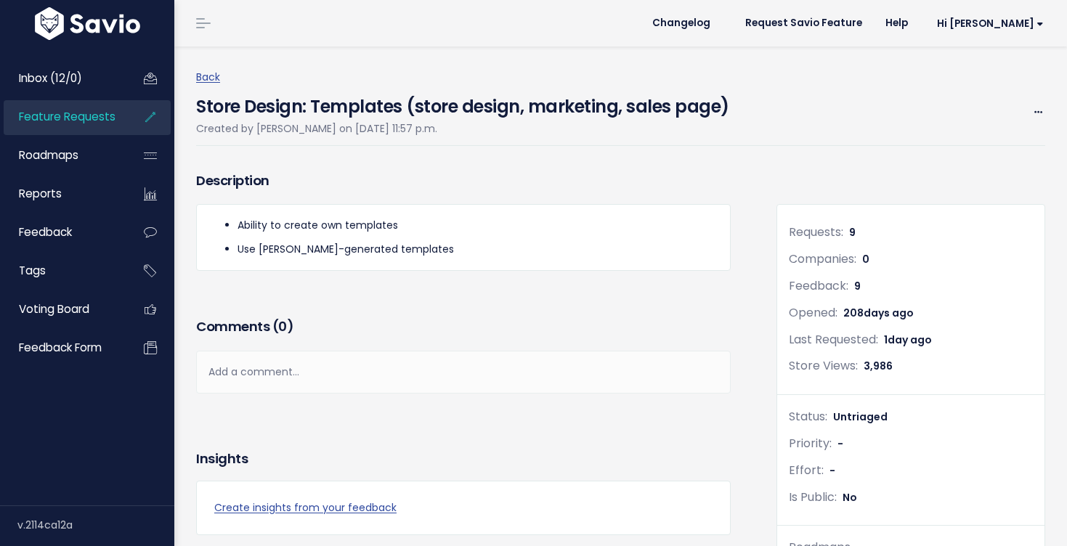
click at [1046, 116] on div "Back Store Design: Templates (store design, marketing, sales page) Created by […" at bounding box center [626, 107] width 860 height 78
click at [1030, 105] on div "Edit Merge Add to Roadmap [GEOGRAPHIC_DATA]" at bounding box center [1032, 112] width 25 height 18
click at [1038, 110] on icon at bounding box center [1039, 112] width 8 height 9
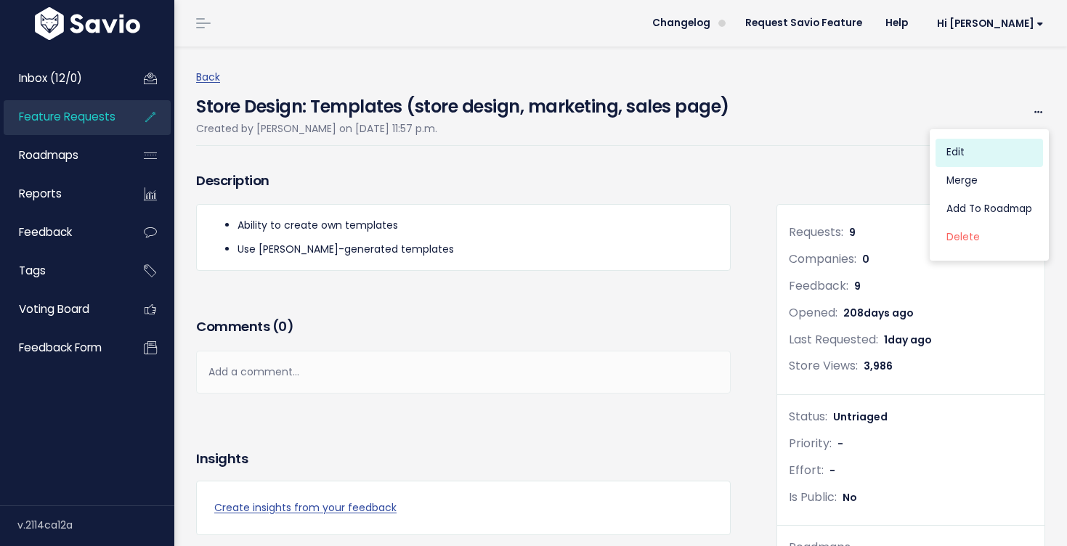
click at [974, 148] on link "Edit" at bounding box center [990, 153] width 108 height 28
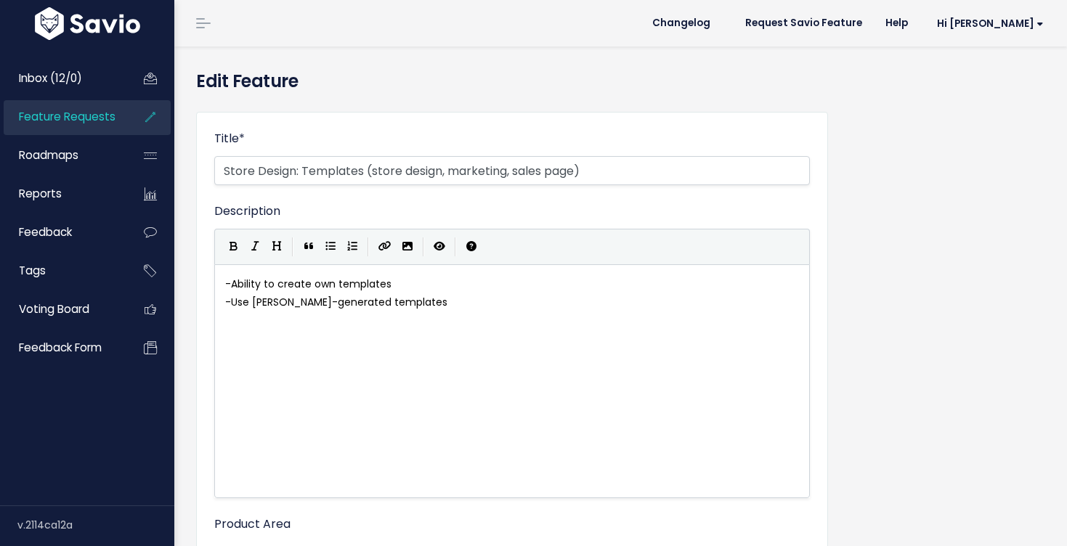
select select
drag, startPoint x: 451, startPoint y: 172, endPoint x: 371, endPoint y: 167, distance: 80.8
click at [371, 167] on input "Store Design: Templates (store design, marketing, sales page)" at bounding box center [512, 170] width 596 height 29
click at [495, 176] on input "Store Design: Templates (products, store, marketing, sales page)" at bounding box center [512, 170] width 596 height 29
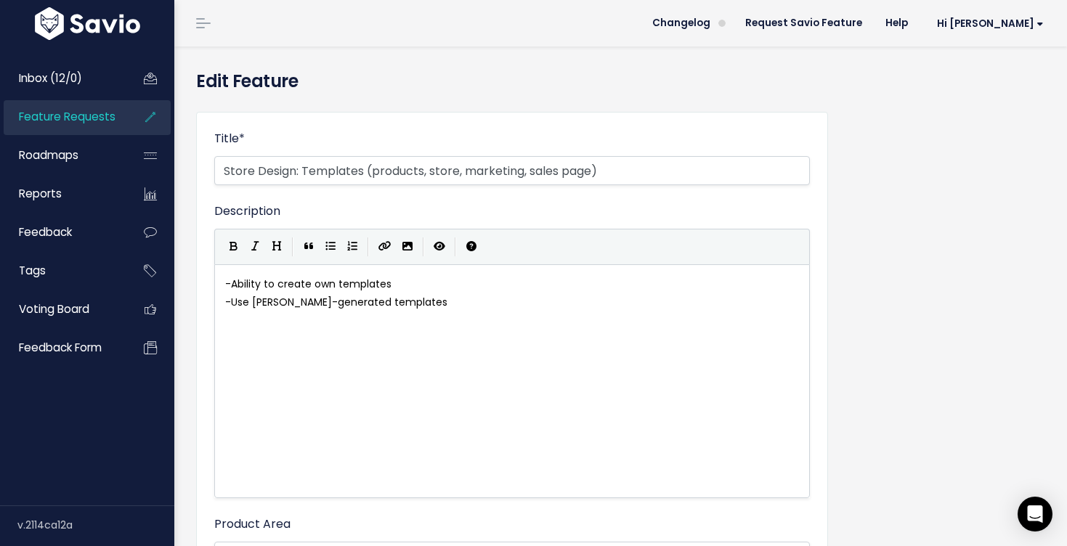
type input "Store Design: Templates (products, store, marketing, sales page)"
click at [517, 208] on div "Description - Ability to create own templates - Use [PERSON_NAME]-generated tem…" at bounding box center [512, 351] width 596 height 296
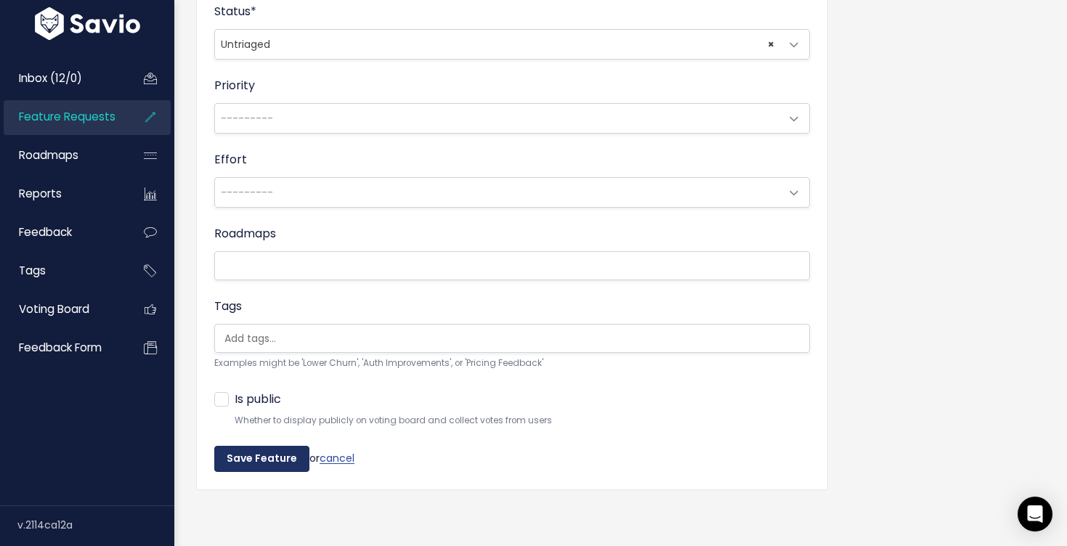
click at [273, 455] on input "Save Feature" at bounding box center [261, 459] width 95 height 26
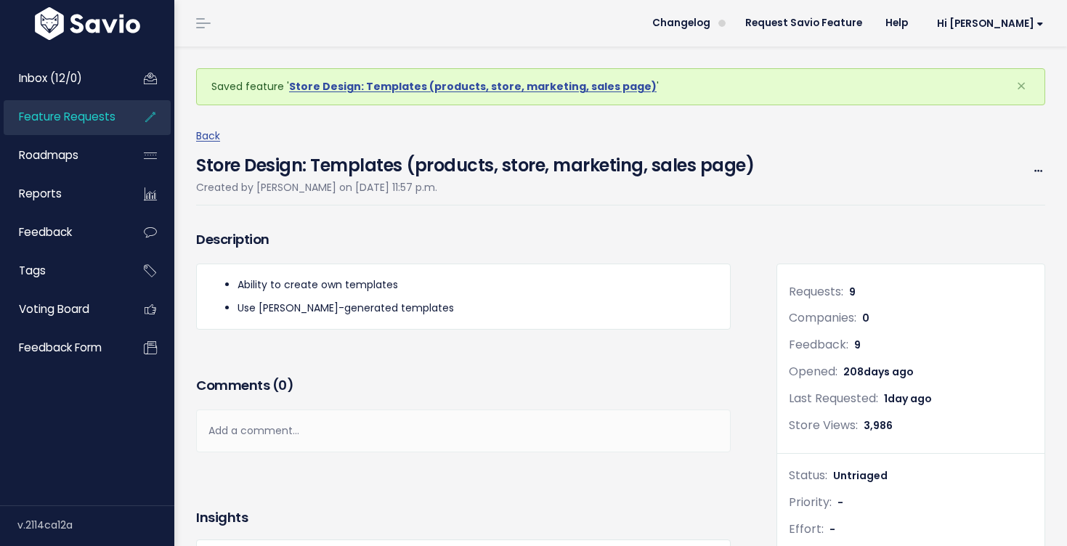
click at [65, 106] on link "Feature Requests" at bounding box center [62, 116] width 117 height 33
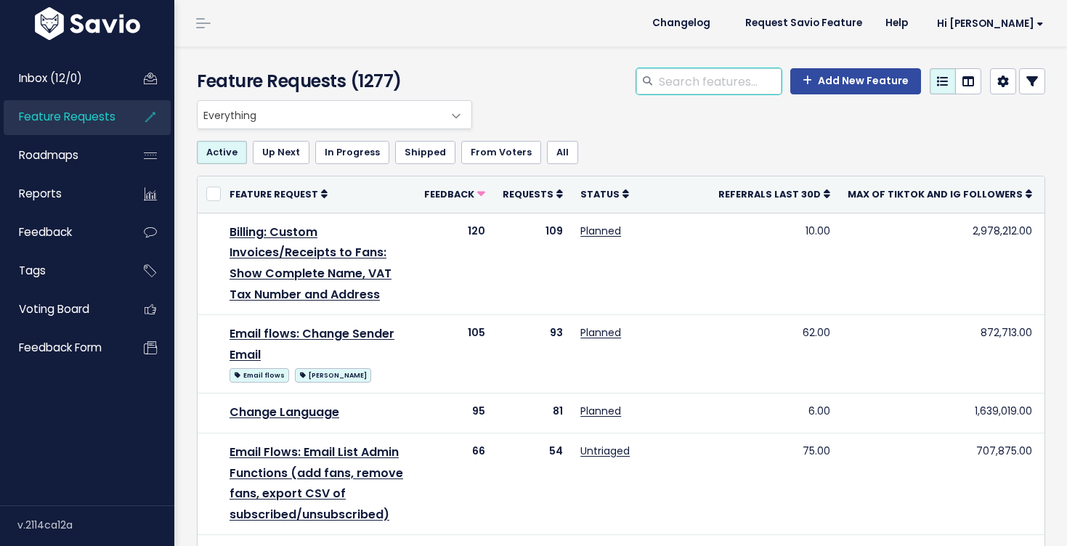
click at [709, 78] on input "search" at bounding box center [720, 81] width 124 height 26
type input "template"
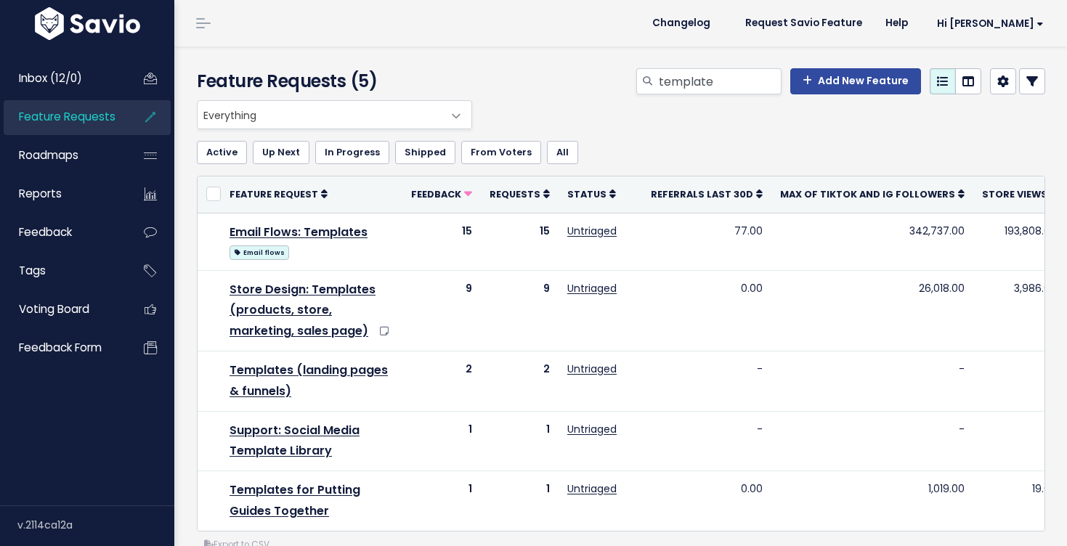
scroll to position [146, 0]
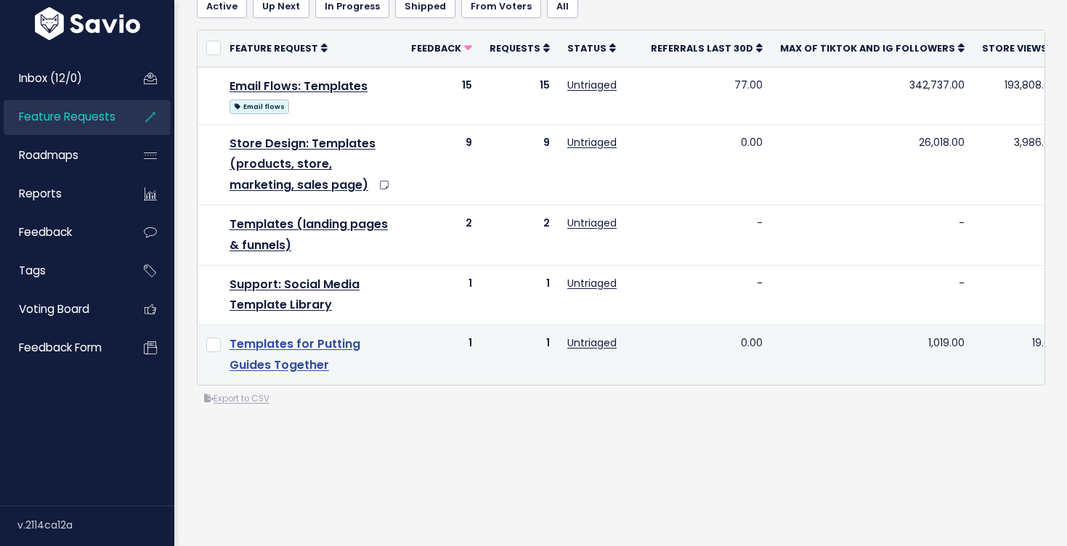
click at [283, 348] on link "Templates for Putting Guides Together" at bounding box center [295, 355] width 131 height 38
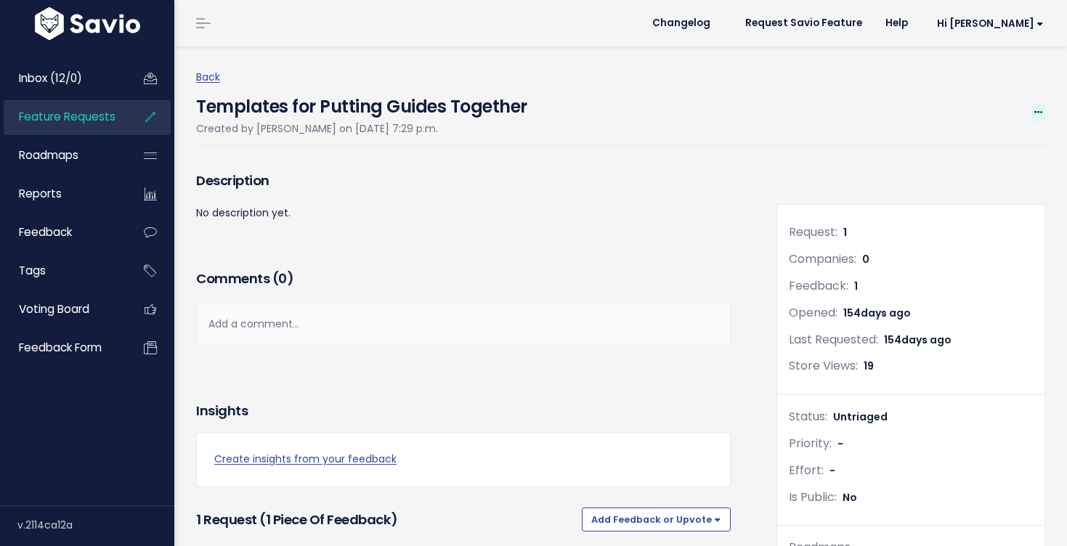
click at [1033, 111] on span at bounding box center [1039, 112] width 14 height 18
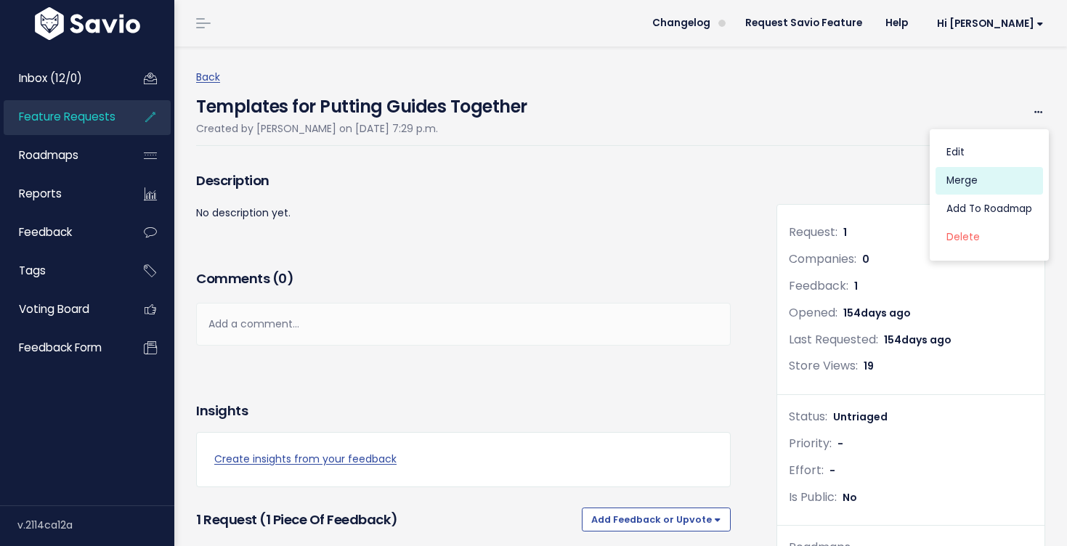
click at [983, 187] on link "Merge" at bounding box center [990, 181] width 108 height 28
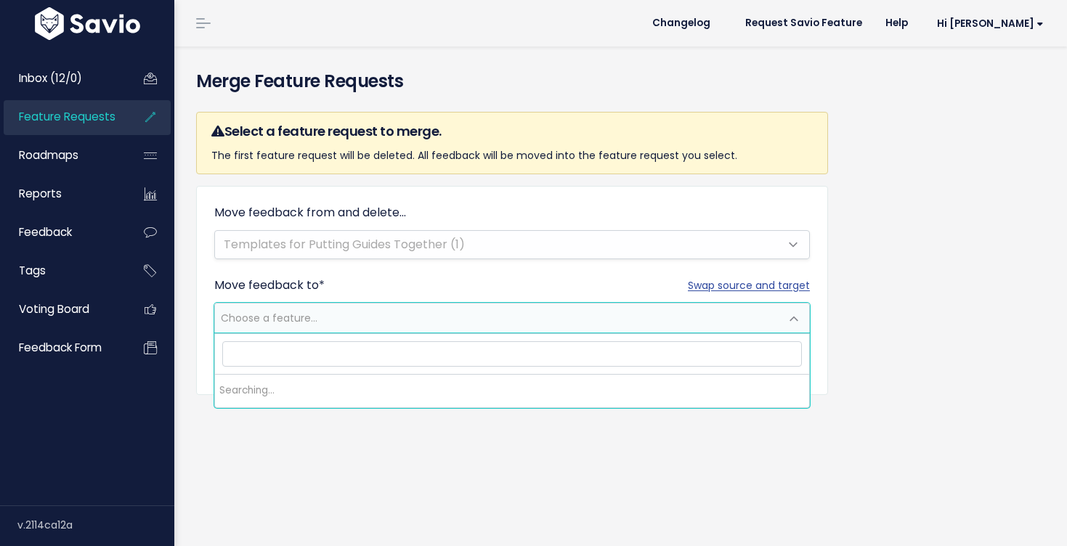
click at [524, 317] on span "Choose a feature..." at bounding box center [497, 318] width 565 height 29
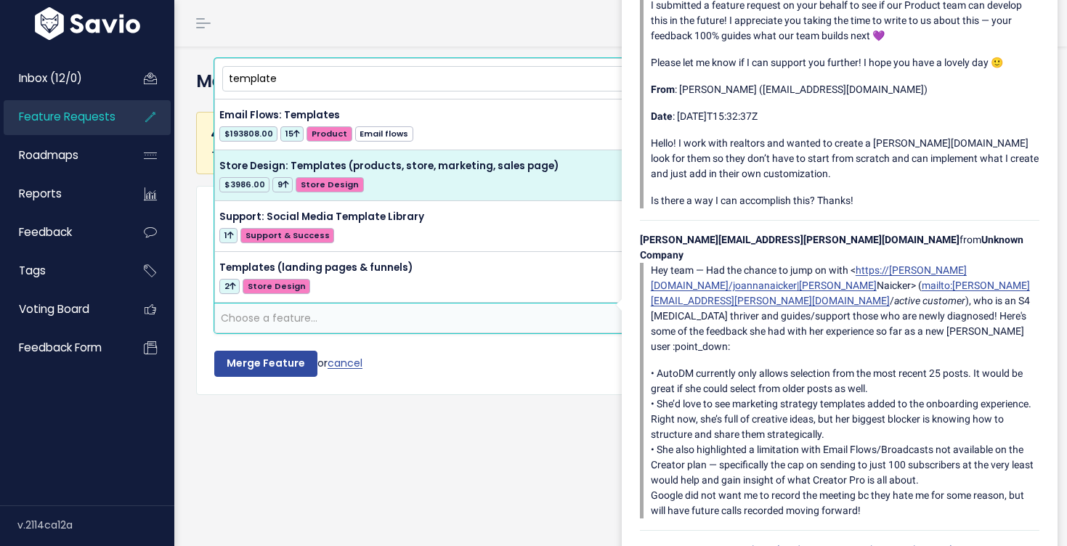
type input "template"
select select "57159"
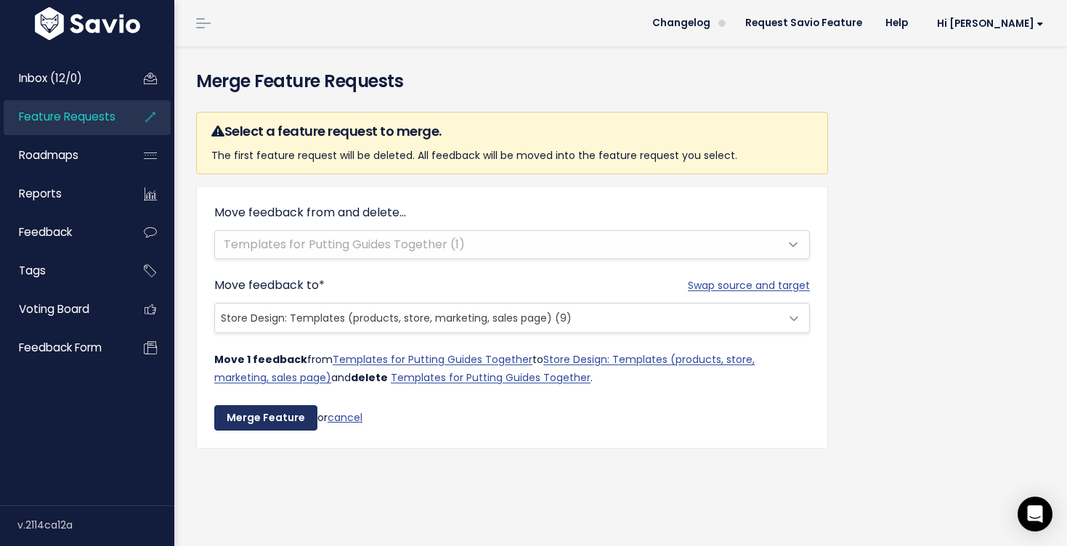
click at [270, 424] on input "Merge Feature" at bounding box center [265, 418] width 103 height 26
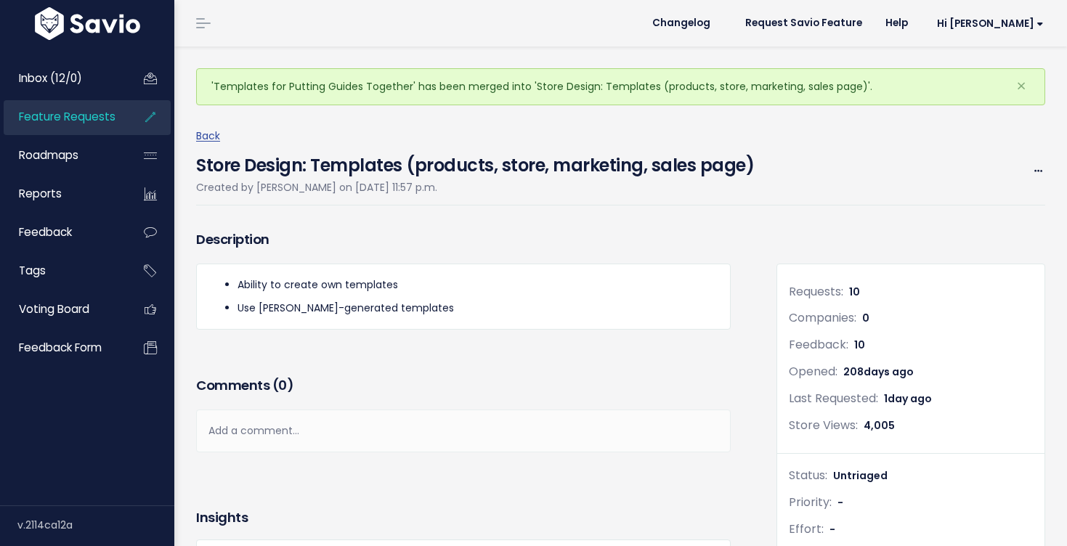
click at [94, 114] on span "Feature Requests" at bounding box center [67, 116] width 97 height 15
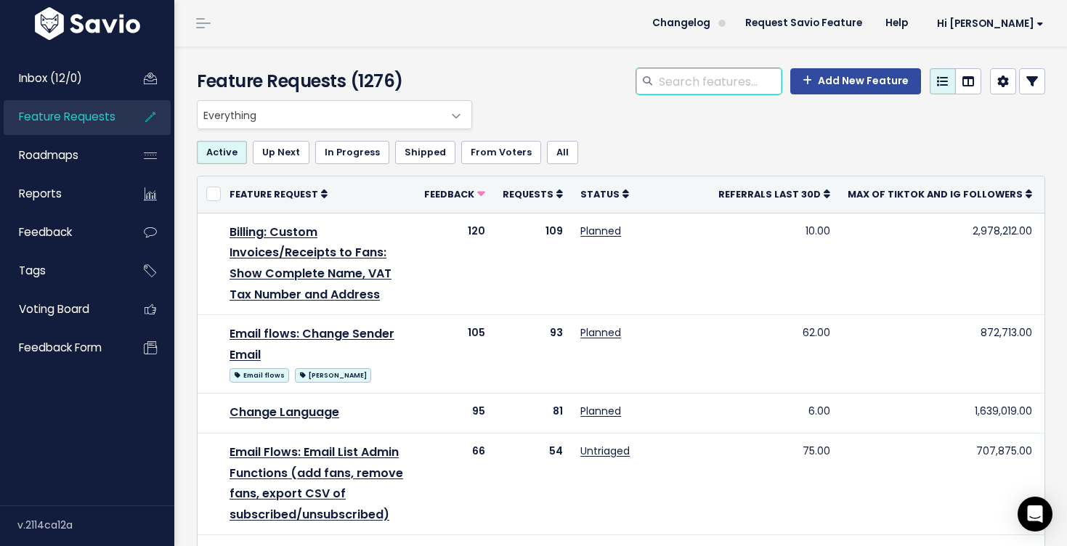
click at [700, 82] on input "search" at bounding box center [720, 81] width 124 height 26
type input "bundle"
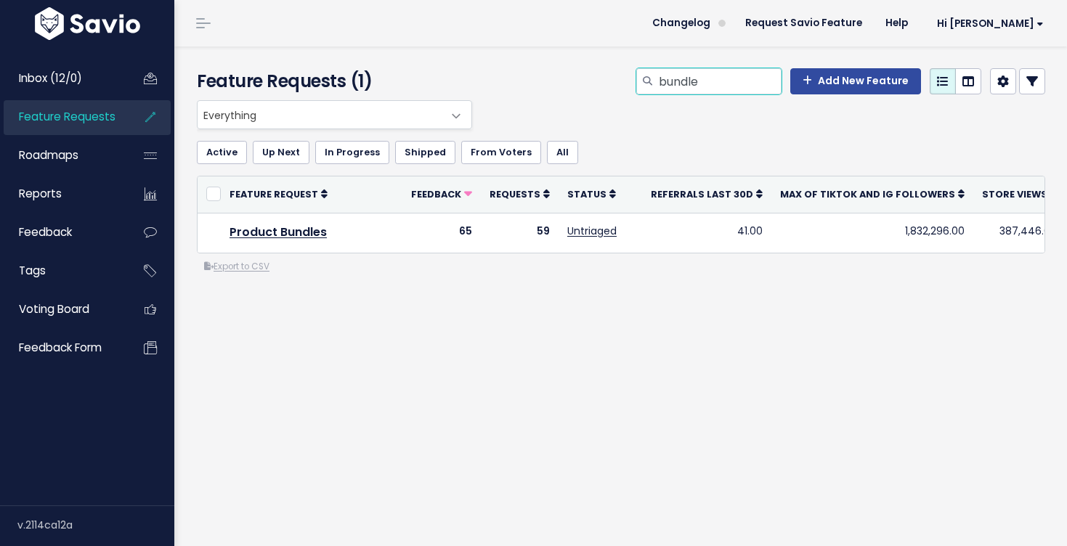
drag, startPoint x: 717, startPoint y: 74, endPoint x: 640, endPoint y: 46, distance: 82.1
click at [641, 46] on main "Changelog Request Savio Feature Help Hi Alyssa Vault Settings My Settings Integ…" at bounding box center [620, 273] width 893 height 546
type input "section"
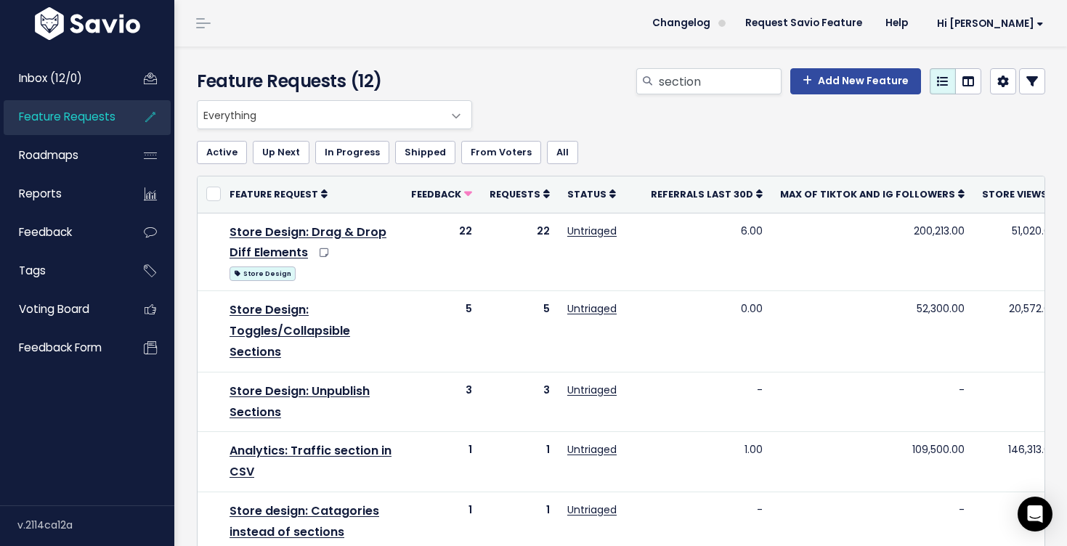
click at [113, 110] on span "Feature Requests" at bounding box center [67, 116] width 97 height 15
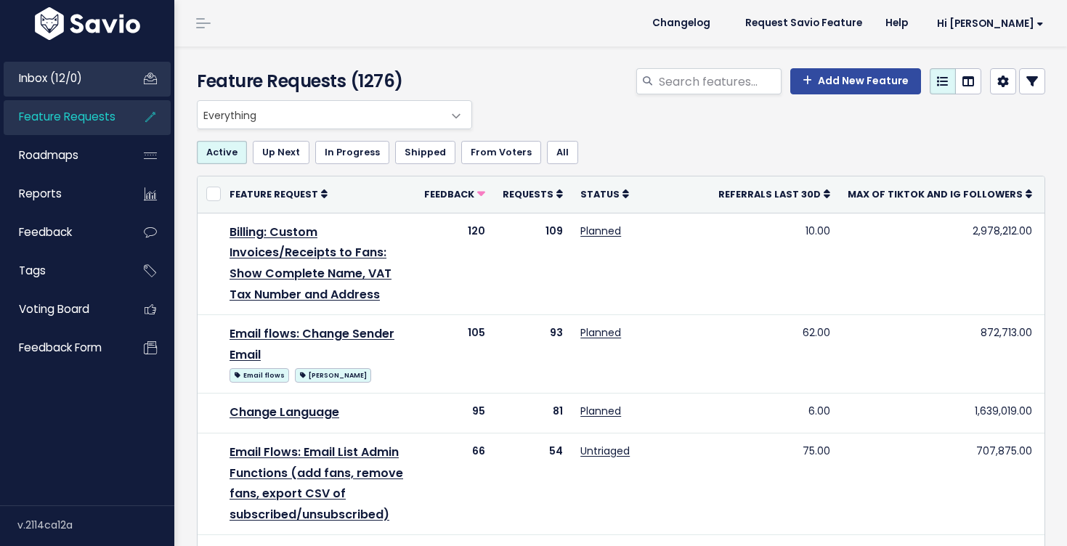
click at [91, 73] on link "Inbox (12/0)" at bounding box center [62, 78] width 117 height 33
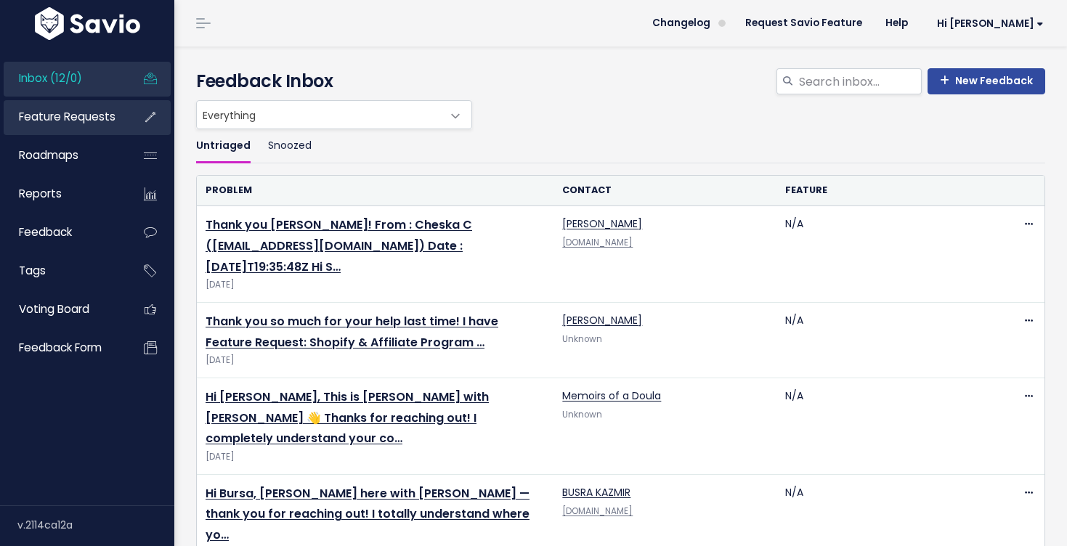
click at [102, 113] on span "Feature Requests" at bounding box center [67, 116] width 97 height 15
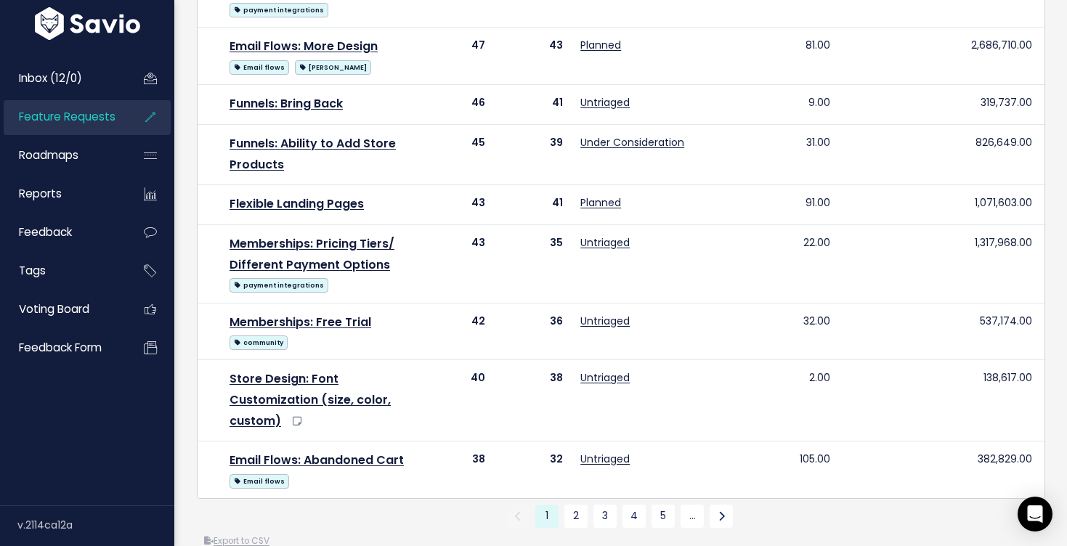
scroll to position [1080, 0]
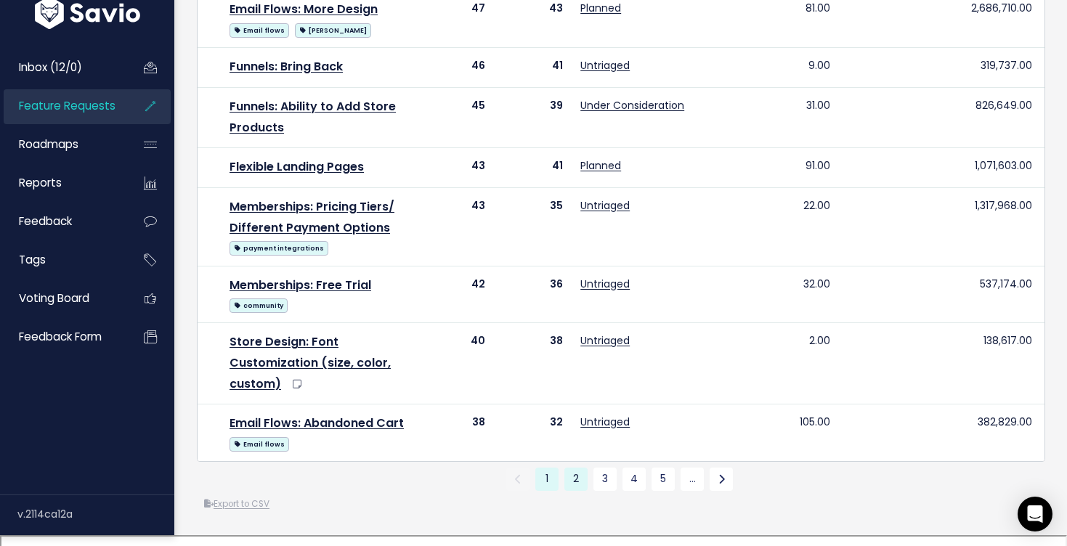
click at [576, 491] on link "2" at bounding box center [576, 479] width 23 height 23
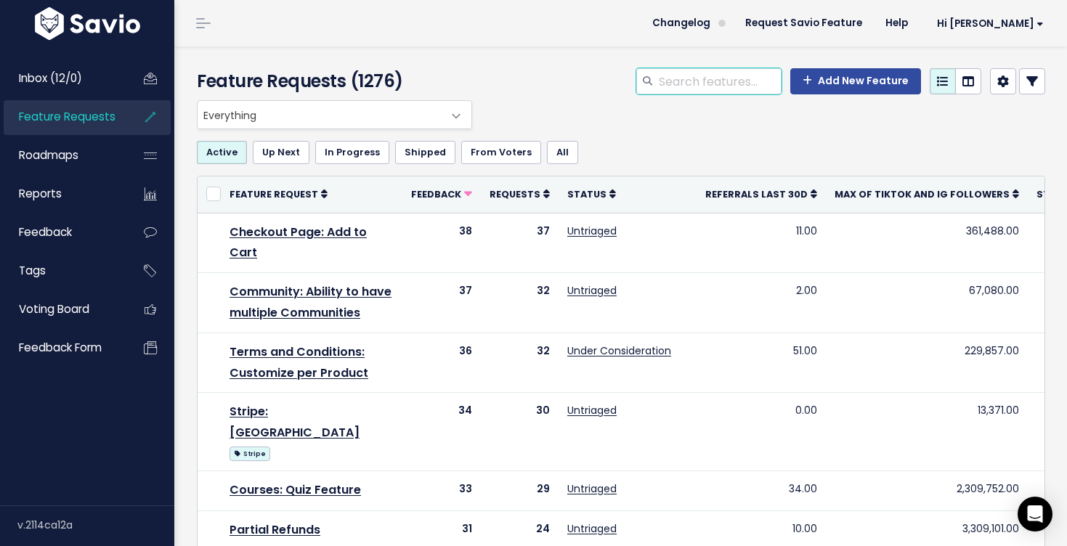
click at [740, 83] on input "search" at bounding box center [720, 81] width 124 height 26
type input "refund"
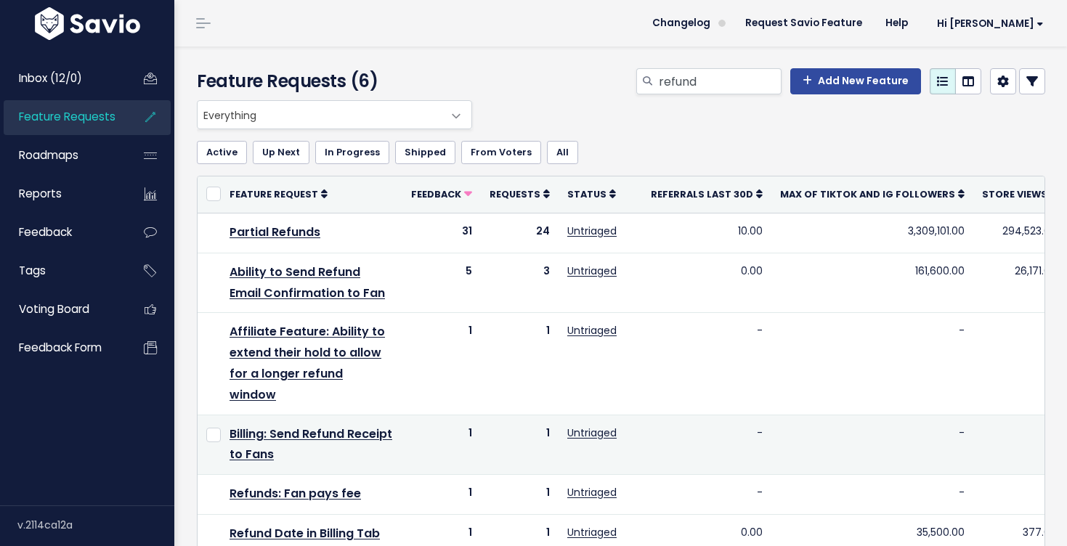
scroll to position [33, 0]
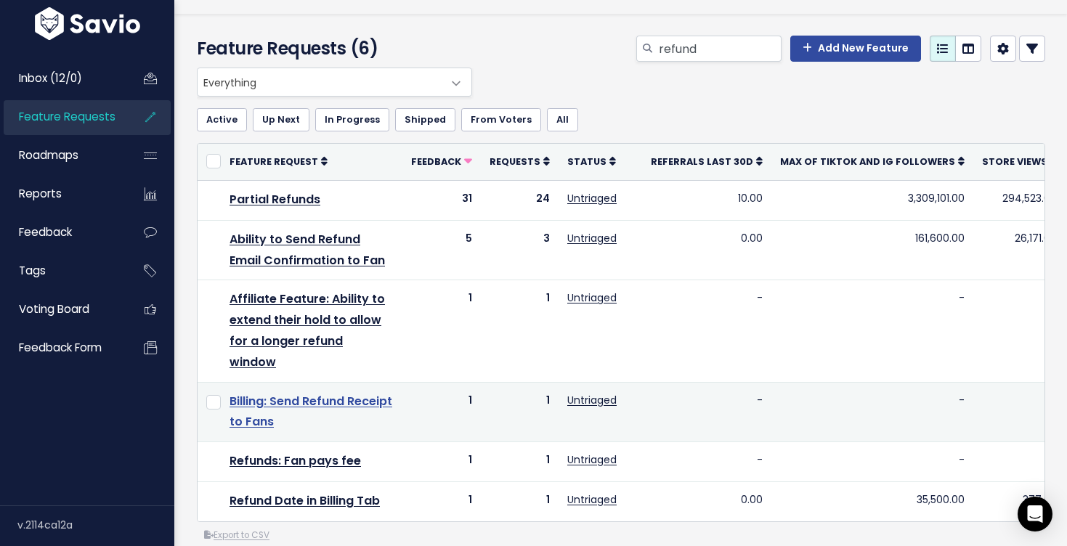
click at [355, 393] on link "Billing: Send Refund Receipt to Fans" at bounding box center [311, 412] width 163 height 38
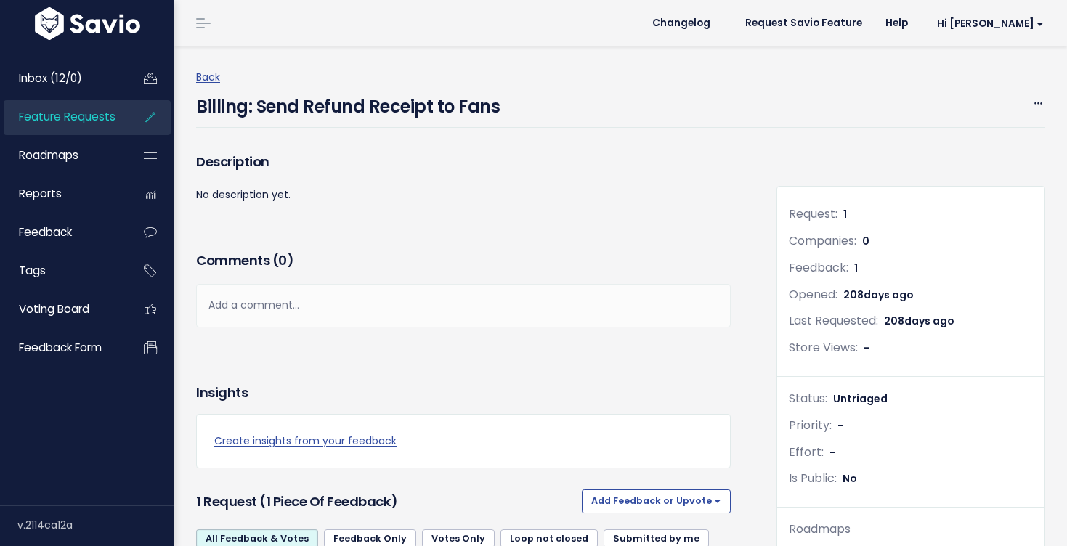
click at [1046, 107] on div "Back Billing: Send Refund Receipt to Fans Edit Merge Add to Roadmap Delete" at bounding box center [626, 98] width 860 height 60
click at [1039, 103] on icon at bounding box center [1039, 104] width 8 height 9
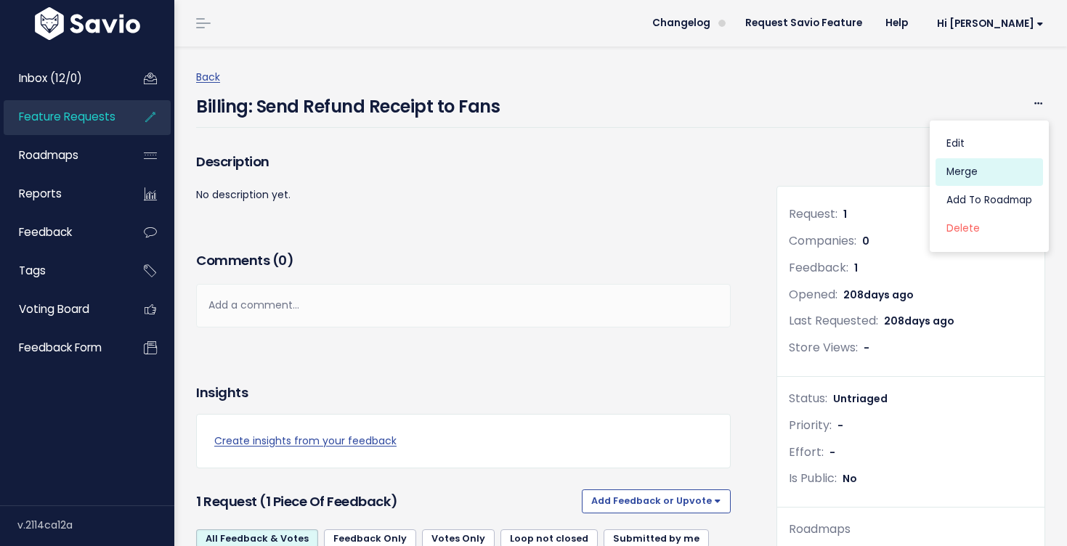
click at [958, 171] on link "Merge" at bounding box center [990, 172] width 108 height 28
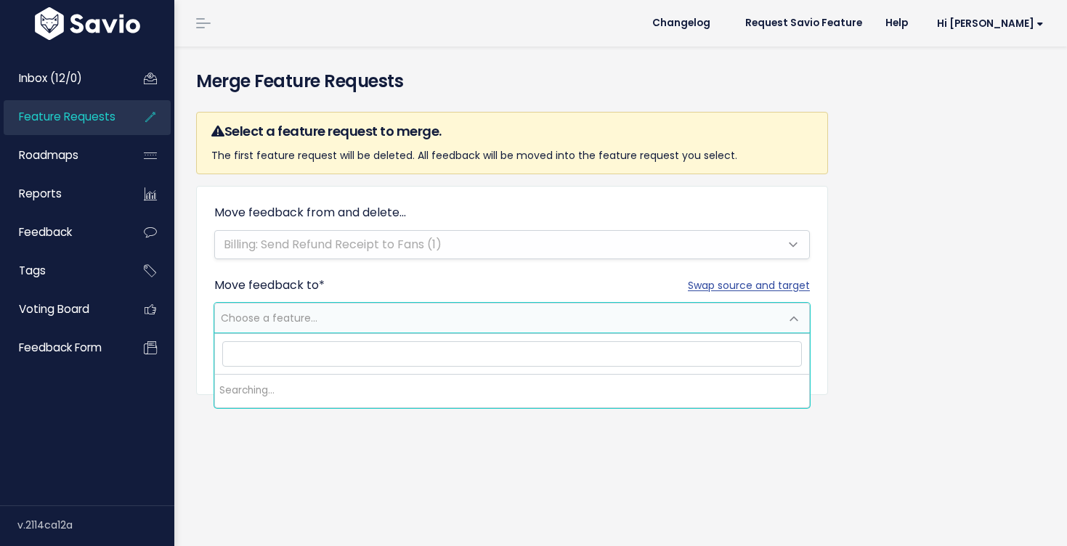
click at [501, 315] on span "Choose a feature..." at bounding box center [497, 318] width 565 height 29
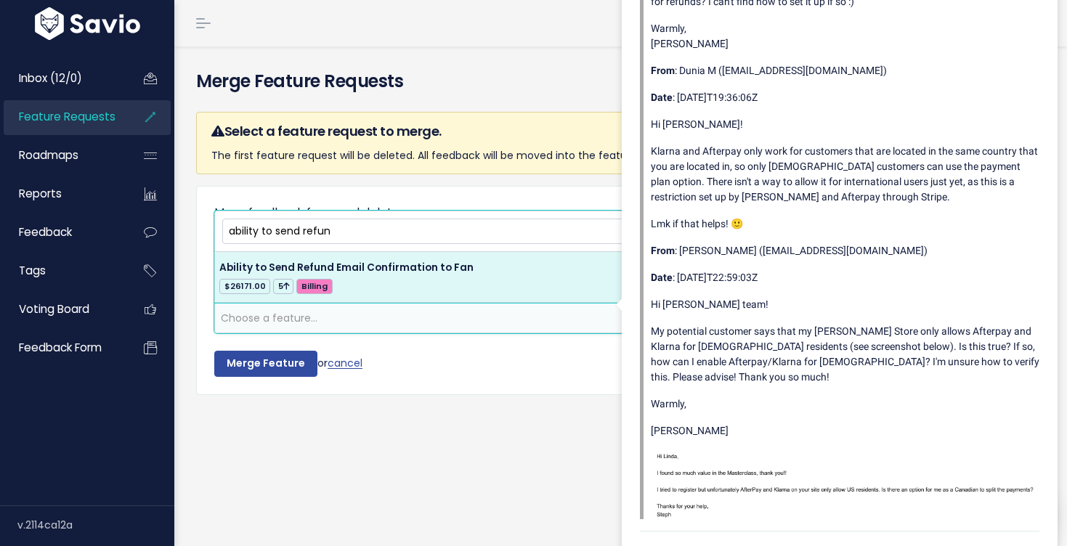
type input "ability to send refun"
select select "31717"
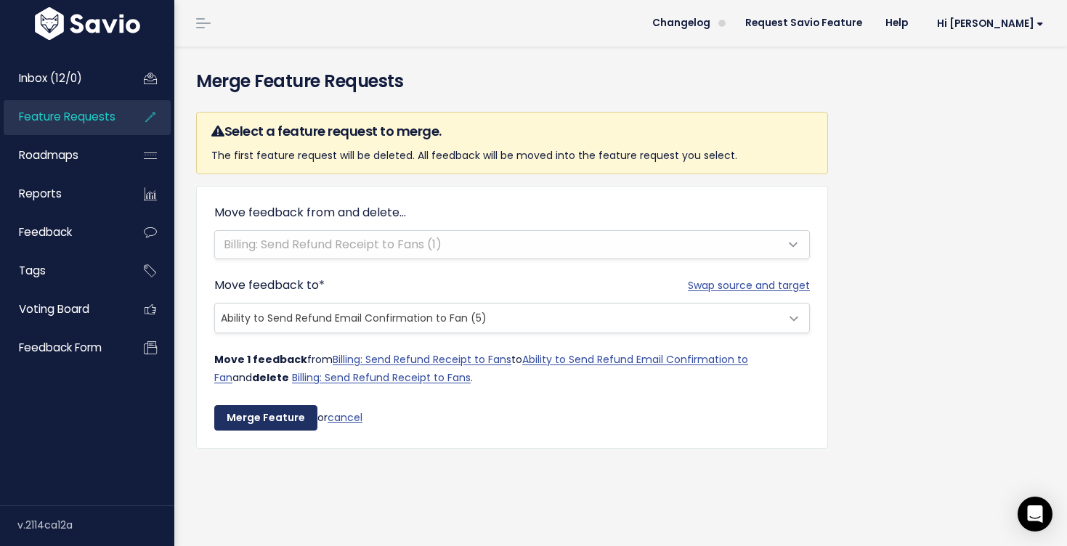
click at [267, 424] on input "Merge Feature" at bounding box center [265, 418] width 103 height 26
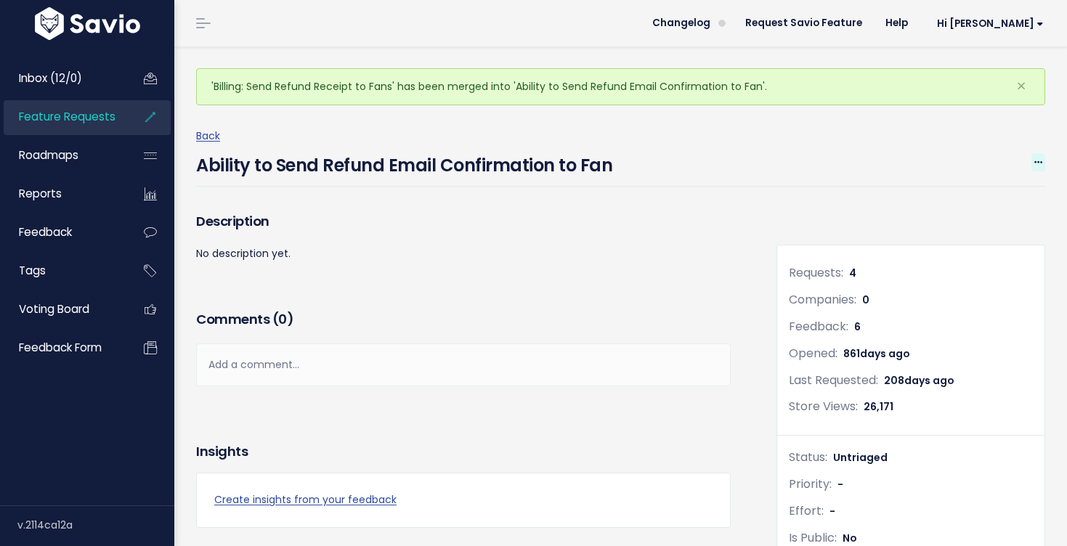
click at [1039, 158] on icon at bounding box center [1039, 162] width 8 height 9
click at [969, 209] on link "Edit" at bounding box center [990, 203] width 108 height 28
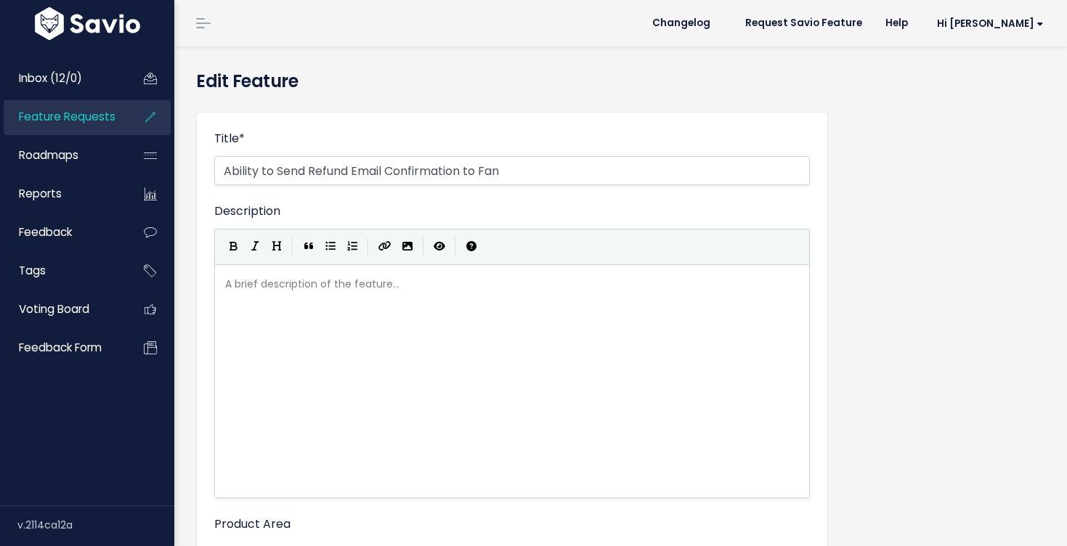
select select
click at [504, 174] on input "Billing: Ability to Send Refund Email Confirmation to Fan" at bounding box center [512, 170] width 596 height 29
click at [393, 169] on input "Billing: Ability to Send Refund Email Confirmation to Fan" at bounding box center [512, 170] width 596 height 29
click at [464, 169] on input "Billing: Ability to Send Refund ReceiptEmail Confirmation to Fan" at bounding box center [512, 170] width 596 height 29
click at [464, 171] on input "Billing: Ability to Send Refund ReceiptEmail Confirmation to Fan" at bounding box center [512, 170] width 596 height 29
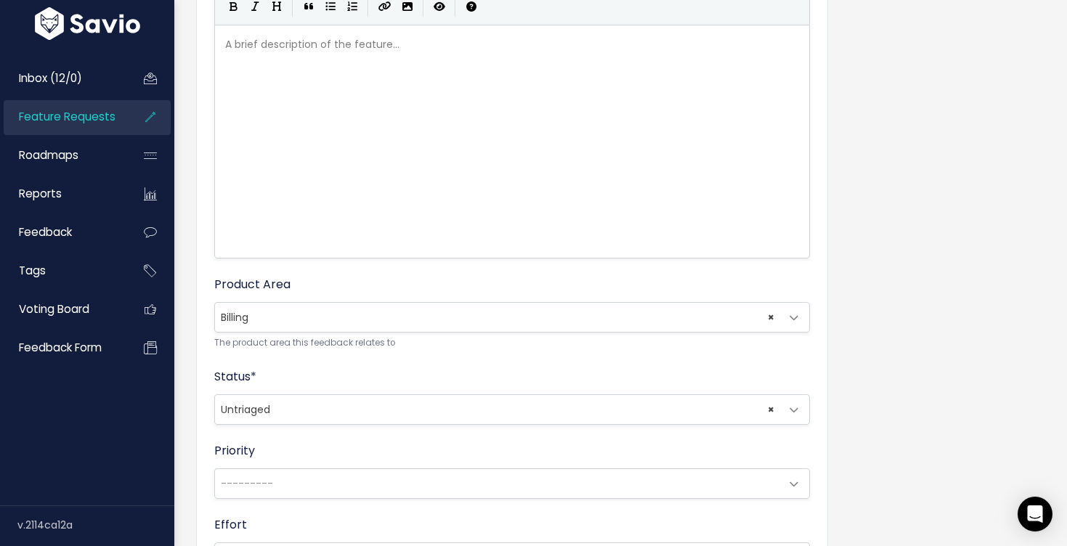
scroll to position [605, 0]
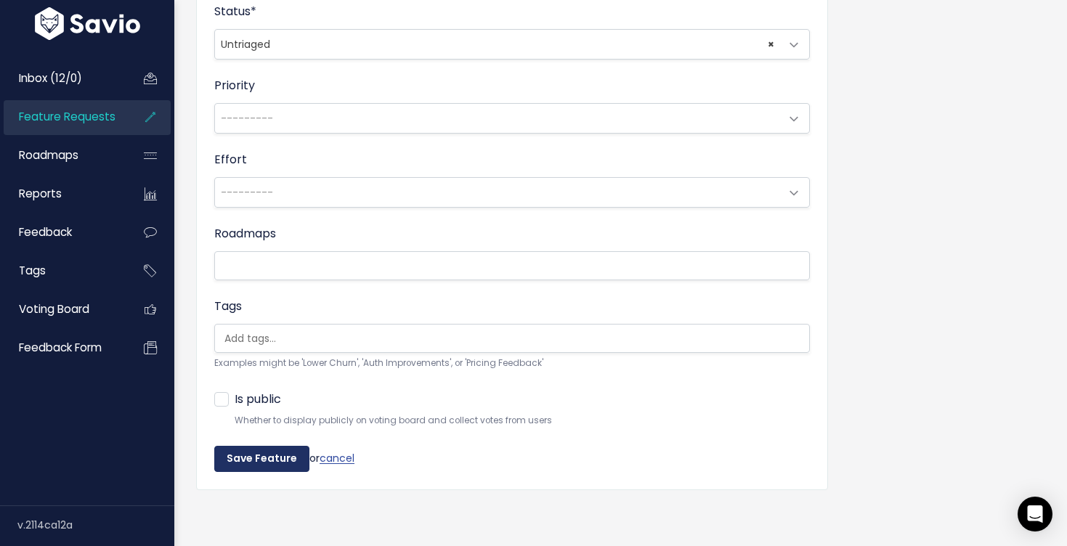
type input "Billing: Ability to Send Refund Receipt/Confirmation to Fan"
click at [283, 463] on input "Save Feature" at bounding box center [261, 459] width 95 height 26
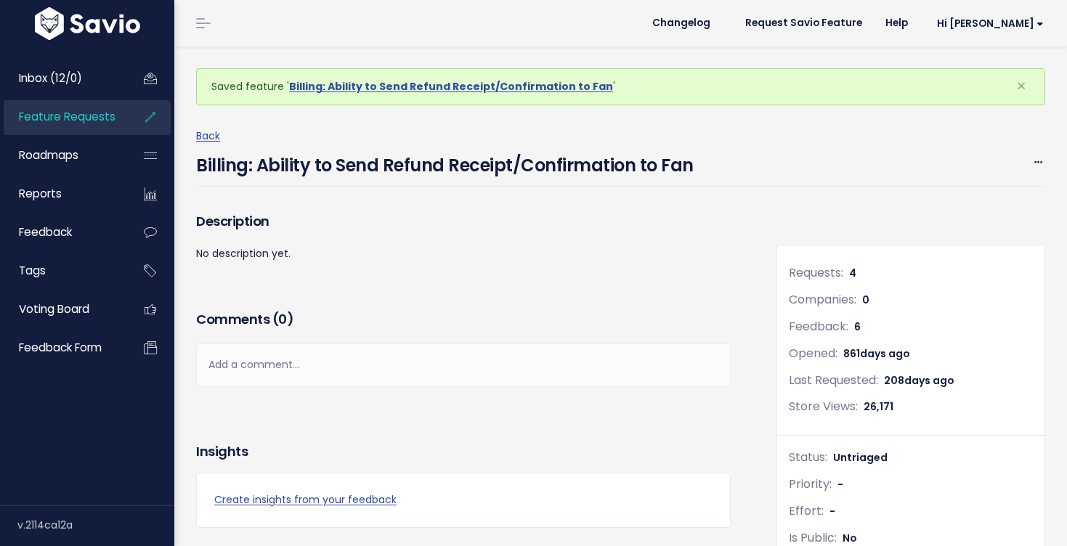
click at [88, 125] on link "Feature Requests" at bounding box center [62, 116] width 117 height 33
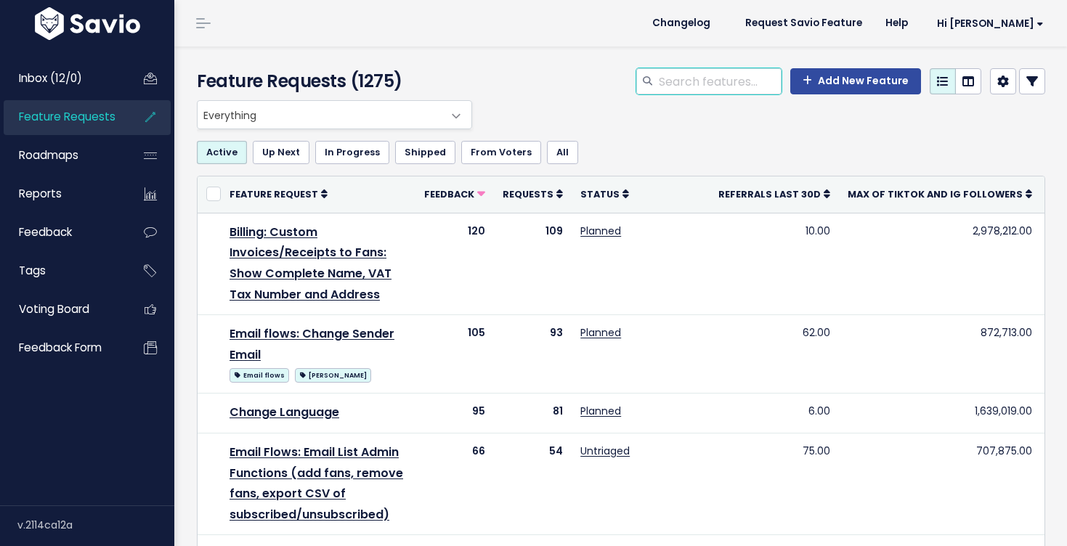
click at [685, 84] on input "search" at bounding box center [720, 81] width 124 height 26
type input "refund"
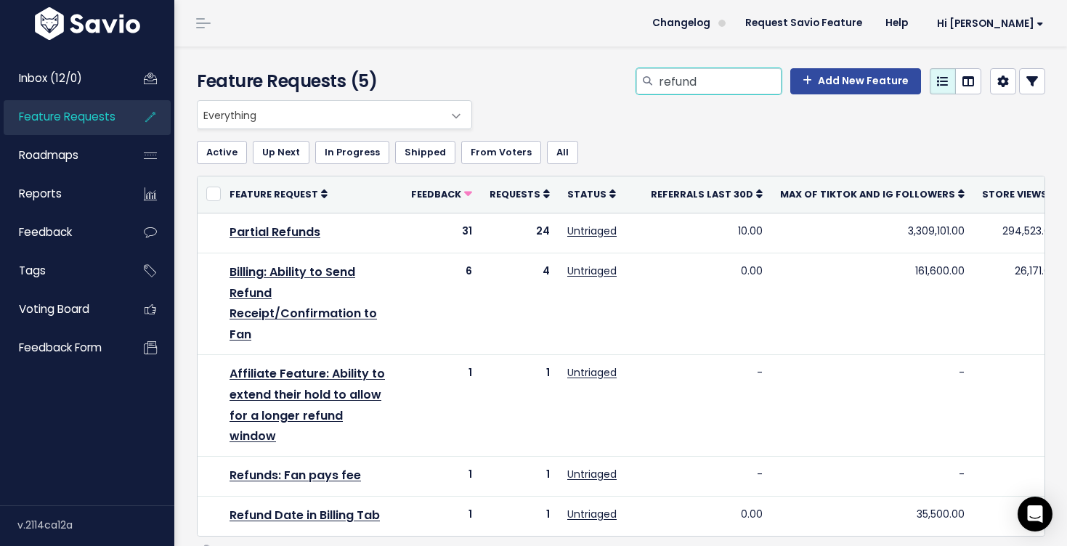
click at [690, 86] on input "refund" at bounding box center [720, 81] width 124 height 26
type input "a"
type input "pixel"
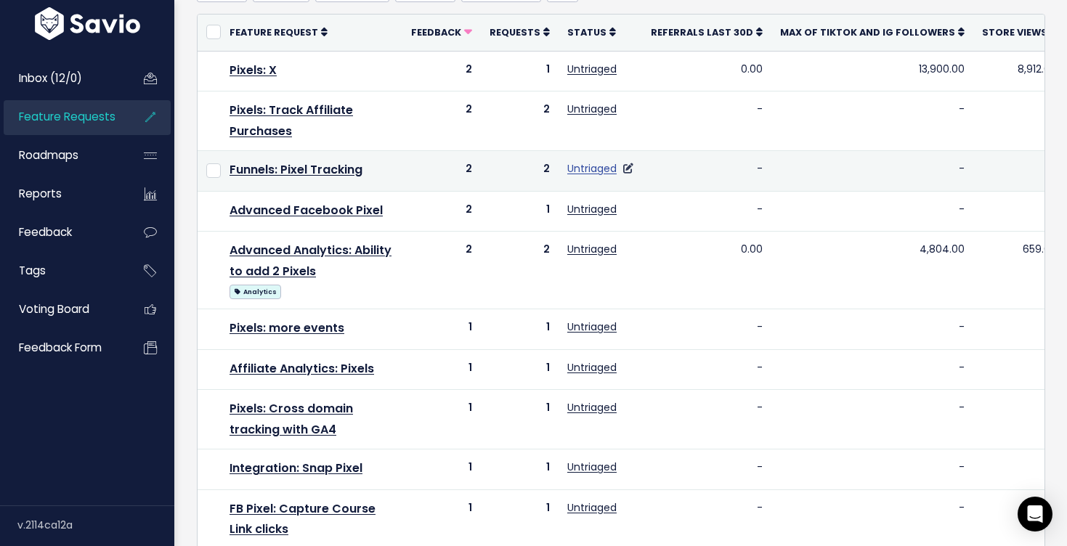
scroll to position [165, 0]
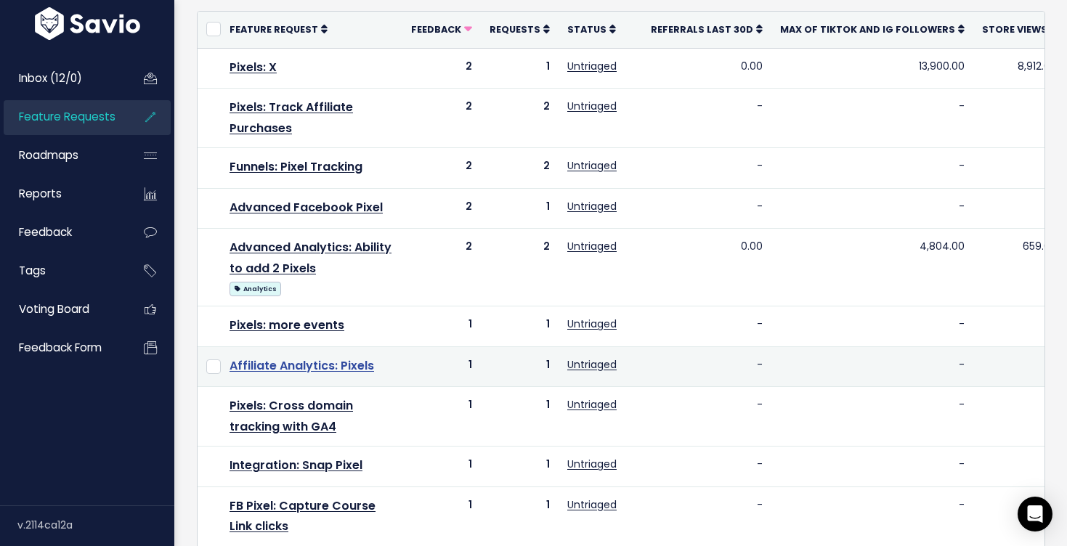
click at [366, 368] on link "Affiliate Analytics: Pixels" at bounding box center [302, 365] width 145 height 17
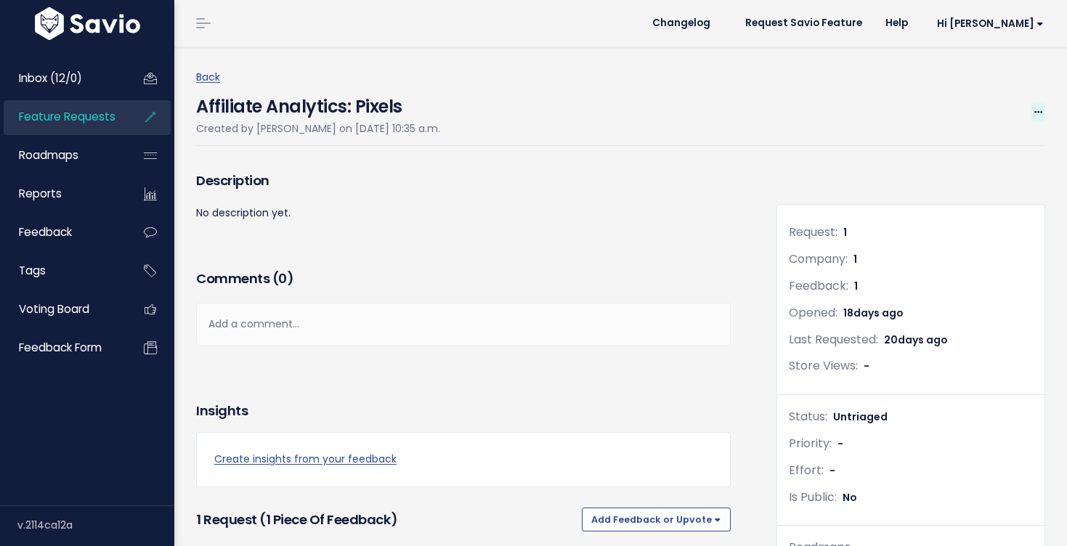
click at [1045, 111] on span at bounding box center [1039, 112] width 14 height 18
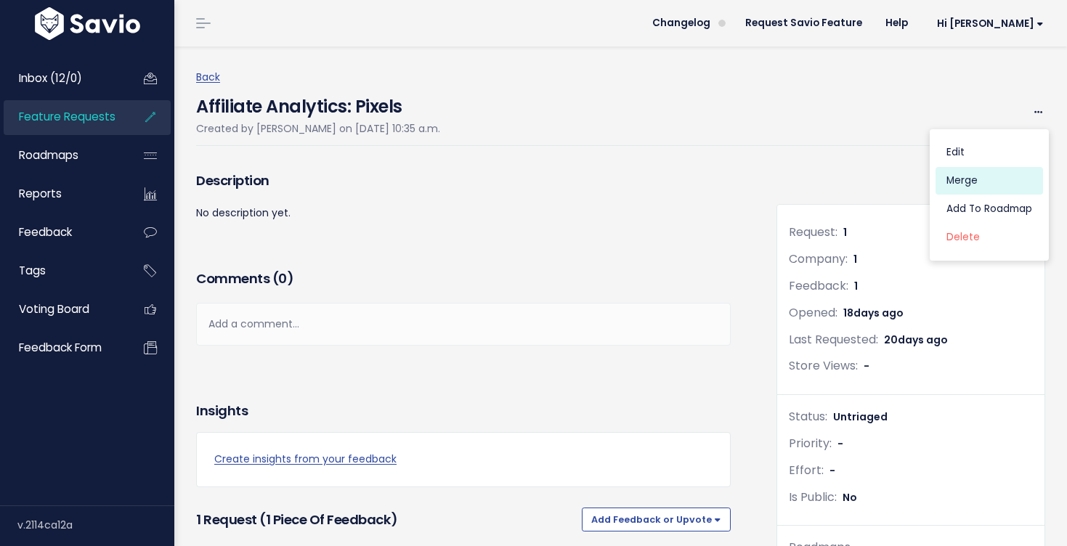
click at [969, 182] on link "Merge" at bounding box center [990, 181] width 108 height 28
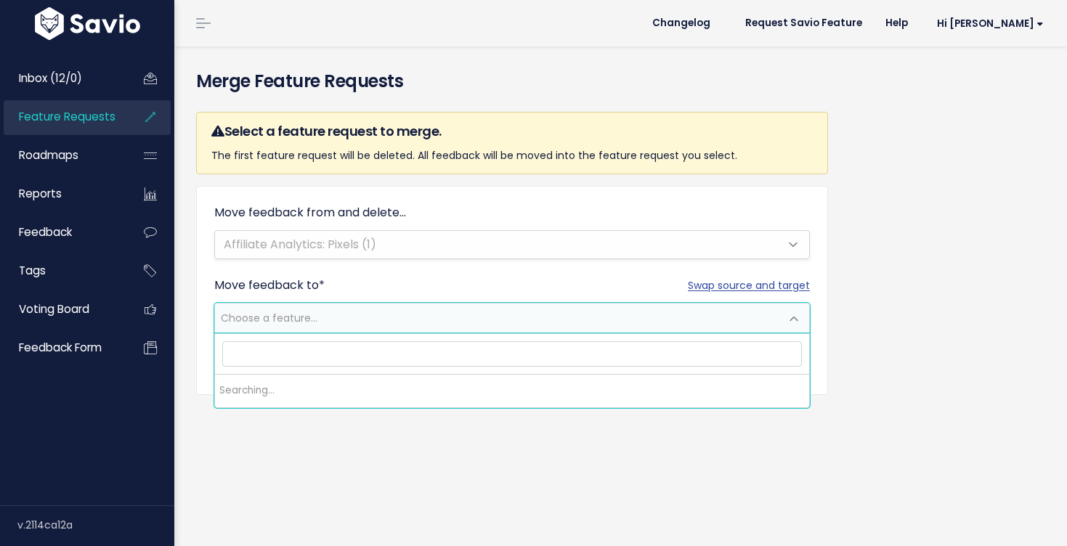
click at [537, 318] on span "Choose a feature..." at bounding box center [497, 318] width 565 height 29
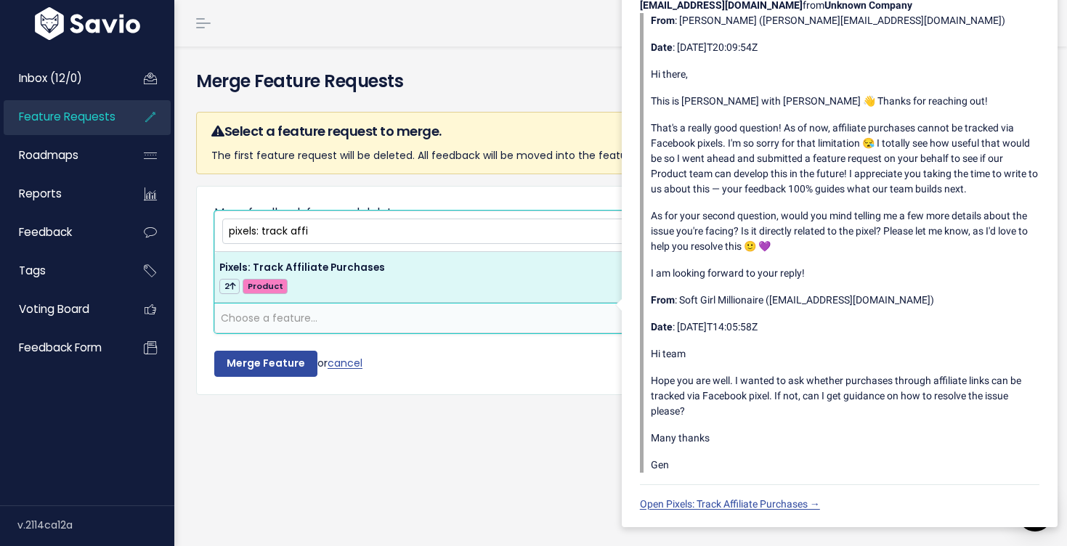
type input "pixels: track affi"
select select "57180"
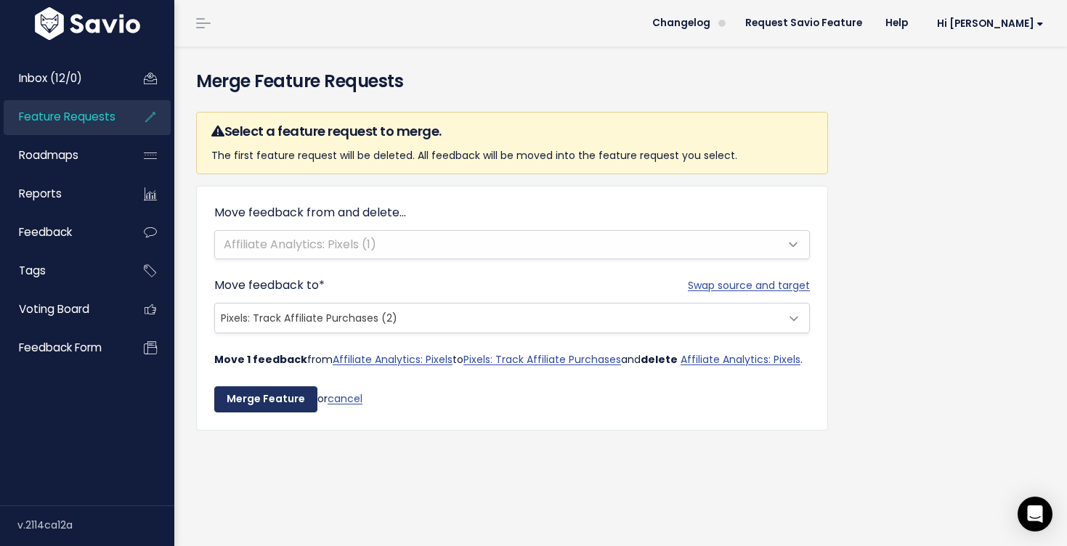
click at [250, 391] on input "Merge Feature" at bounding box center [265, 400] width 103 height 26
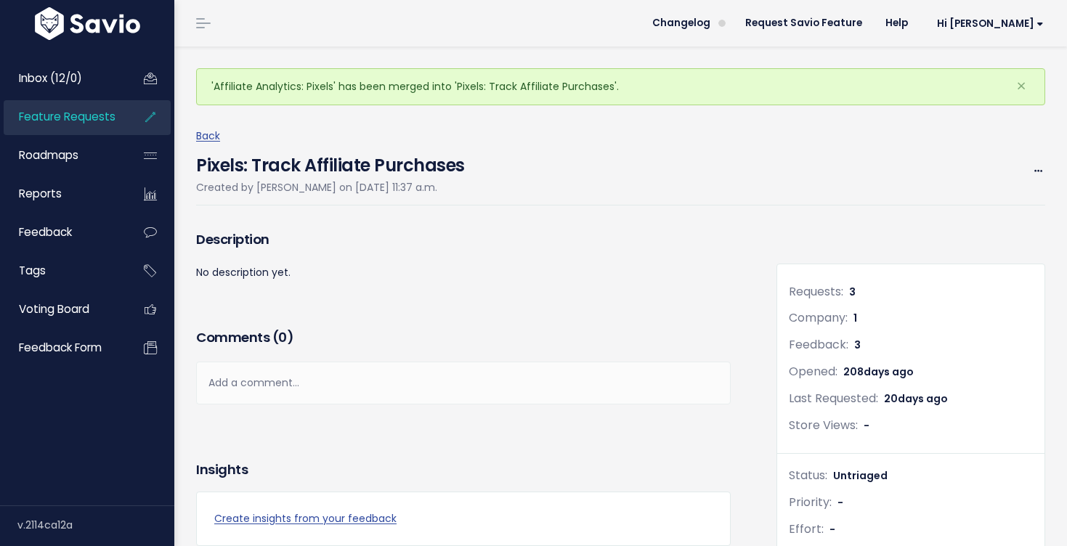
click at [60, 115] on span "Feature Requests" at bounding box center [67, 116] width 97 height 15
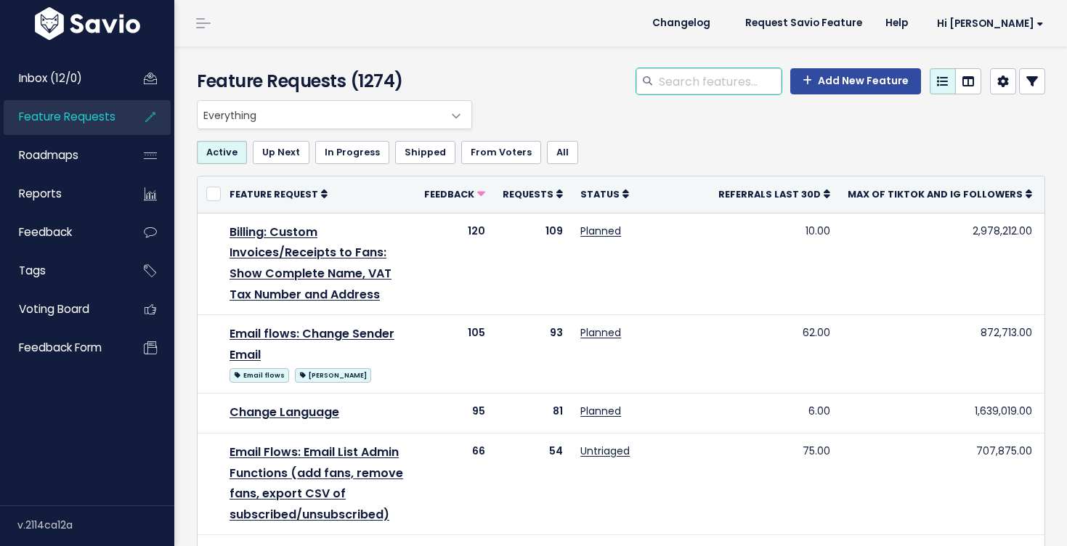
click at [759, 76] on input "search" at bounding box center [720, 81] width 124 height 26
type input "pixel"
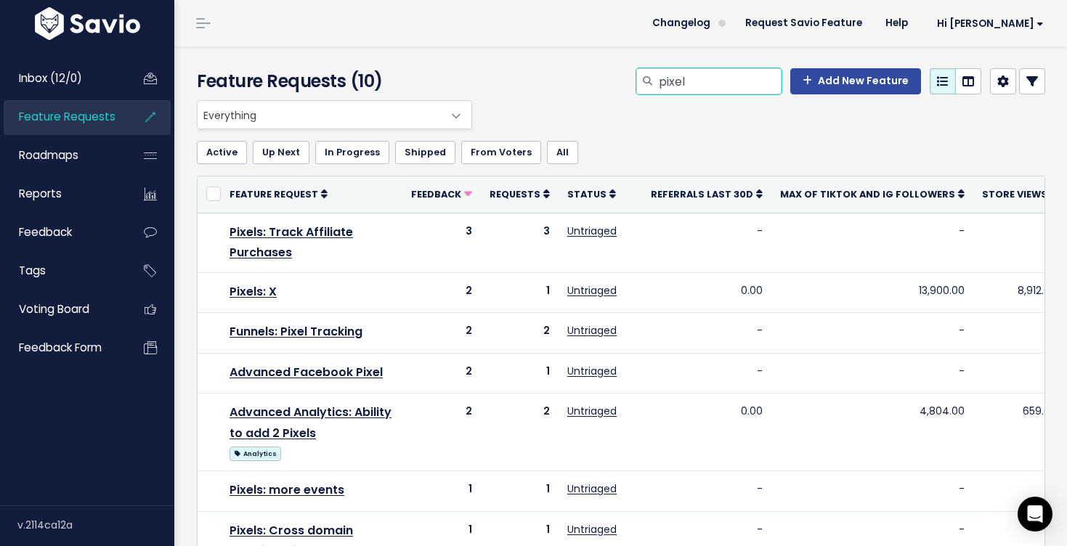
drag, startPoint x: 701, startPoint y: 76, endPoint x: 610, endPoint y: 50, distance: 94.5
click at [612, 51] on div "Feature Requests (10) pixel Add New Feature" at bounding box center [618, 74] width 889 height 54
type input "analytics"
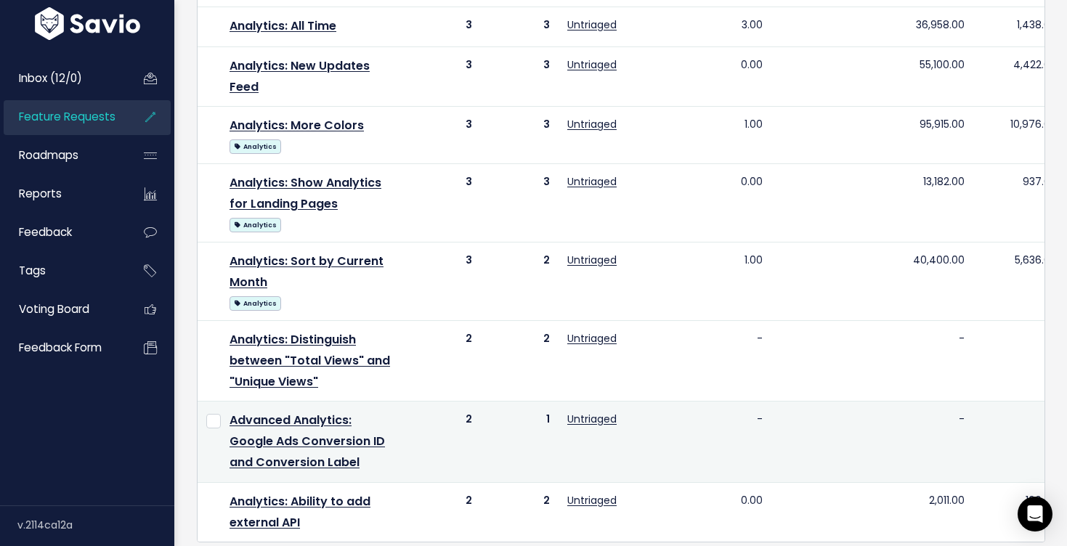
scroll to position [1128, 0]
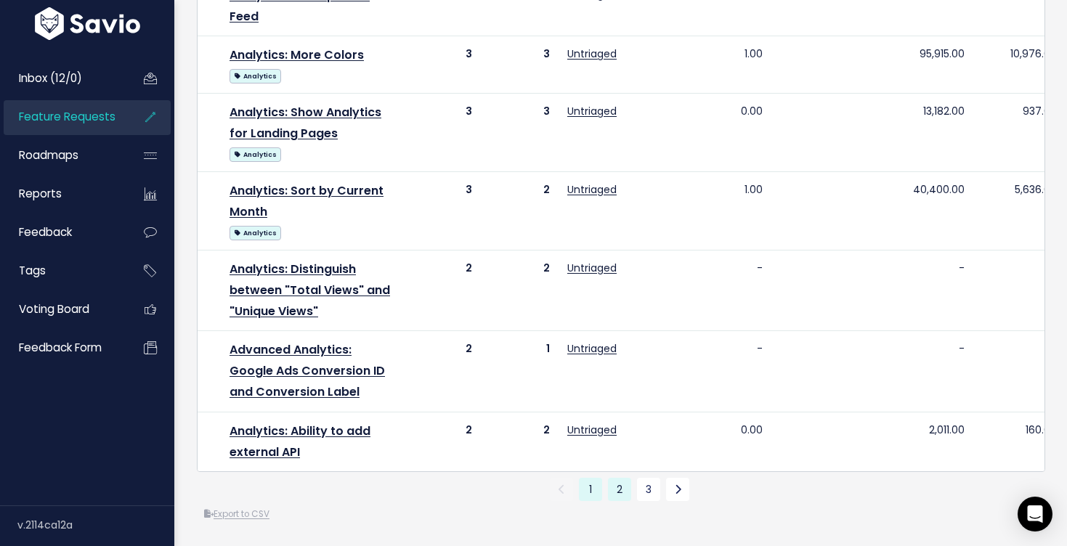
click at [612, 486] on link "2" at bounding box center [619, 489] width 23 height 23
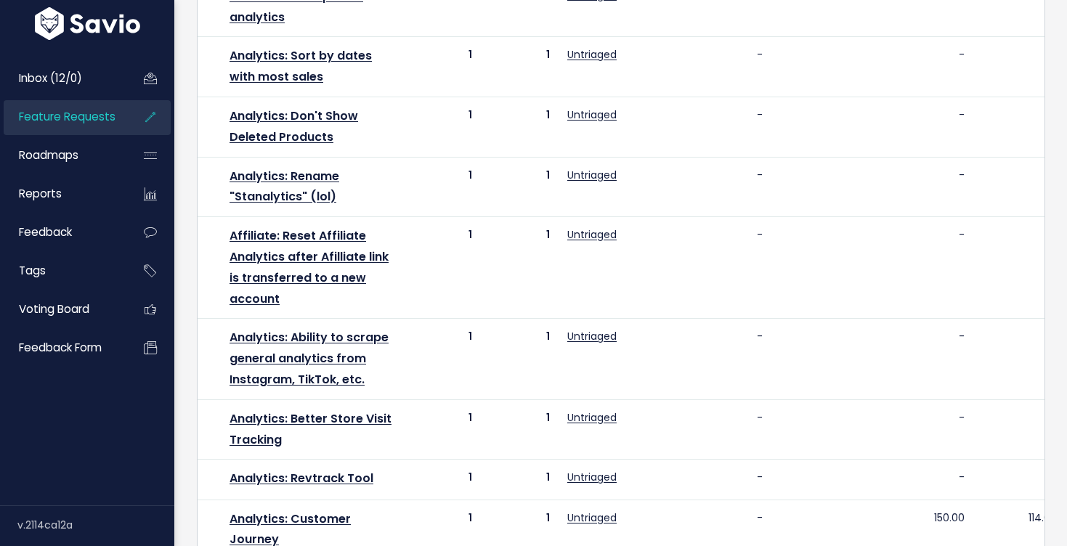
scroll to position [1077, 0]
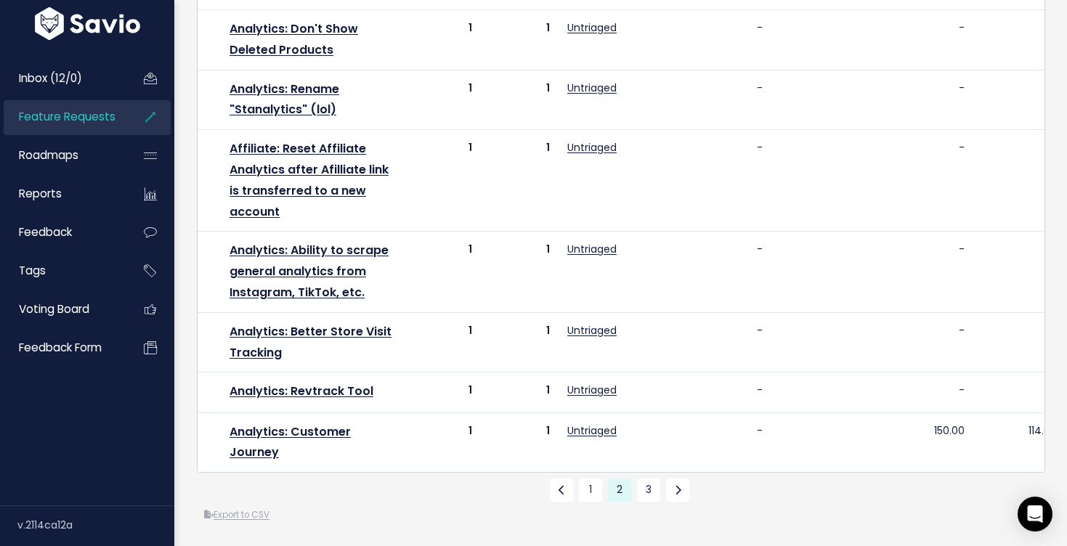
click at [41, 108] on link "Feature Requests" at bounding box center [62, 116] width 117 height 33
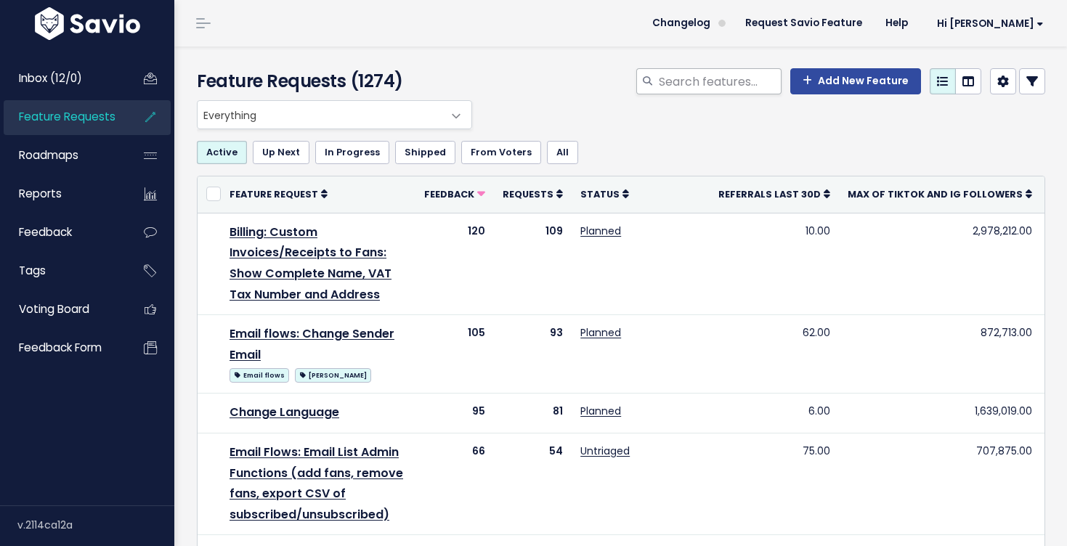
click at [652, 85] on icon at bounding box center [647, 81] width 9 height 9
click at [676, 84] on input "search" at bounding box center [720, 81] width 124 height 26
type input "p"
type input "klarna"
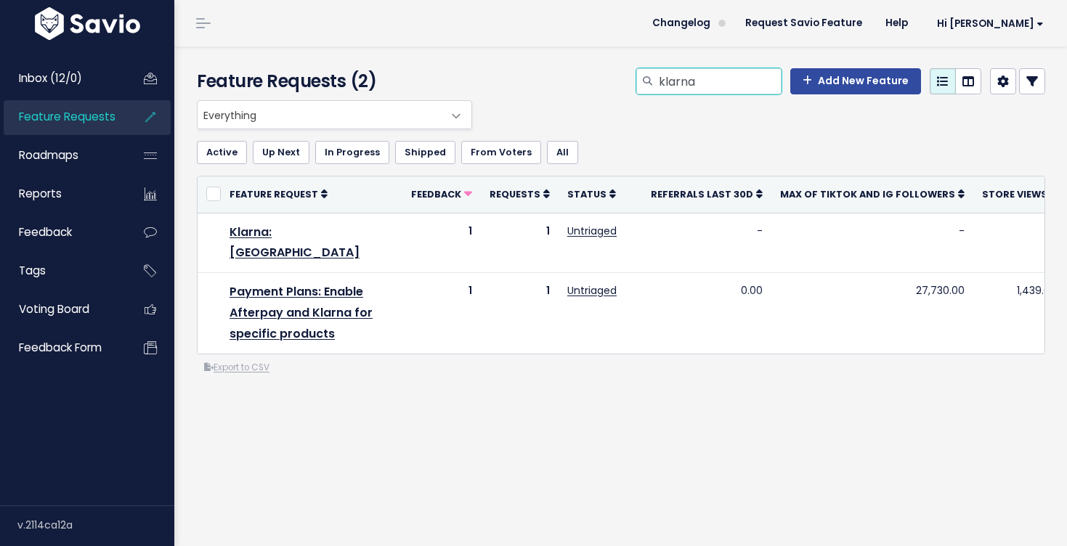
drag, startPoint x: 737, startPoint y: 84, endPoint x: 620, endPoint y: 58, distance: 120.4
click at [620, 58] on div "Feature Requests (2) klarna Add New Feature" at bounding box center [618, 74] width 889 height 54
type input "afterpay"
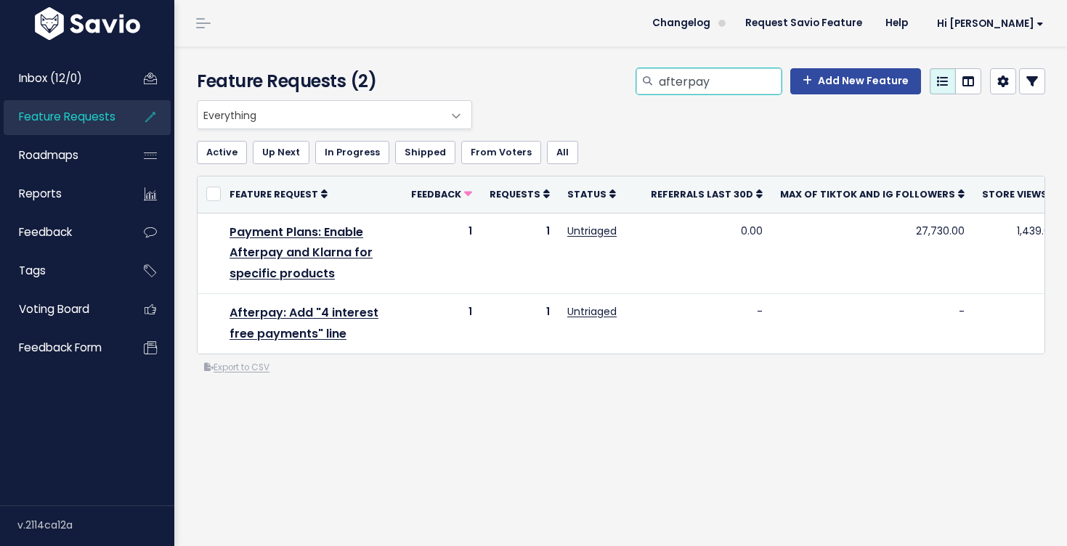
drag, startPoint x: 711, startPoint y: 76, endPoint x: 653, endPoint y: 73, distance: 57.5
click at [654, 73] on div "afterpay" at bounding box center [708, 81] width 145 height 26
type input "payment plan"
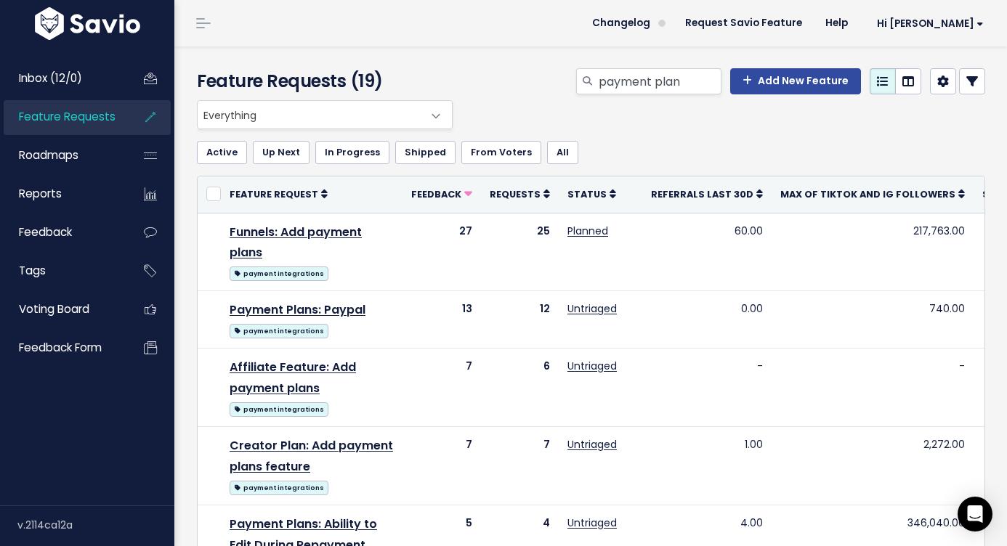
click at [97, 116] on span "Feature Requests" at bounding box center [67, 116] width 97 height 15
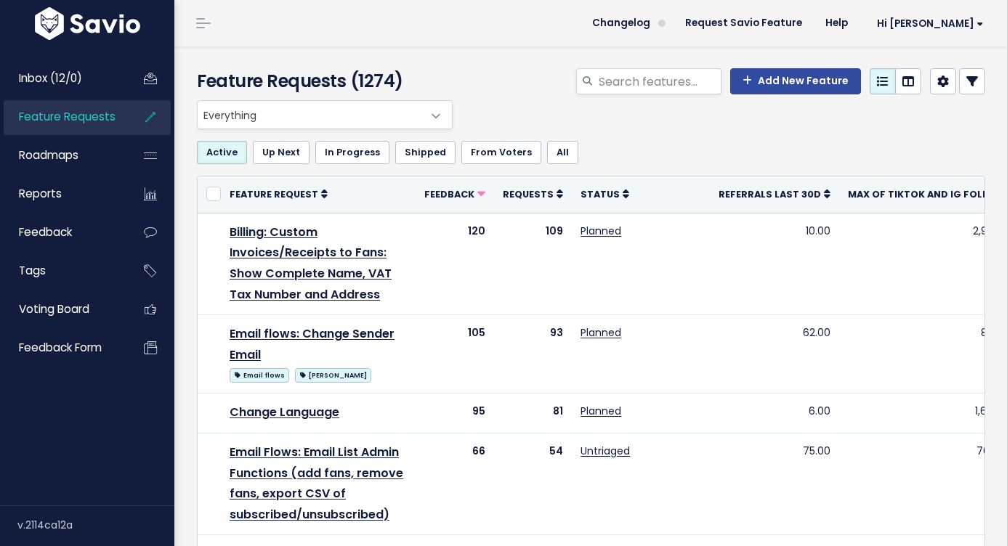
click at [387, 121] on span "Everything" at bounding box center [310, 115] width 225 height 28
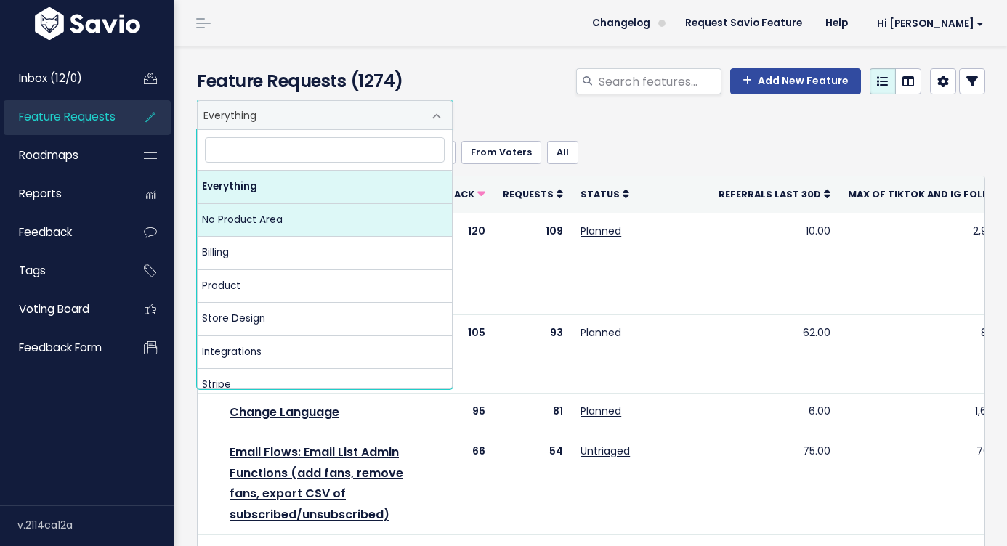
select select "NOT_SET:NOT_SET"
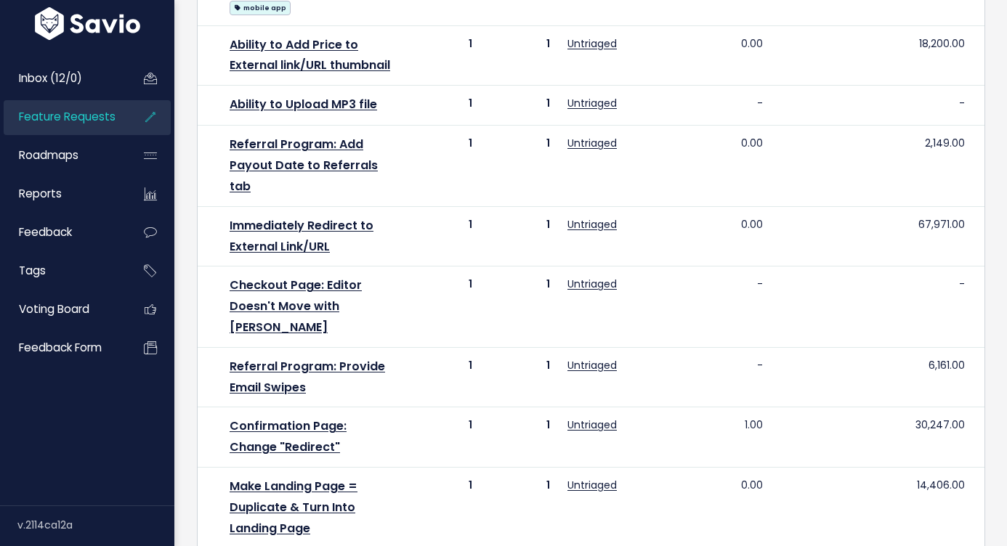
scroll to position [902, 0]
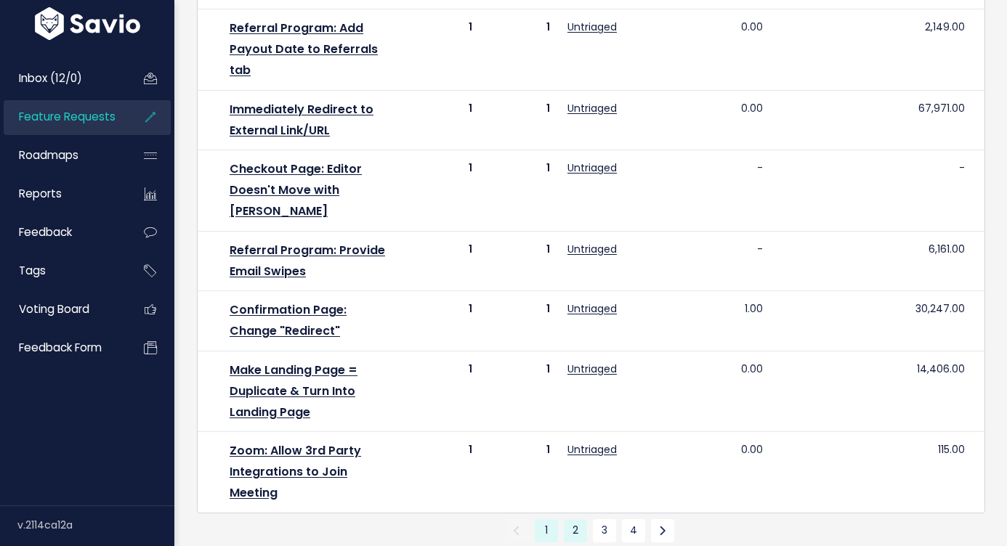
click at [582, 519] on link "2" at bounding box center [575, 530] width 23 height 23
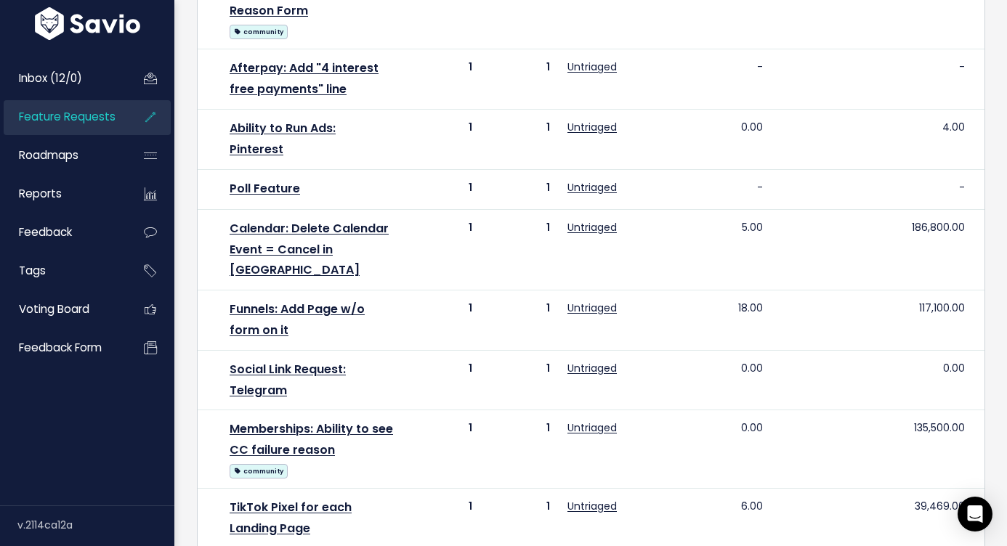
scroll to position [818, 0]
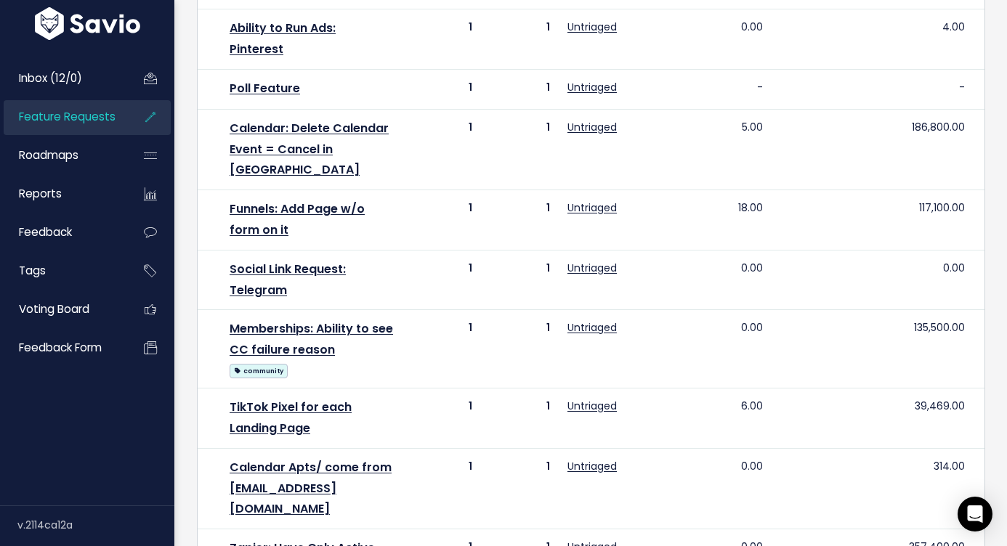
click at [105, 118] on span "Feature Requests" at bounding box center [67, 116] width 97 height 15
